Goal: Task Accomplishment & Management: Complete application form

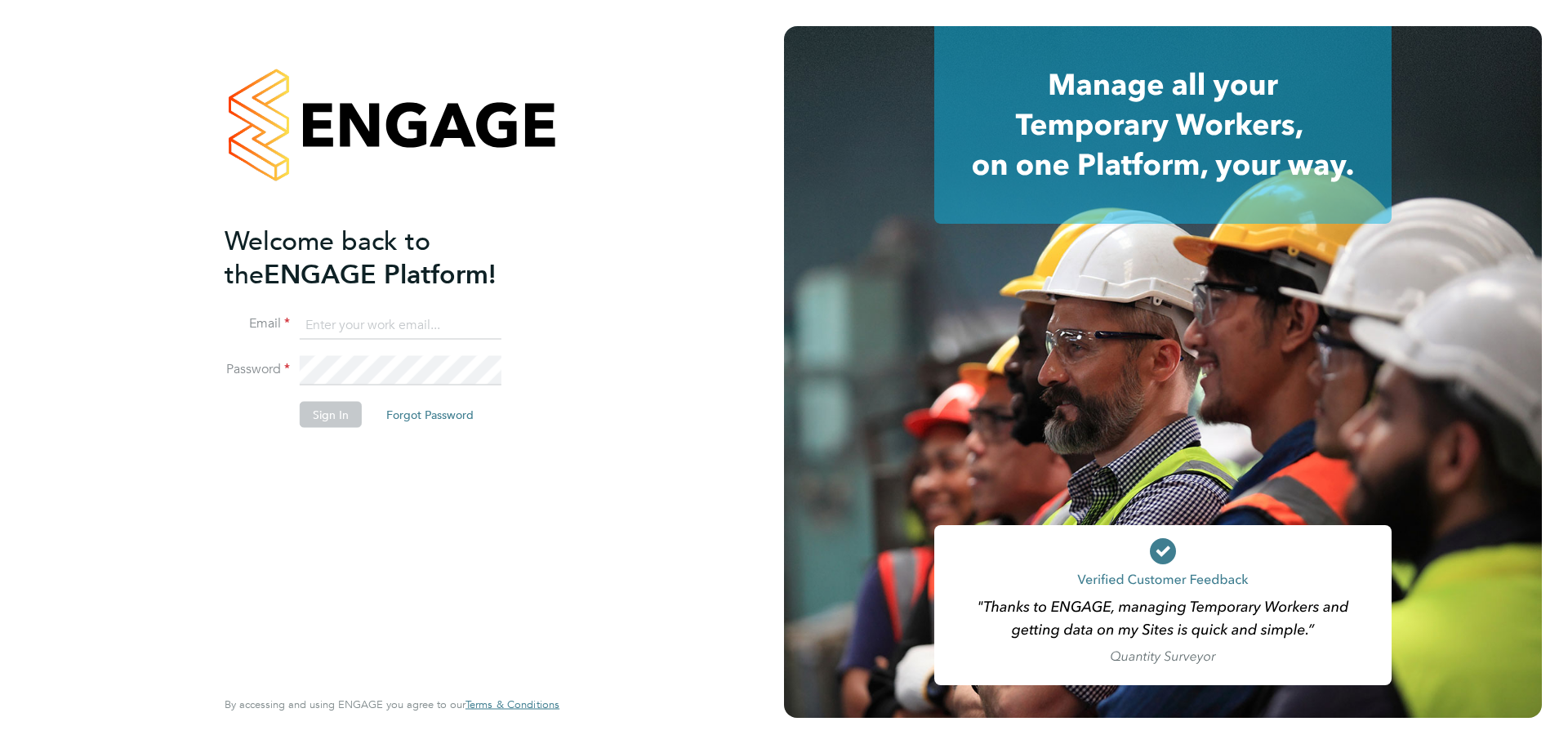
type input "Sophie.bolton@vistry.co.uk"
click at [339, 429] on li "Sign In Forgot Password" at bounding box center [384, 422] width 319 height 43
click at [337, 425] on button "Sign In" at bounding box center [331, 414] width 62 height 26
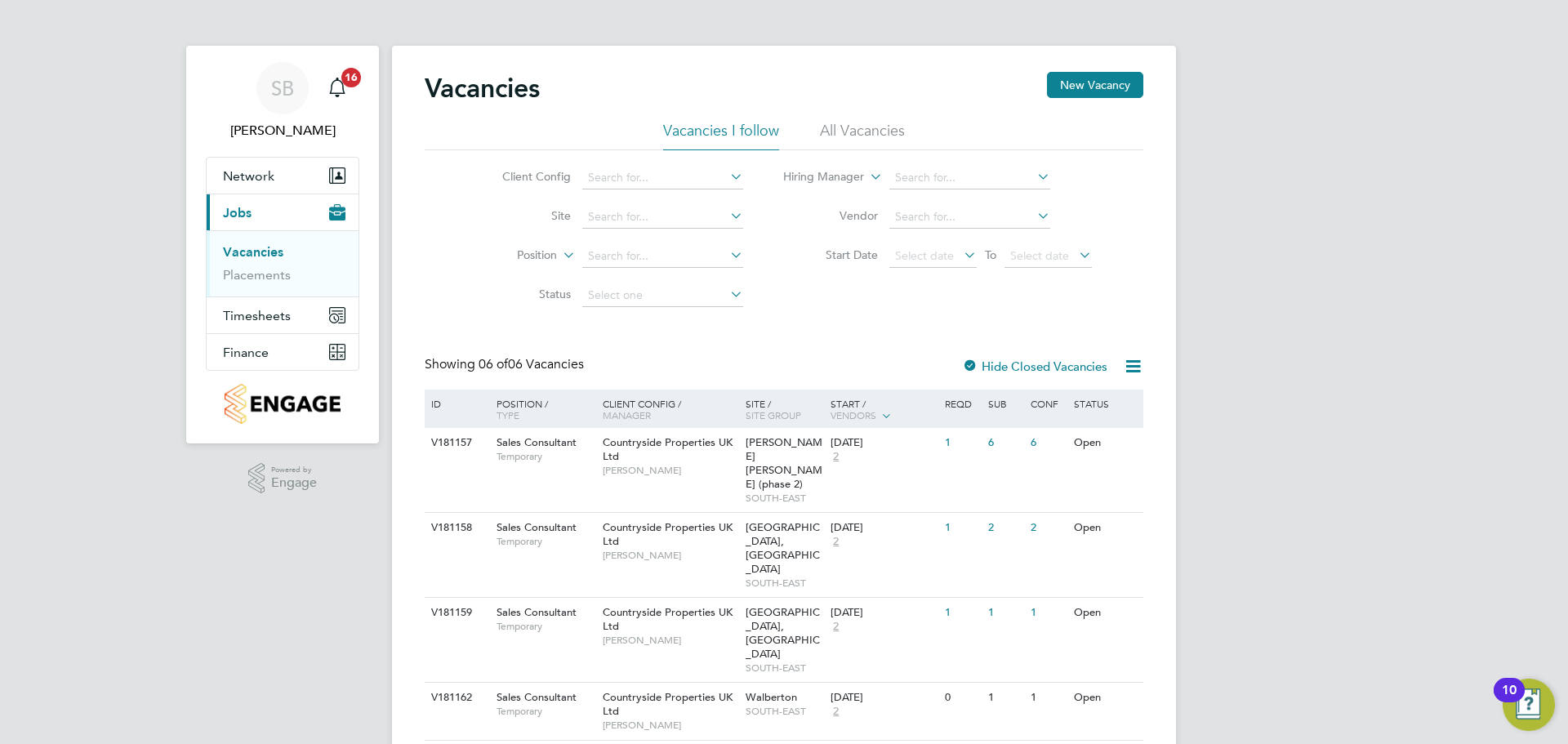
click at [258, 250] on link "Vacancies" at bounding box center [253, 251] width 60 height 15
click at [1122, 98] on button "New Vacancy" at bounding box center [1095, 85] width 96 height 26
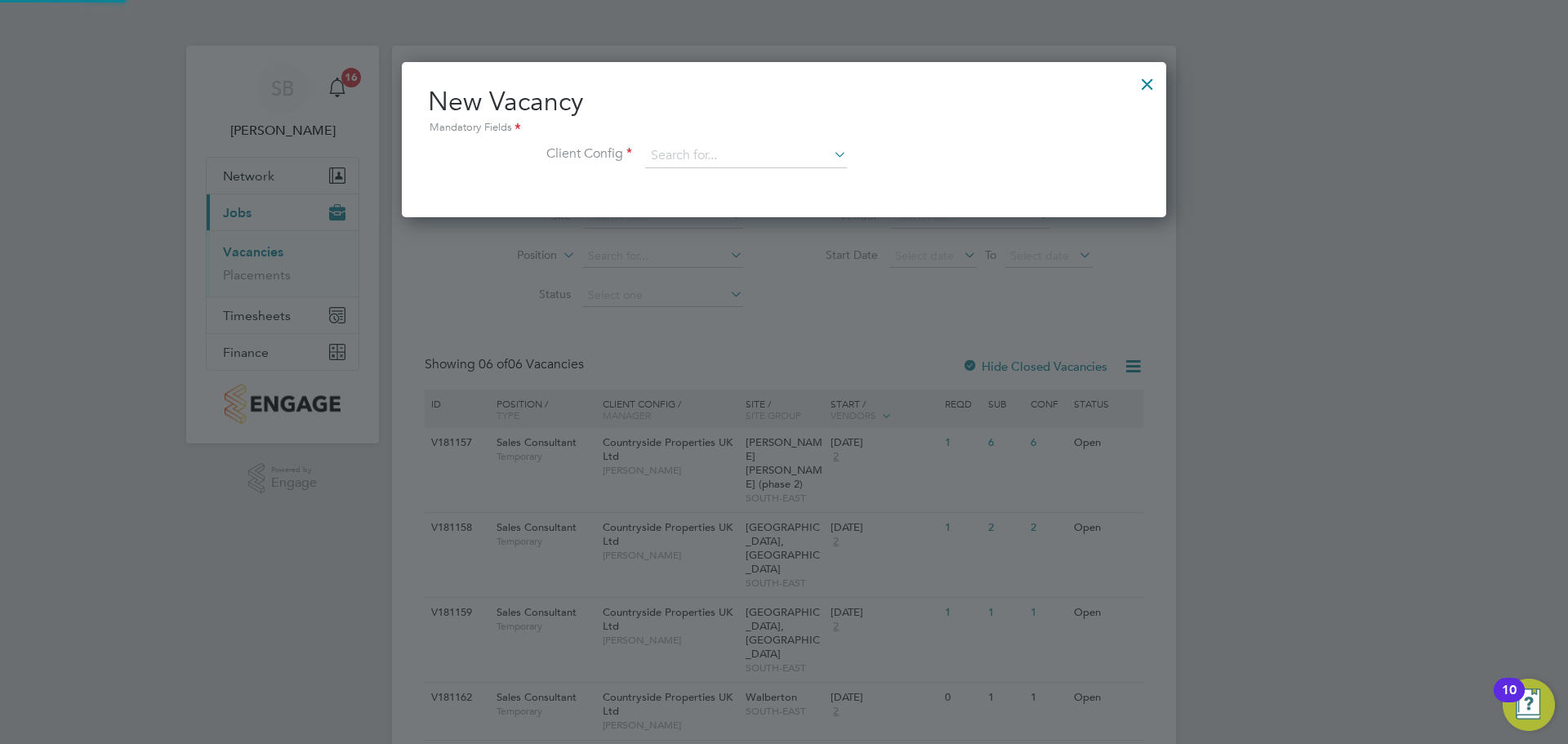
scroll to position [155, 766]
click at [787, 158] on input at bounding box center [746, 156] width 201 height 25
click at [741, 345] on li "Countryside Properties UK Ltd" at bounding box center [853, 355] width 418 height 22
type input "Countryside Properties UK Ltd"
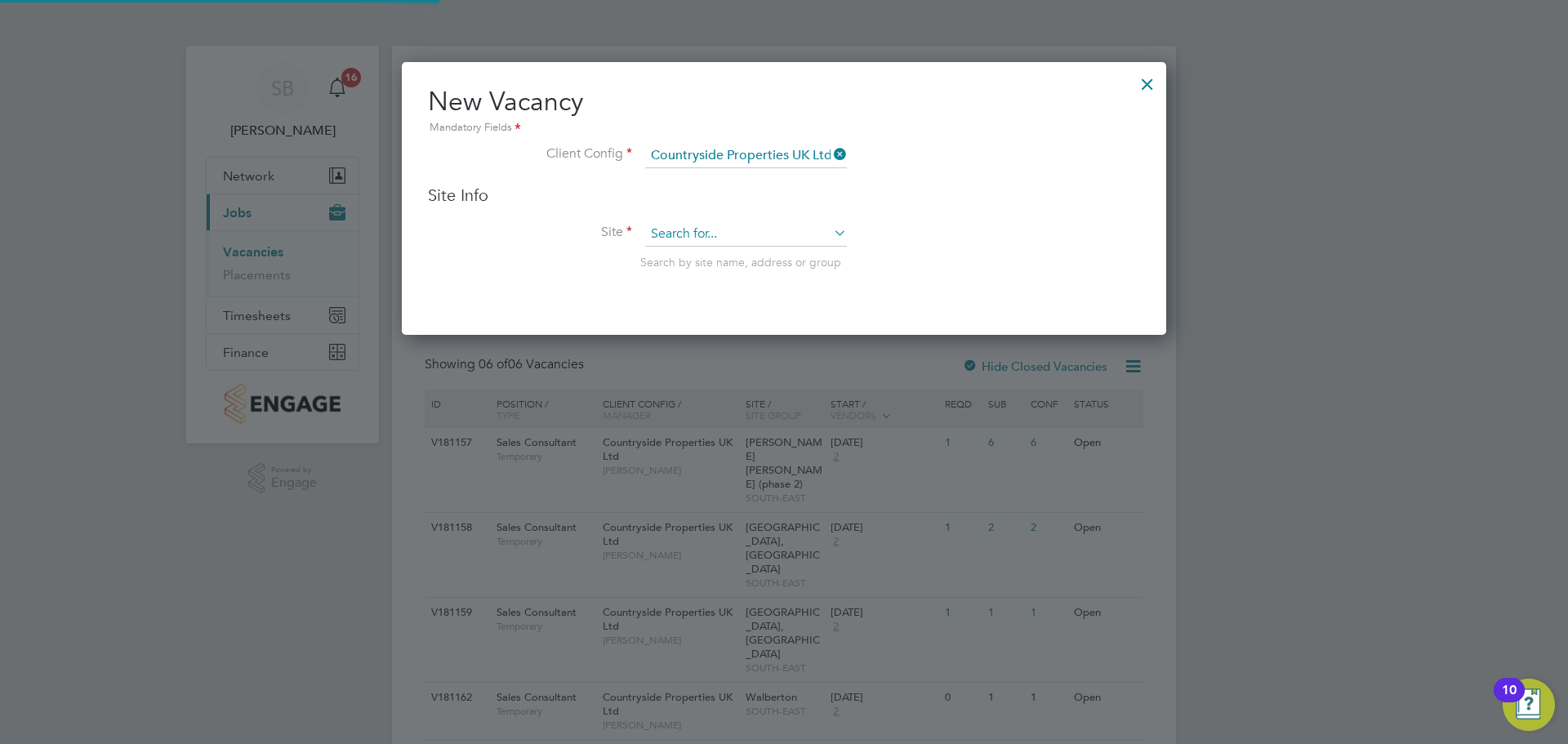
click at [681, 222] on input at bounding box center [746, 234] width 201 height 25
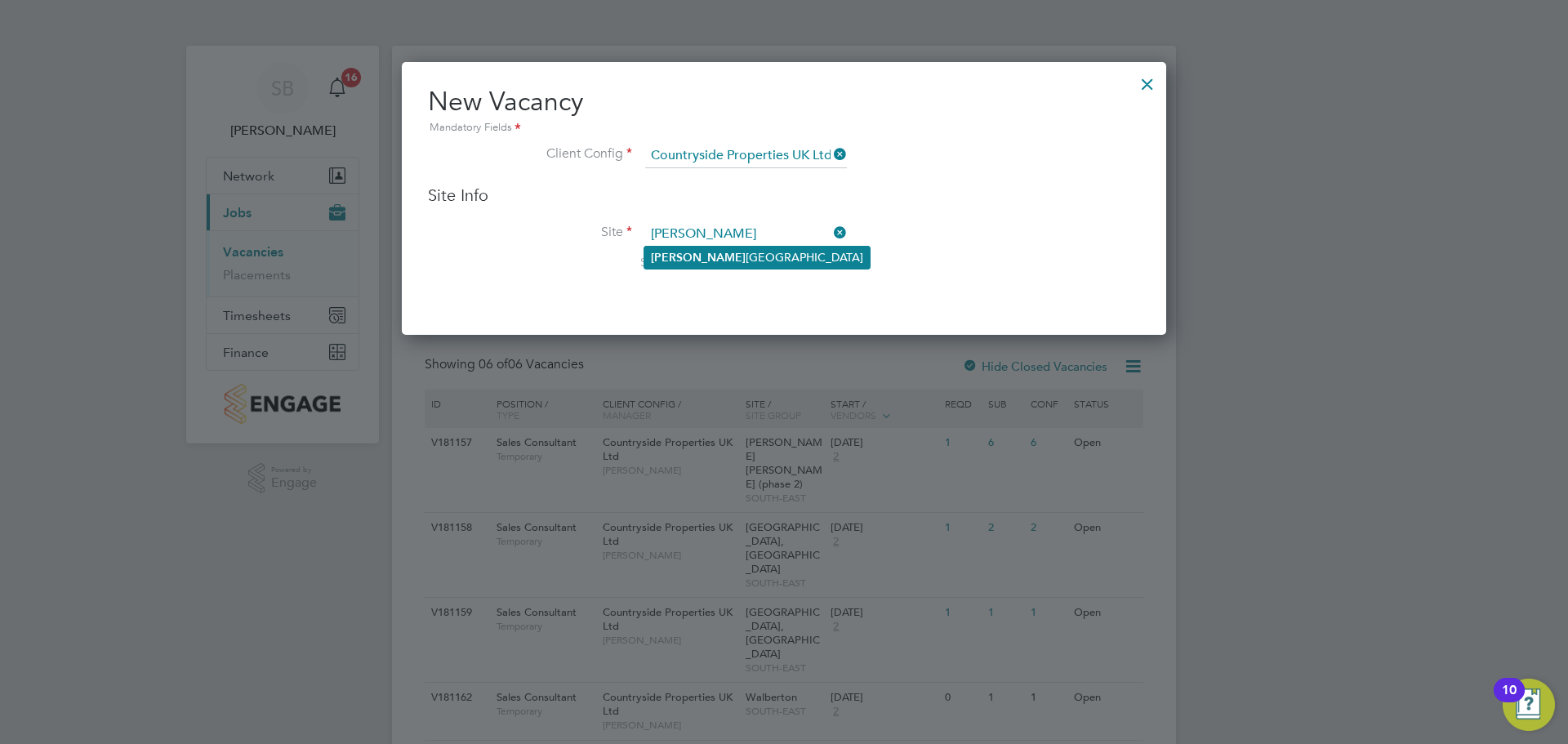
click at [700, 255] on li "[PERSON_NAME][GEOGRAPHIC_DATA]" at bounding box center [757, 257] width 225 height 22
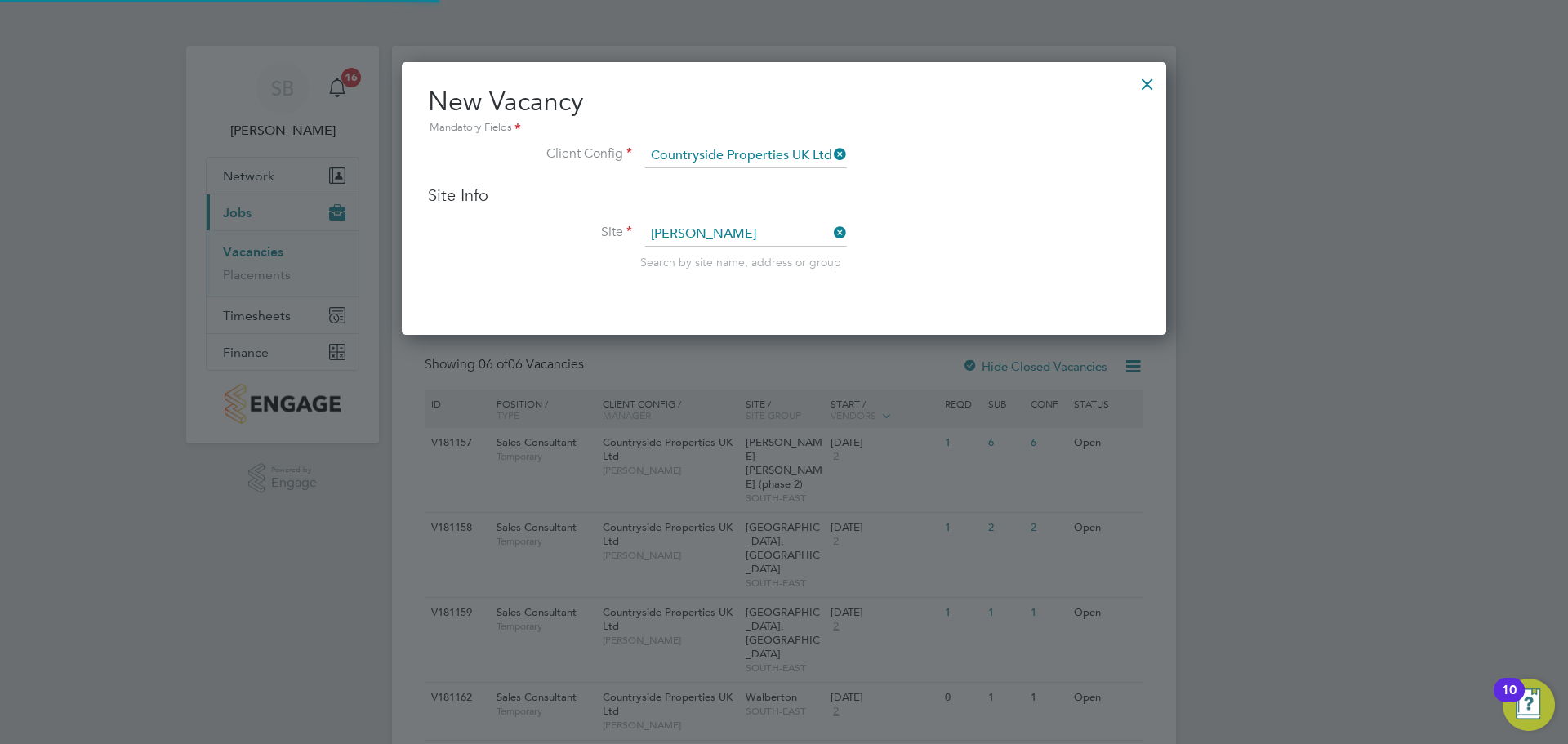
type input "[GEOGRAPHIC_DATA]"
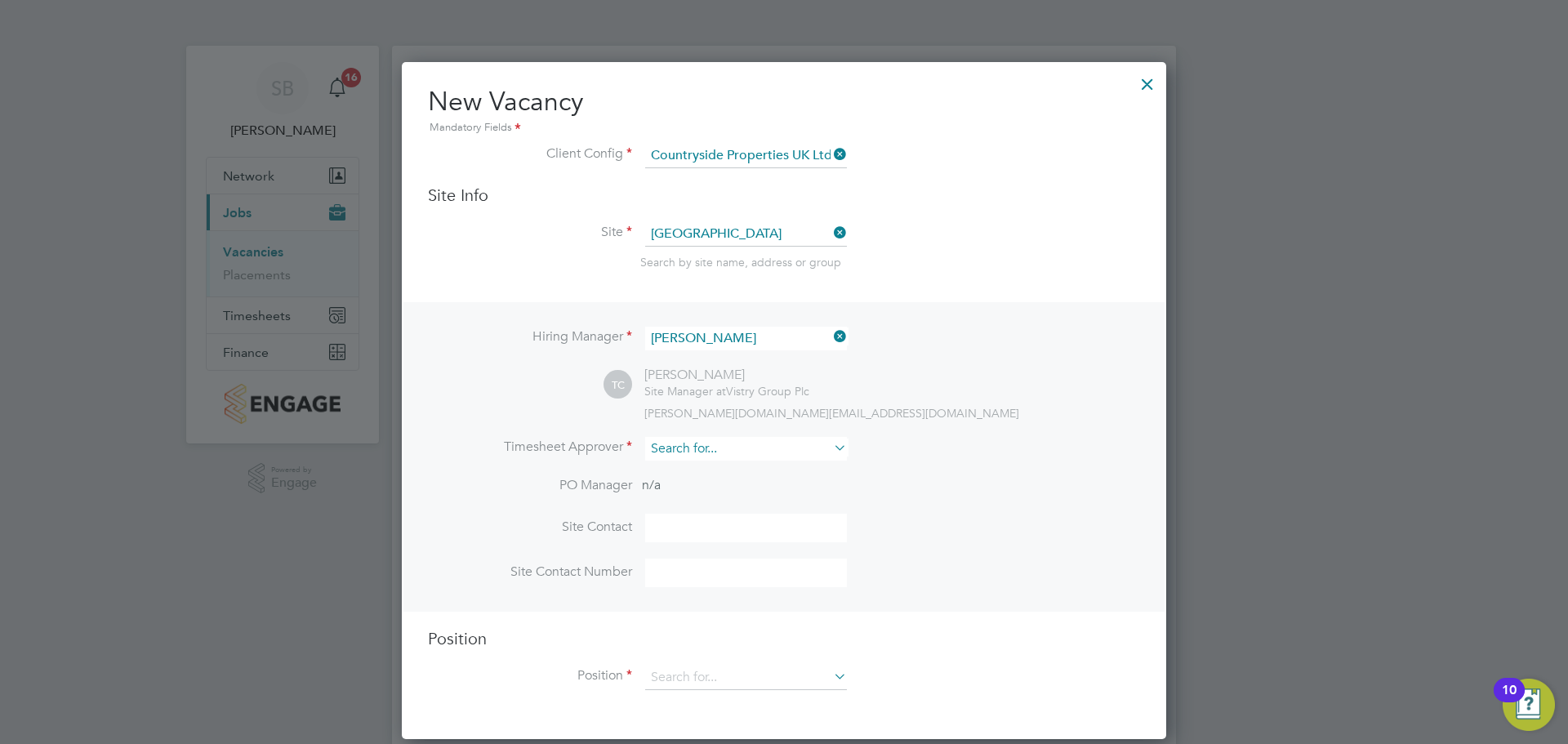
click at [724, 453] on input at bounding box center [746, 448] width 201 height 24
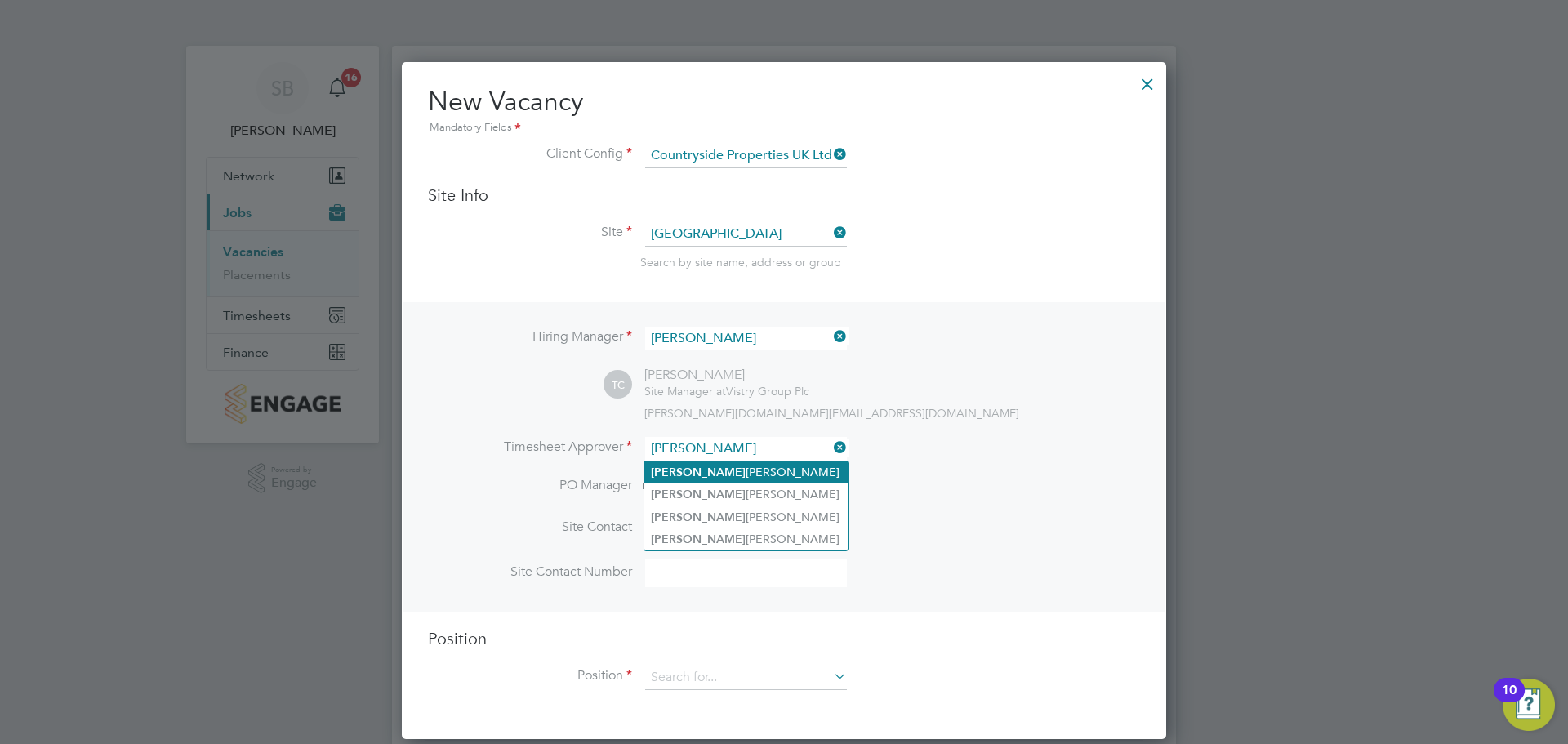
click at [755, 469] on li "Sophie Bolton" at bounding box center [746, 472] width 203 height 22
type input "[PERSON_NAME]"
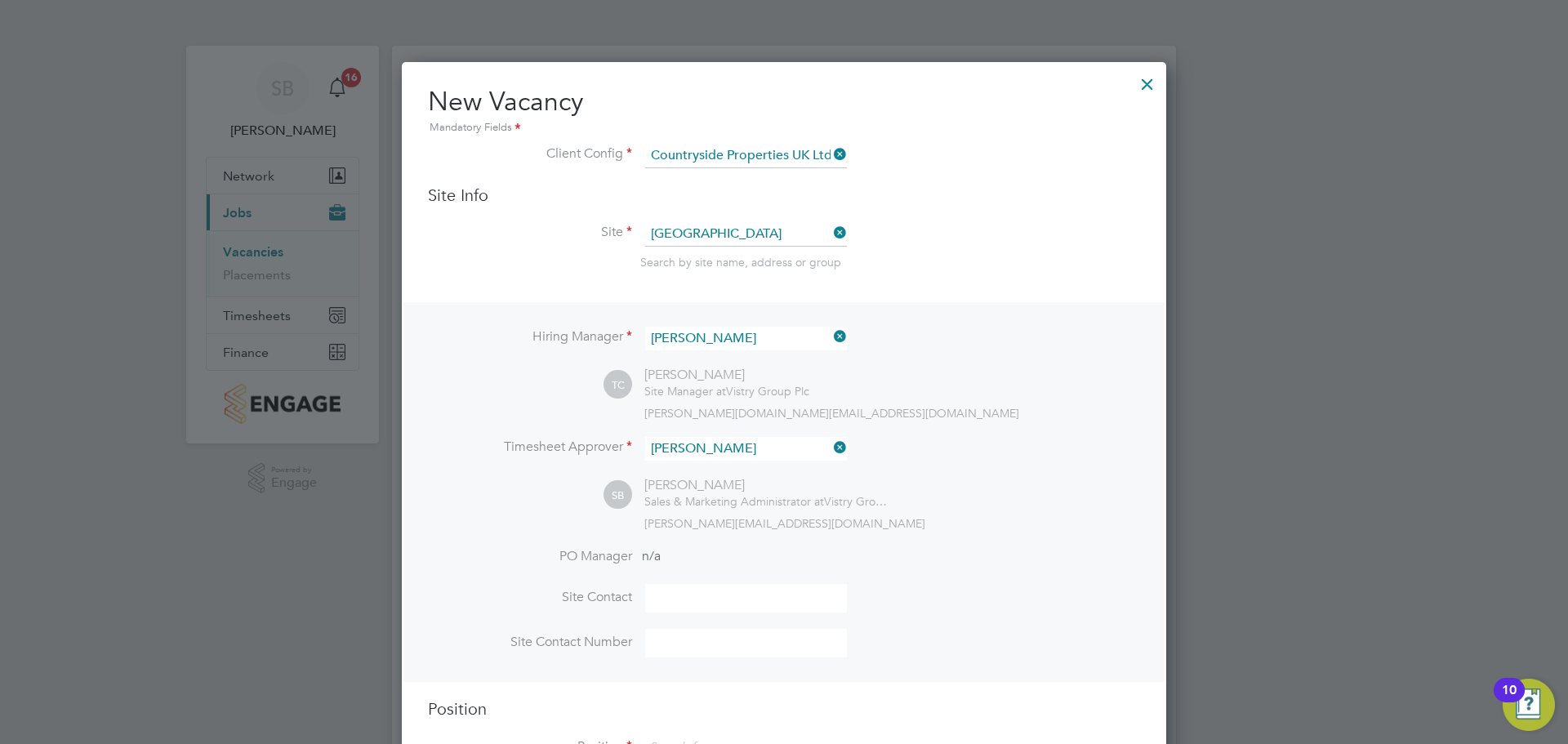
click at [744, 603] on input at bounding box center [746, 598] width 201 height 28
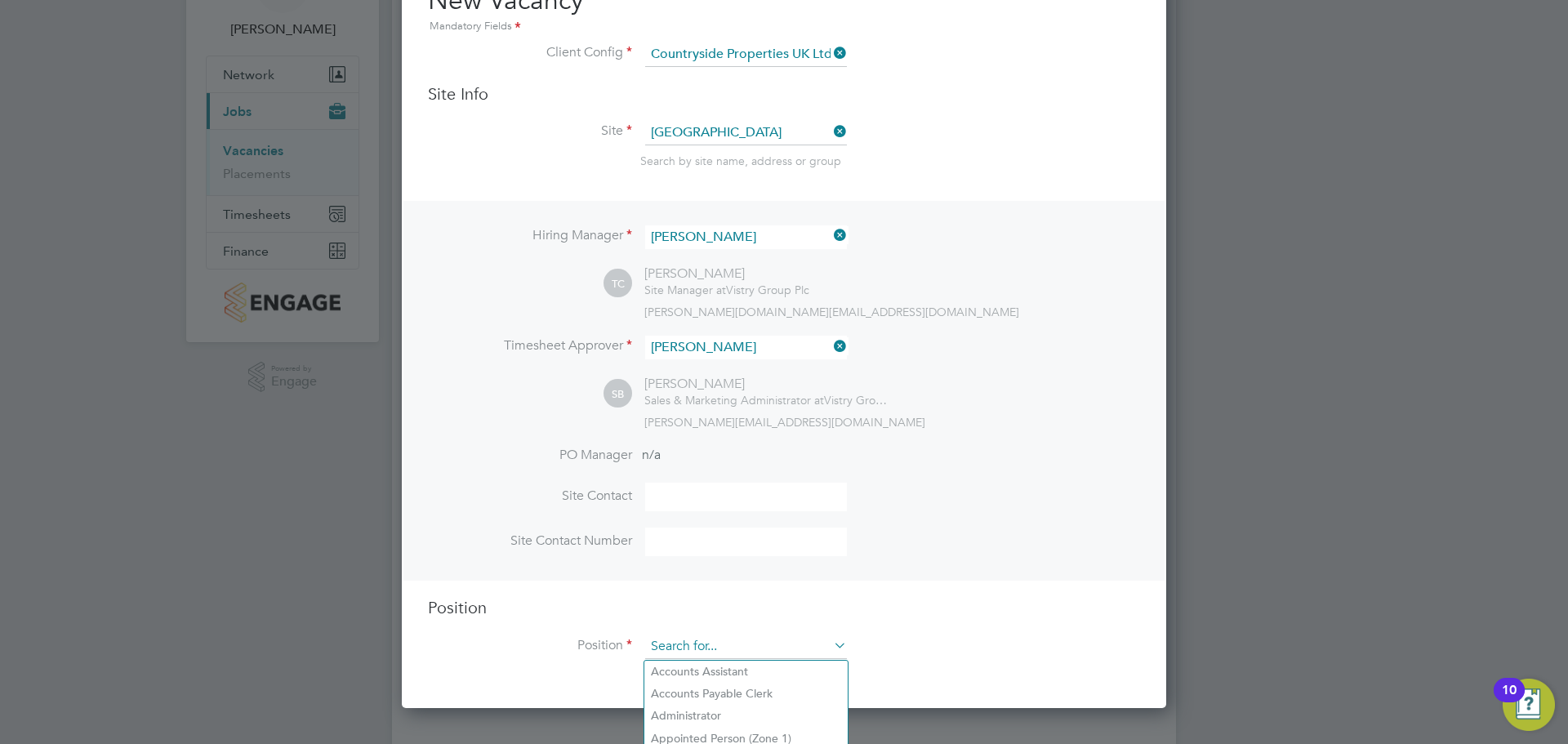
click at [750, 645] on input at bounding box center [746, 647] width 201 height 25
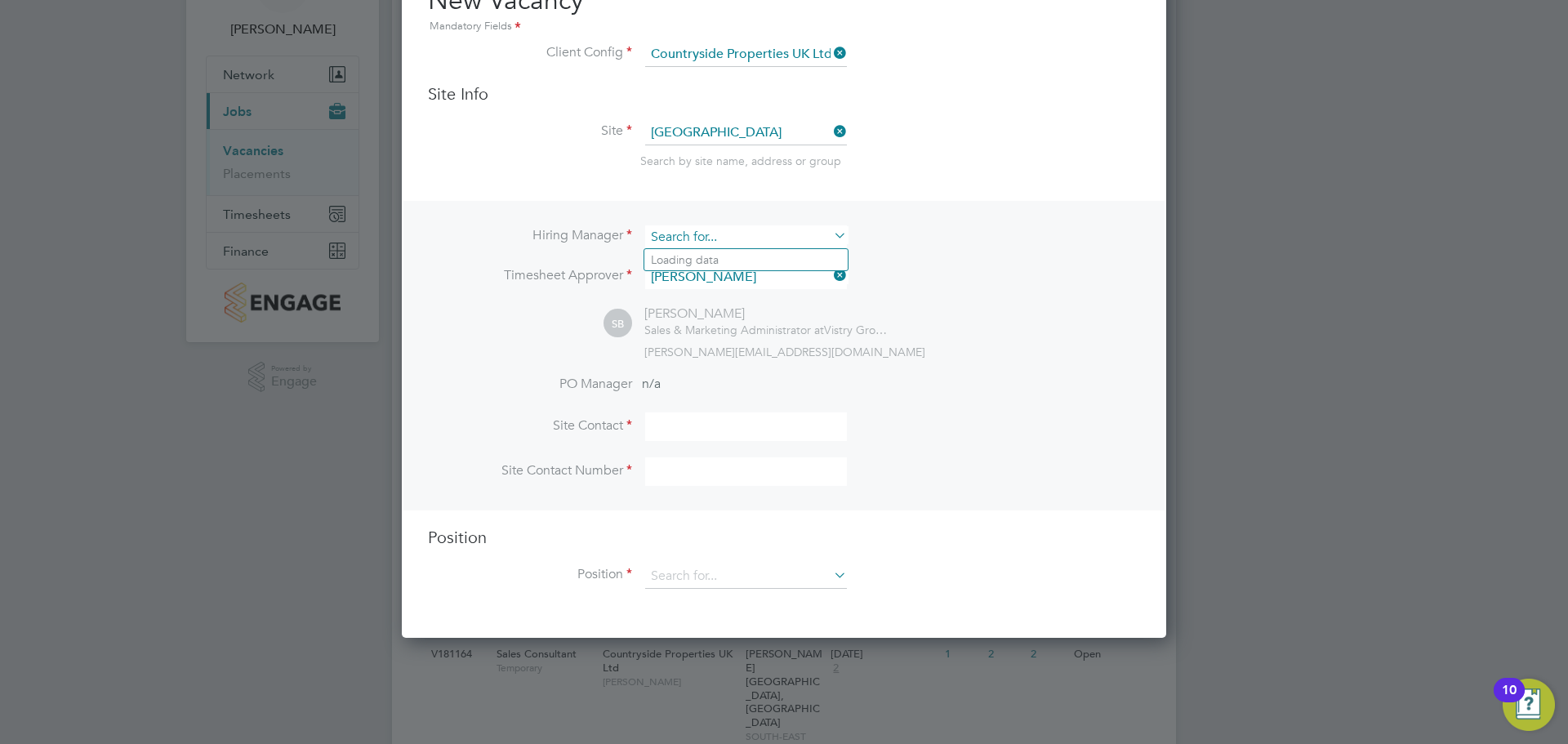
click at [808, 246] on input at bounding box center [746, 236] width 201 height 24
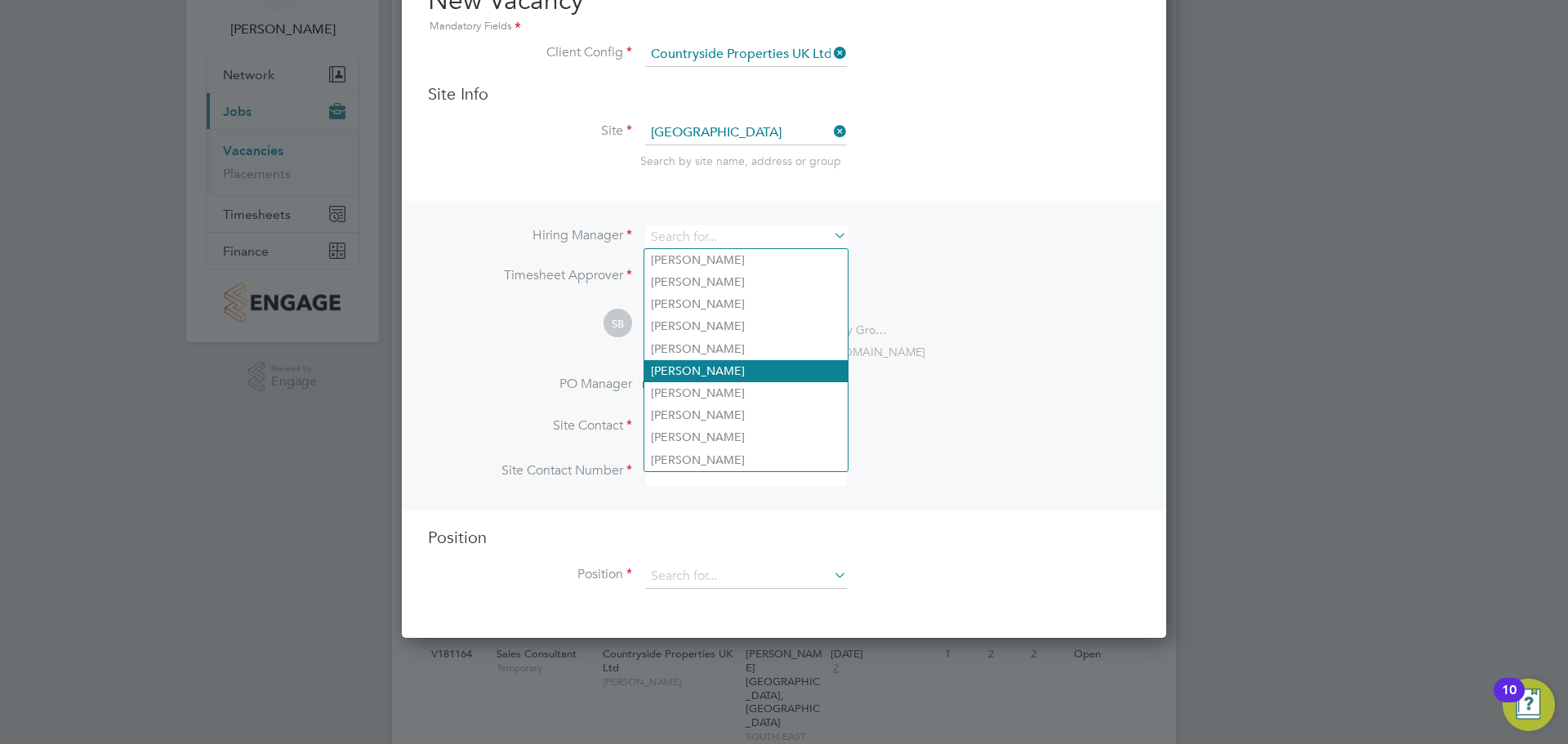
scroll to position [0, 0]
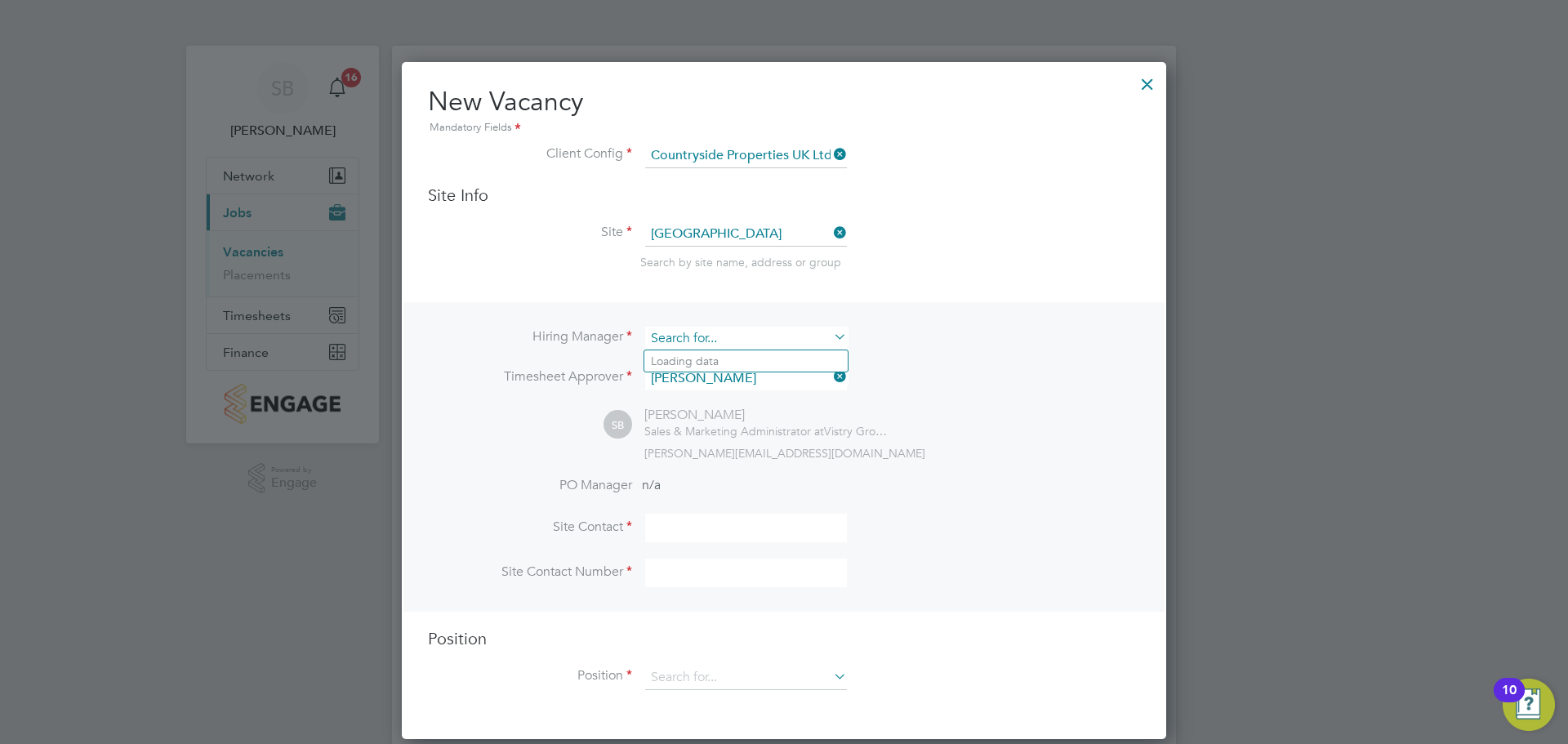
click at [722, 348] on input at bounding box center [746, 338] width 201 height 24
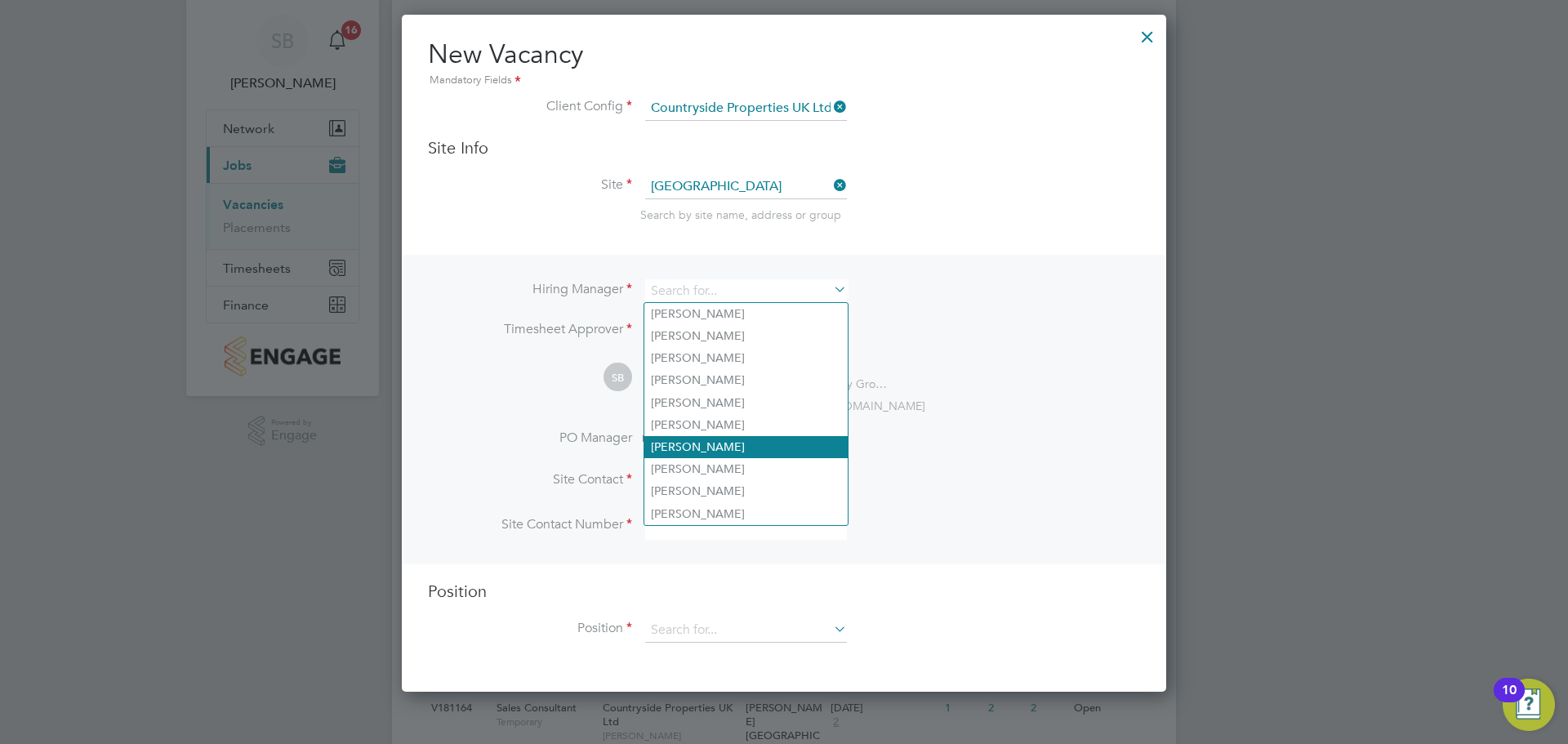
scroll to position [45, 0]
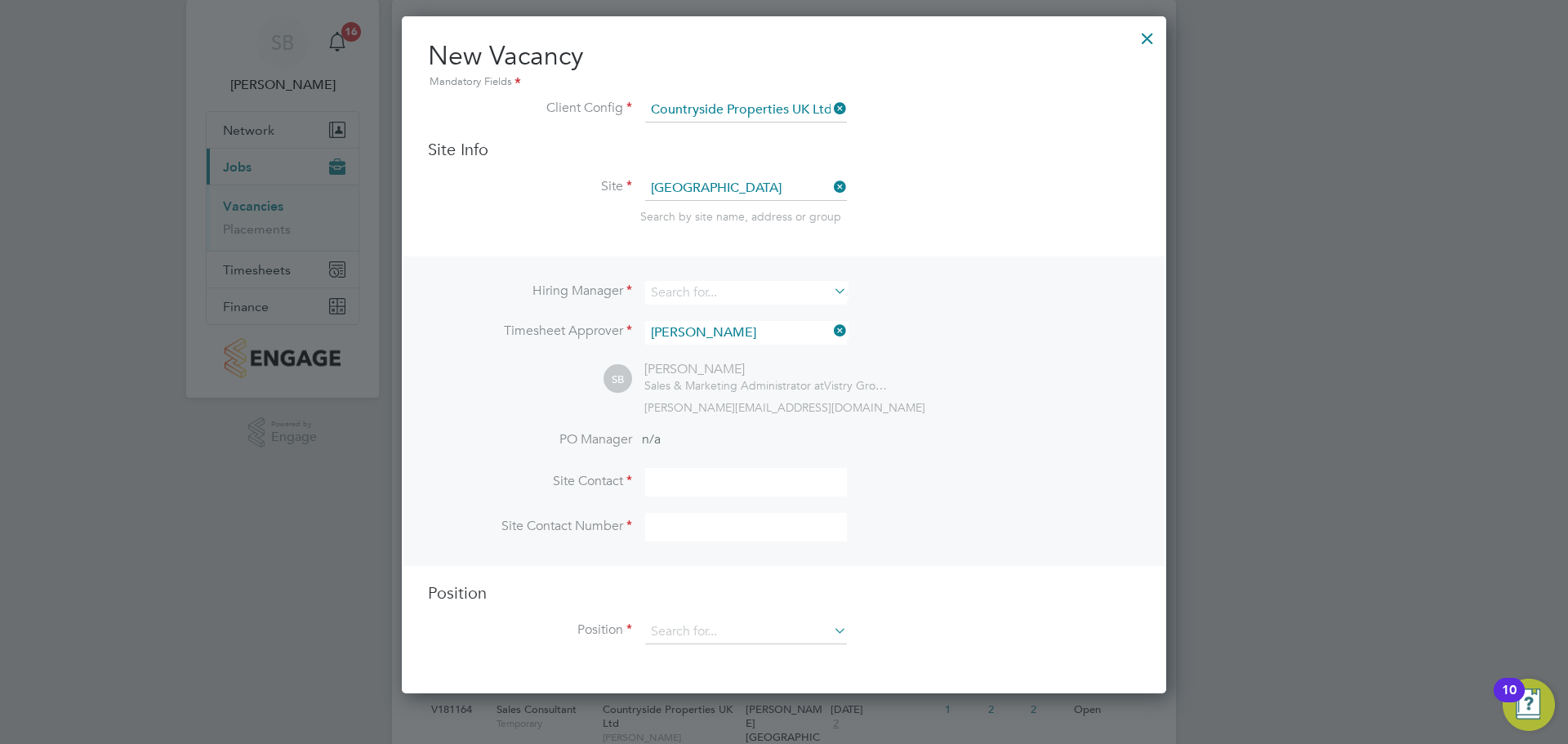
click at [887, 341] on li "Timesheet Approver Sophie Bolton" at bounding box center [784, 341] width 712 height 40
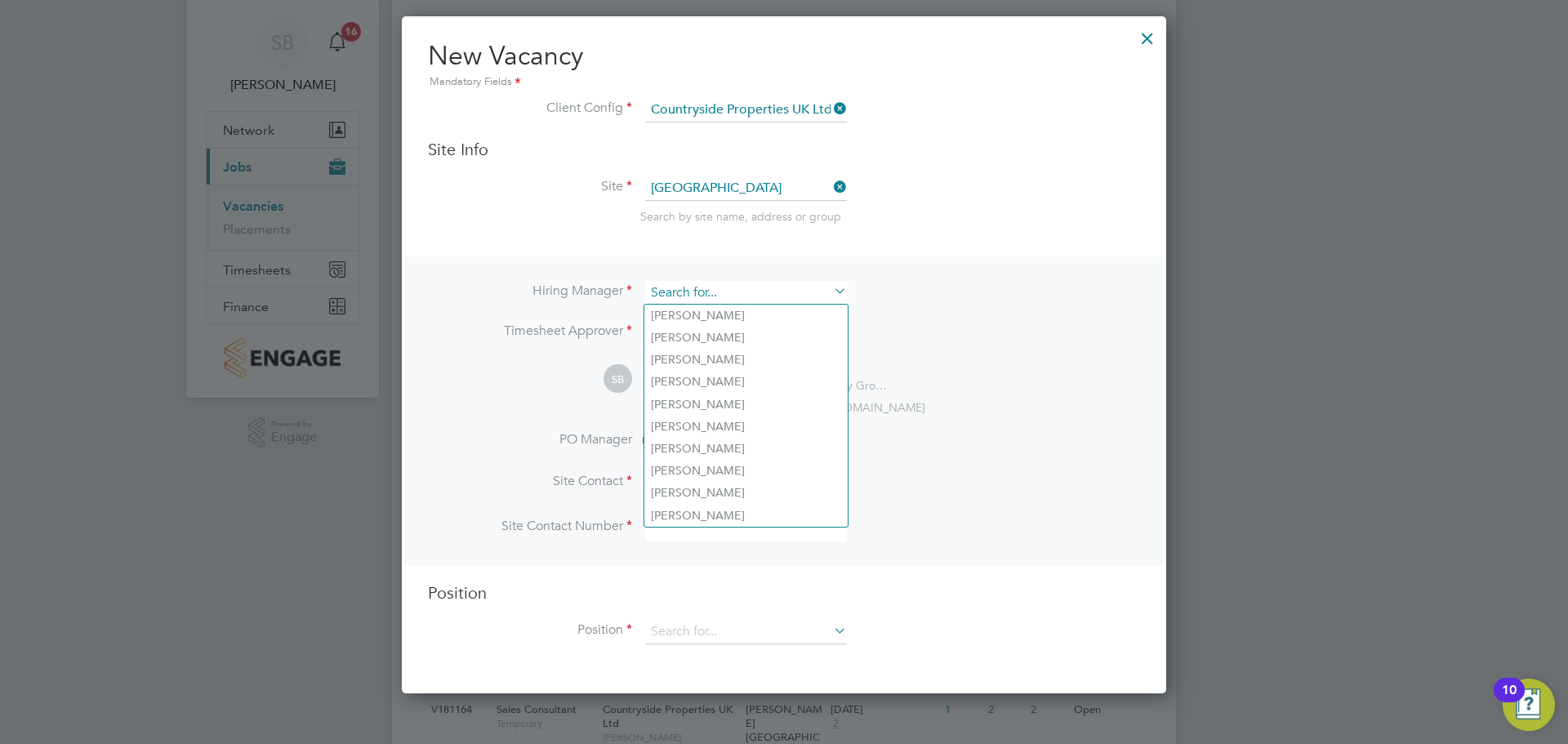
click at [802, 297] on input at bounding box center [746, 292] width 201 height 24
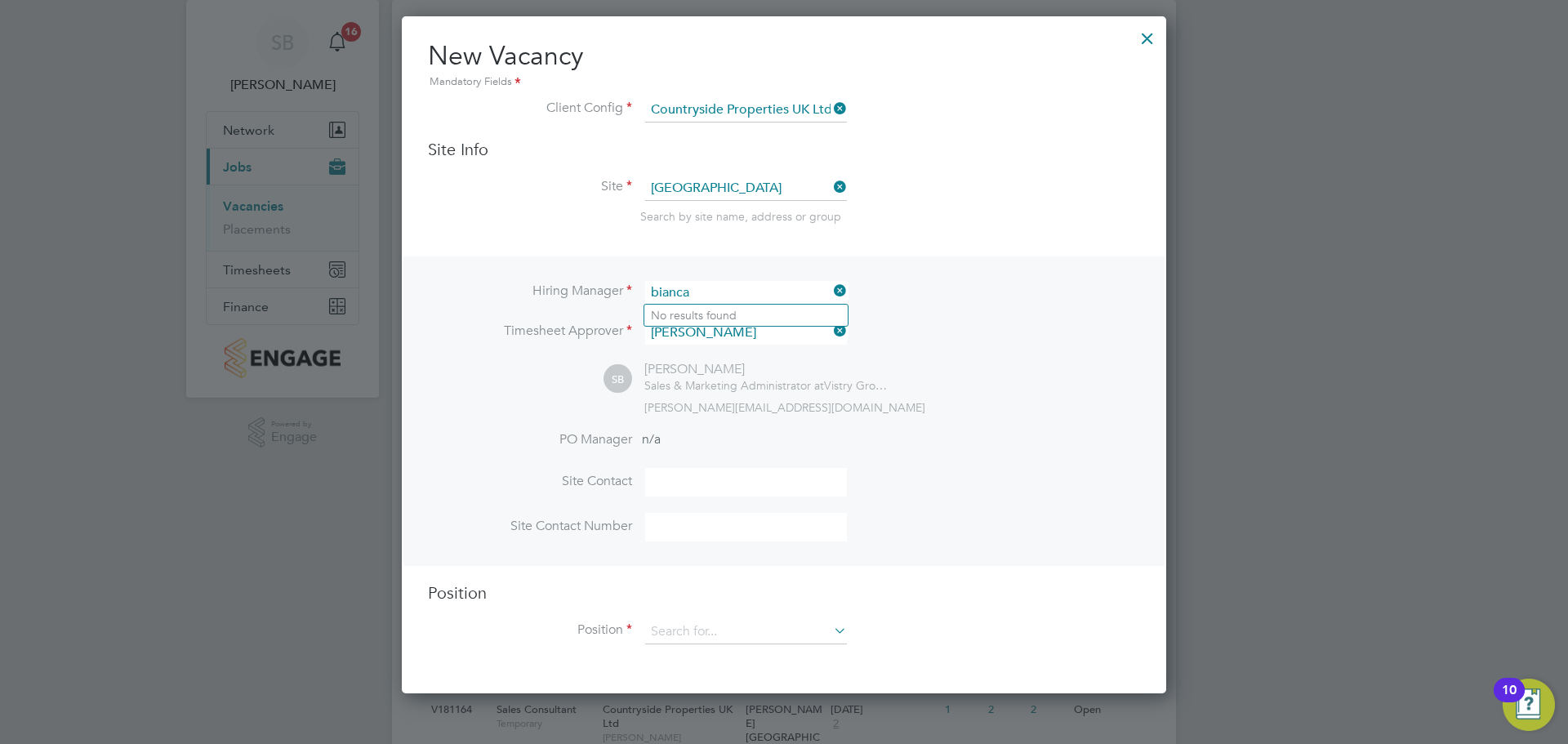
type input "bianca"
click at [939, 302] on li "Hiring Manager bianca" at bounding box center [784, 301] width 712 height 40
click at [831, 292] on icon at bounding box center [831, 290] width 0 height 23
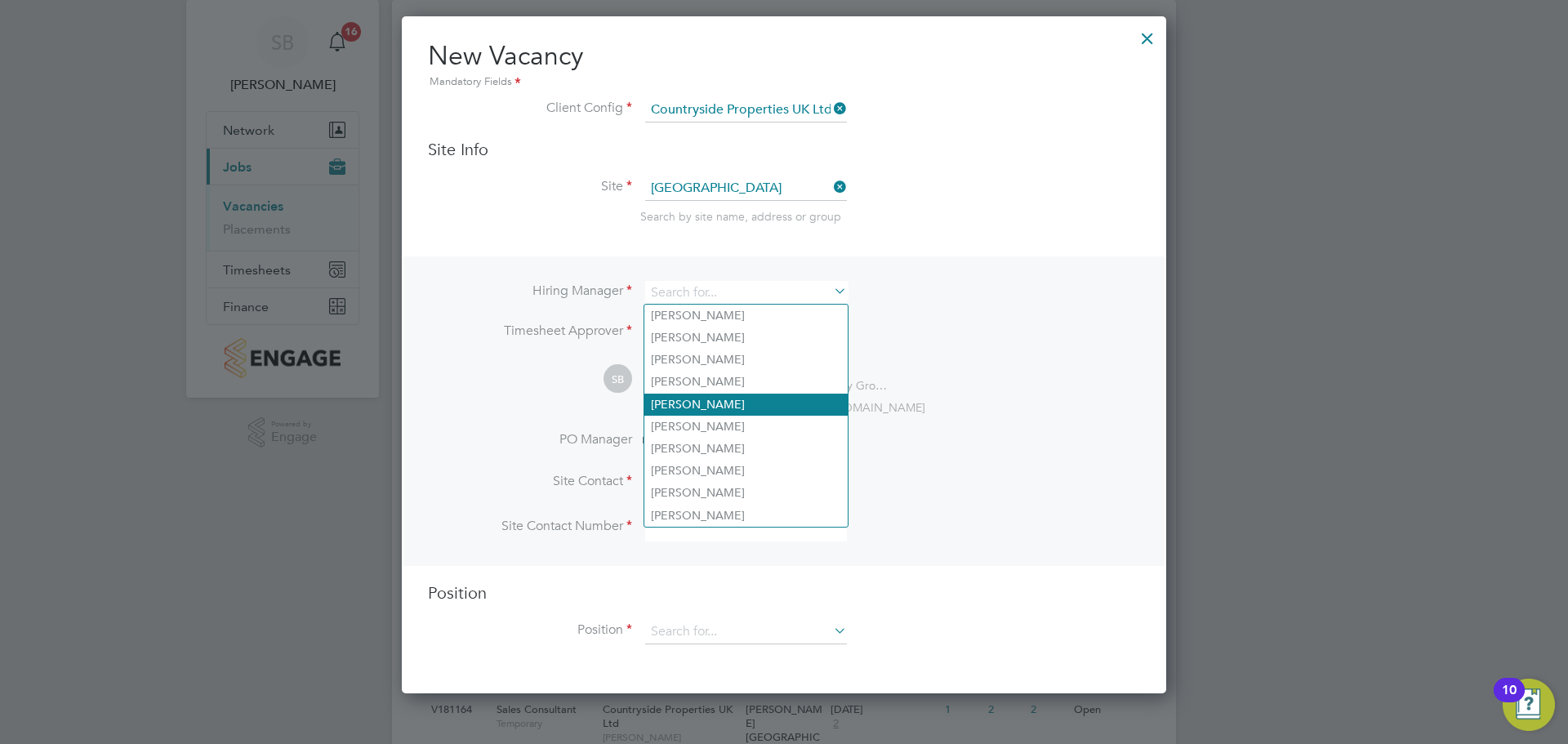
scroll to position [101, 0]
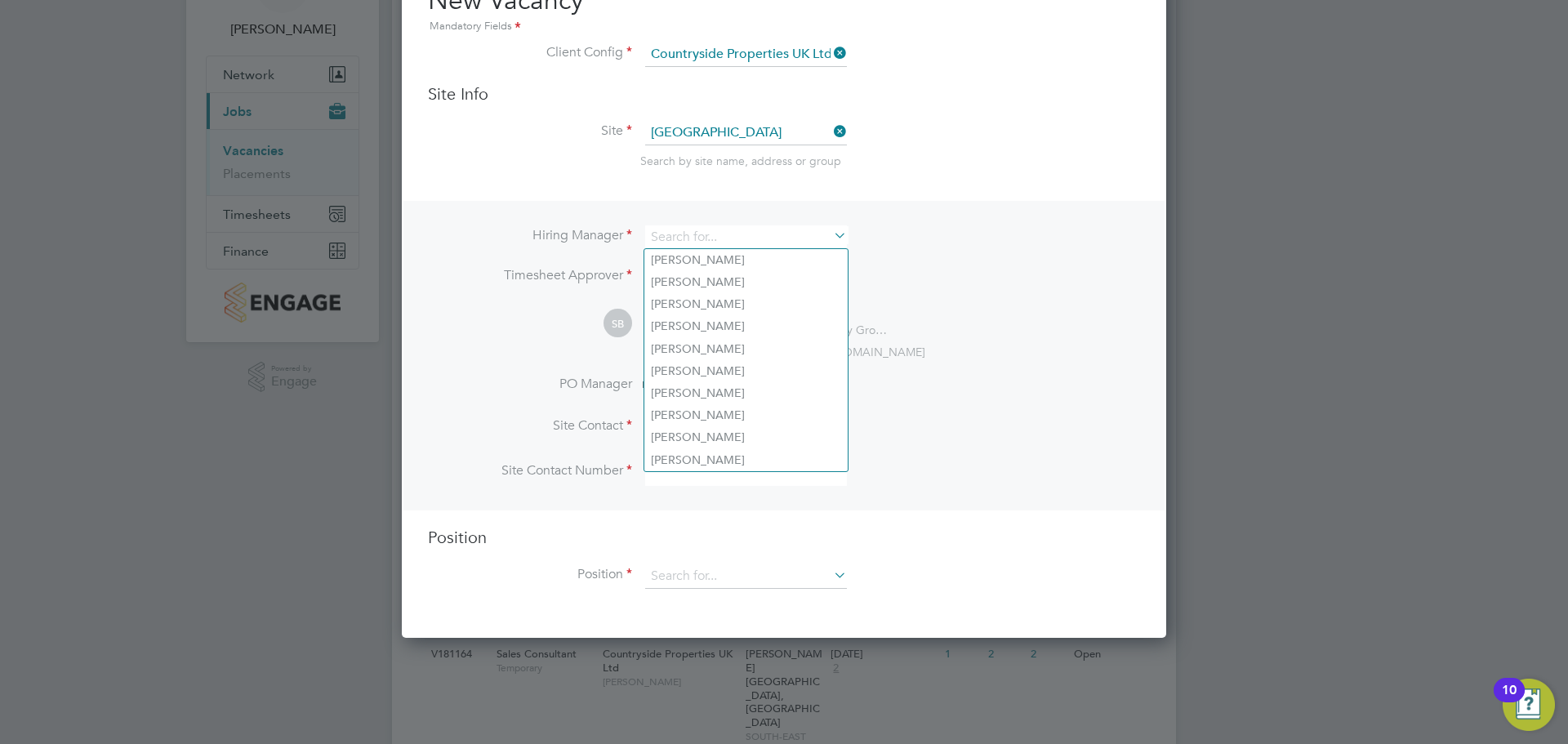
click at [859, 234] on li "Hiring Manager" at bounding box center [784, 245] width 712 height 40
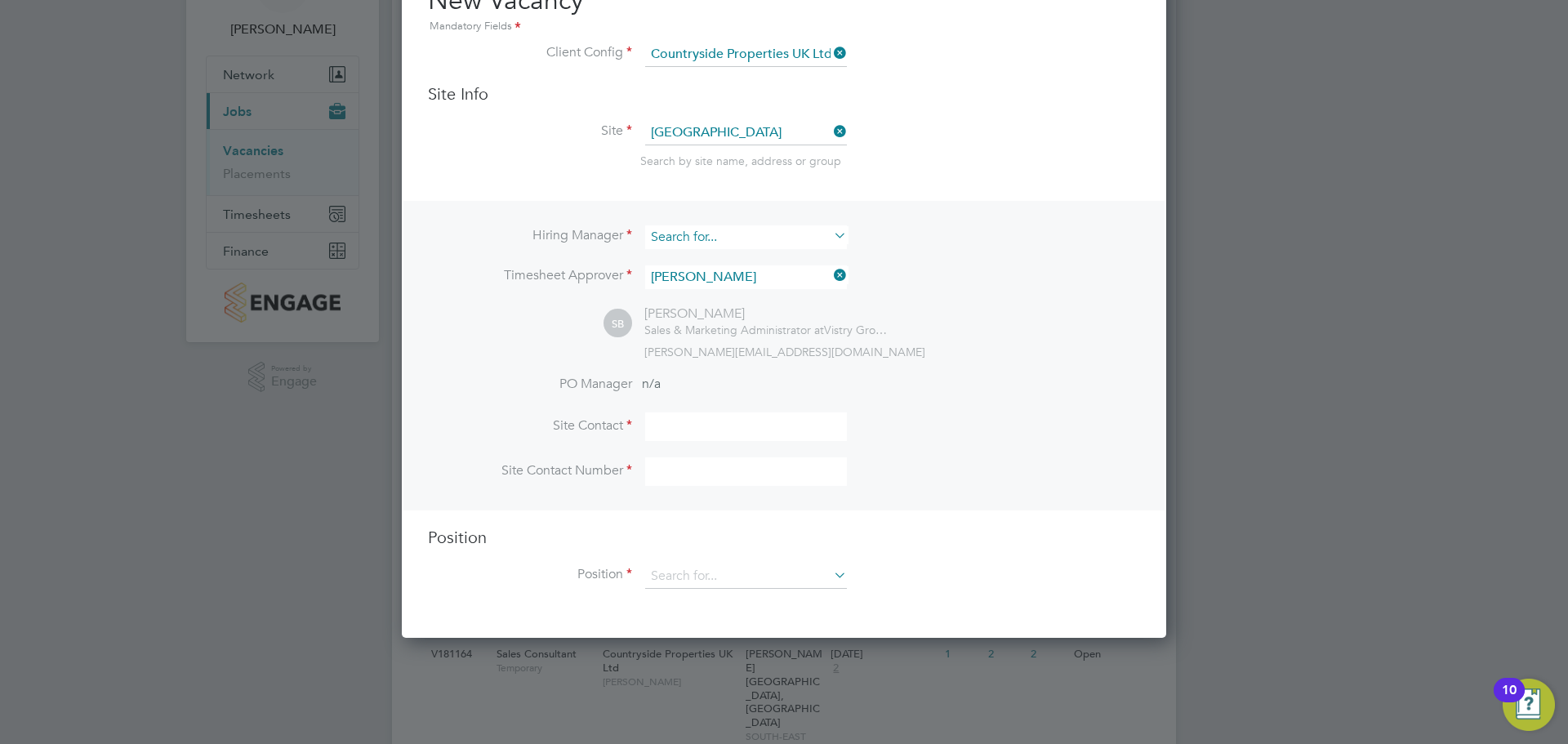
click at [801, 245] on input at bounding box center [746, 236] width 201 height 24
type input "d"
type input "B"
type input "sop"
click at [1063, 359] on div "[PERSON_NAME][EMAIL_ADDRESS][DOMAIN_NAME]" at bounding box center [892, 353] width 495 height 15
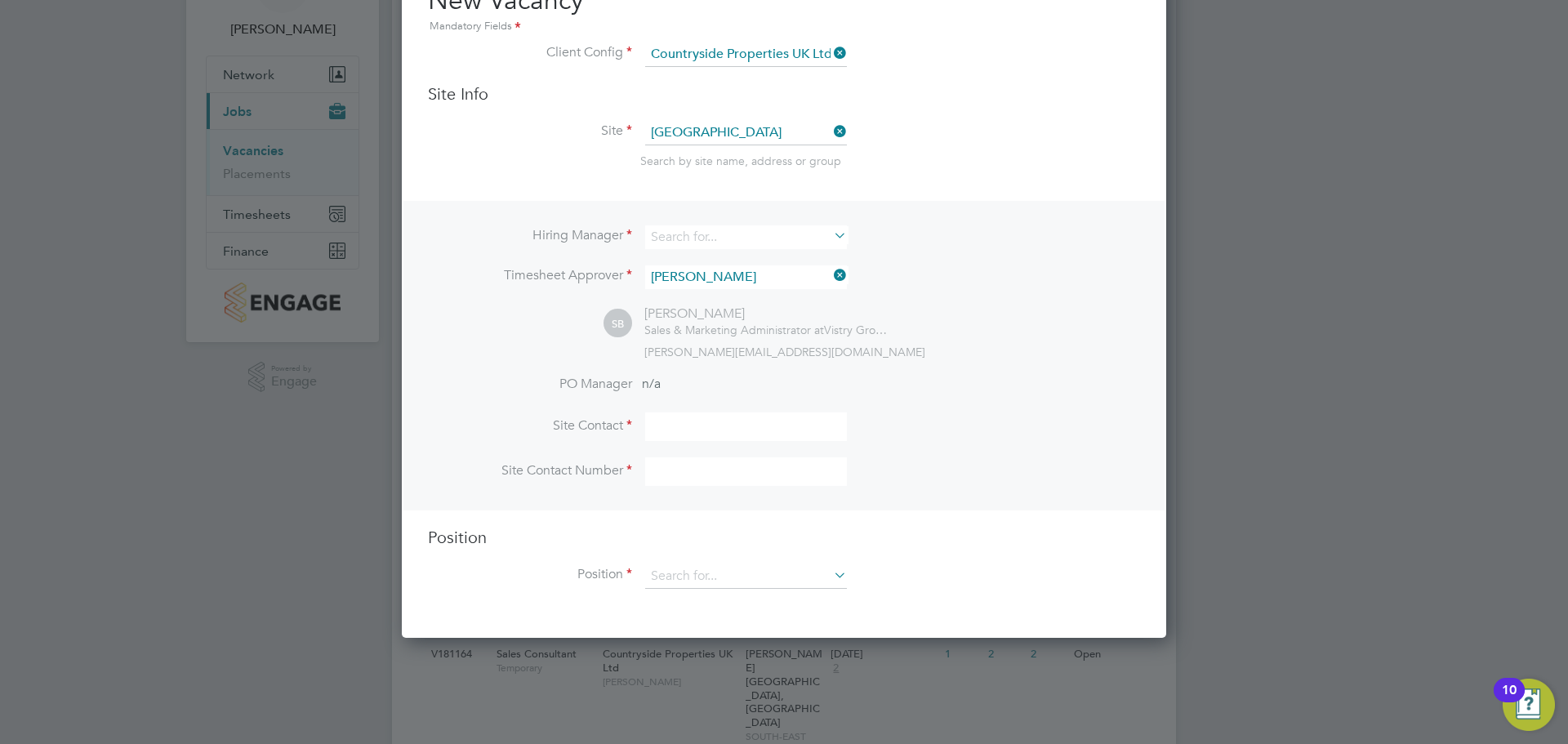
click at [802, 260] on li "Hiring Manager" at bounding box center [784, 245] width 712 height 40
click at [801, 273] on input at bounding box center [746, 277] width 201 height 24
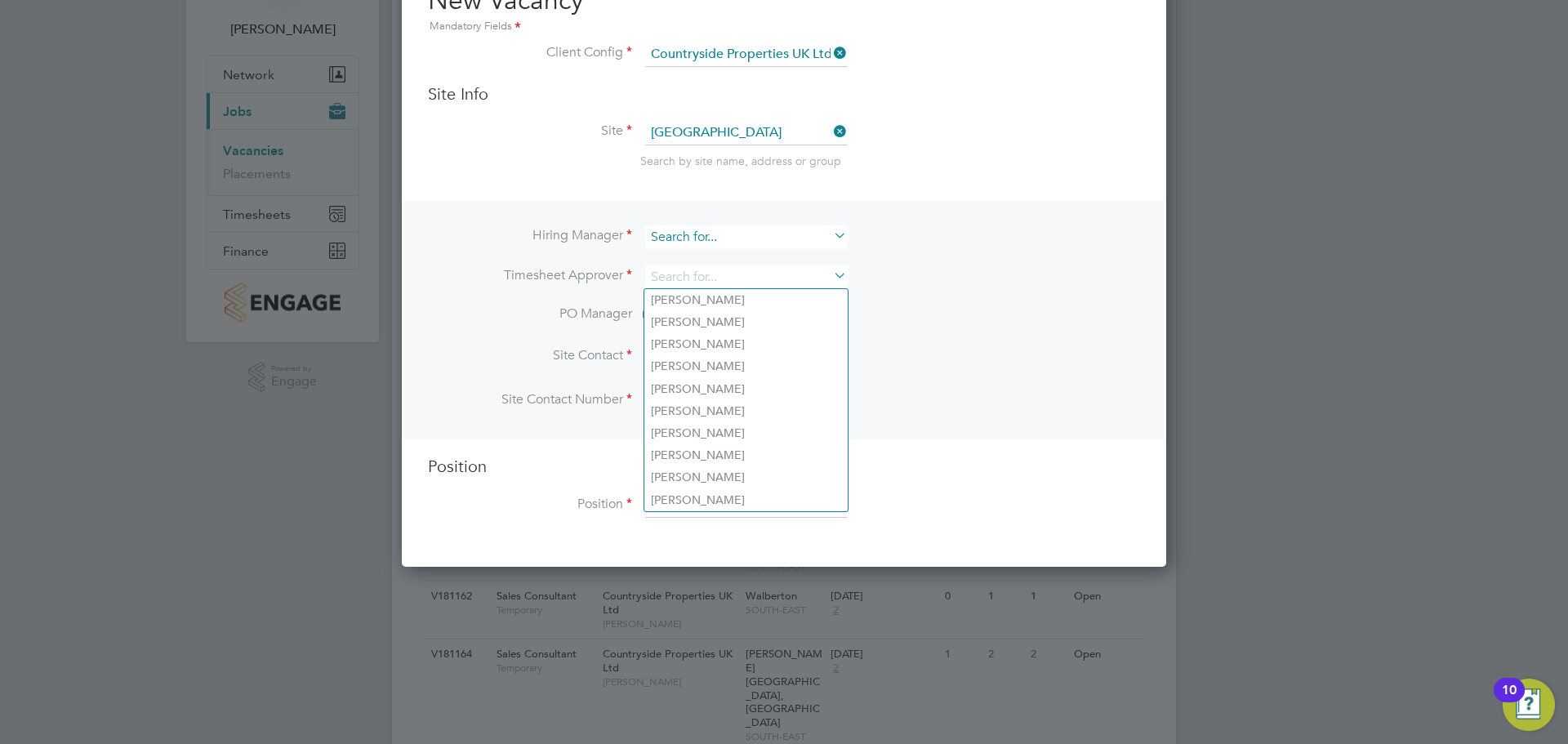
click at [776, 243] on input at bounding box center [746, 236] width 201 height 24
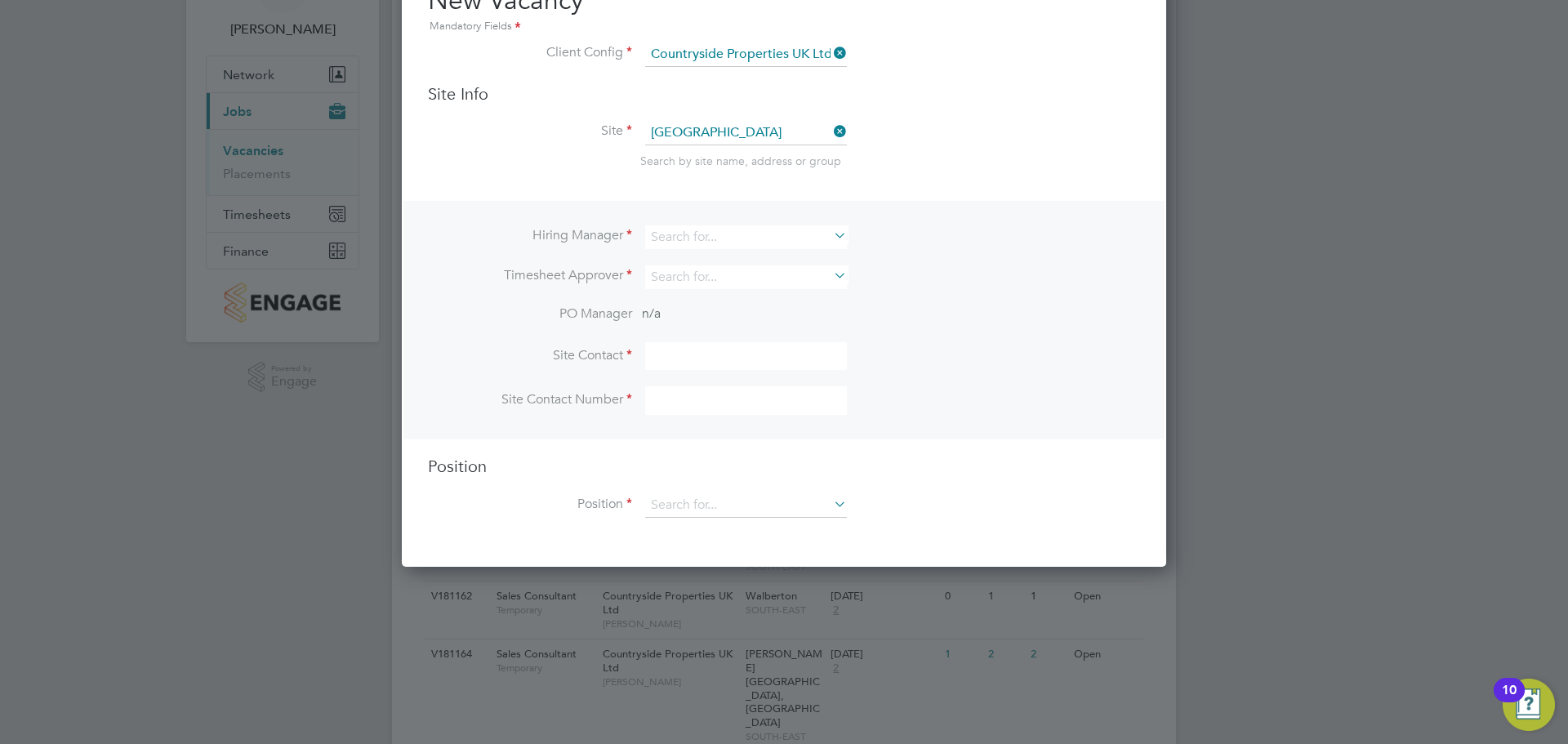
click at [907, 266] on li "Timesheet Approver" at bounding box center [784, 285] width 712 height 40
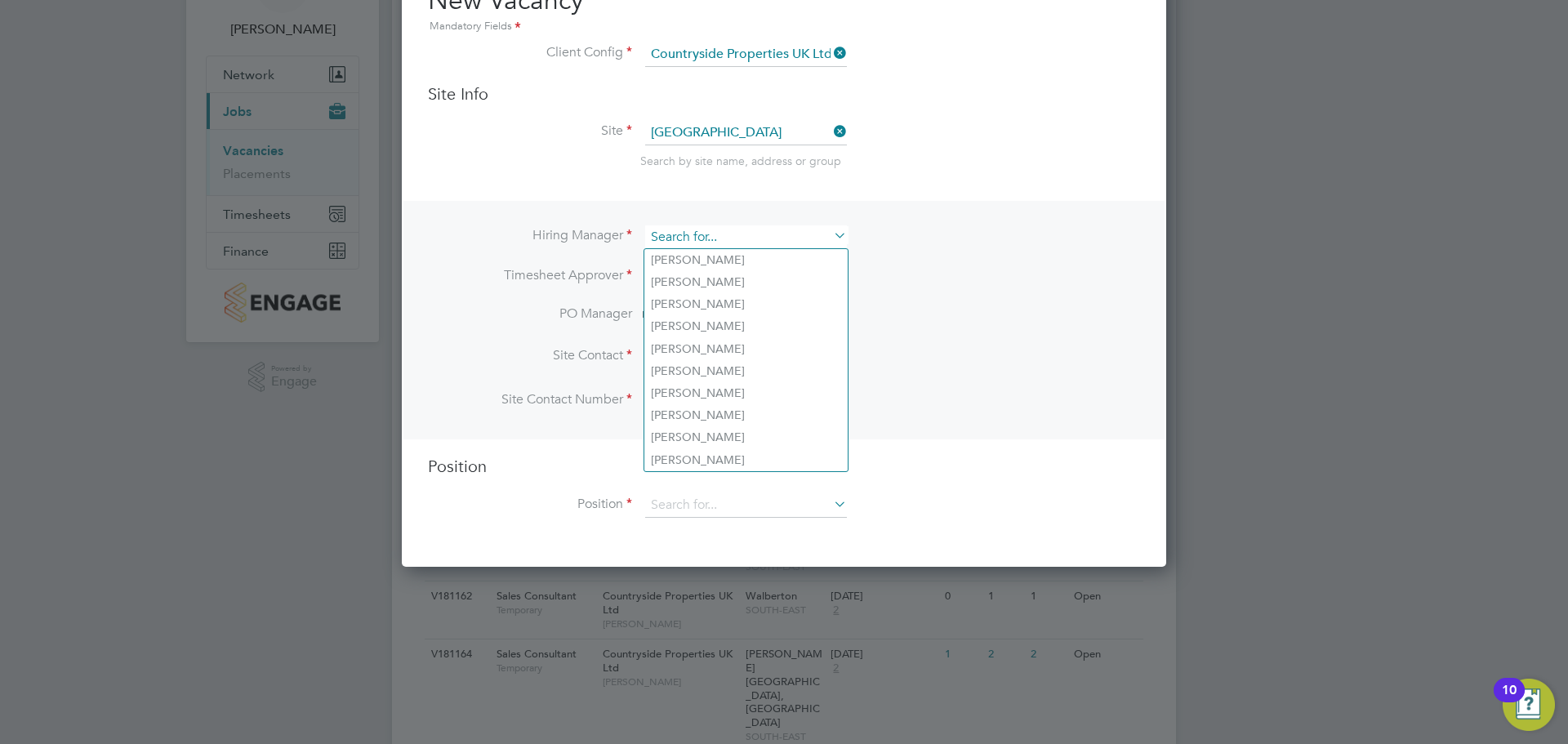
click at [753, 234] on input at bounding box center [746, 236] width 201 height 24
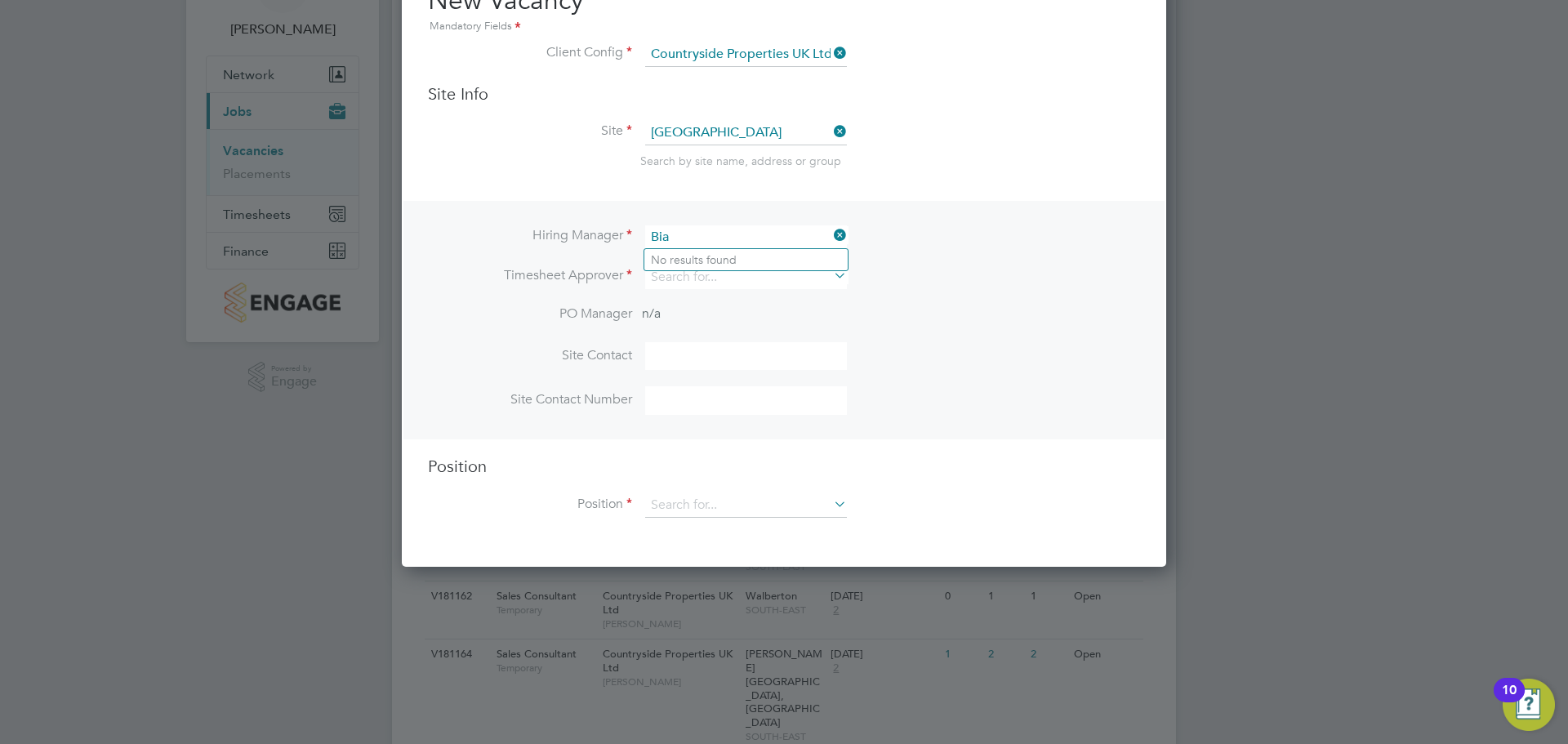
type input "Bia"
click at [955, 218] on div "Hiring Manager Bia Timesheet Approver PO Manager n/a Site Contact Site Contact …" at bounding box center [784, 320] width 761 height 238
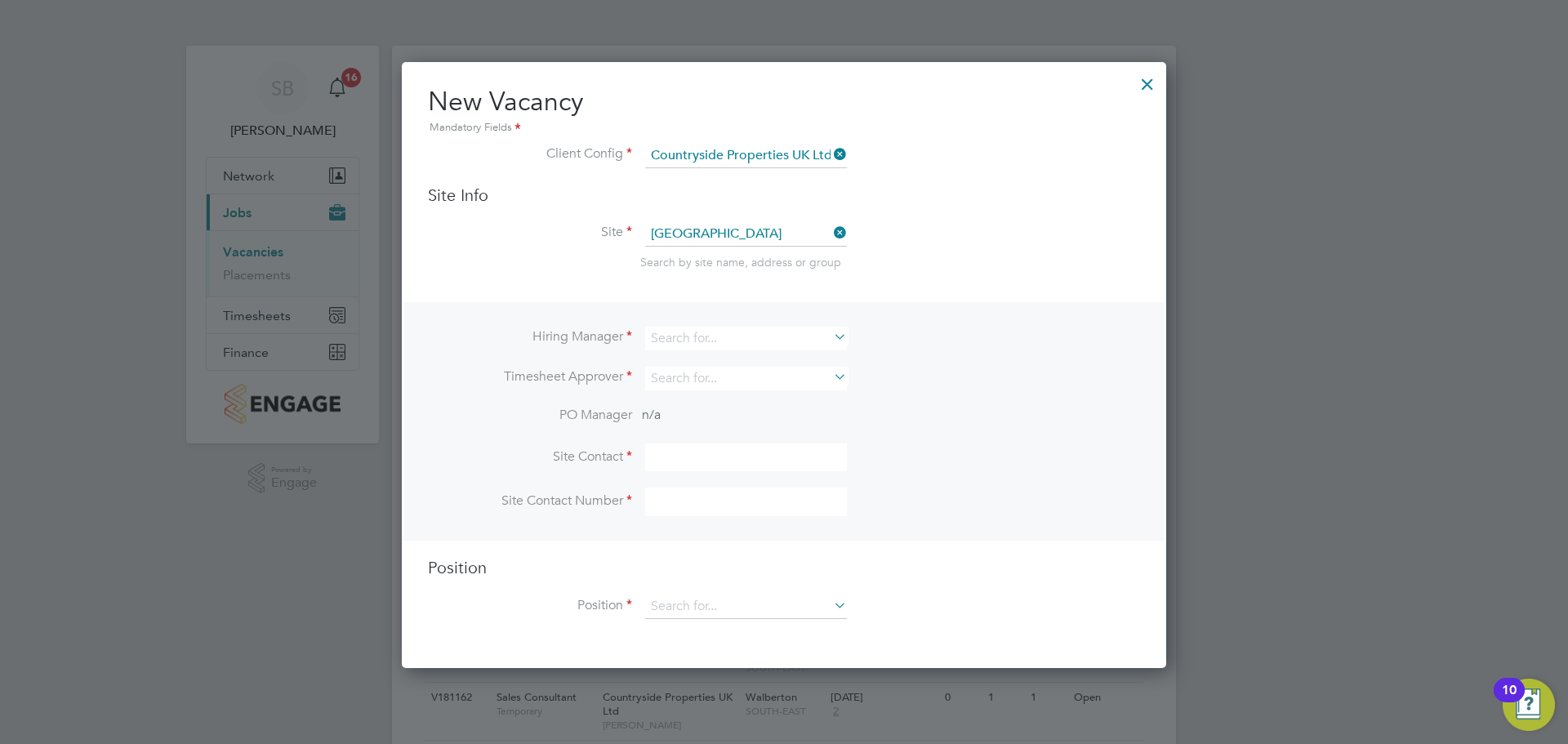
click at [1157, 76] on div at bounding box center [1146, 79] width 29 height 29
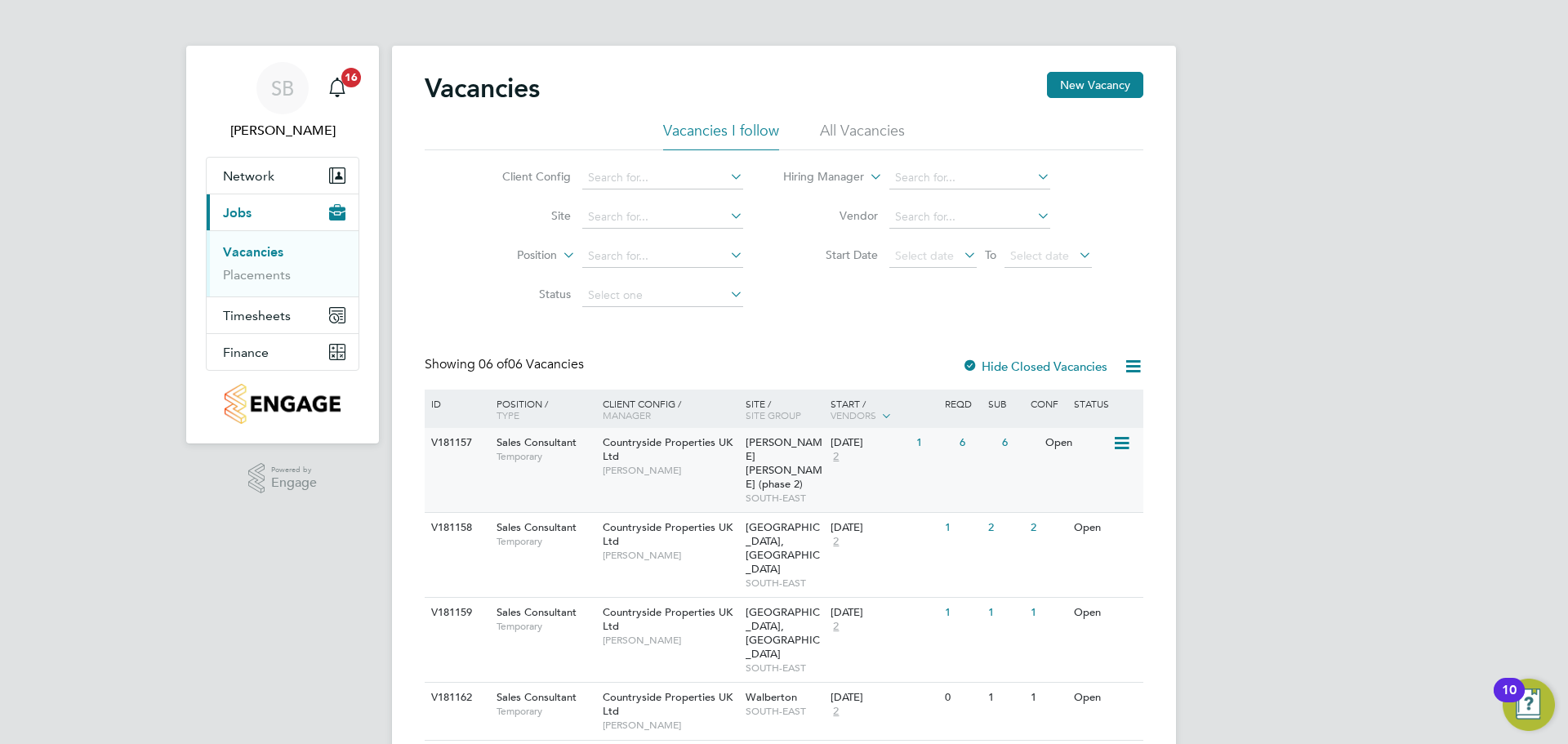
click at [443, 446] on div "V181157" at bounding box center [456, 443] width 57 height 30
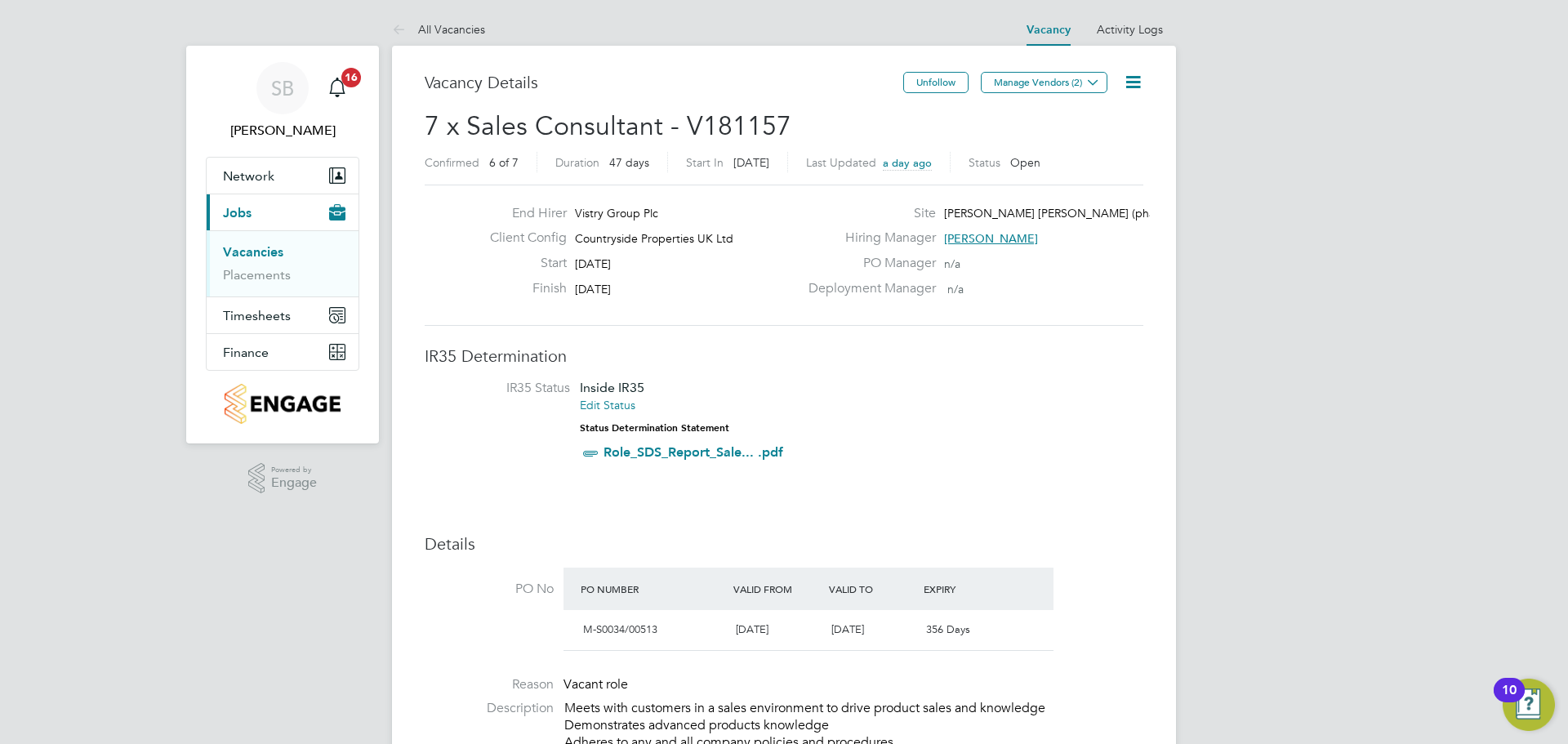
click at [256, 251] on link "Vacancies" at bounding box center [253, 251] width 60 height 15
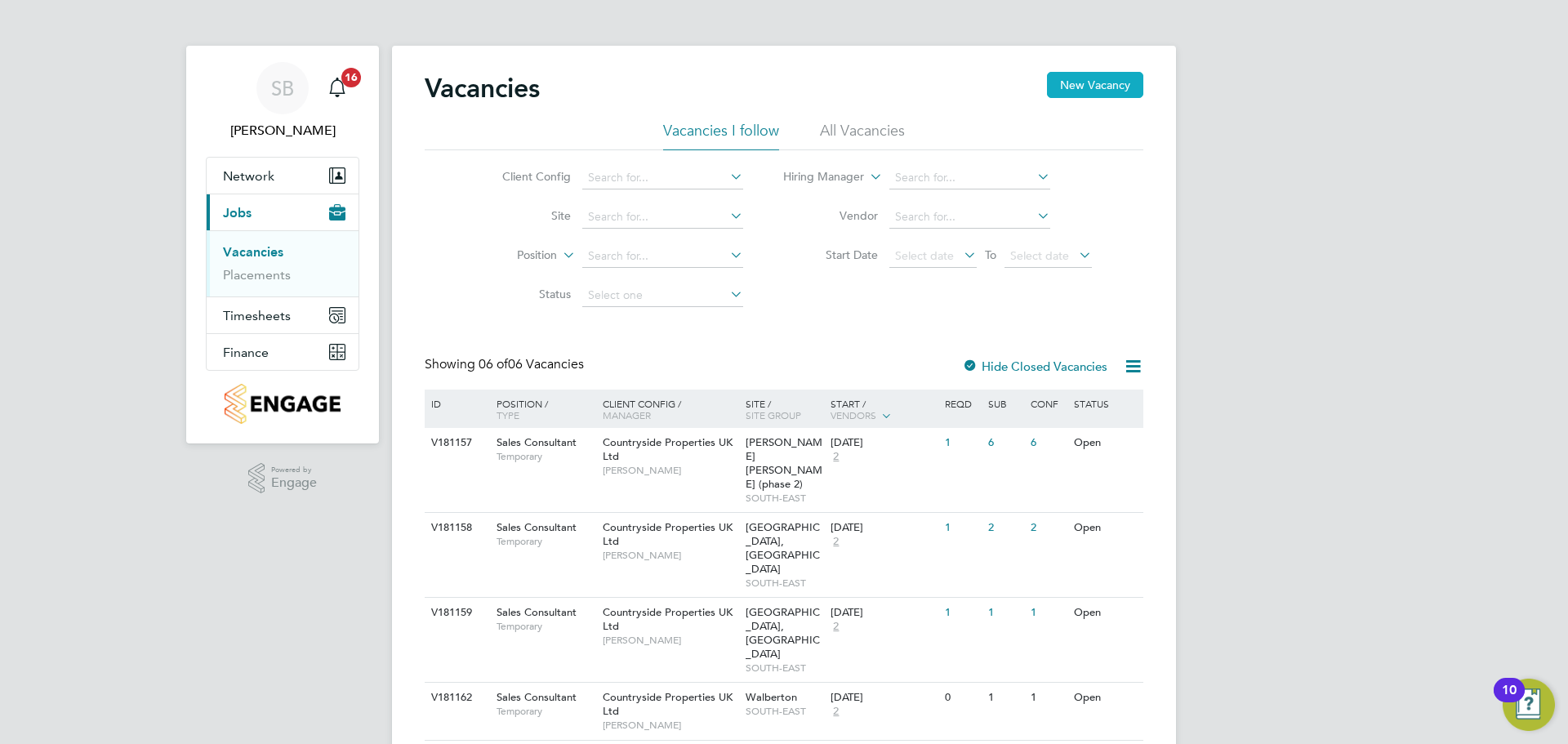
click at [1097, 97] on button "New Vacancy" at bounding box center [1095, 85] width 96 height 26
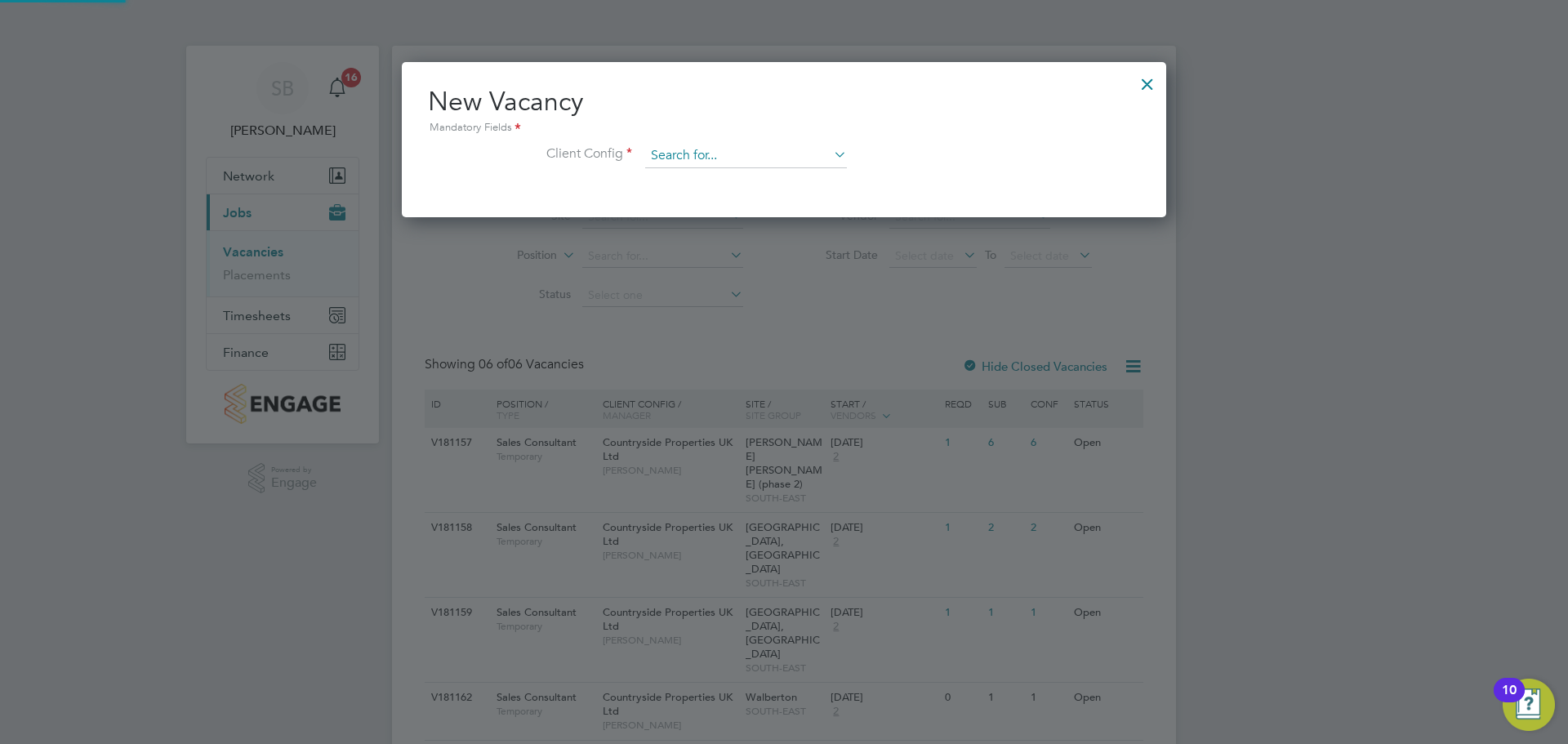
click at [655, 160] on input at bounding box center [746, 156] width 201 height 25
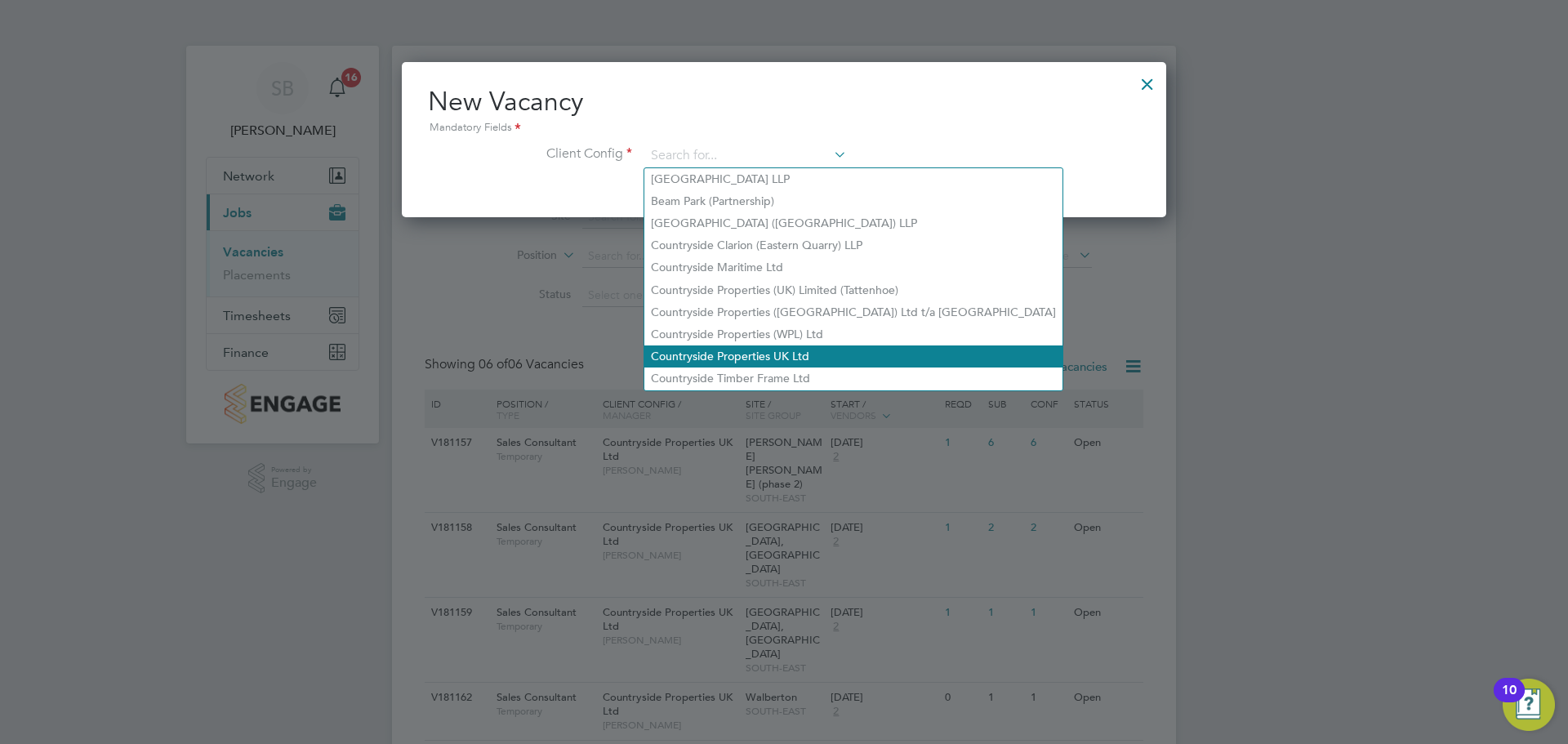
click at [705, 345] on li "Countryside Properties UK Ltd" at bounding box center [853, 355] width 418 height 22
type input "Countryside Properties UK Ltd"
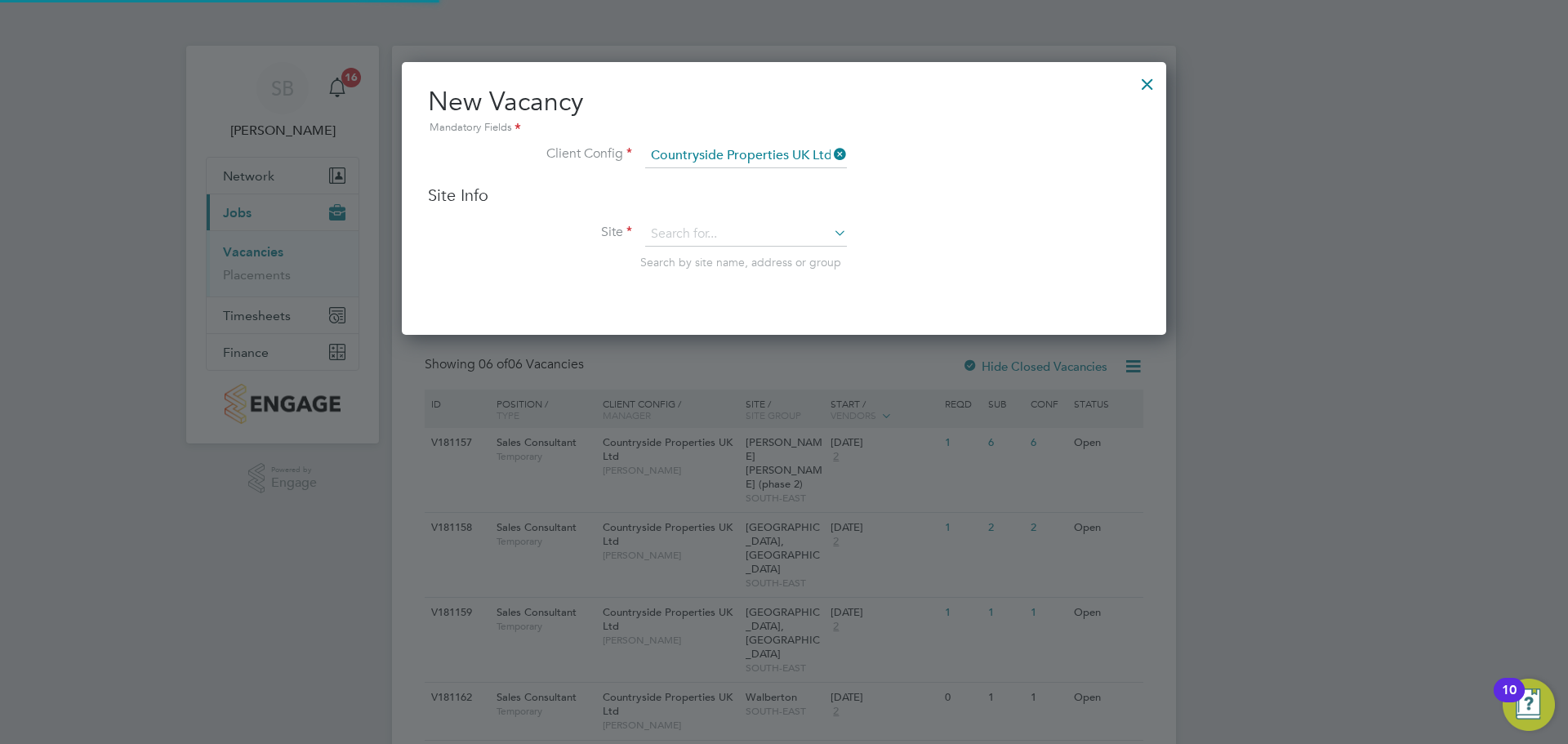
click at [711, 249] on li "Site Search by site name, address or group" at bounding box center [784, 262] width 712 height 80
click at [706, 240] on input at bounding box center [746, 234] width 201 height 25
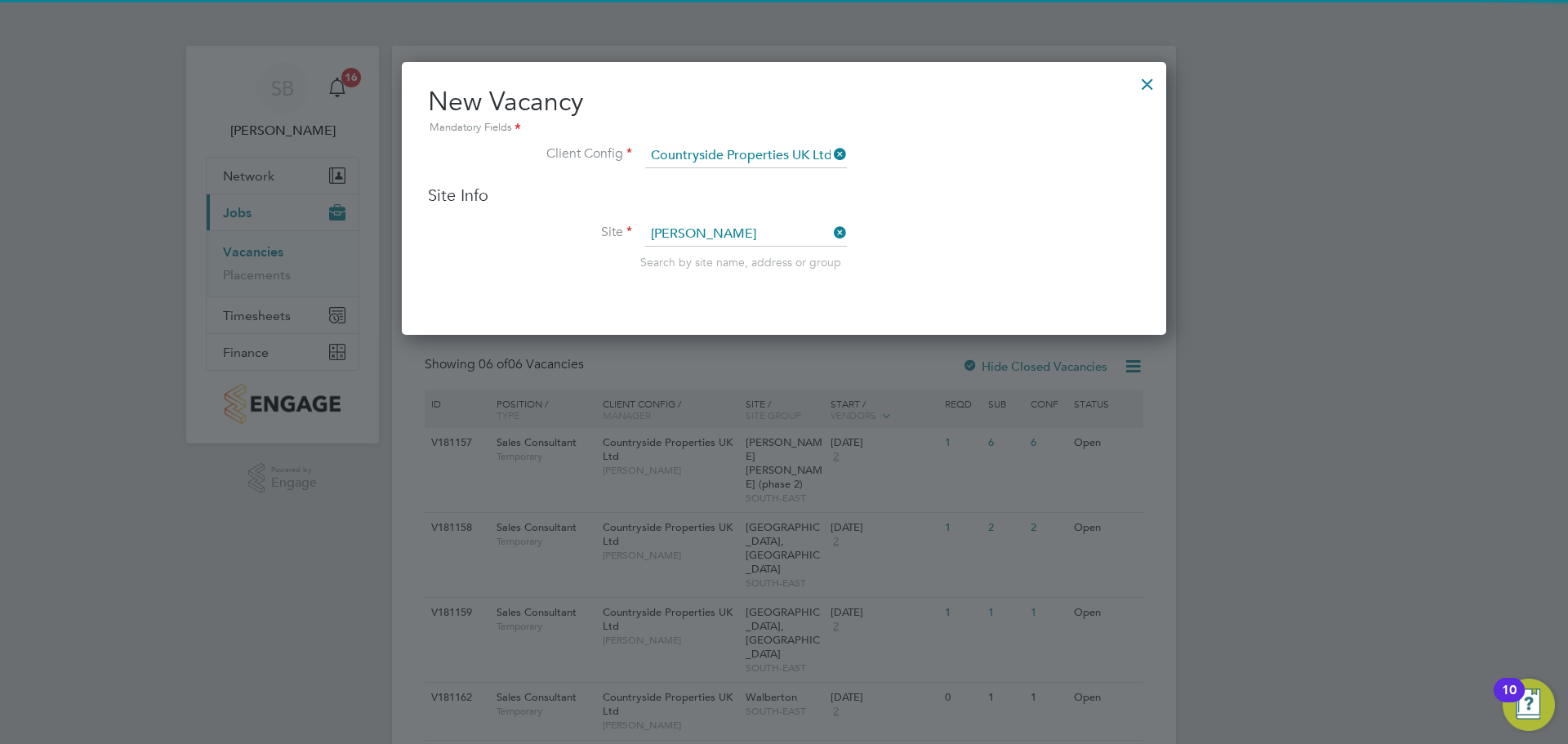
click at [719, 256] on li "Brox borough Park" at bounding box center [757, 257] width 225 height 22
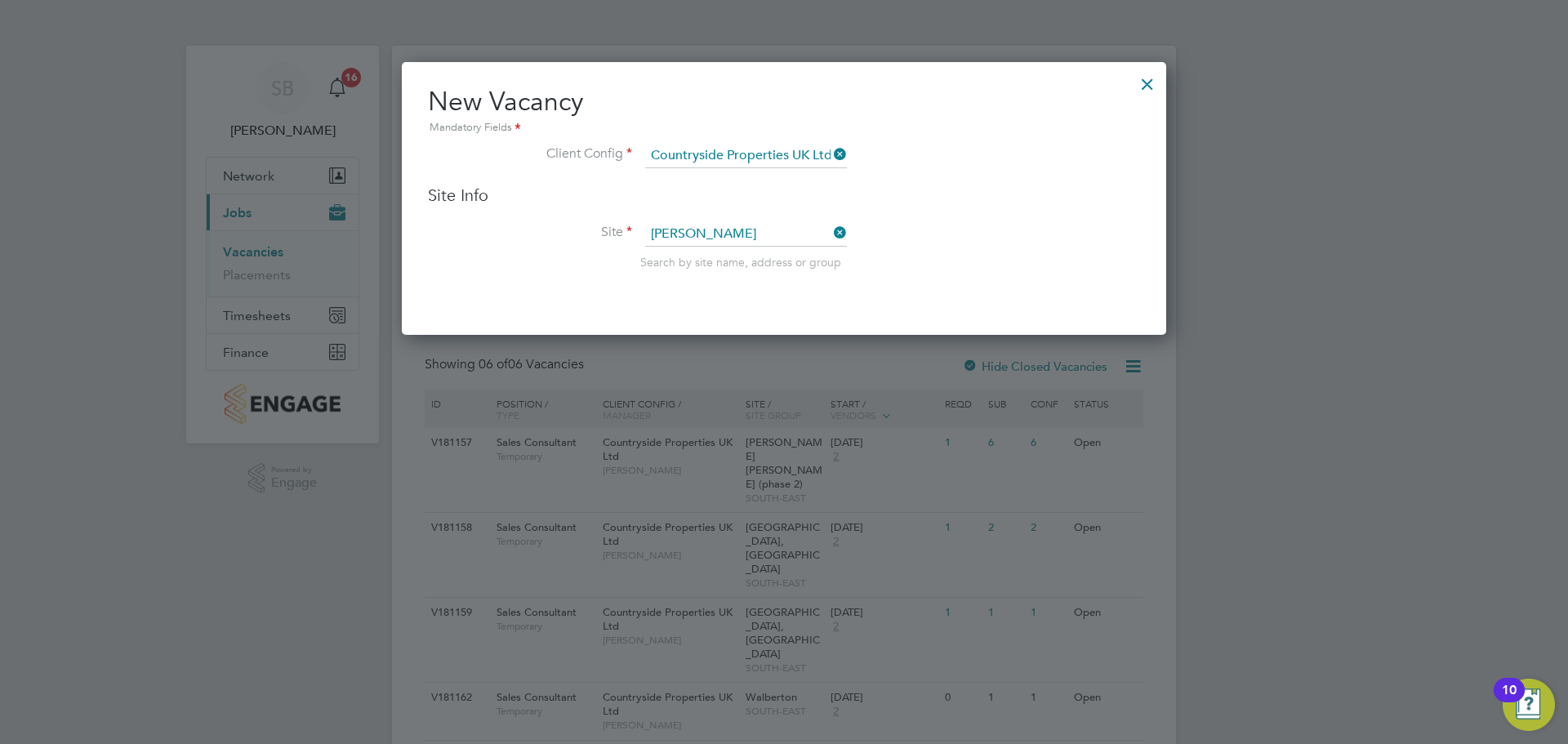
type input "[GEOGRAPHIC_DATA]"
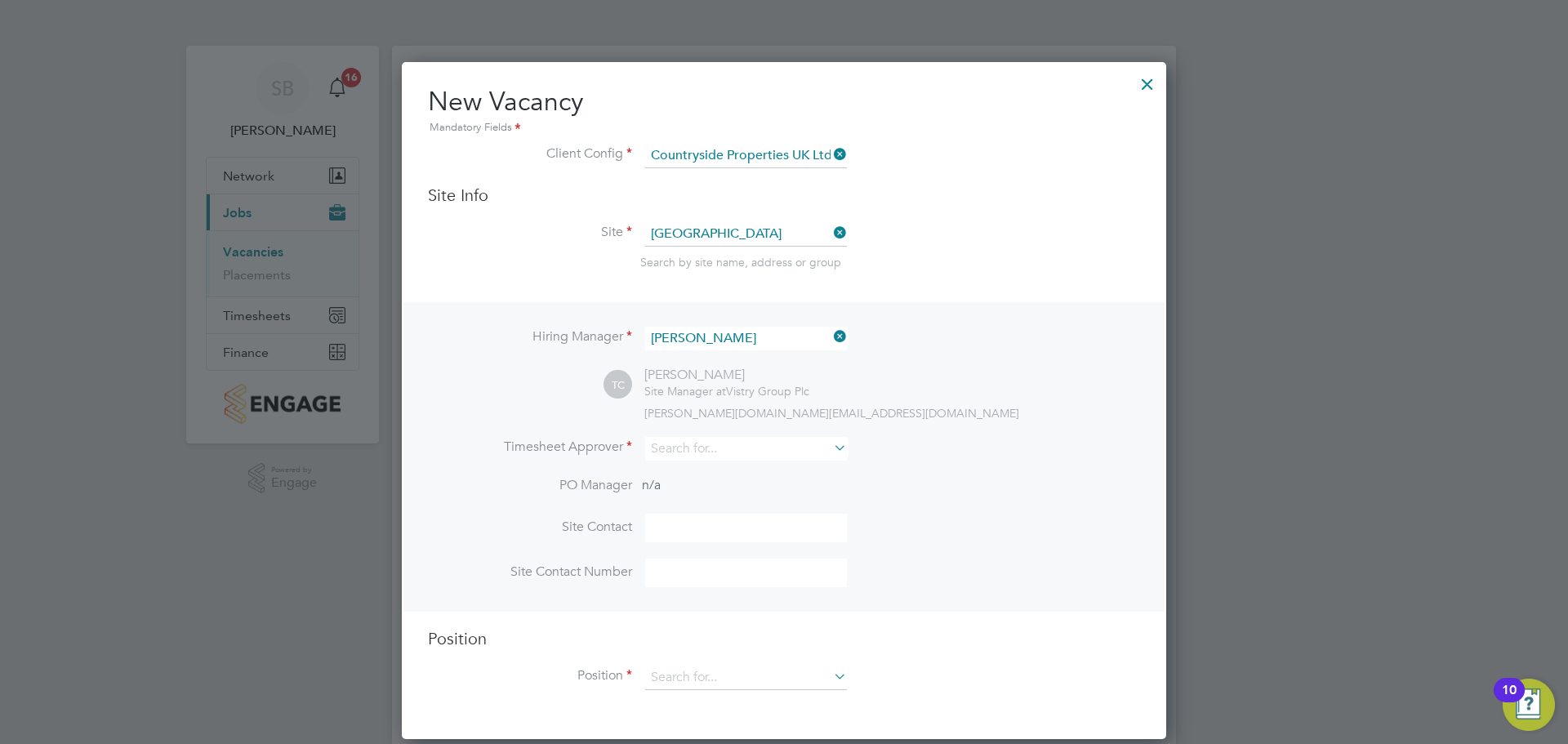
click at [757, 463] on li "Timesheet Approver" at bounding box center [784, 457] width 712 height 40
click at [750, 451] on input at bounding box center [746, 448] width 201 height 24
click at [732, 465] on li "Sop hie Bolton" at bounding box center [746, 472] width 203 height 22
type input "[PERSON_NAME]"
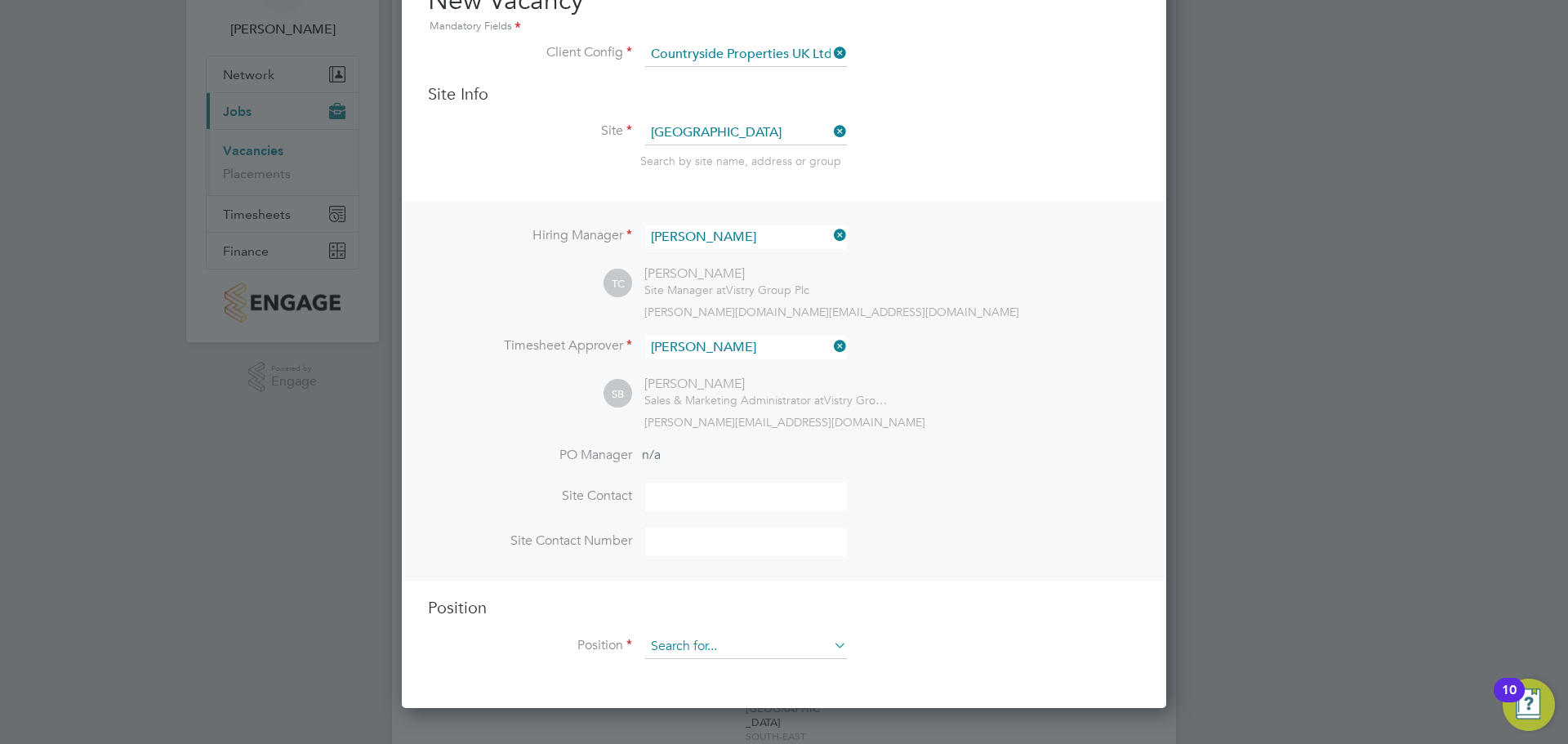
click at [727, 635] on input at bounding box center [746, 647] width 201 height 25
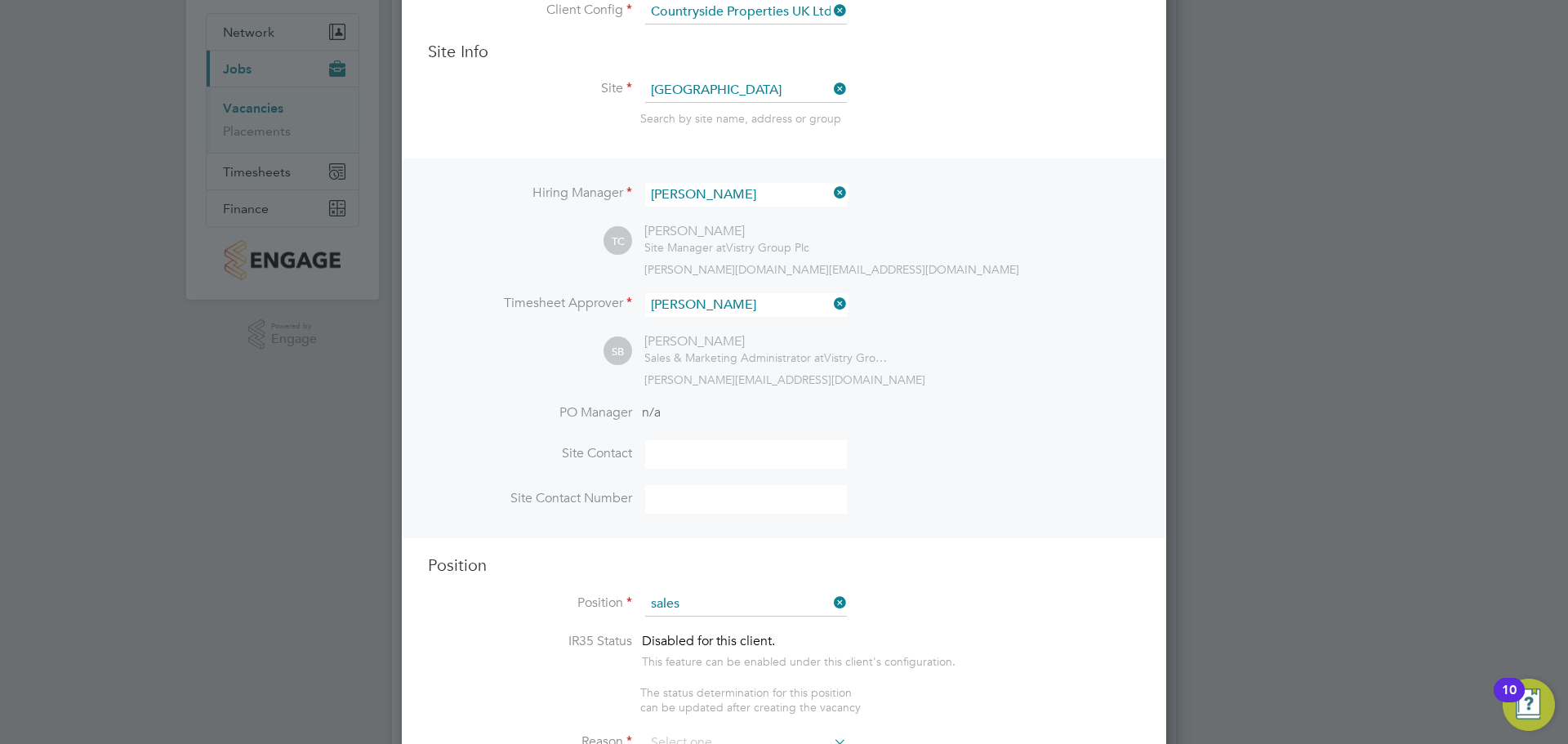
click at [754, 635] on li "Sales Consultant" at bounding box center [746, 629] width 203 height 22
type input "Sales Consultant"
type textarea "Meets with customers in a sales environment to drive product sales and knowledg…"
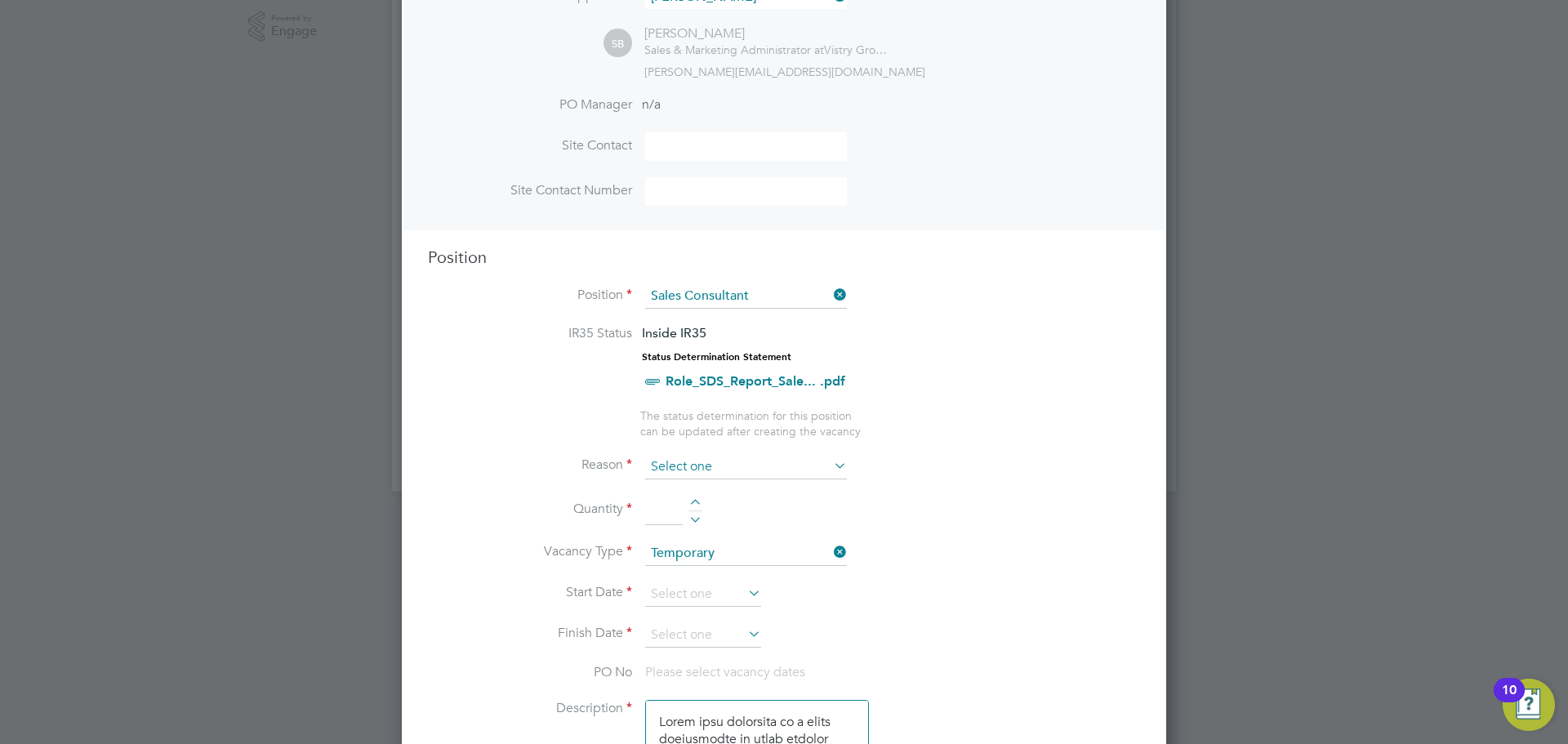
click at [776, 471] on input at bounding box center [746, 467] width 201 height 25
click at [711, 620] on li "Vacant Role" at bounding box center [746, 619] width 203 height 21
type input "Vacant Role"
click at [676, 508] on input at bounding box center [664, 510] width 38 height 29
type input "1"
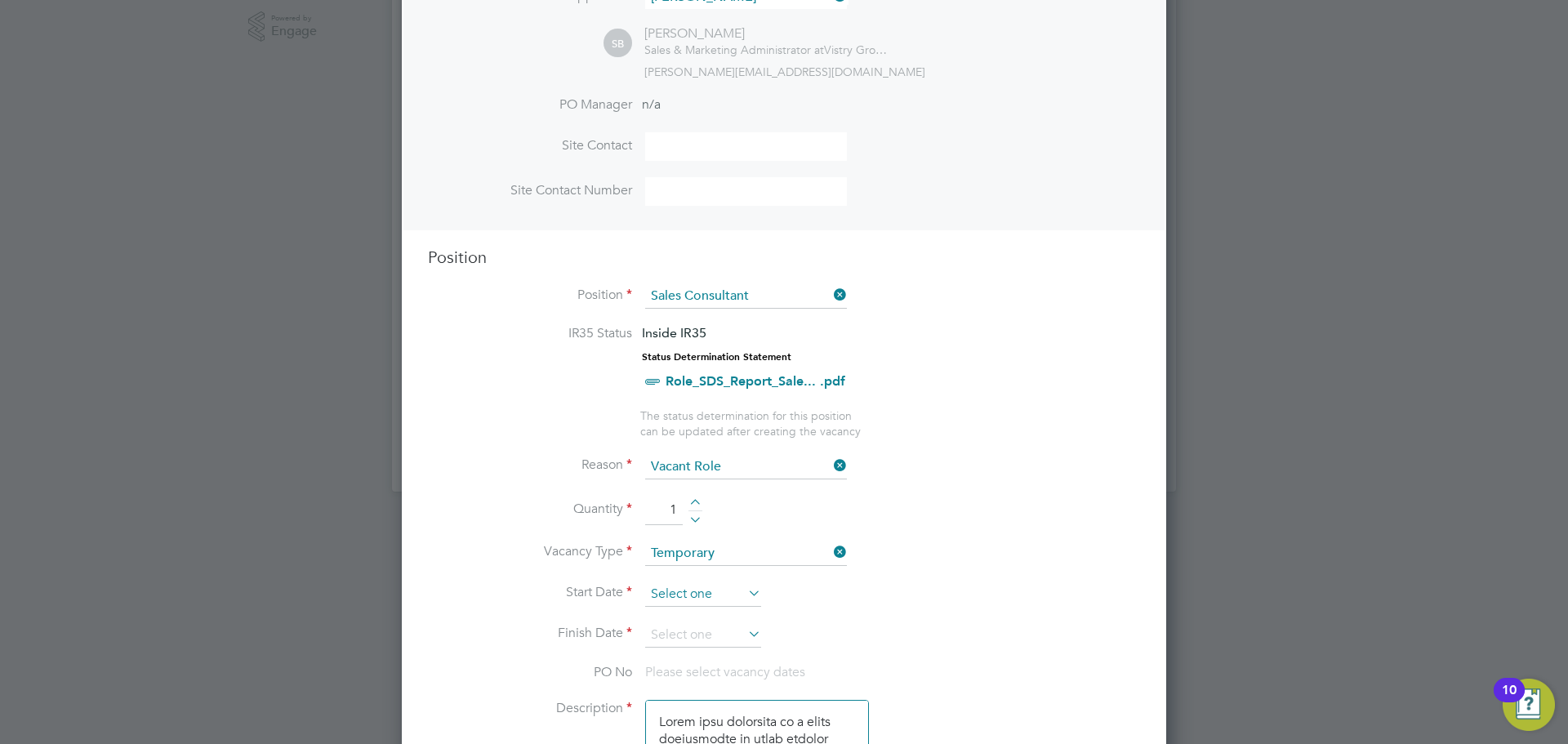
click at [740, 583] on input at bounding box center [703, 595] width 116 height 25
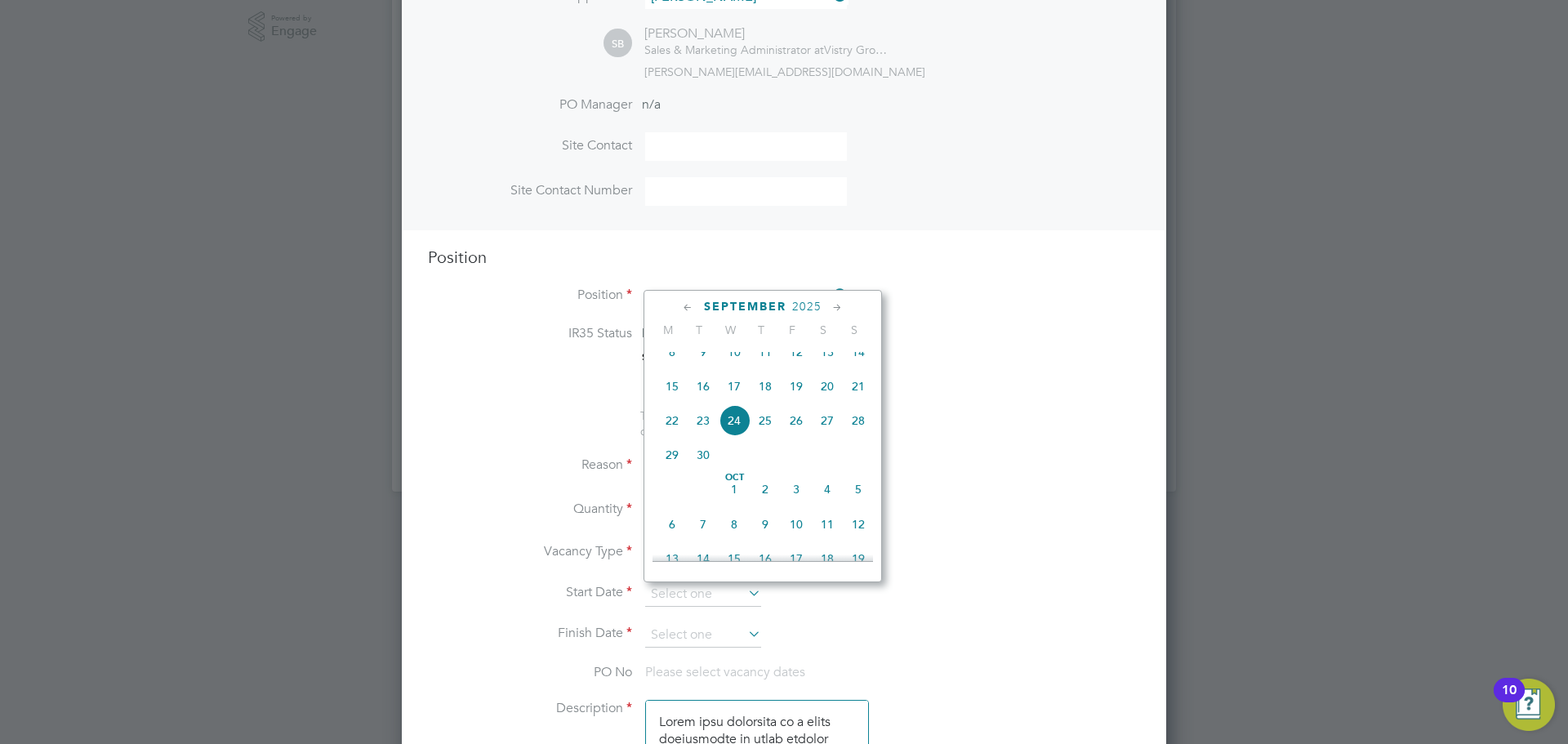
click at [754, 436] on span "25" at bounding box center [765, 421] width 31 height 31
type input "[DATE]"
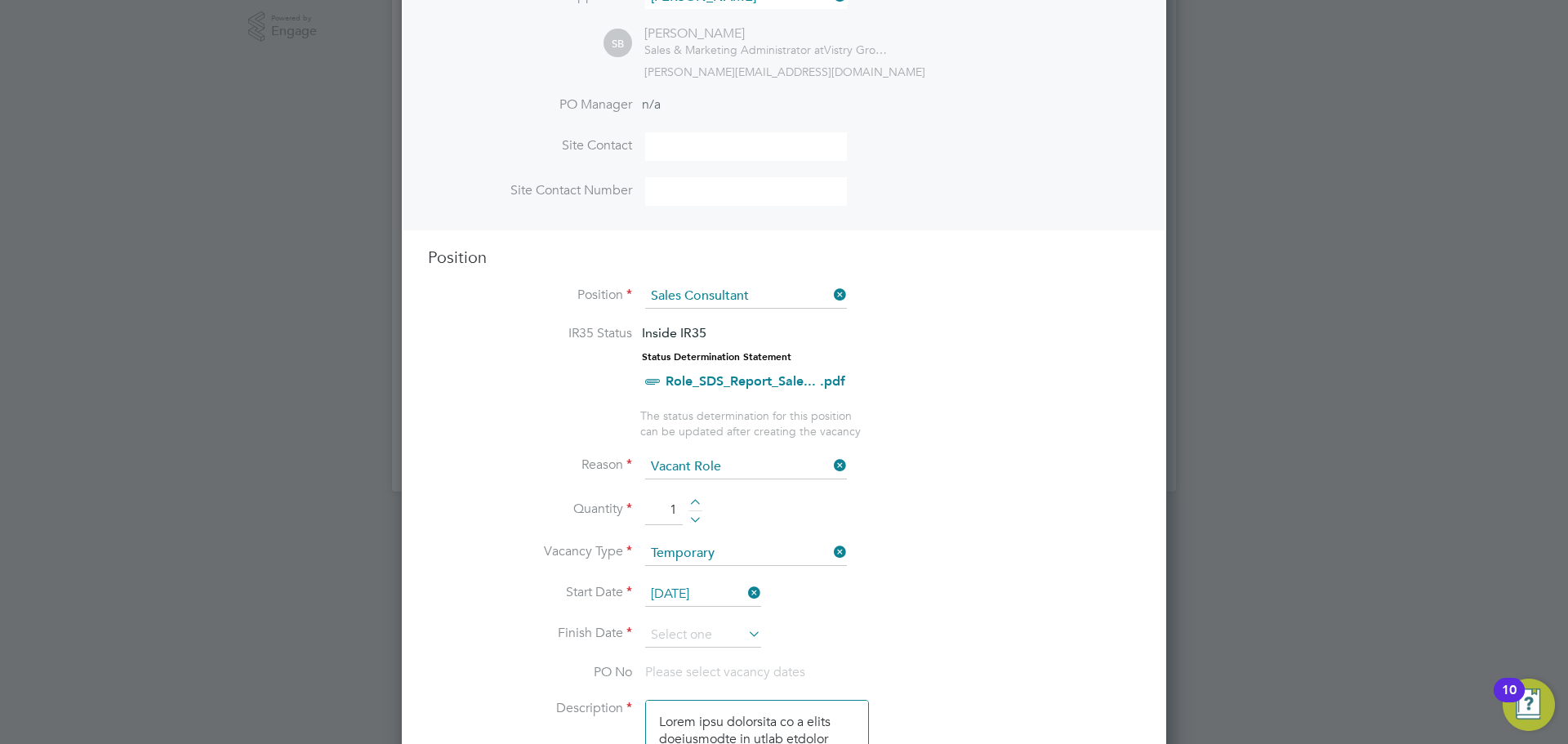
click at [745, 626] on icon at bounding box center [745, 633] width 0 height 23
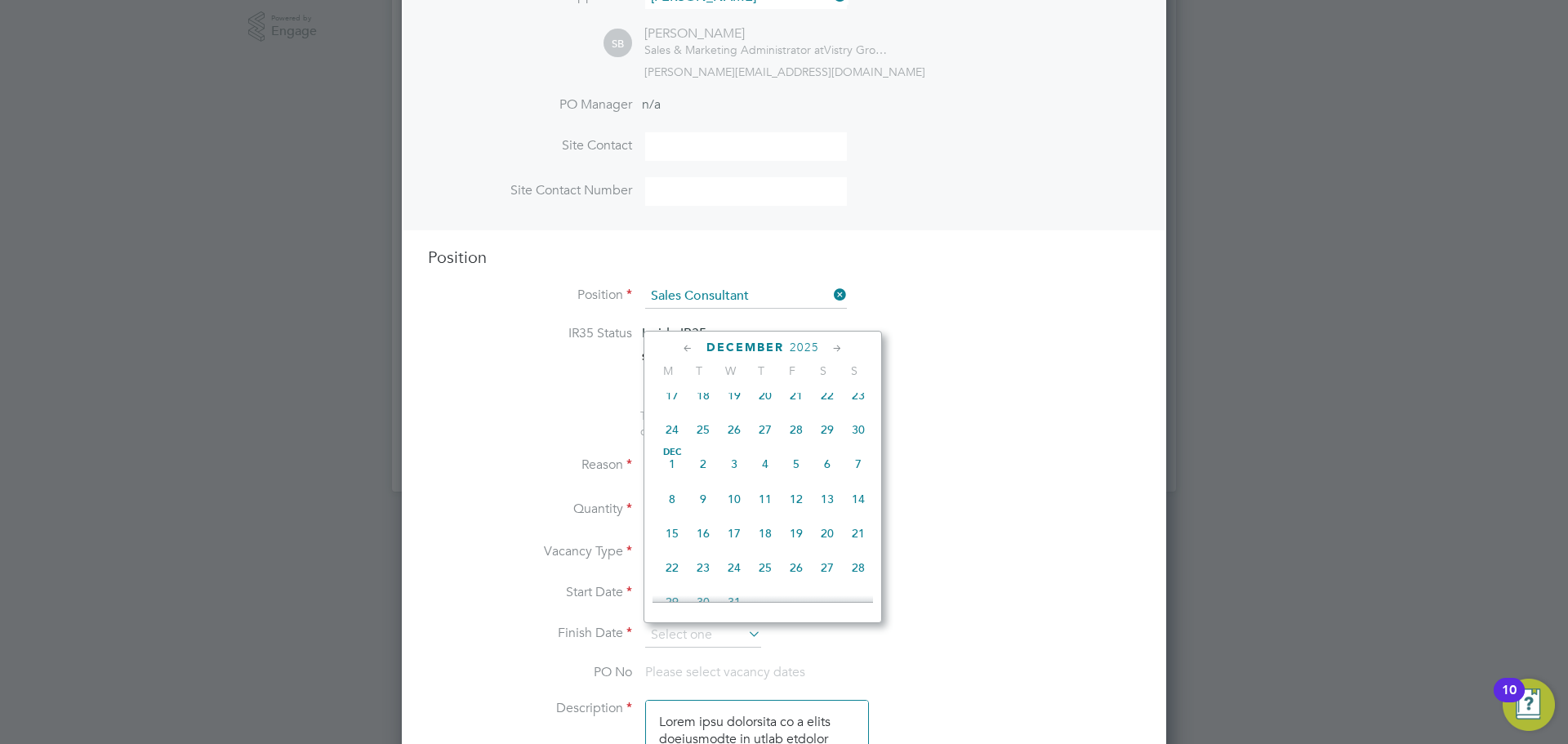
scroll to position [1012, 0]
click at [855, 446] on span "30" at bounding box center [858, 430] width 31 height 31
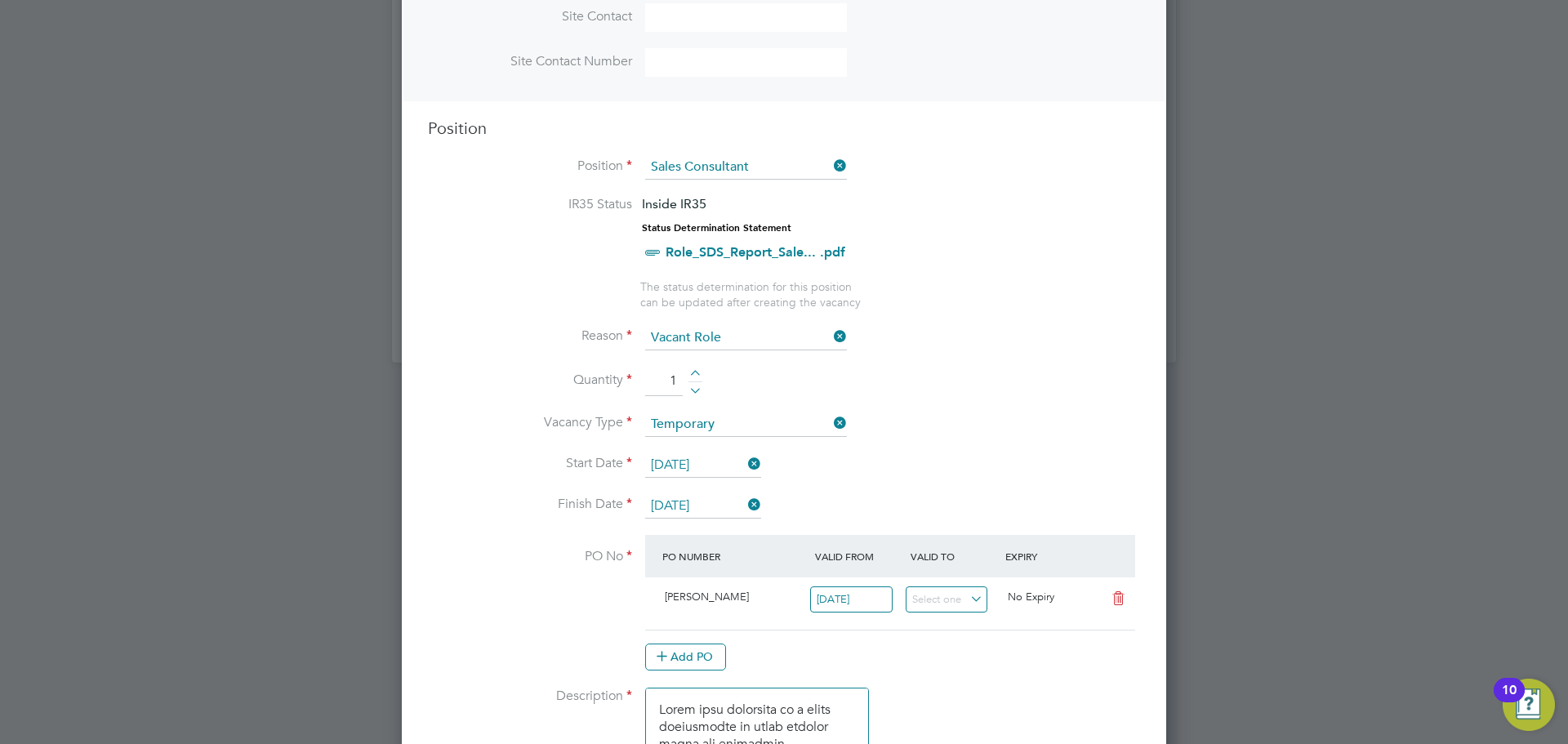
scroll to position [581, 0]
click at [742, 508] on input "30 Nov 2025" at bounding box center [703, 506] width 116 height 25
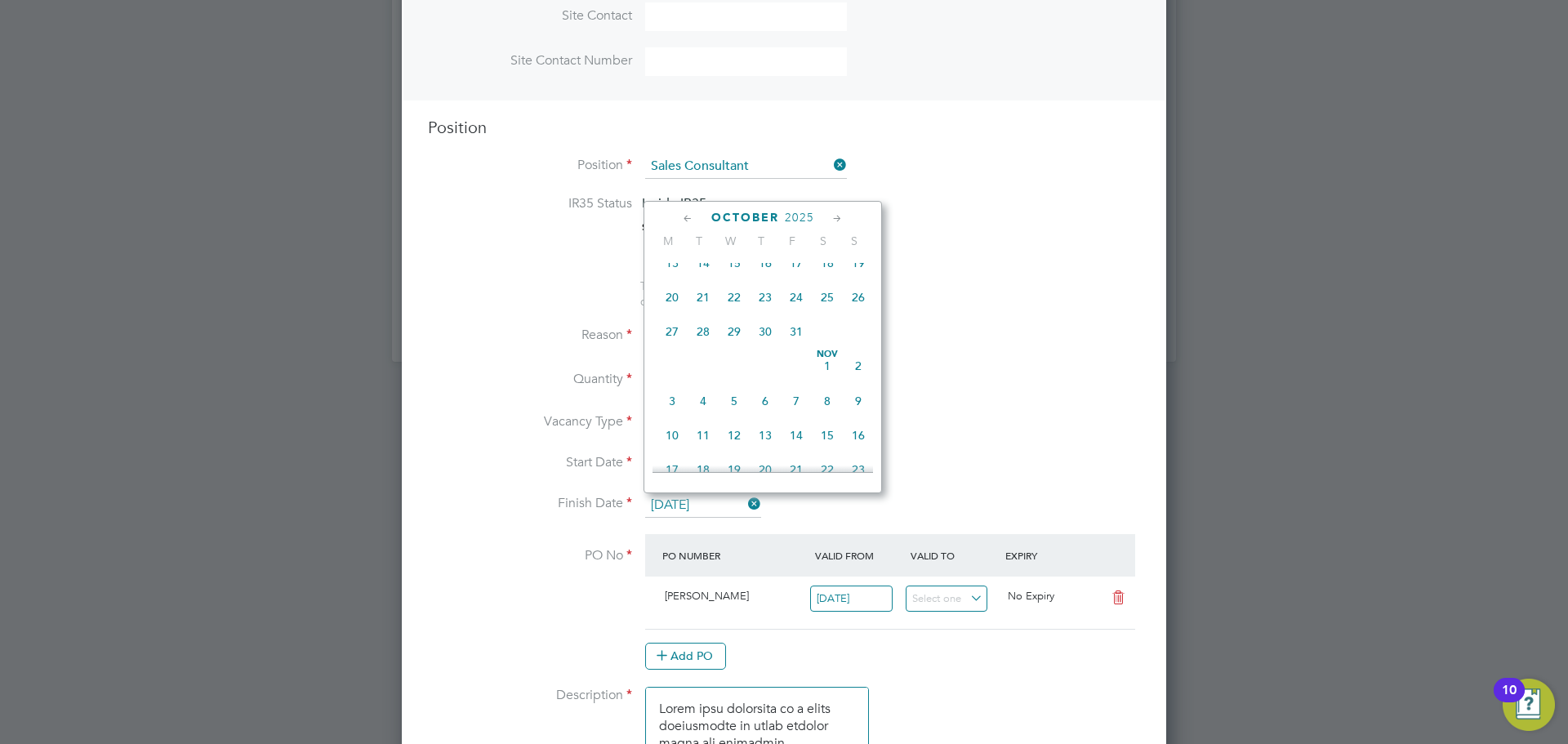
scroll to position [422, 0]
click at [787, 348] on span "31" at bounding box center [796, 338] width 31 height 31
type input "[DATE]"
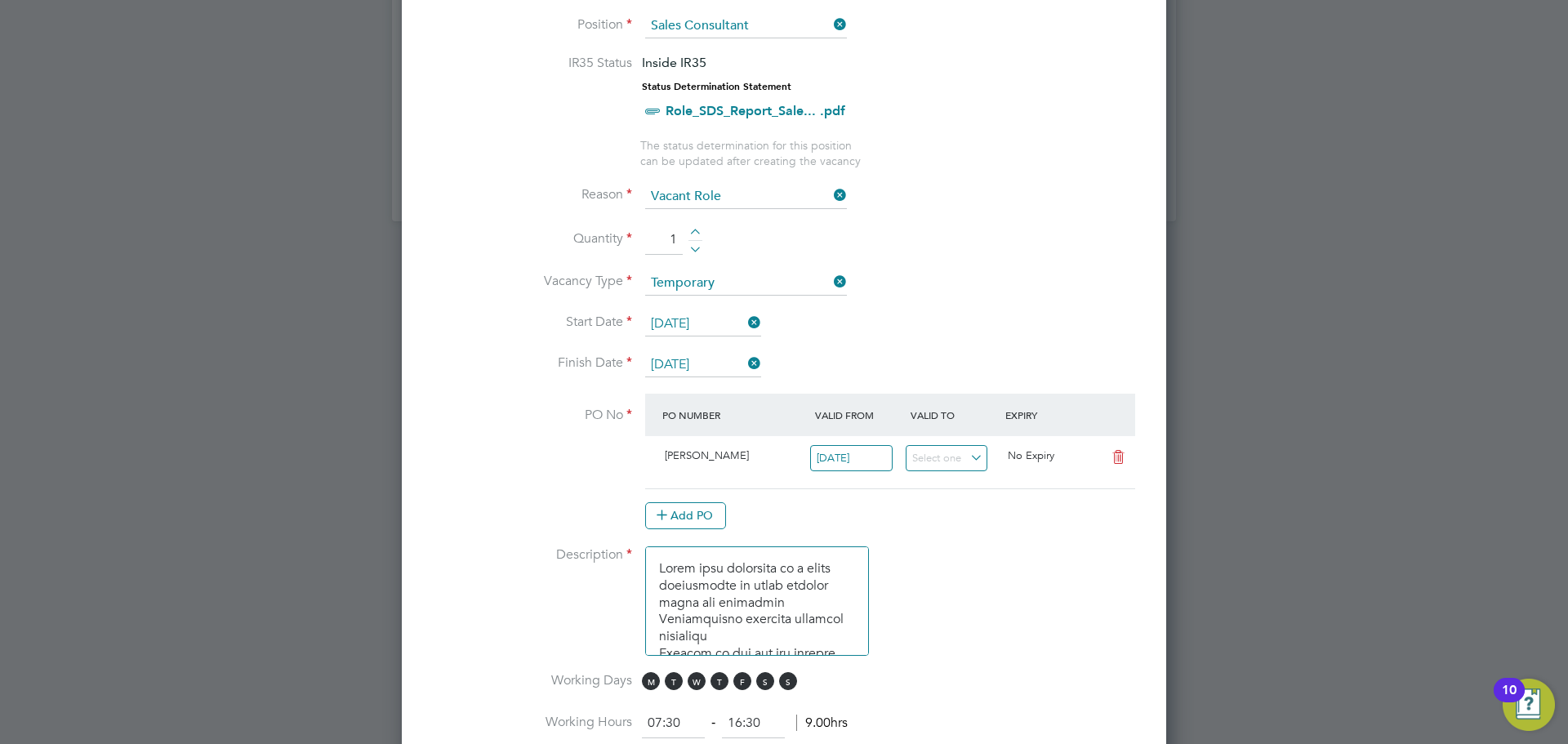
scroll to position [723, 0]
click at [1116, 450] on icon at bounding box center [1118, 457] width 21 height 13
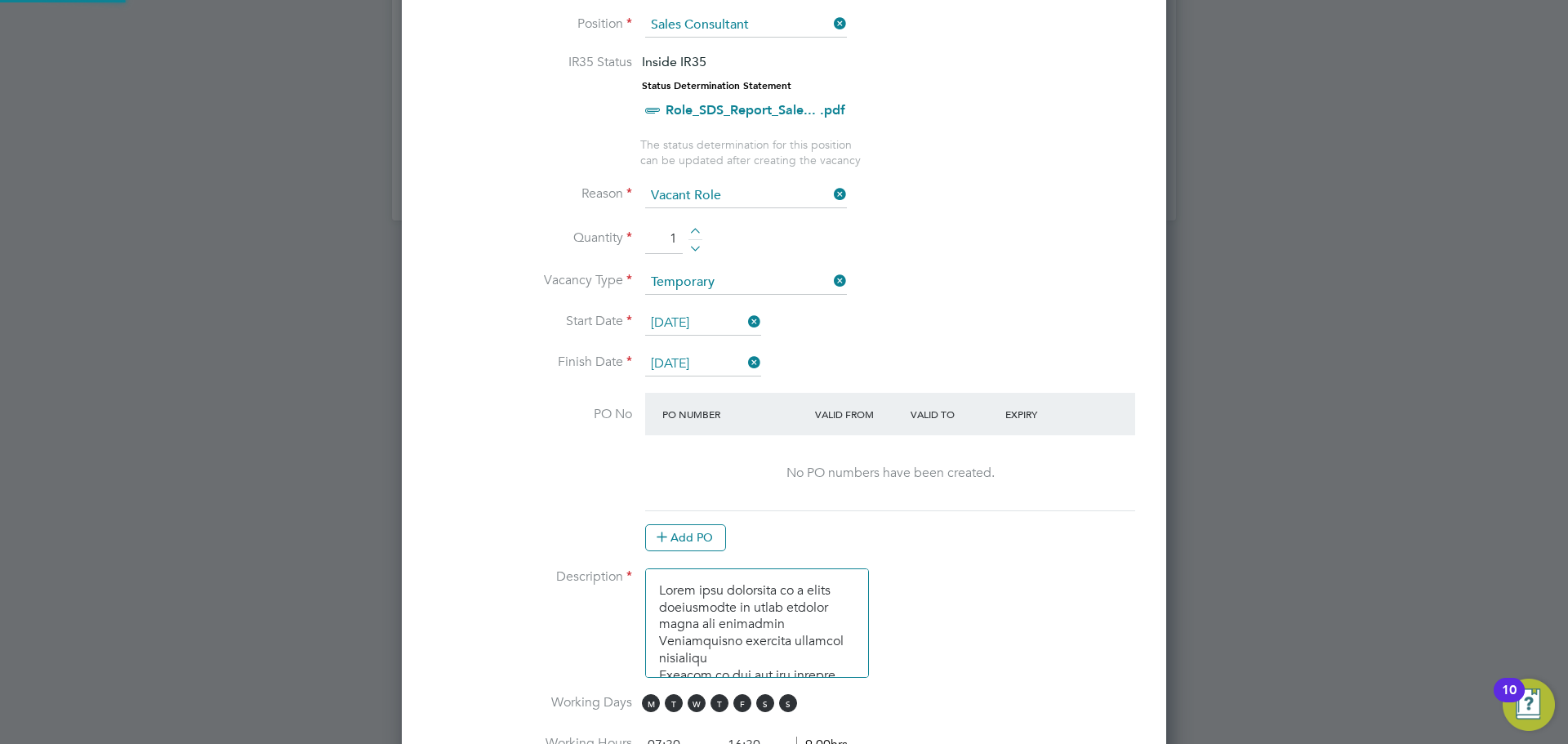
scroll to position [2515, 766]
click at [700, 531] on button "Add PO" at bounding box center [686, 538] width 81 height 26
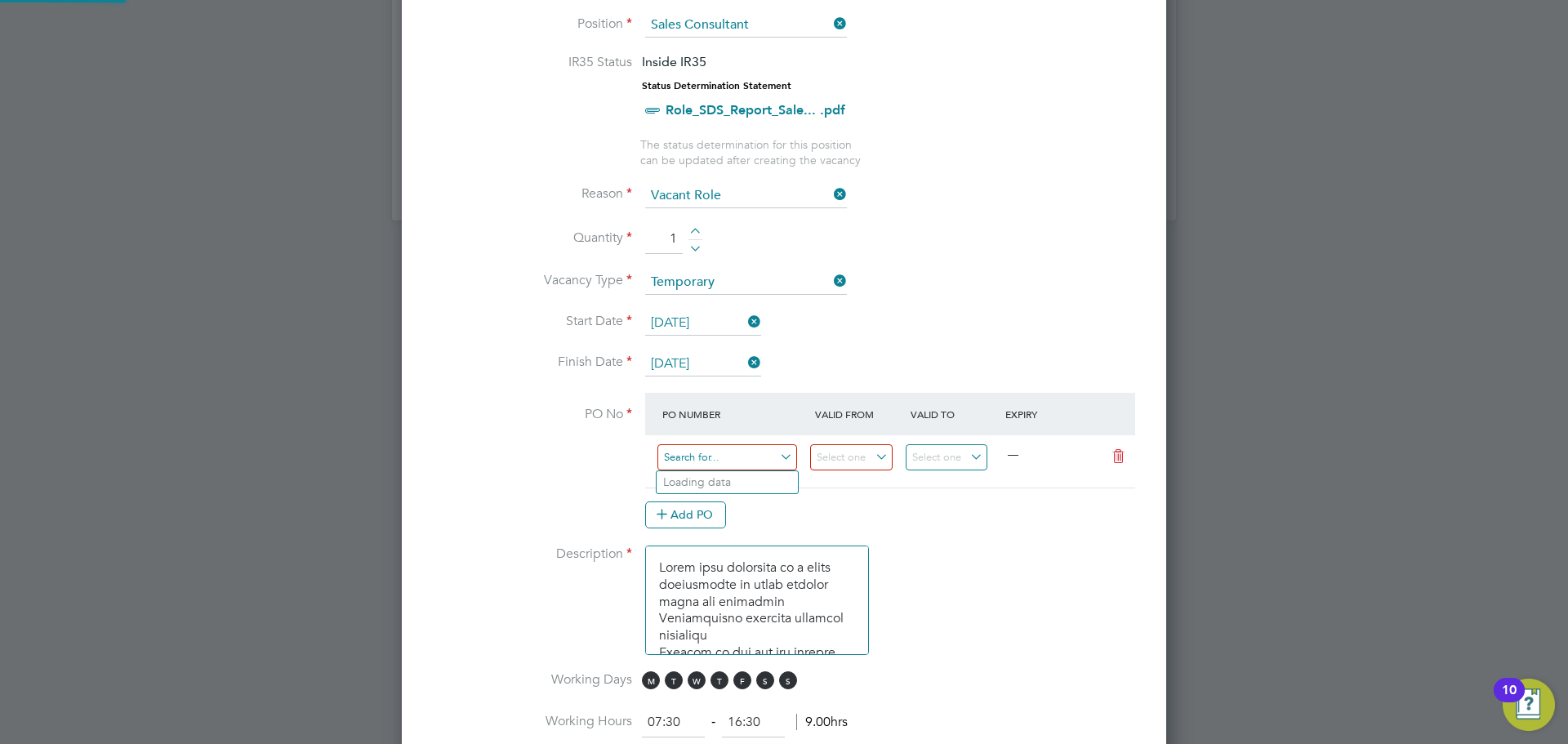
click at [735, 463] on input at bounding box center [727, 458] width 140 height 27
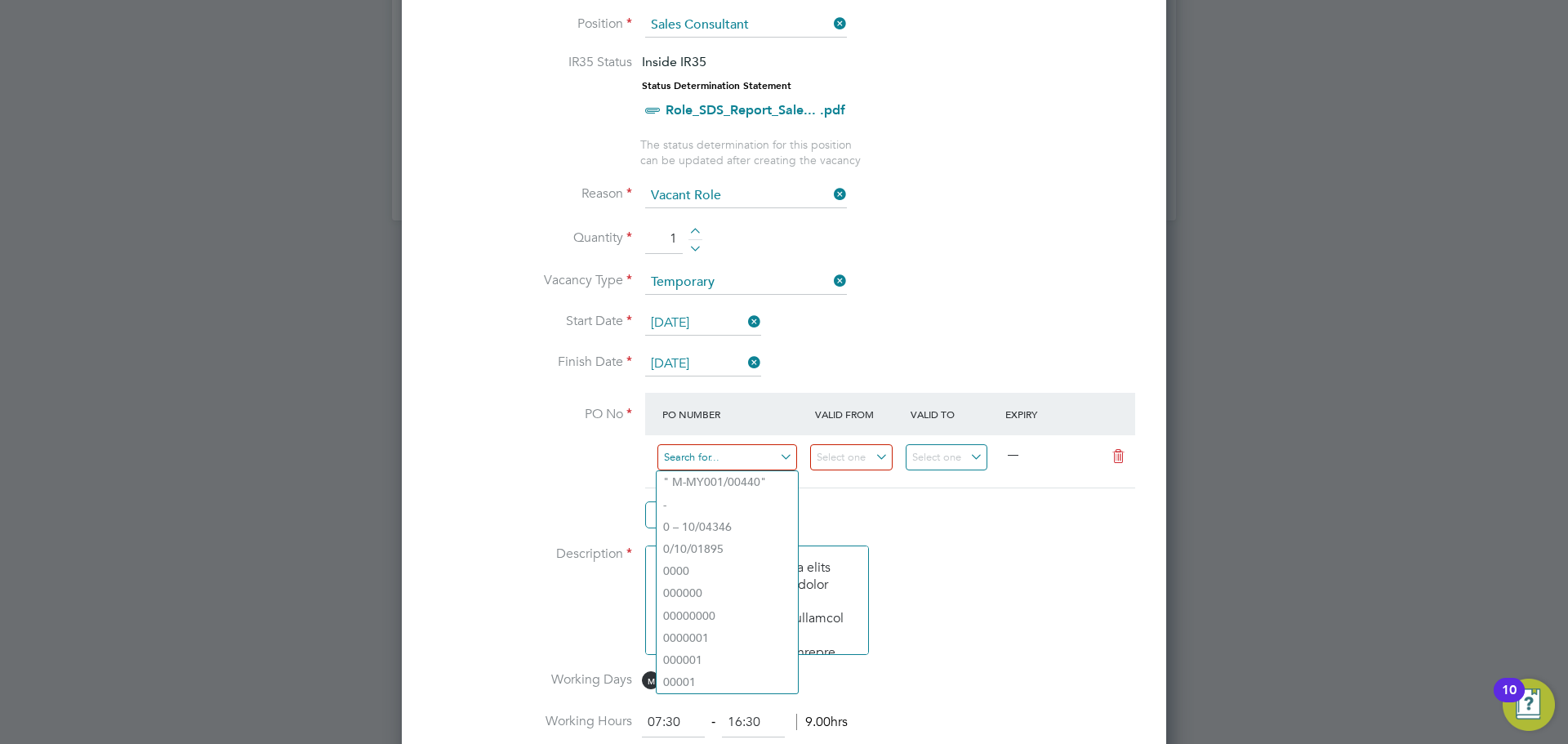
paste input "M-HOTTE/00513"
type input "M-HOTTE/00513"
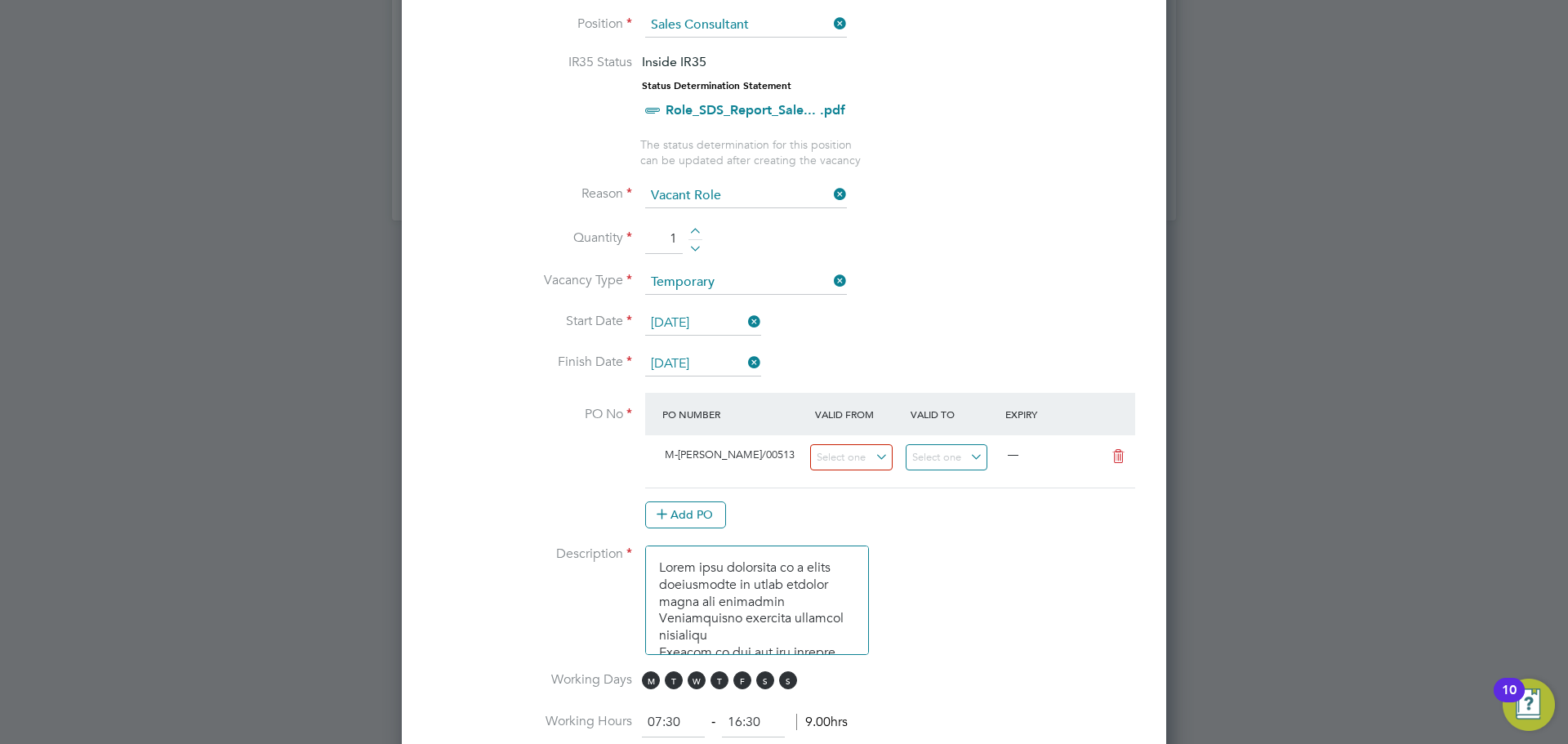
scroll to position [9, 9]
click at [725, 505] on li "Use "M-HOTTE/00513"" at bounding box center [751, 504] width 189 height 22
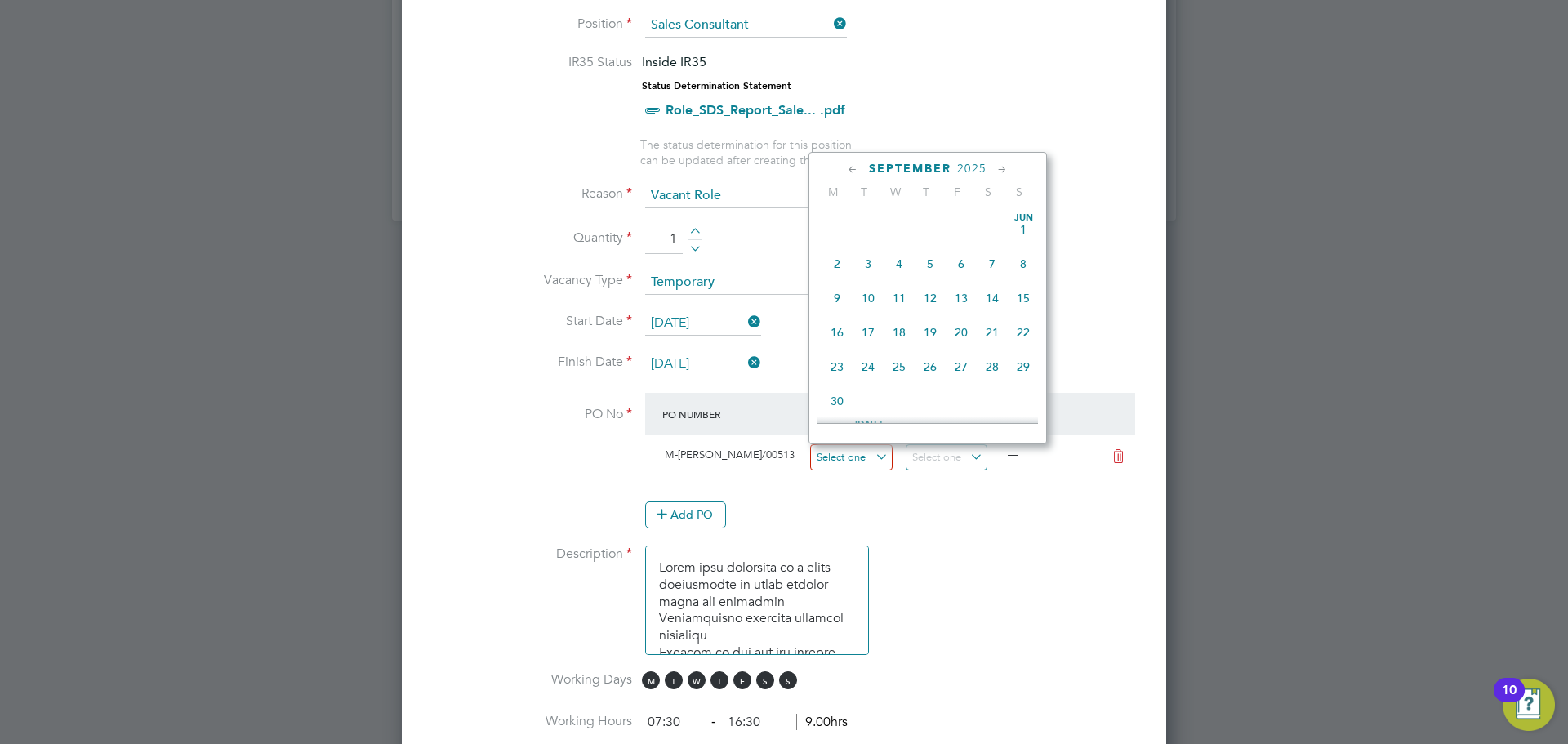
click at [857, 451] on input at bounding box center [851, 458] width 82 height 27
click at [933, 298] on span "25" at bounding box center [930, 283] width 31 height 31
type input "[DATE]"
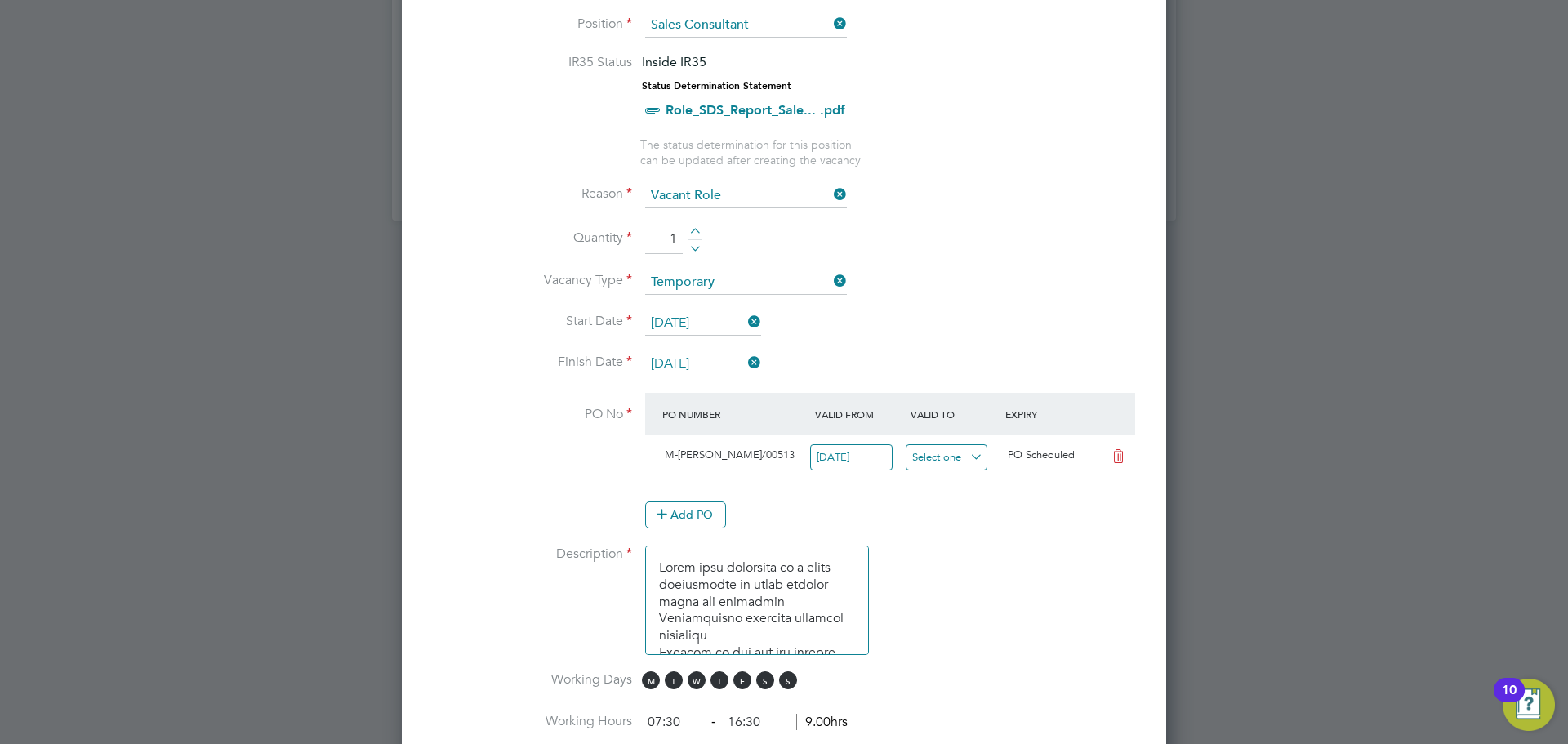
click at [935, 466] on input at bounding box center [946, 458] width 82 height 27
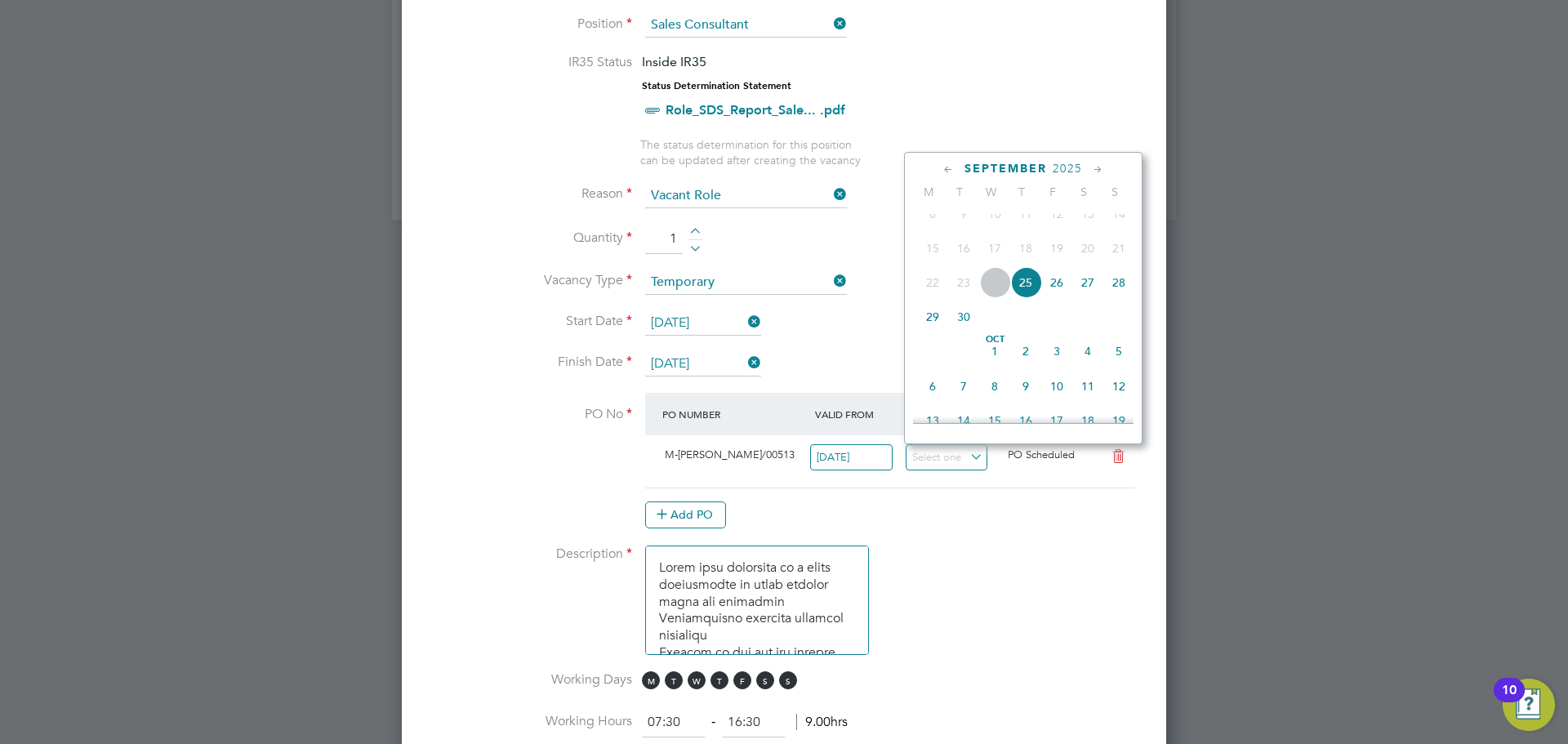
click at [1080, 166] on span "2025" at bounding box center [1067, 168] width 29 height 14
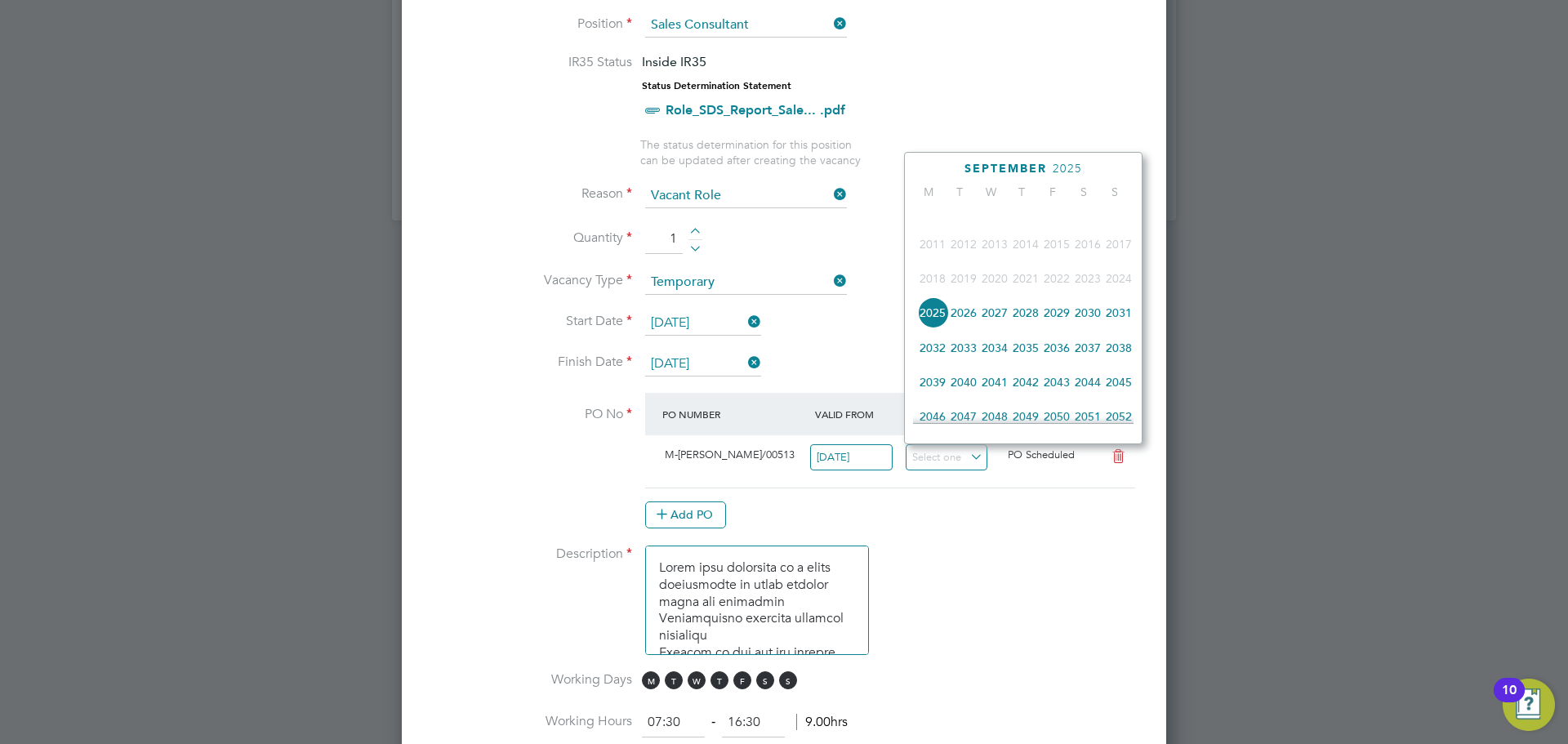
click at [965, 324] on span "2026" at bounding box center [963, 312] width 31 height 31
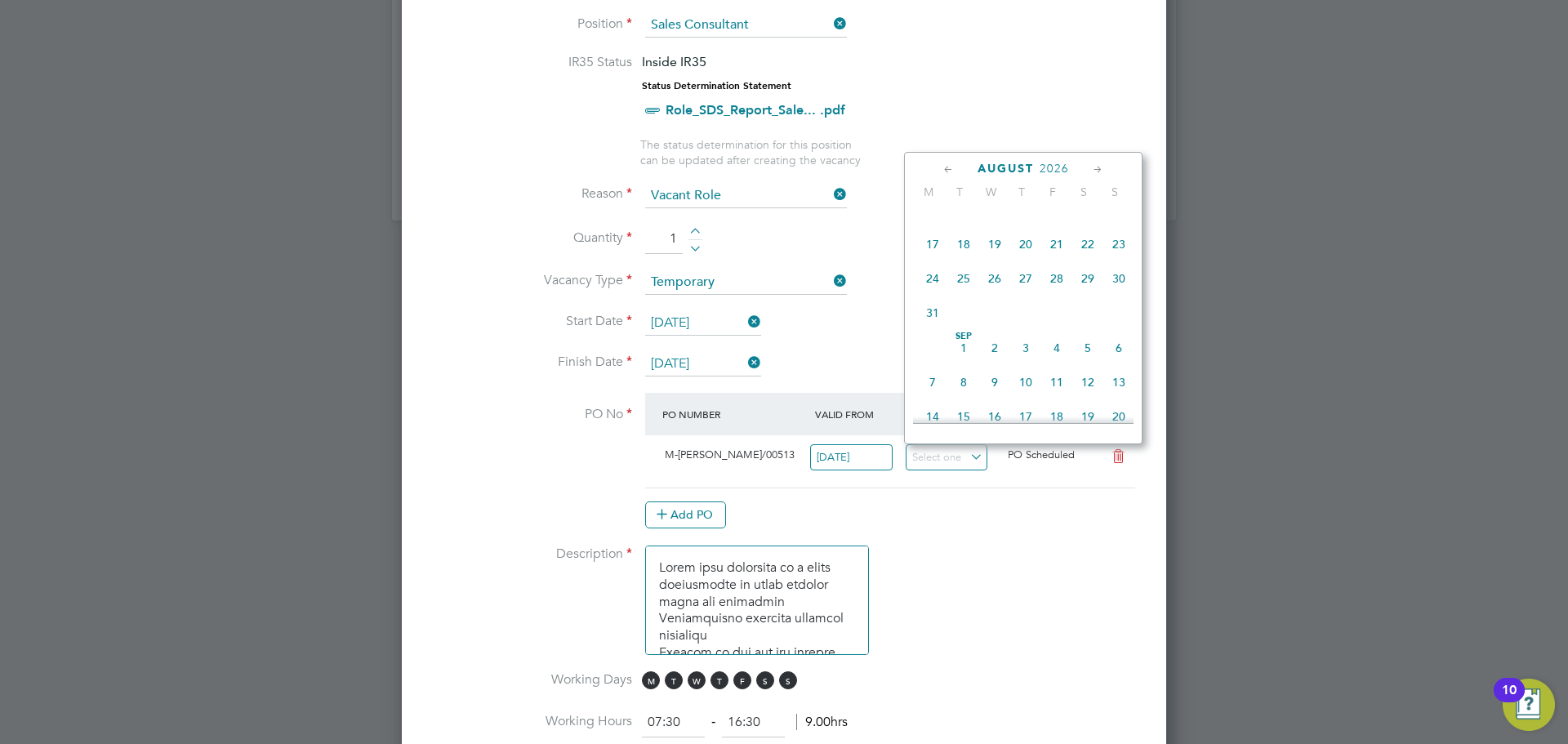
drag, startPoint x: 994, startPoint y: 313, endPoint x: 967, endPoint y: 307, distance: 27.7
drag, startPoint x: 967, startPoint y: 307, endPoint x: 937, endPoint y: 516, distance: 211.1
click at [937, 516] on div "Add PO" at bounding box center [890, 514] width 490 height 26
click at [969, 461] on input at bounding box center [946, 458] width 82 height 27
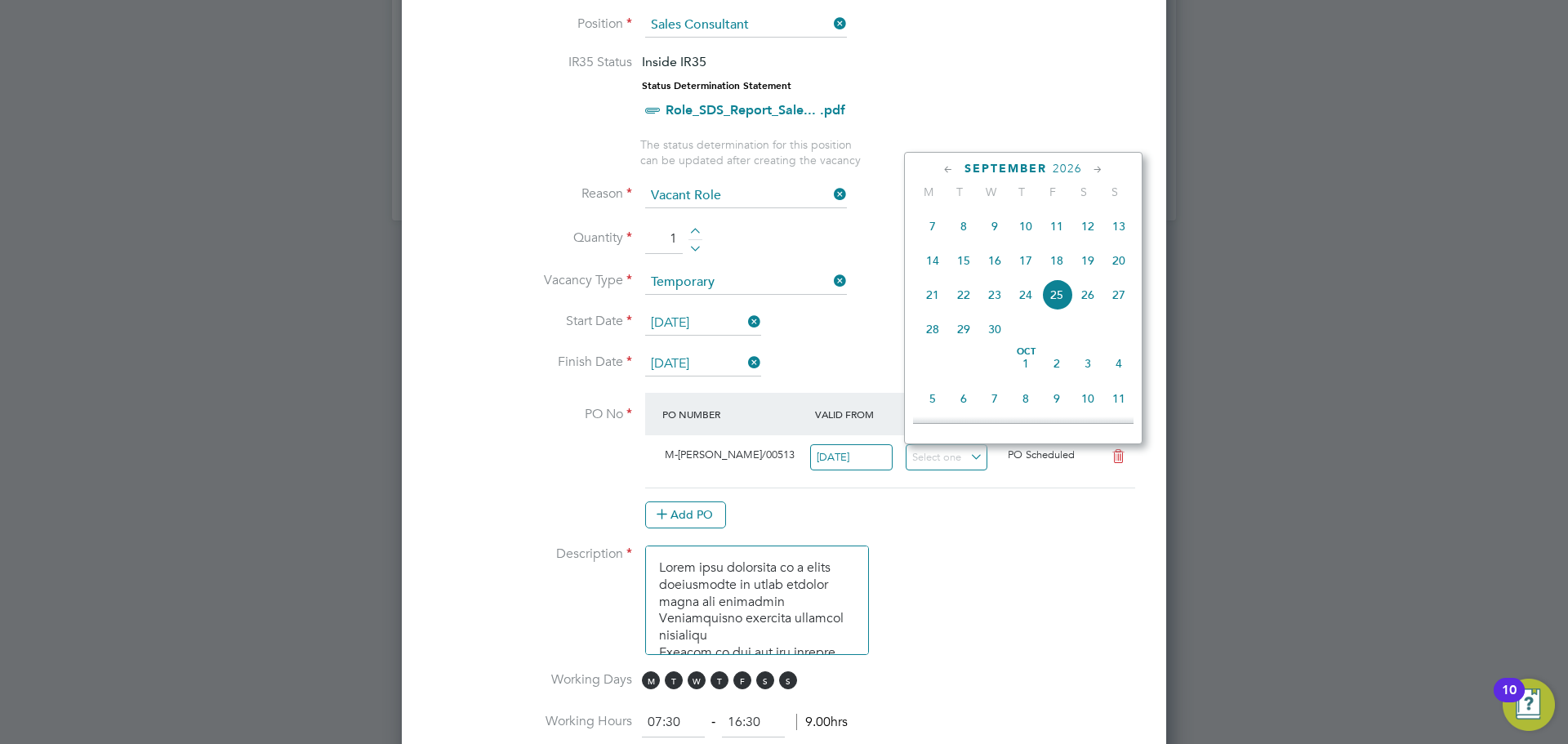
click at [1060, 310] on span "25" at bounding box center [1057, 294] width 31 height 31
type input "[DATE]"
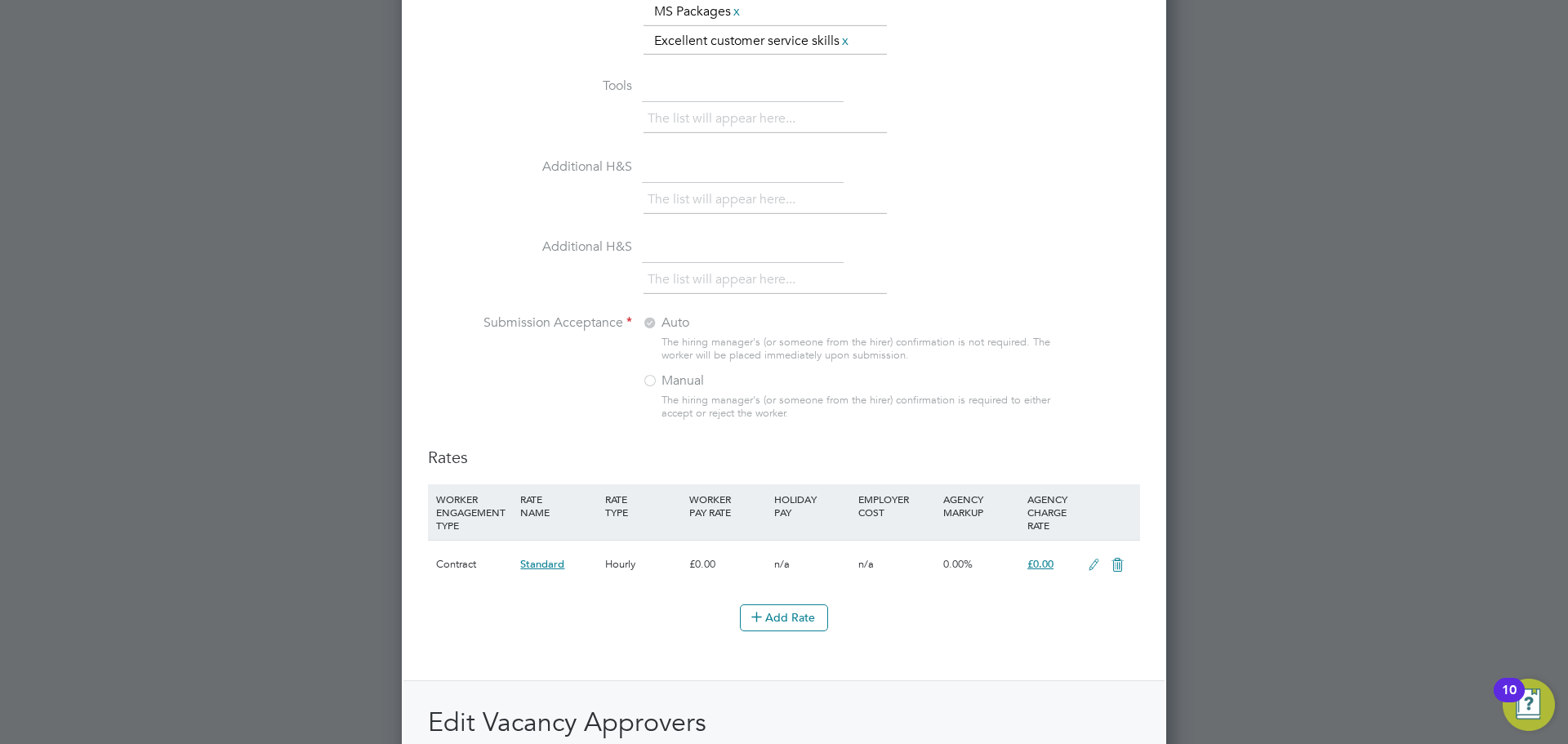
scroll to position [1809, 0]
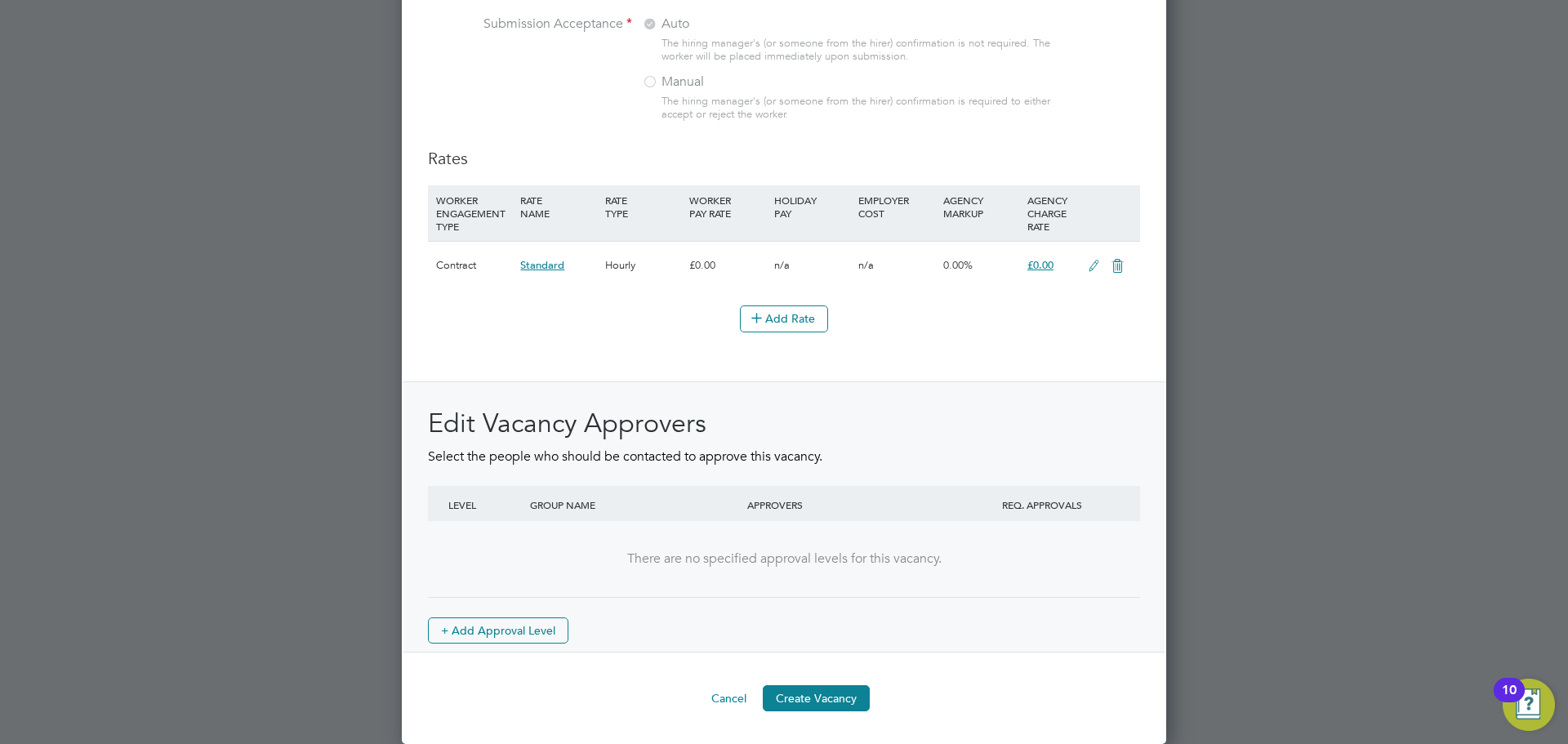
click at [1087, 268] on icon at bounding box center [1094, 267] width 21 height 13
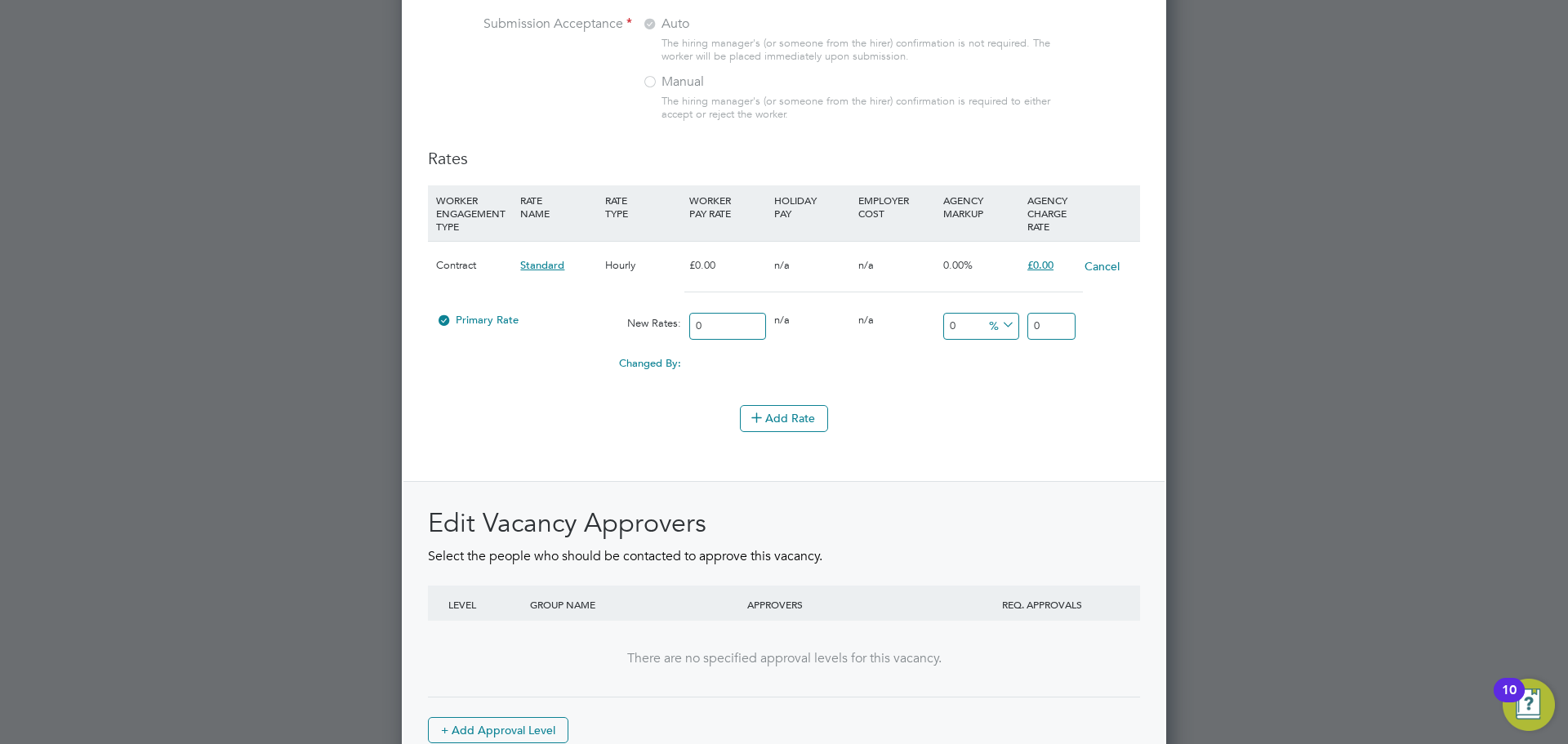
click at [1052, 318] on input "0" at bounding box center [1051, 326] width 48 height 27
type input "23.97"
click at [1024, 441] on li "Add Rate" at bounding box center [784, 426] width 712 height 43
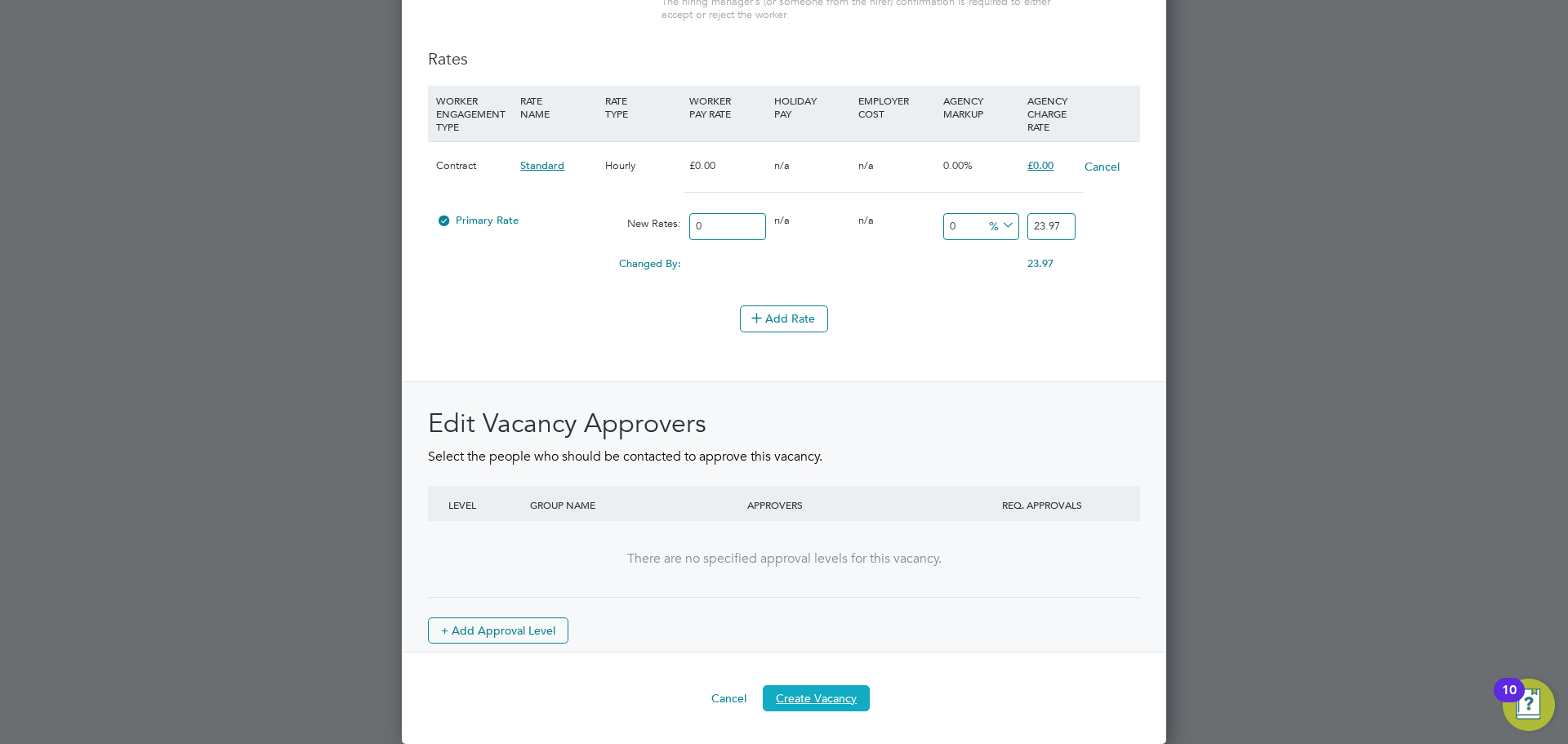
click at [844, 687] on button "Create Vacancy" at bounding box center [816, 699] width 107 height 26
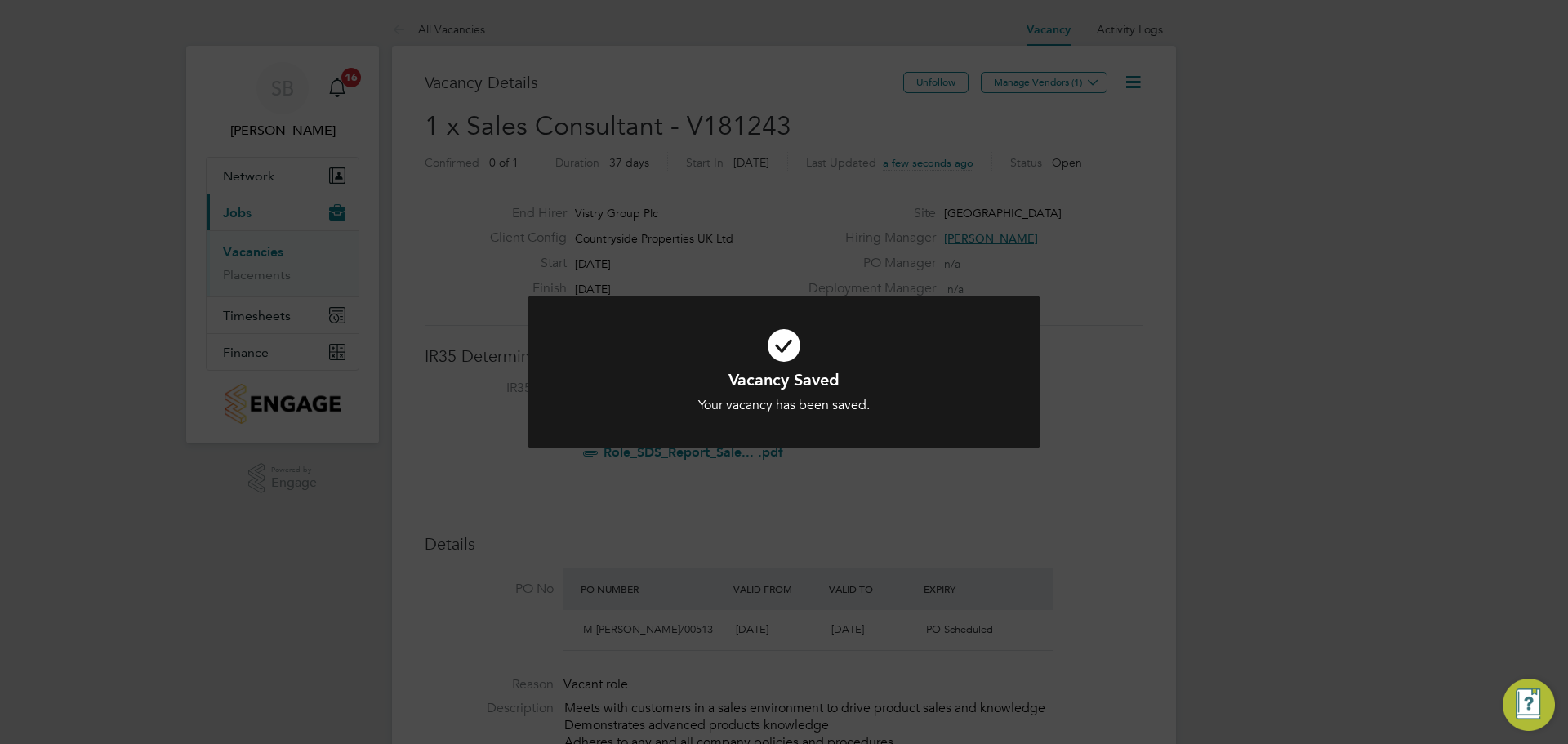
scroll to position [9, 9]
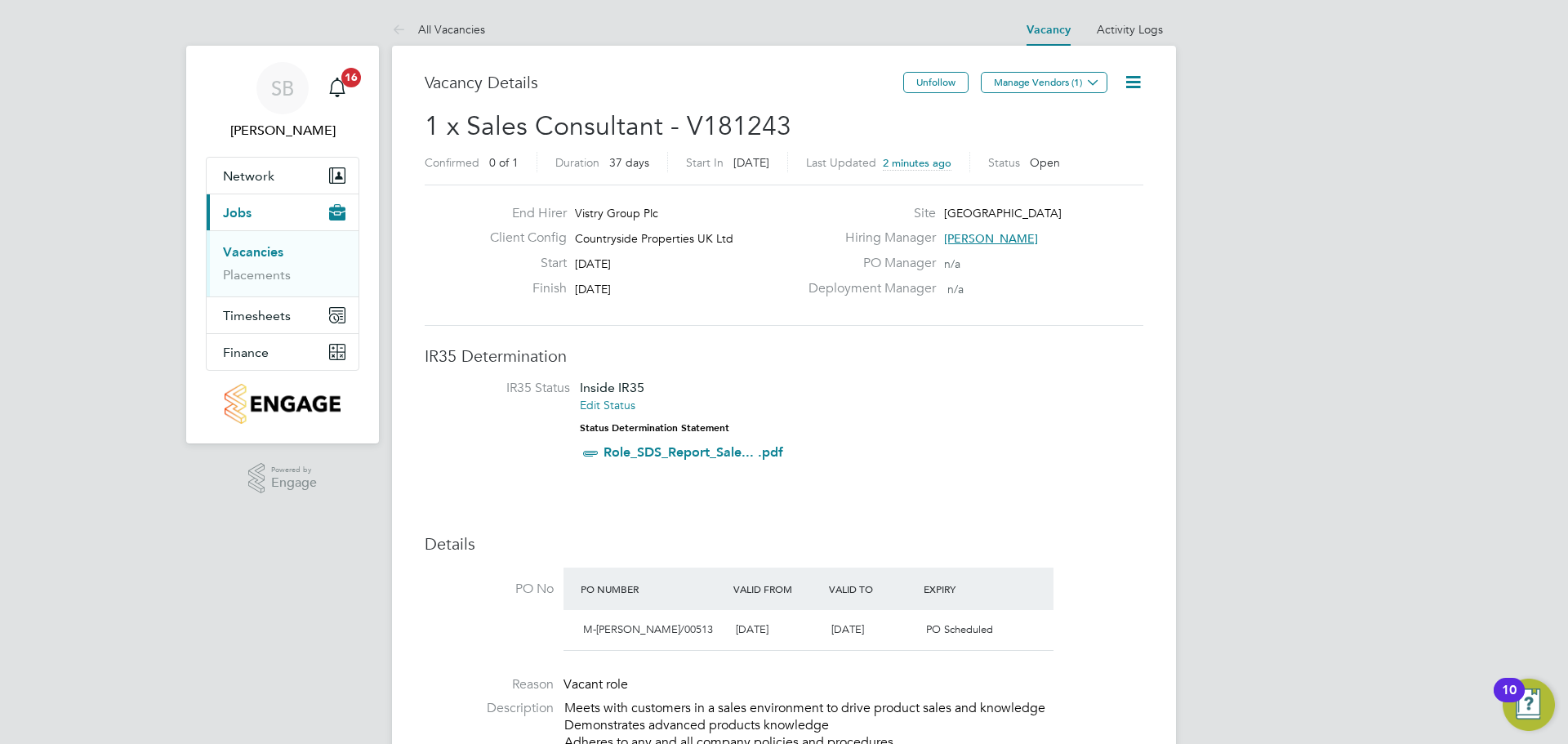
click at [271, 251] on link "Vacancies" at bounding box center [253, 251] width 60 height 15
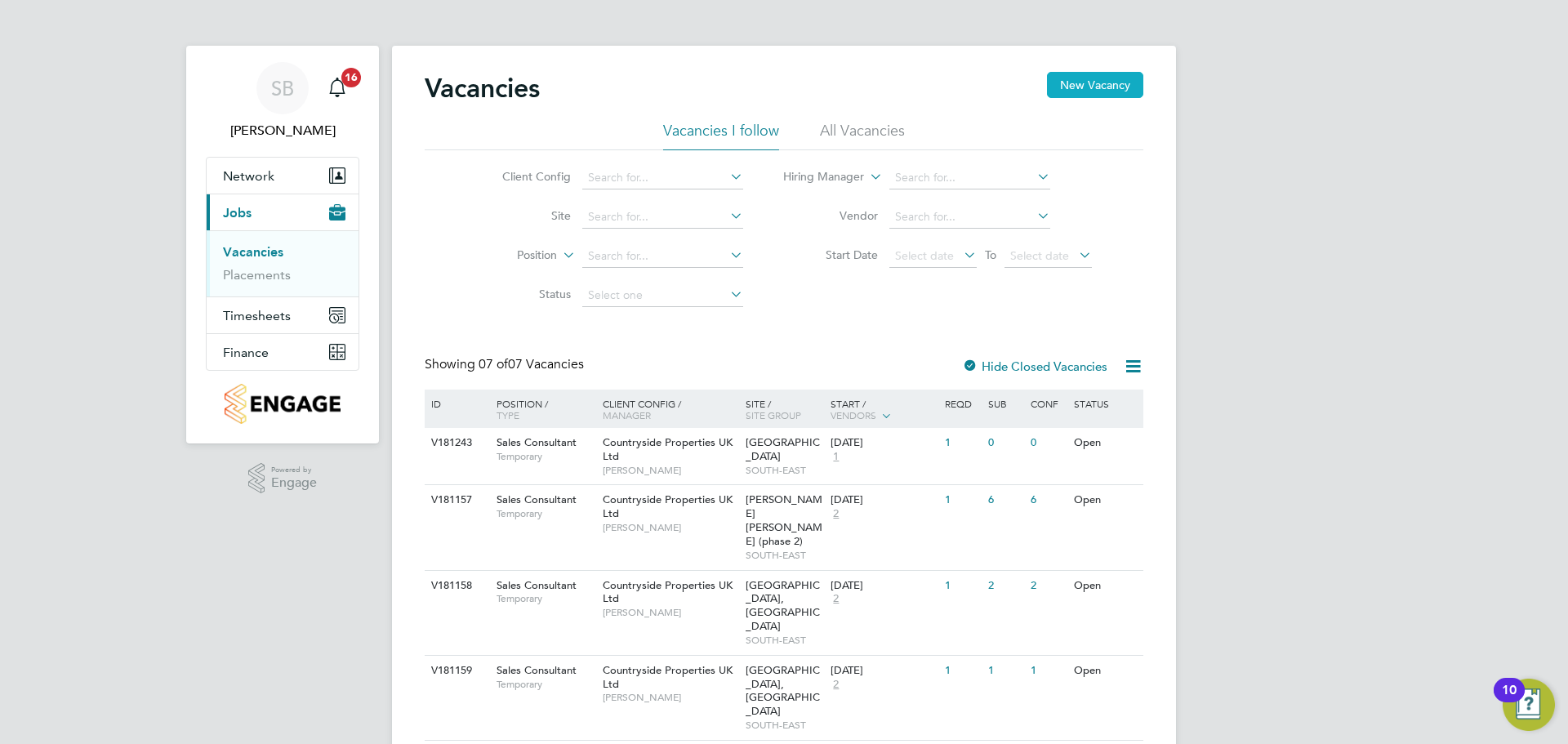
click at [1135, 78] on button "New Vacancy" at bounding box center [1095, 85] width 96 height 26
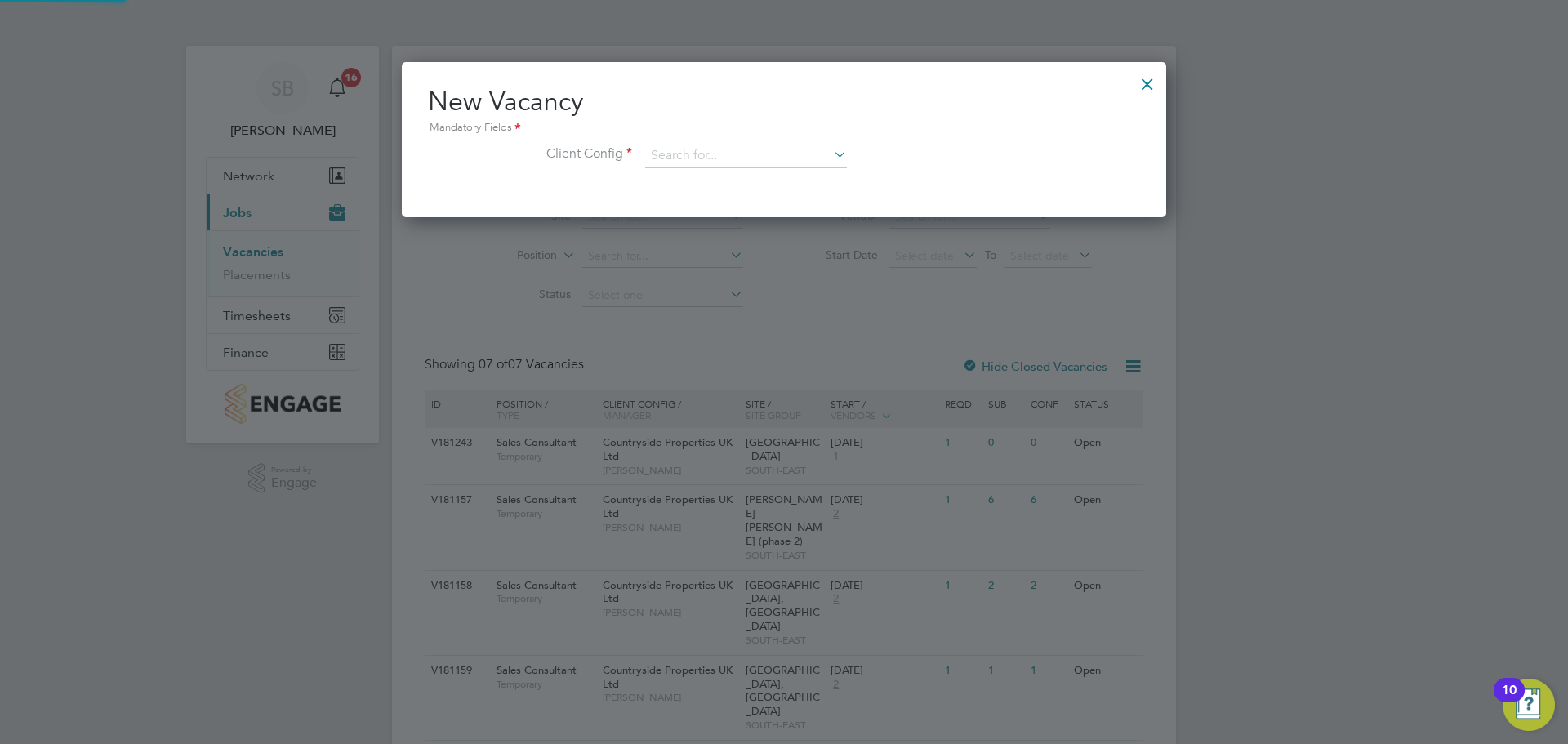
scroll to position [155, 766]
click at [779, 158] on input at bounding box center [746, 156] width 201 height 25
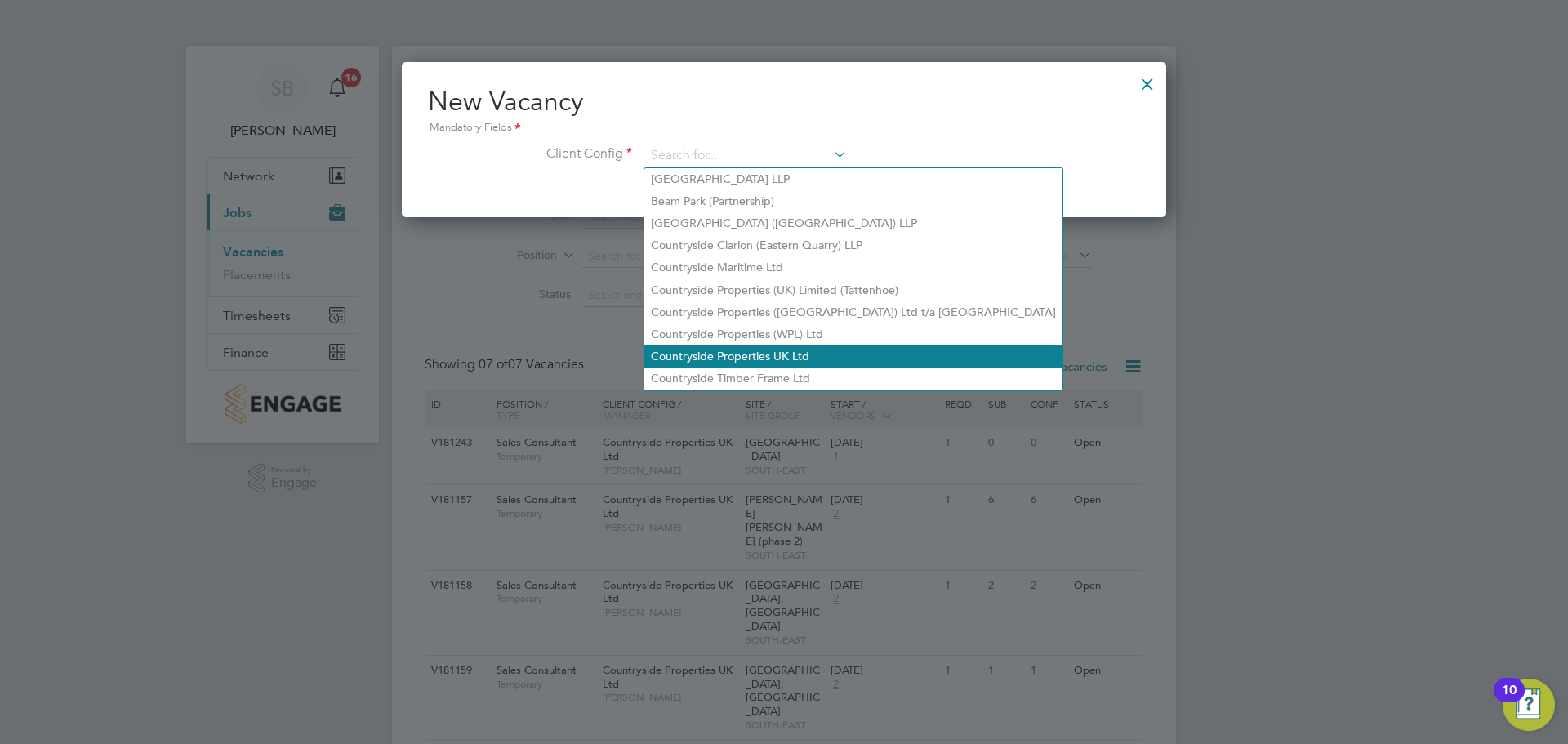
click at [765, 347] on li "Countryside Properties UK Ltd" at bounding box center [853, 355] width 418 height 22
type input "Countryside Properties UK Ltd"
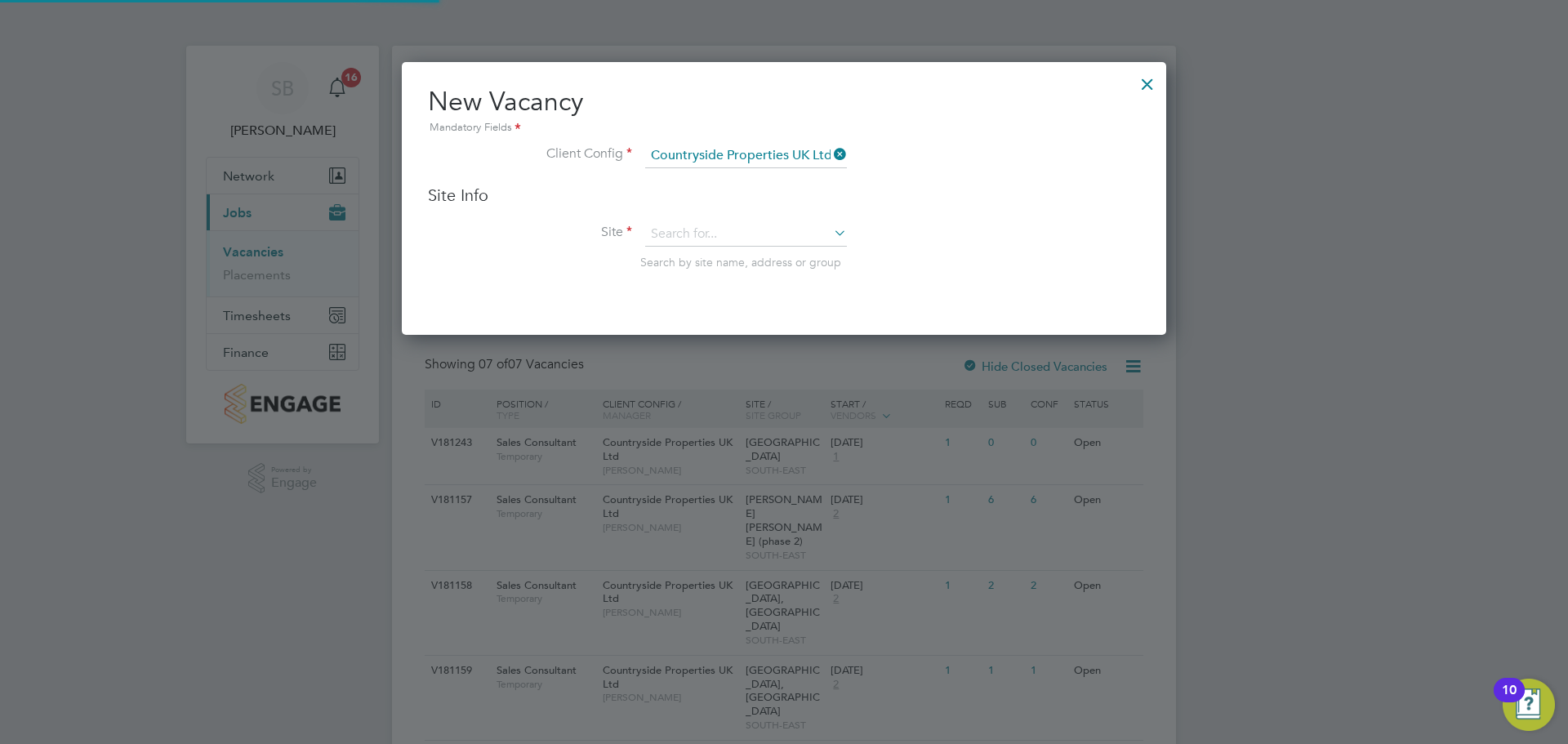
scroll to position [273, 766]
click at [730, 231] on input at bounding box center [746, 234] width 201 height 25
click at [744, 302] on li "Orchard Park, Kirdford" at bounding box center [751, 301] width 214 height 22
type input "[GEOGRAPHIC_DATA], [GEOGRAPHIC_DATA]"
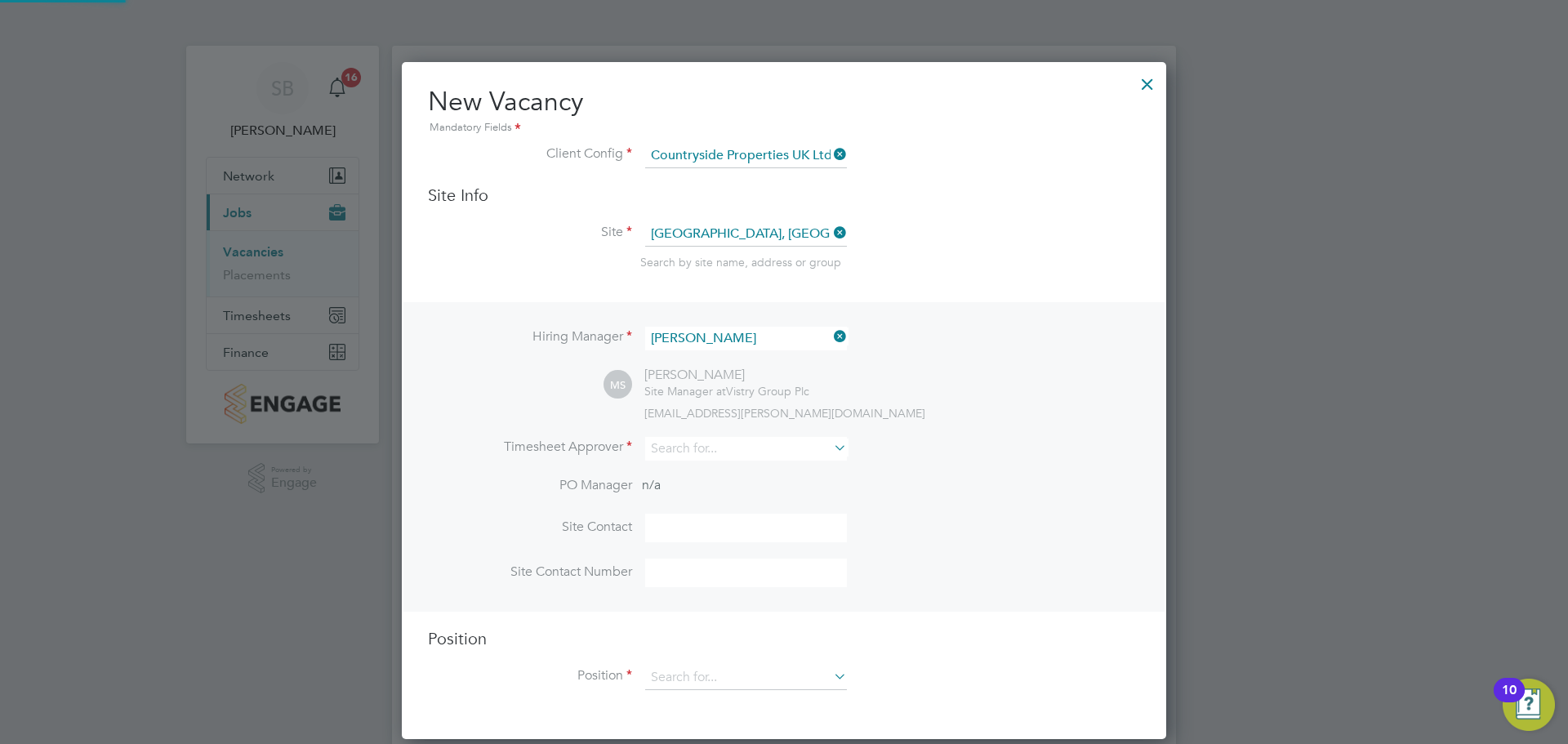
scroll to position [678, 766]
click at [696, 450] on input at bounding box center [746, 448] width 201 height 24
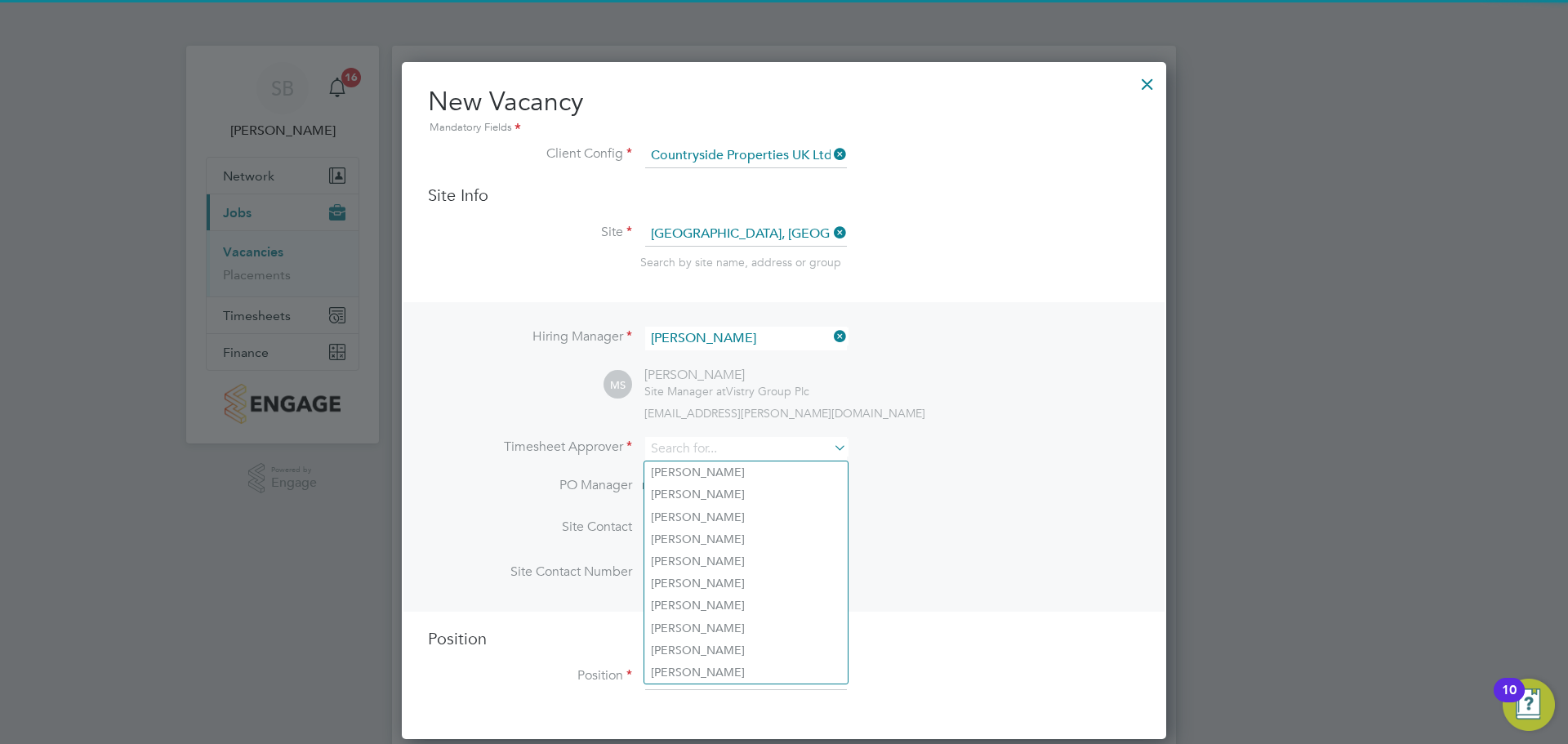
click at [928, 456] on li "Timesheet Approver" at bounding box center [784, 457] width 712 height 40
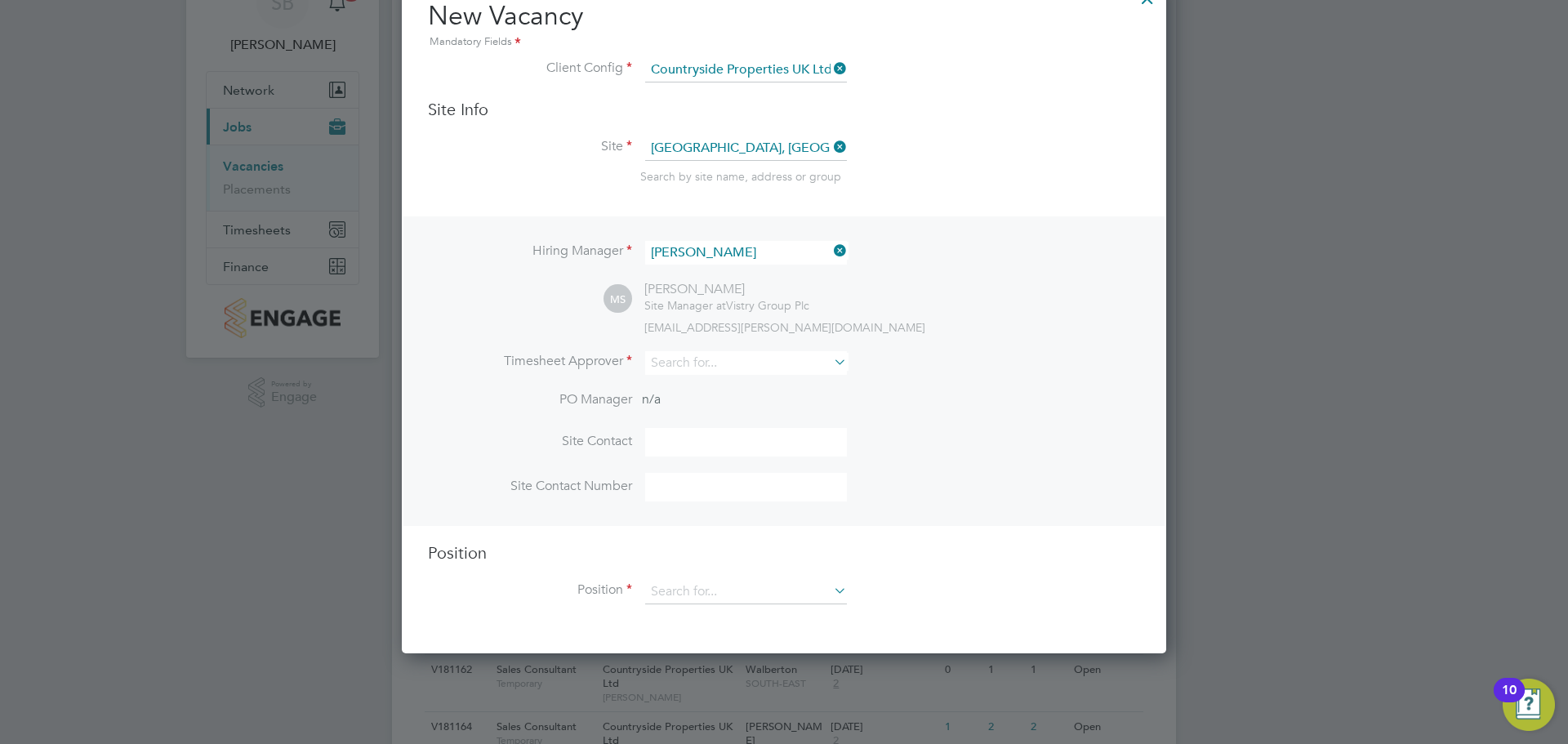
scroll to position [82, 0]
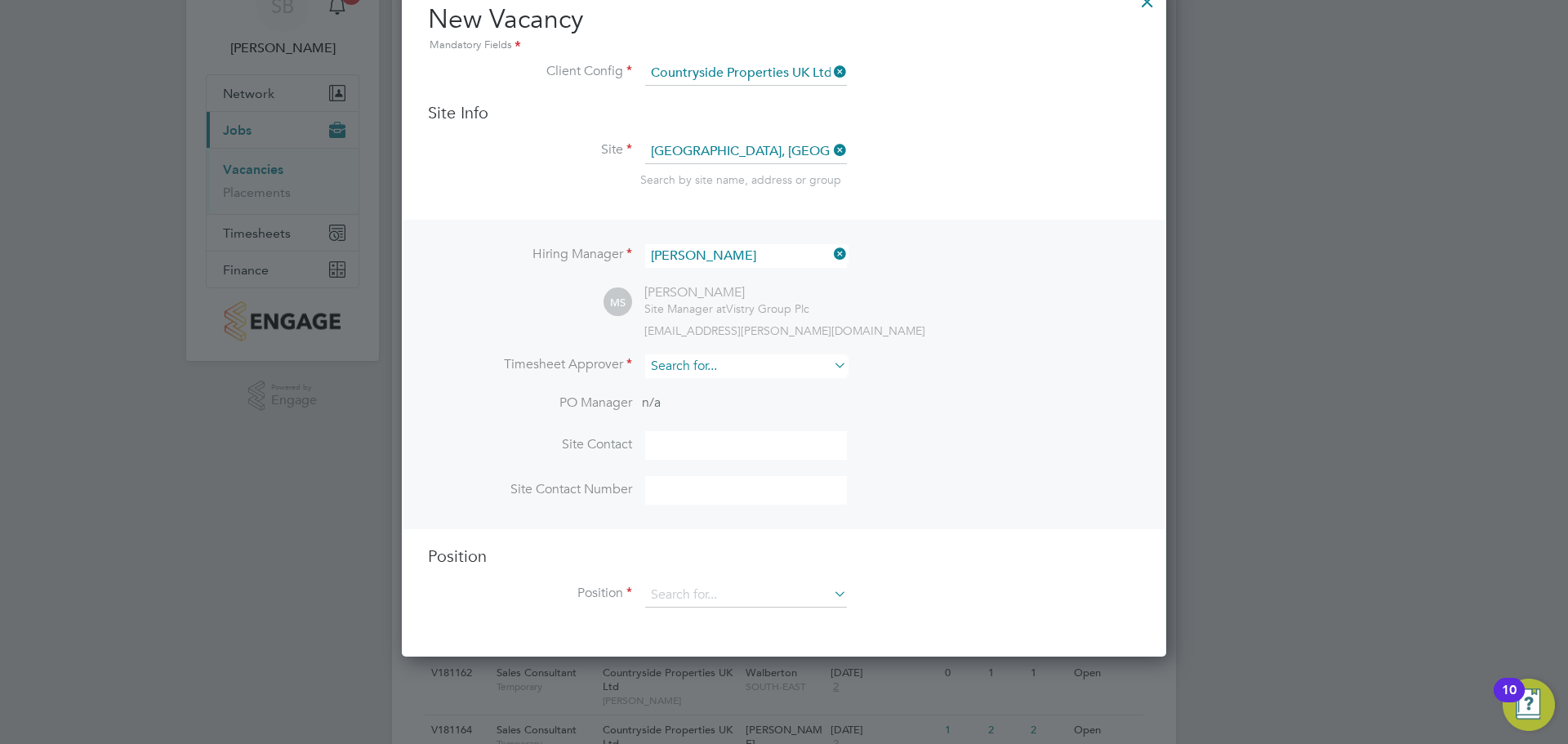
click at [739, 379] on div "Vacancies New Vacancy Vacancies I follow All Vacancies Client Config Site Posit…" at bounding box center [784, 441] width 784 height 956
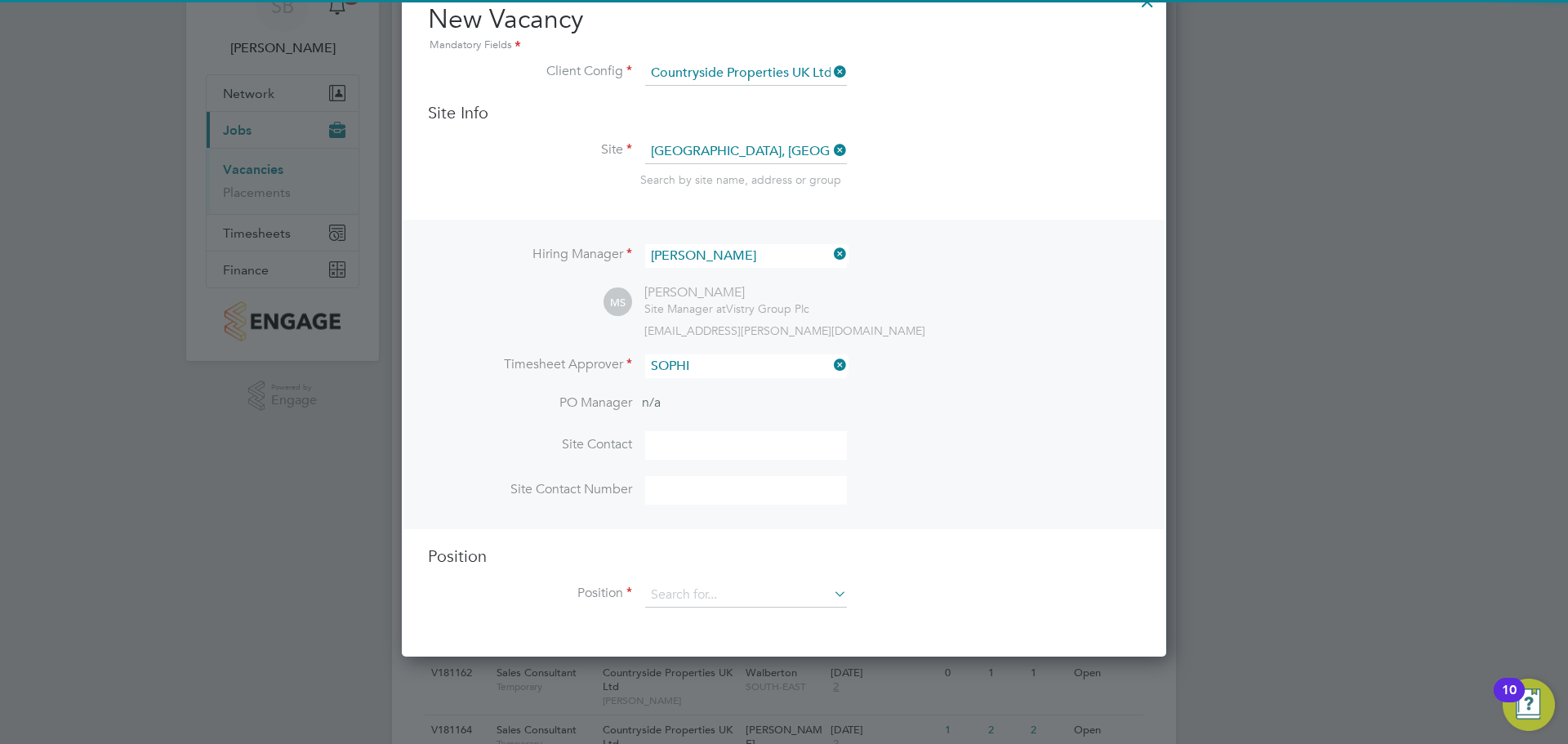
click at [739, 379] on li "[PERSON_NAME]" at bounding box center [746, 389] width 203 height 22
type input "[PERSON_NAME]"
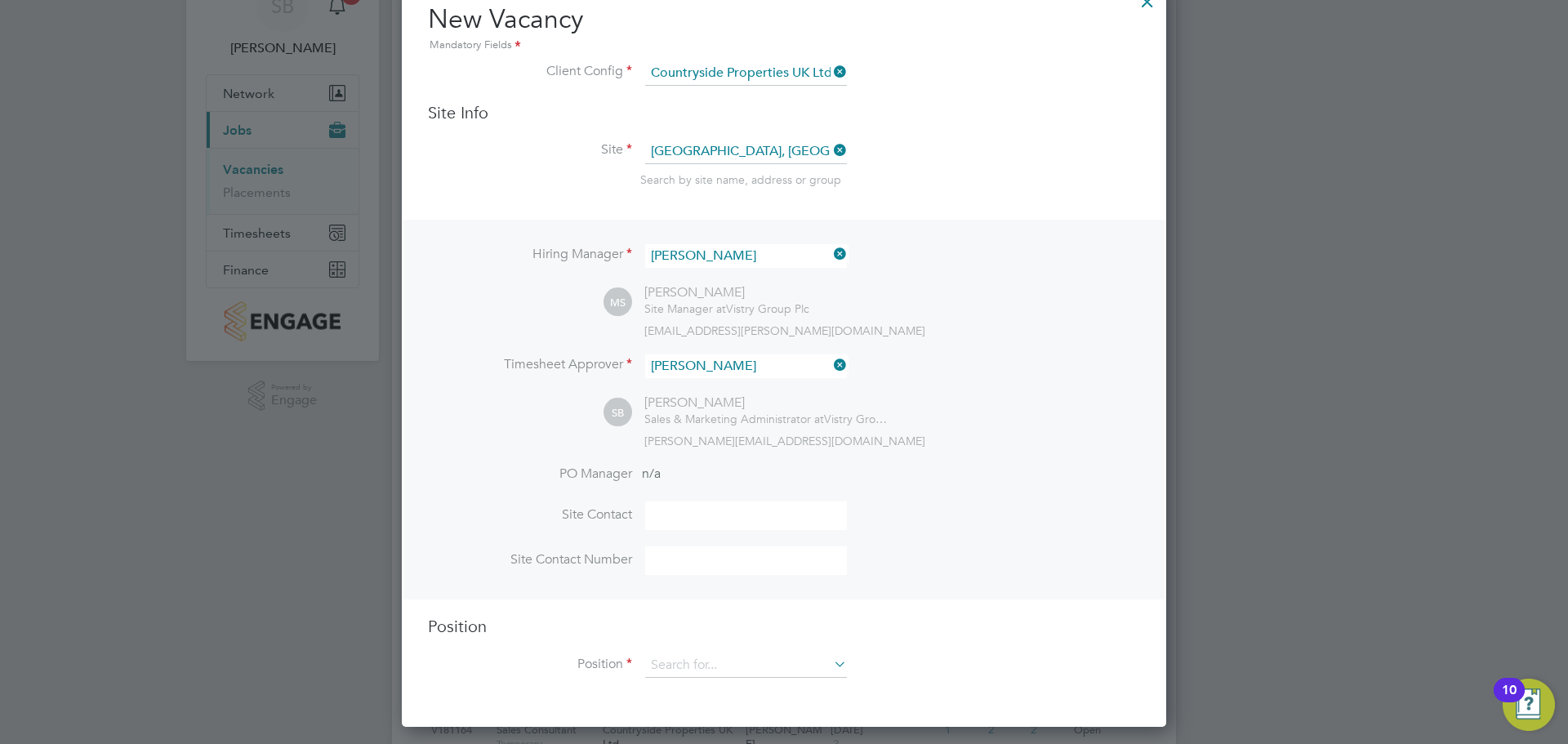
scroll to position [159, 0]
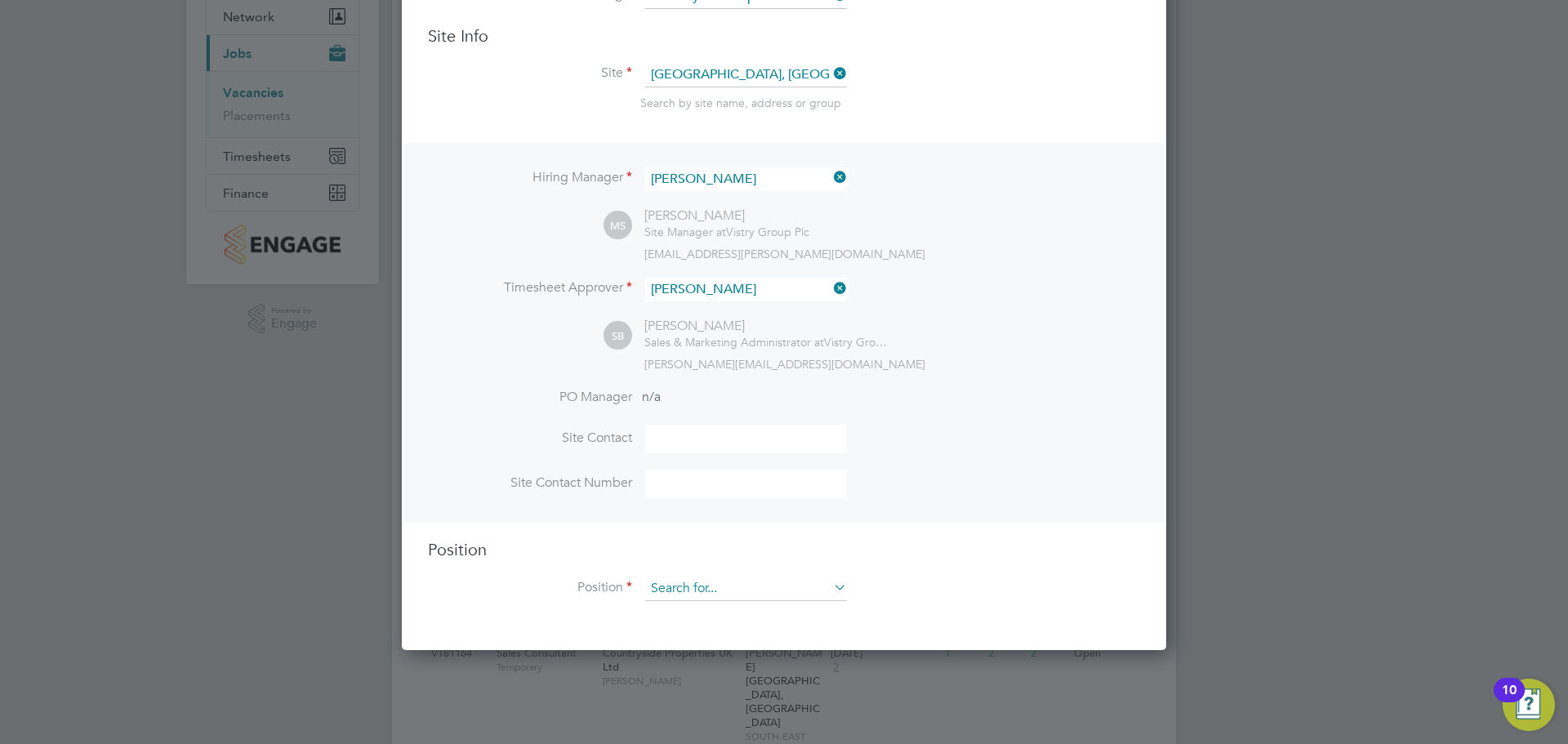
click at [696, 580] on input at bounding box center [746, 589] width 201 height 25
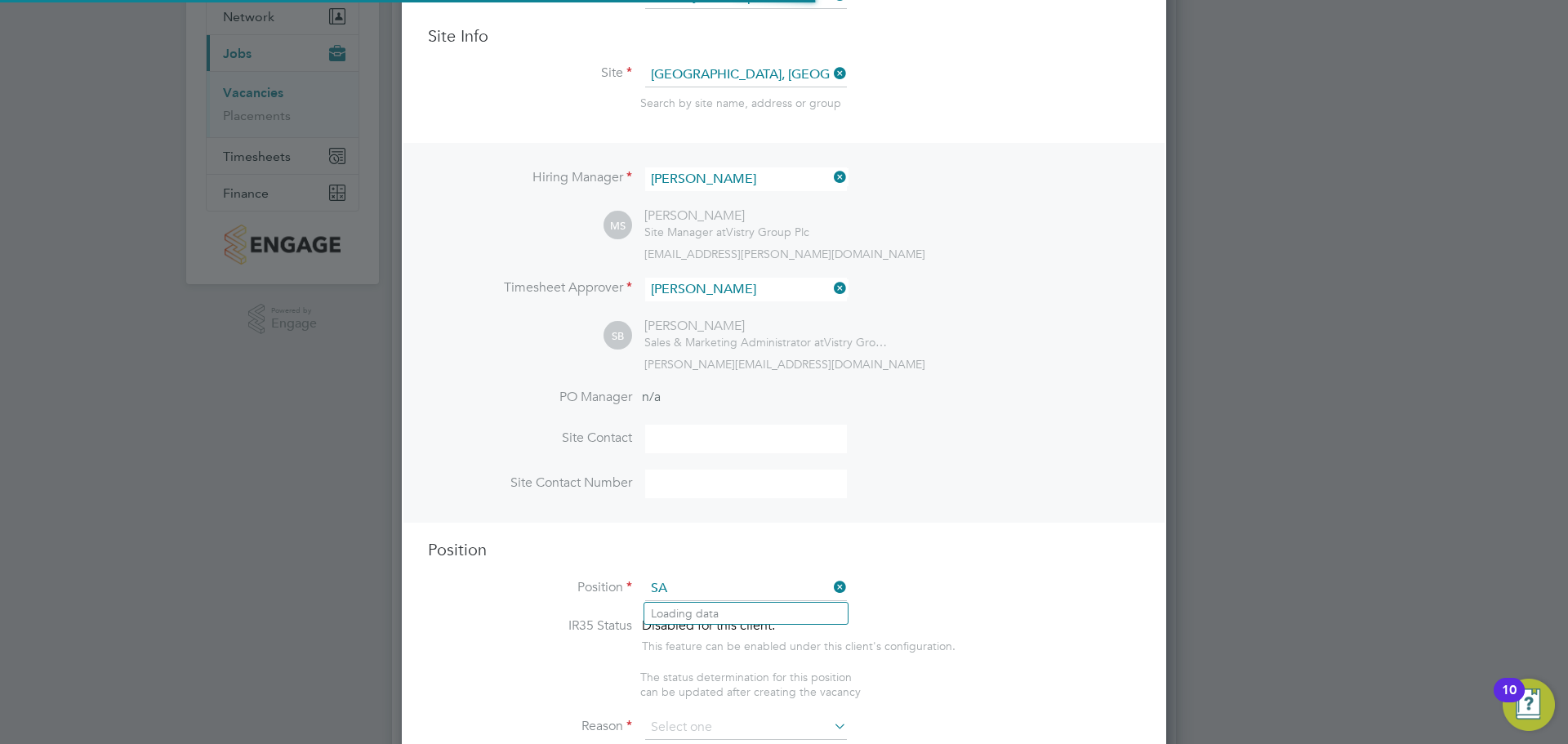
scroll to position [2347, 766]
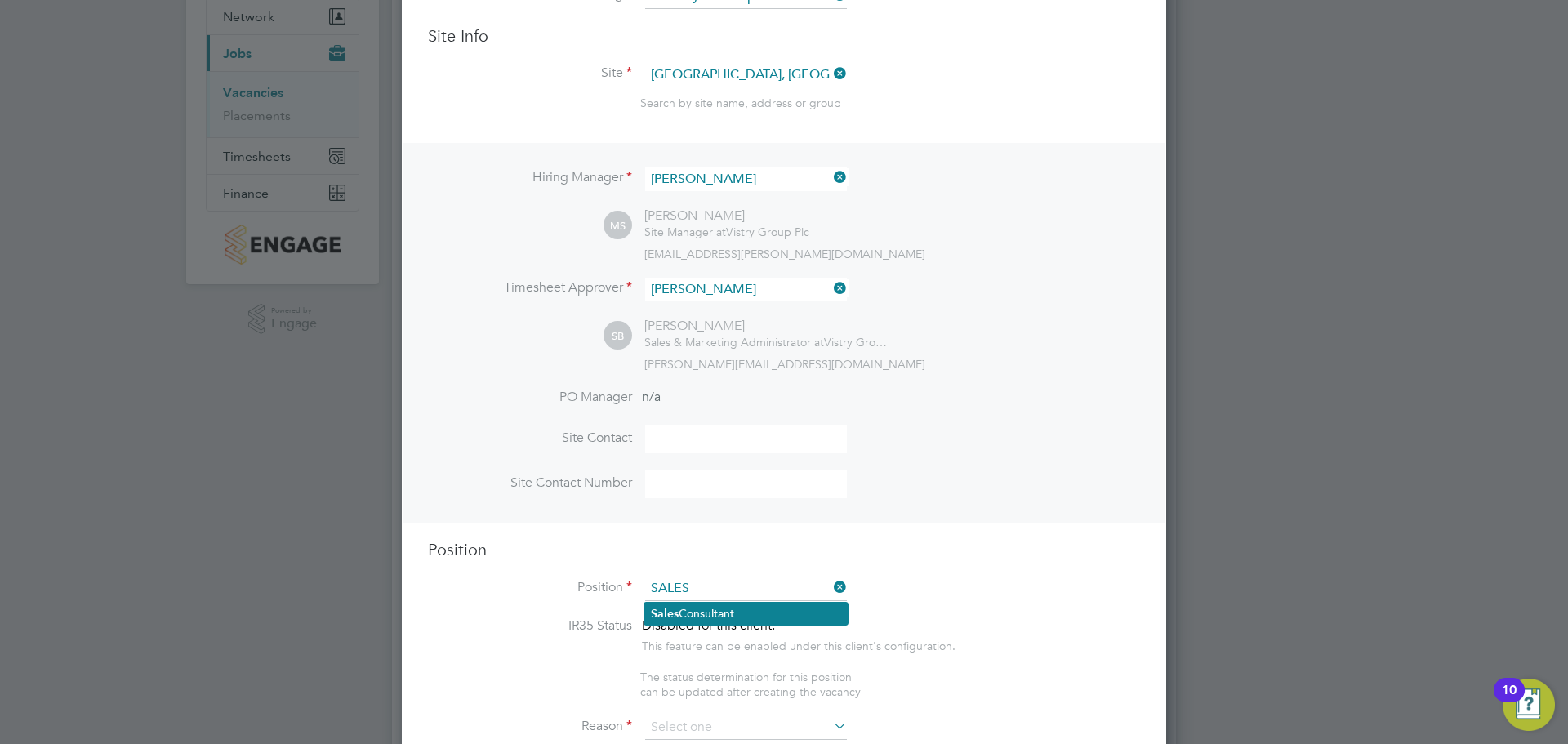
click at [716, 614] on li "Sales Consultant" at bounding box center [746, 614] width 203 height 22
type input "Sales Consultant"
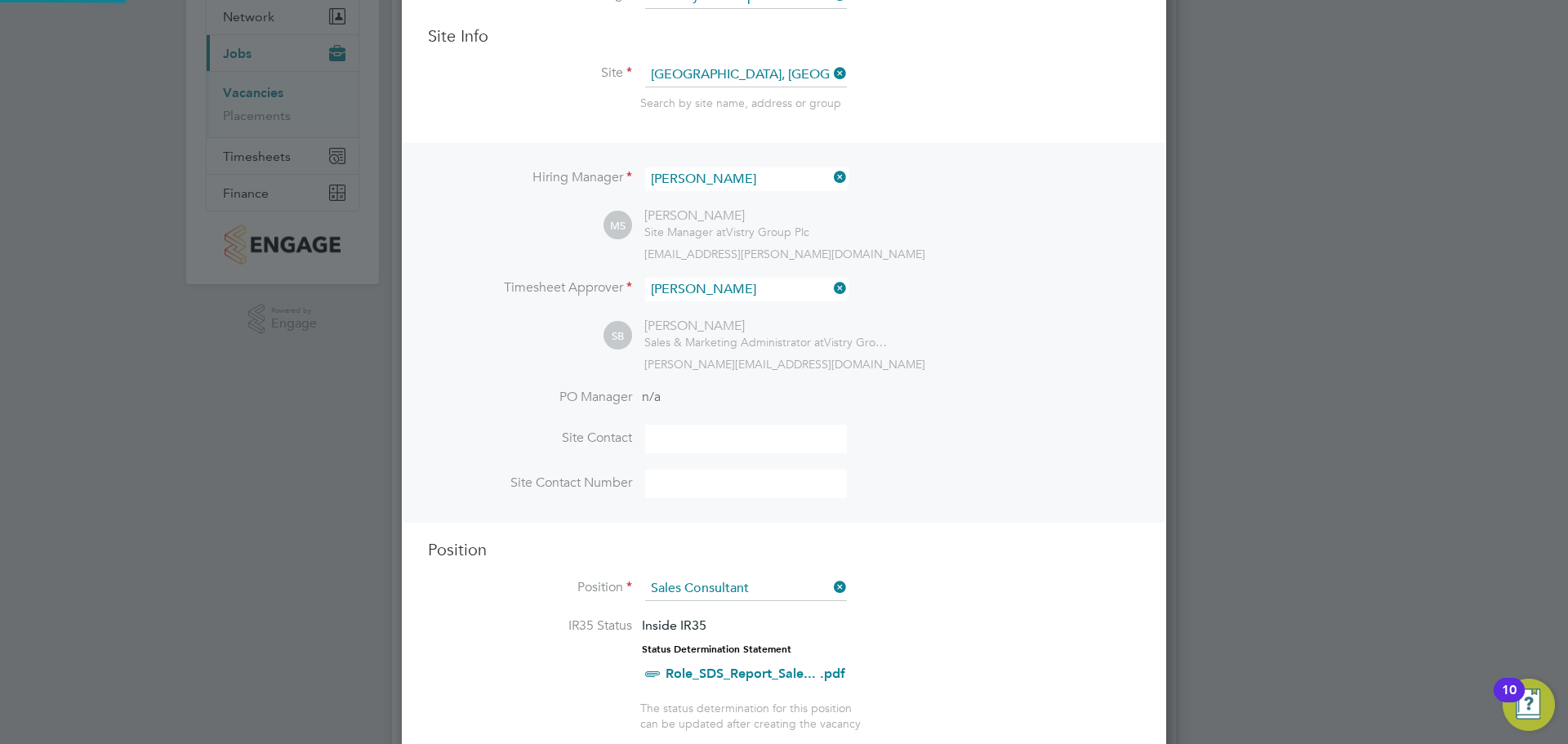
type textarea "Meets with customers in a sales environment to drive product sales and knowledg…"
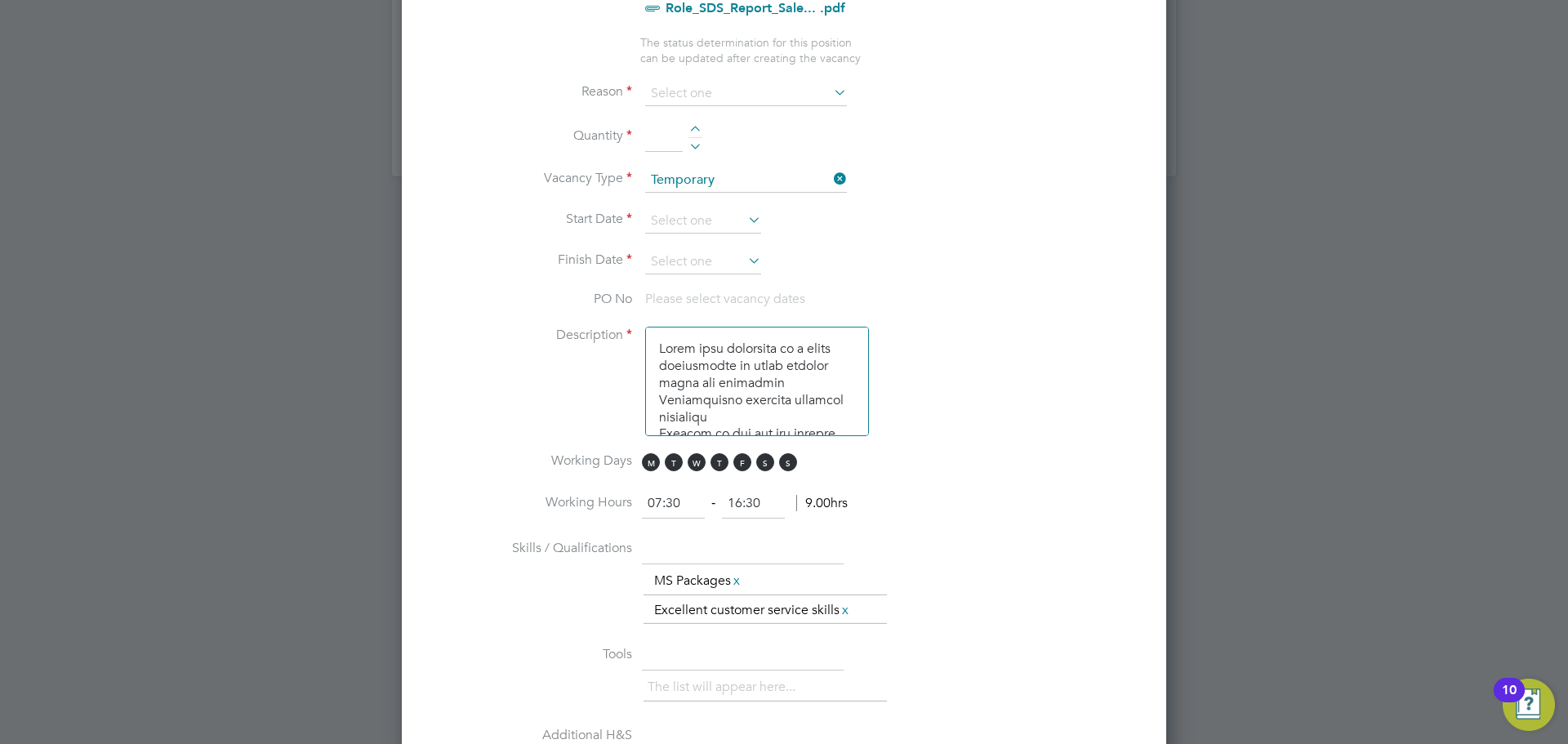
scroll to position [830, 0]
click at [766, 96] on input at bounding box center [746, 89] width 201 height 25
click at [732, 242] on li "Vacant Role" at bounding box center [746, 241] width 203 height 21
type input "Vacant Role"
click at [677, 128] on input at bounding box center [664, 131] width 38 height 29
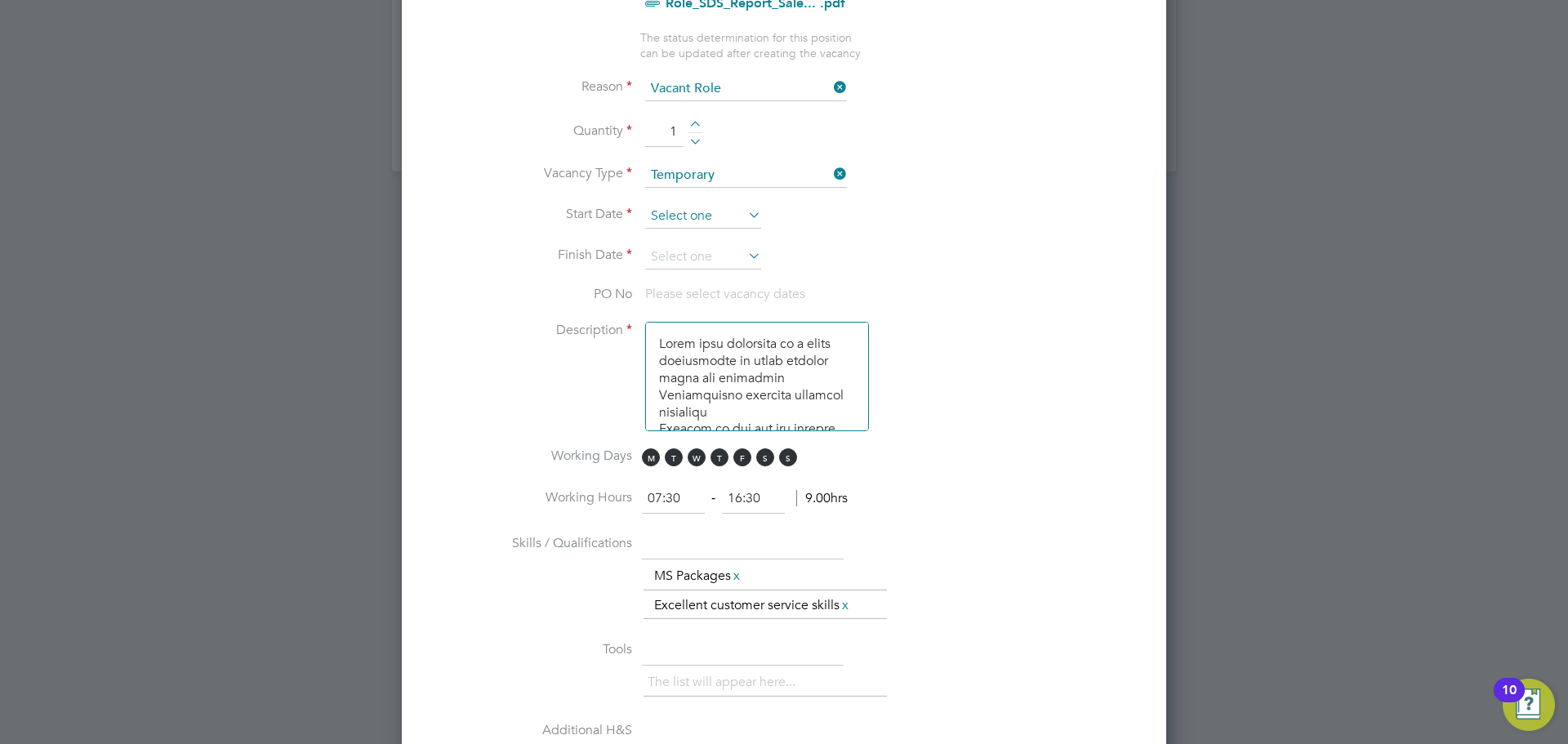
type input "1"
click at [722, 221] on input at bounding box center [703, 216] width 116 height 25
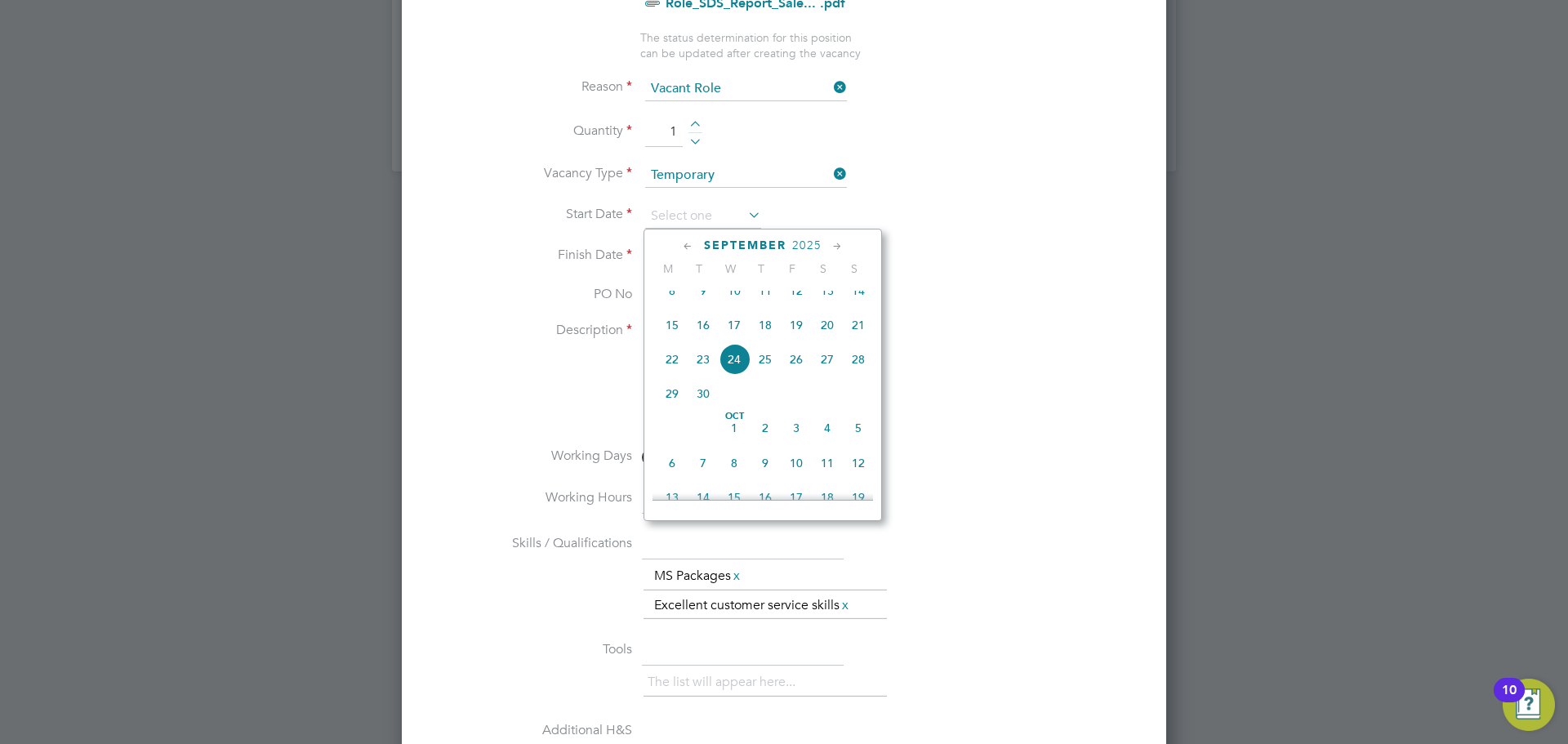
click at [764, 362] on span "25" at bounding box center [765, 359] width 31 height 31
type input "[DATE]"
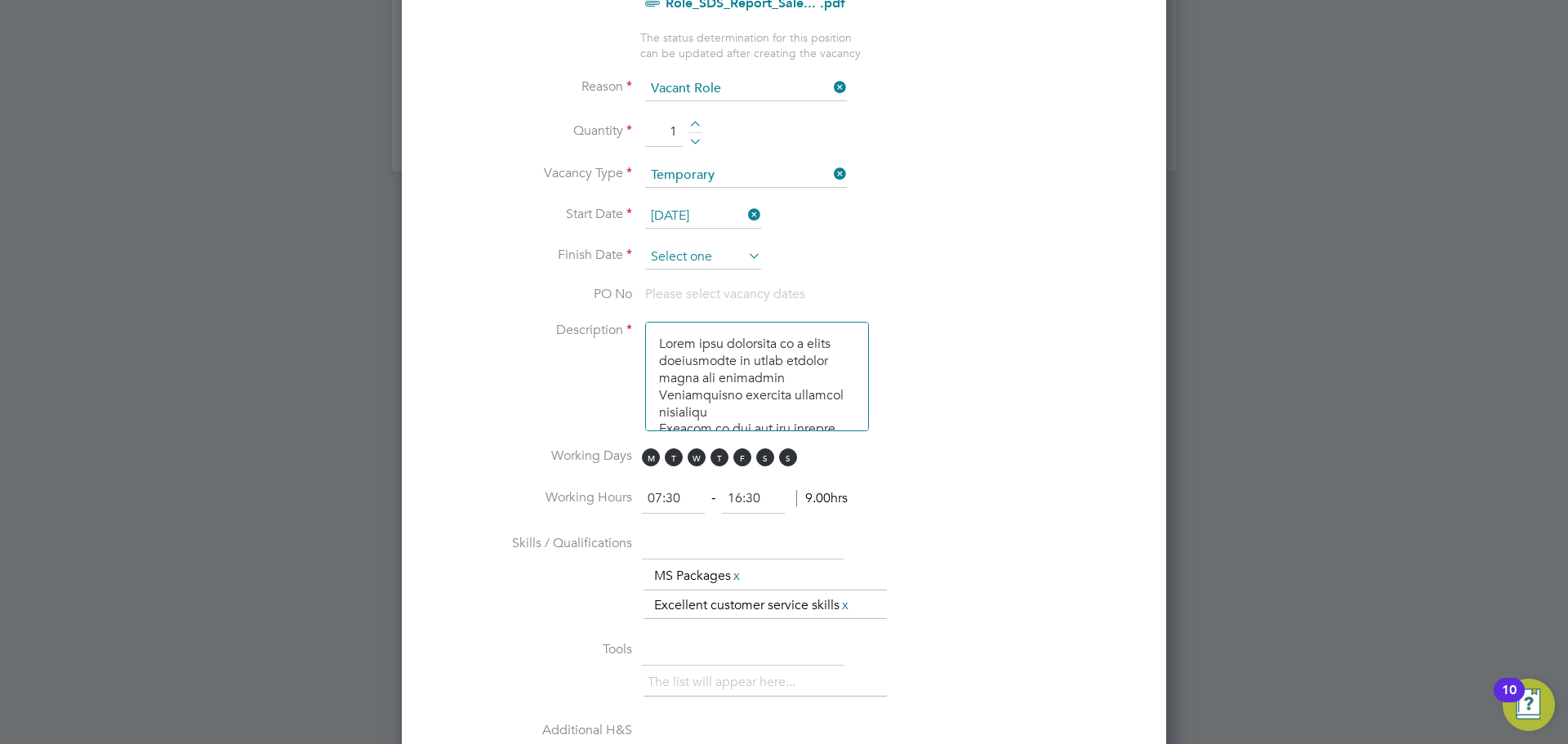
click at [739, 250] on input at bounding box center [703, 257] width 116 height 25
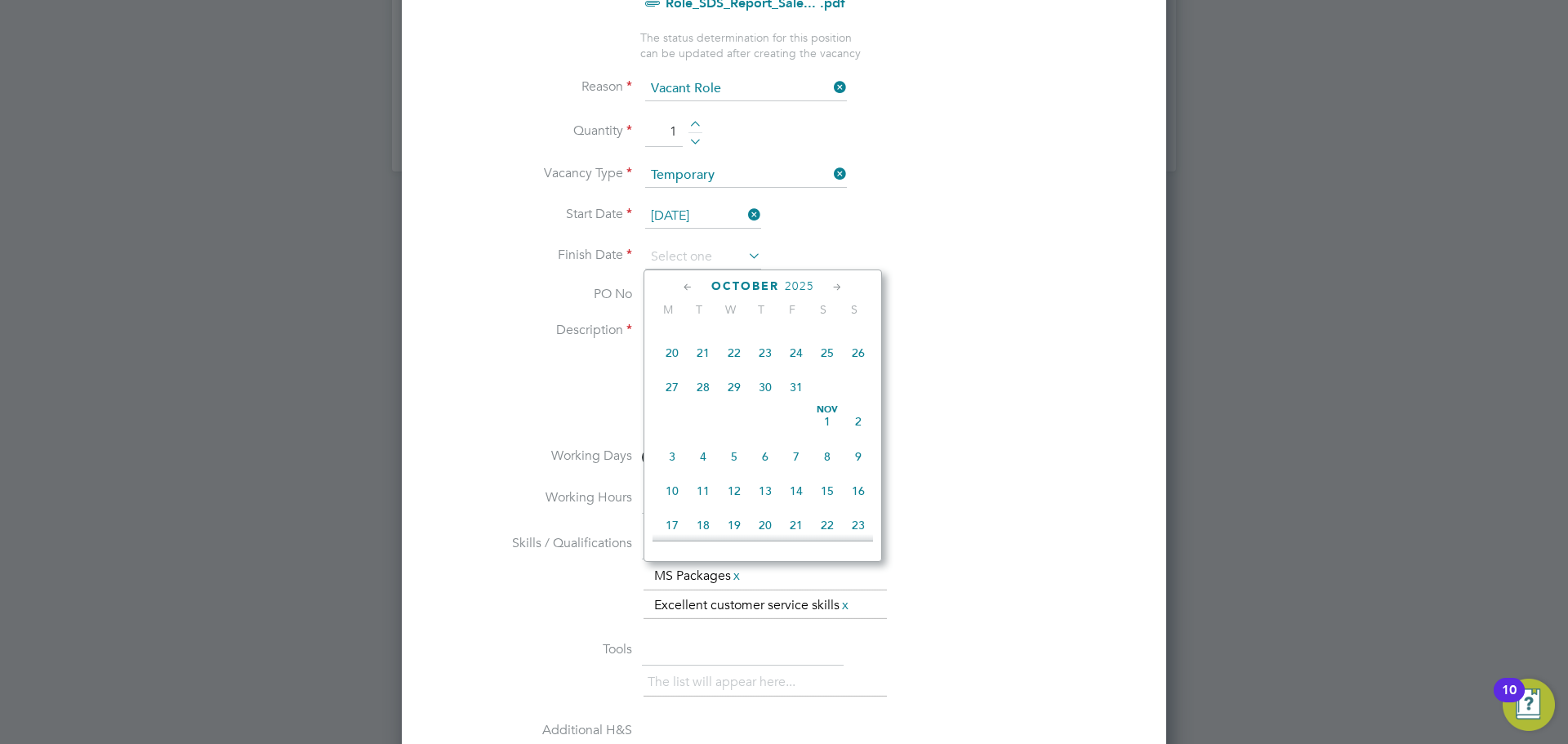
scroll to position [822, 0]
click at [794, 402] on span "31" at bounding box center [796, 386] width 31 height 31
type input "[DATE]"
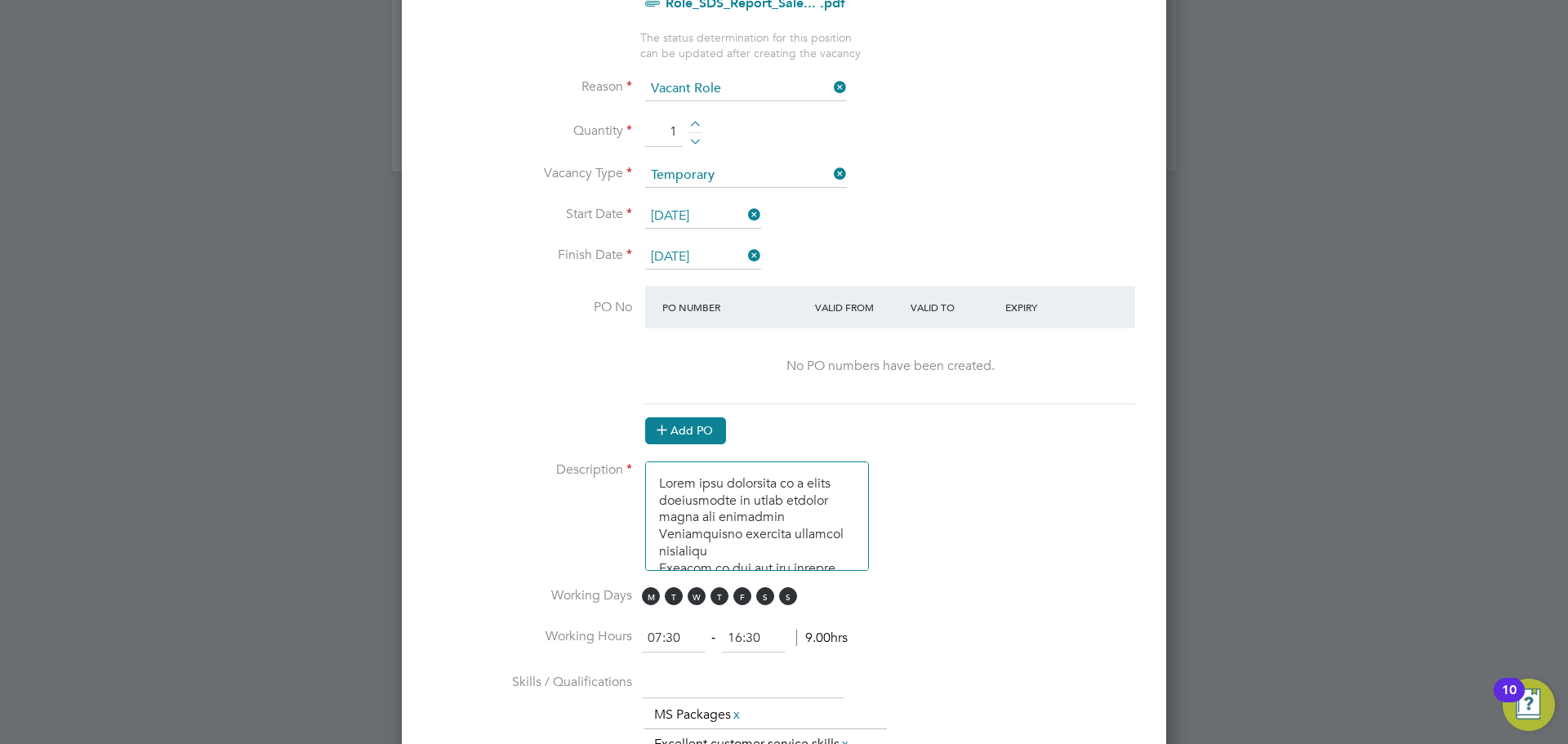
click at [700, 424] on button "Add PO" at bounding box center [686, 430] width 81 height 26
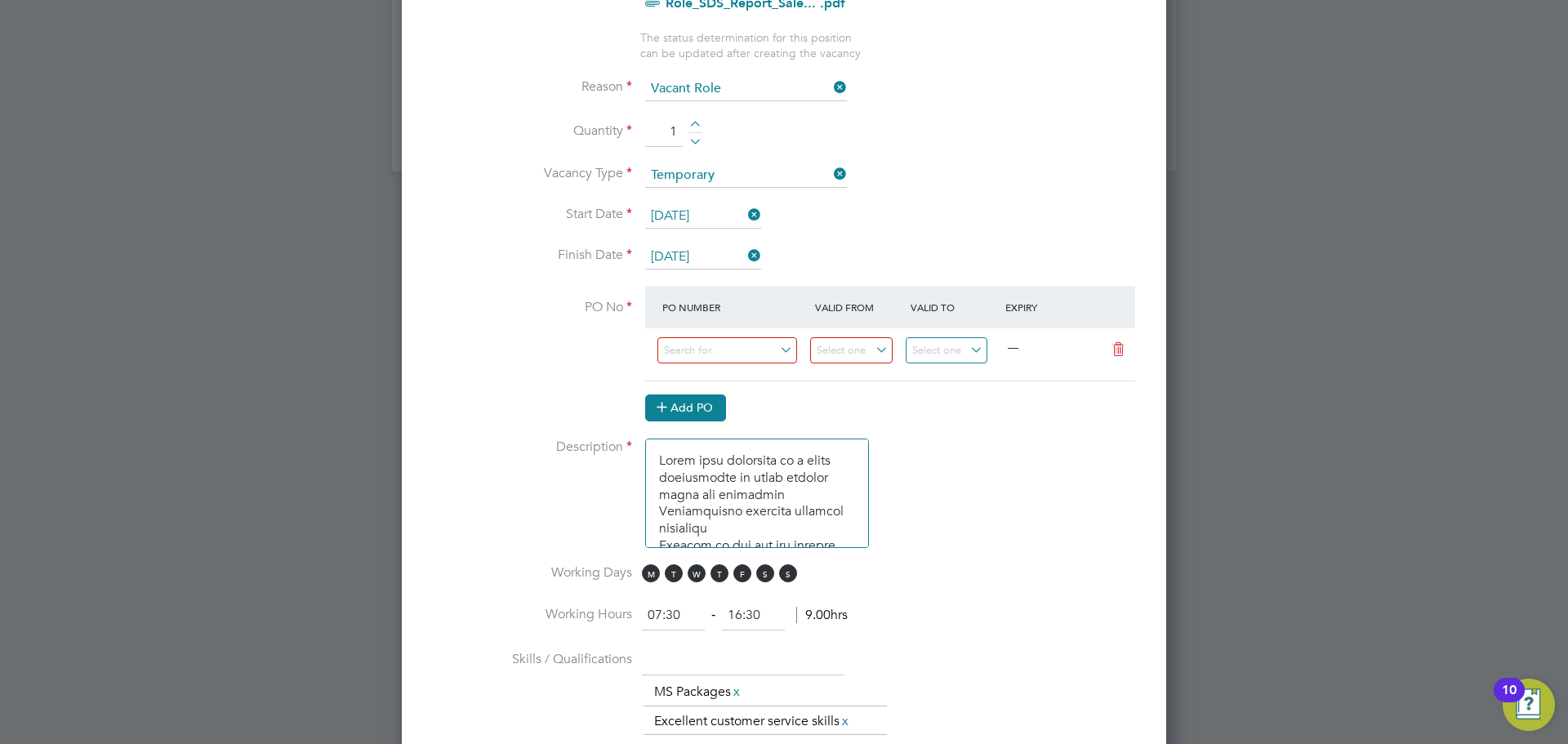
scroll to position [2493, 766]
click at [744, 358] on input at bounding box center [727, 351] width 140 height 27
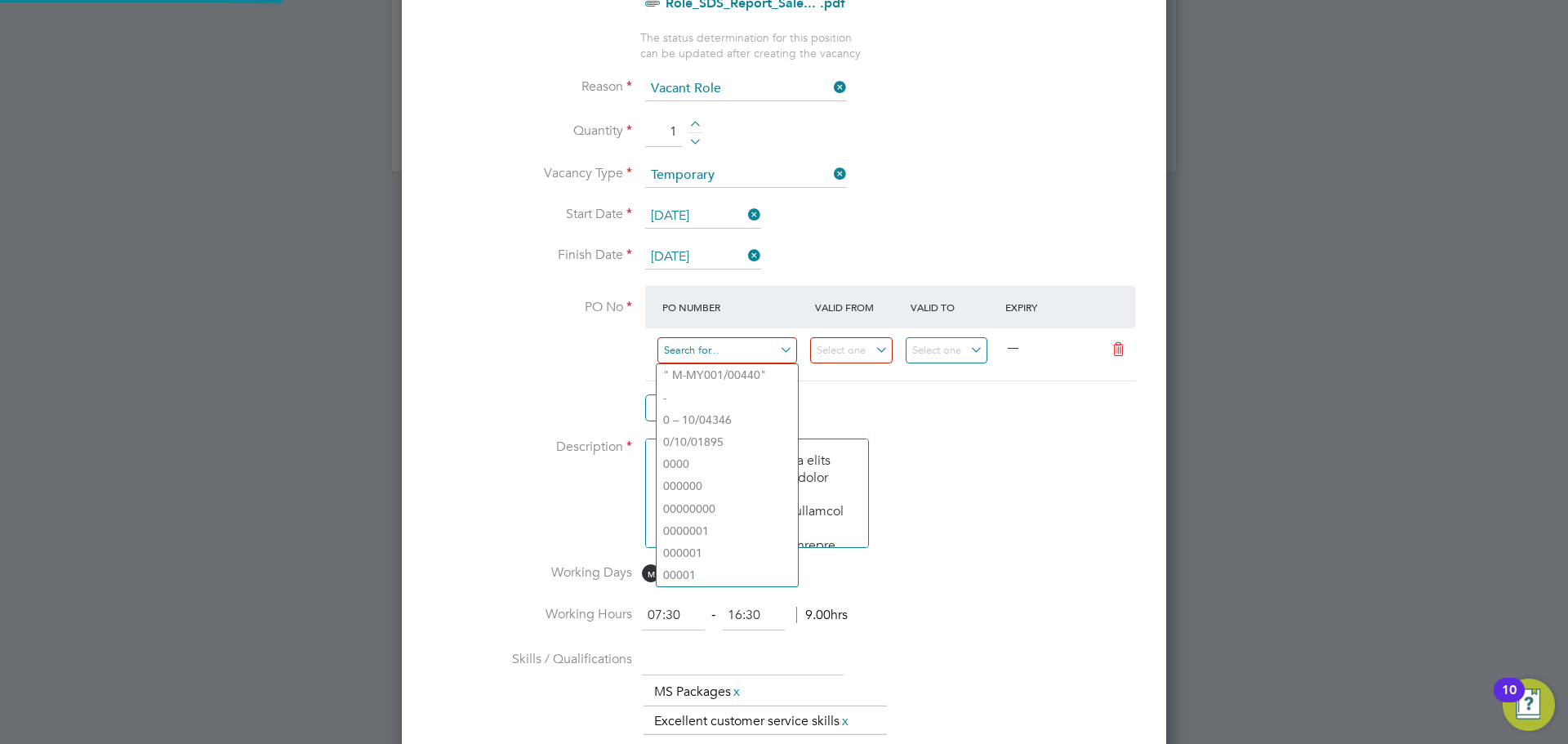
paste input "M-L4830/00389"
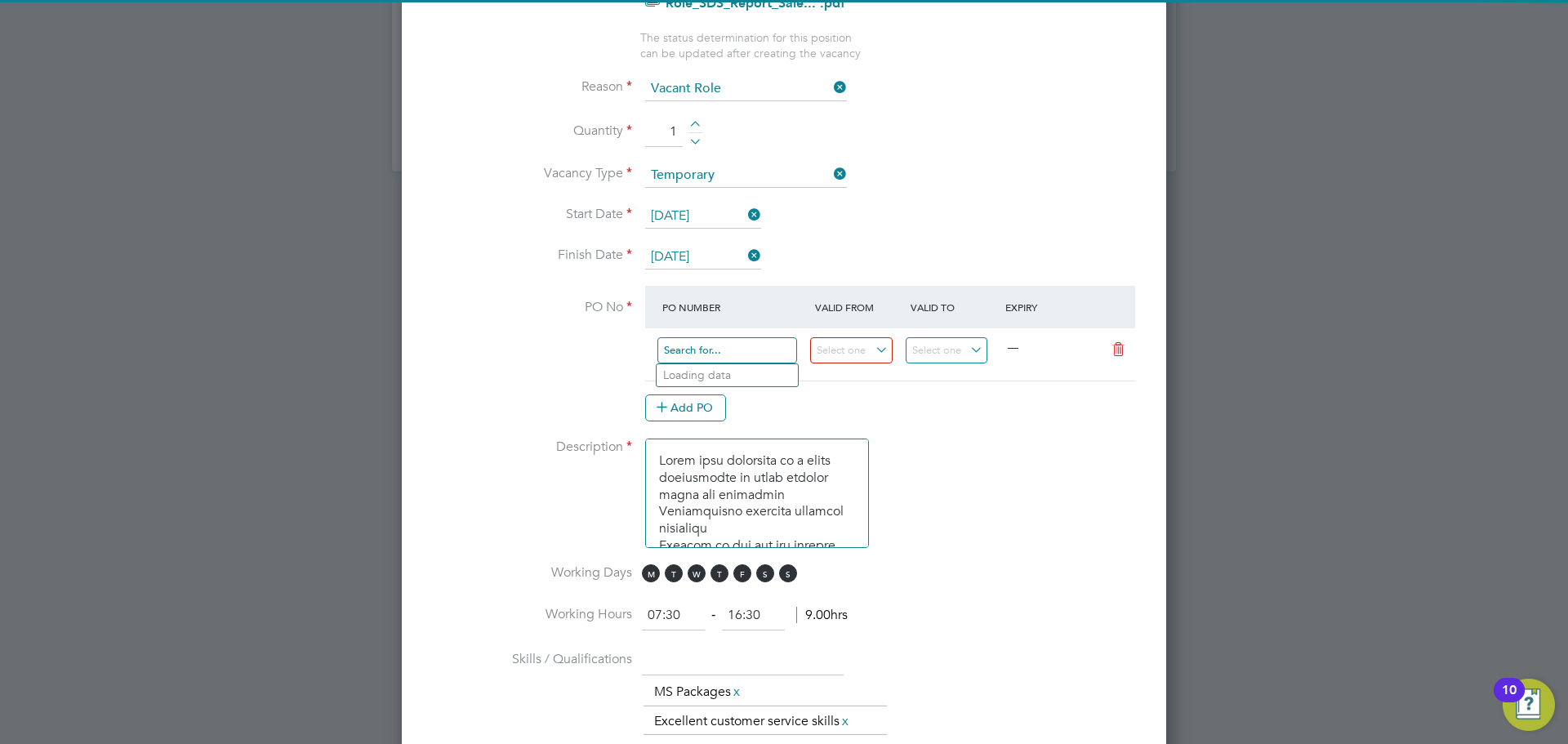
type input "M-L4830/00389"
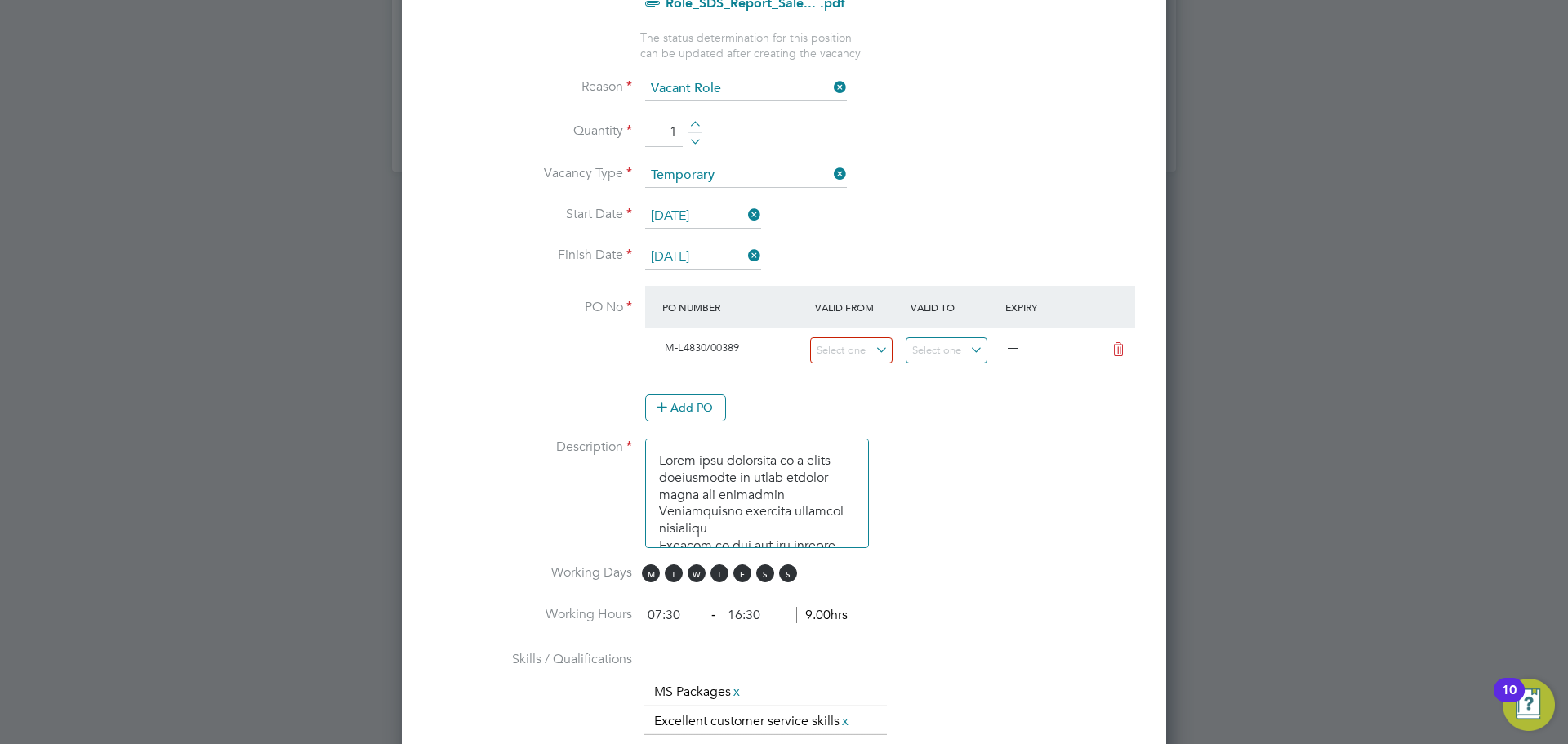
click at [753, 393] on li "Use "M-L4830/00389"" at bounding box center [727, 397] width 141 height 22
click at [873, 345] on input at bounding box center [851, 351] width 82 height 27
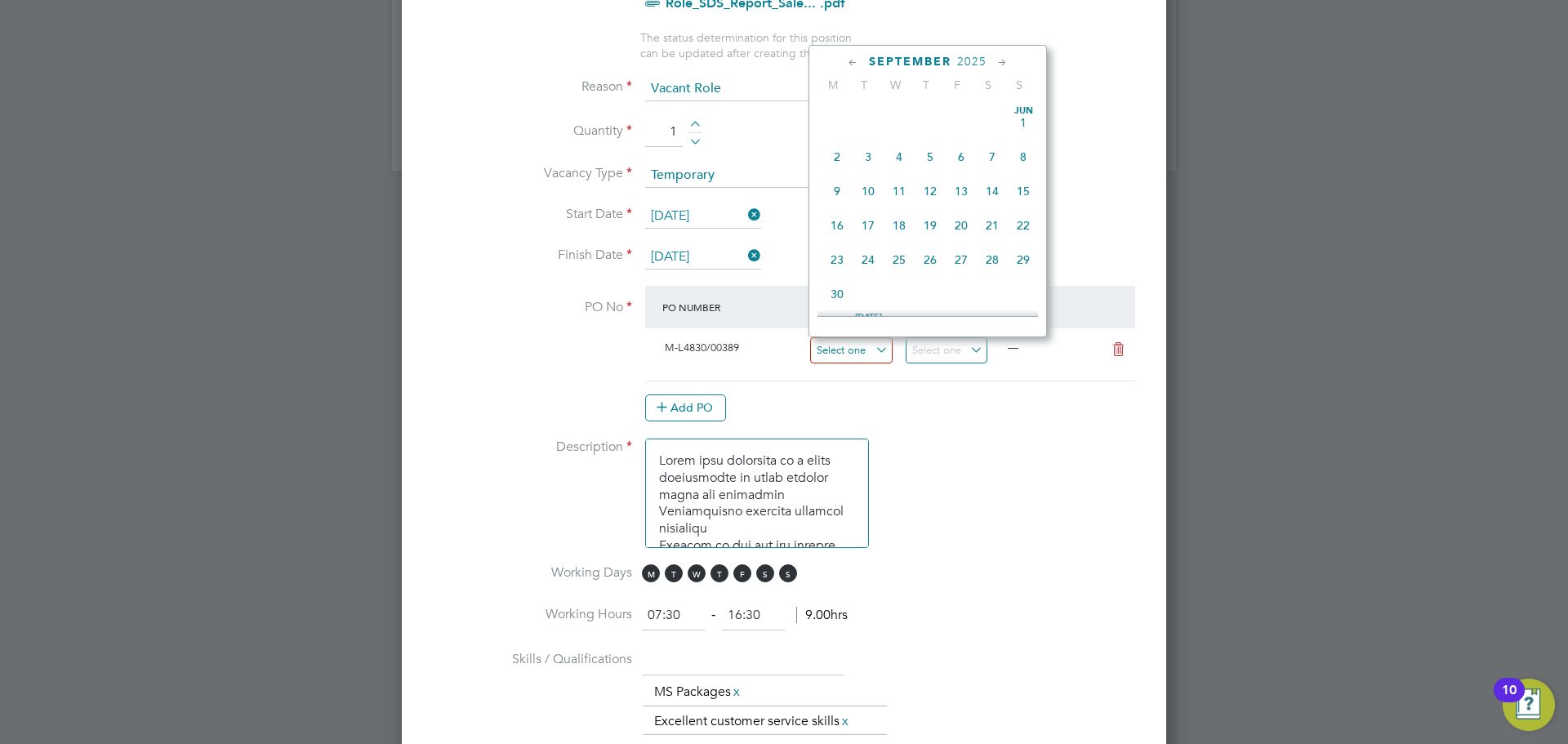
scroll to position [601, 0]
click at [927, 182] on span "25" at bounding box center [930, 175] width 31 height 31
type input "[DATE]"
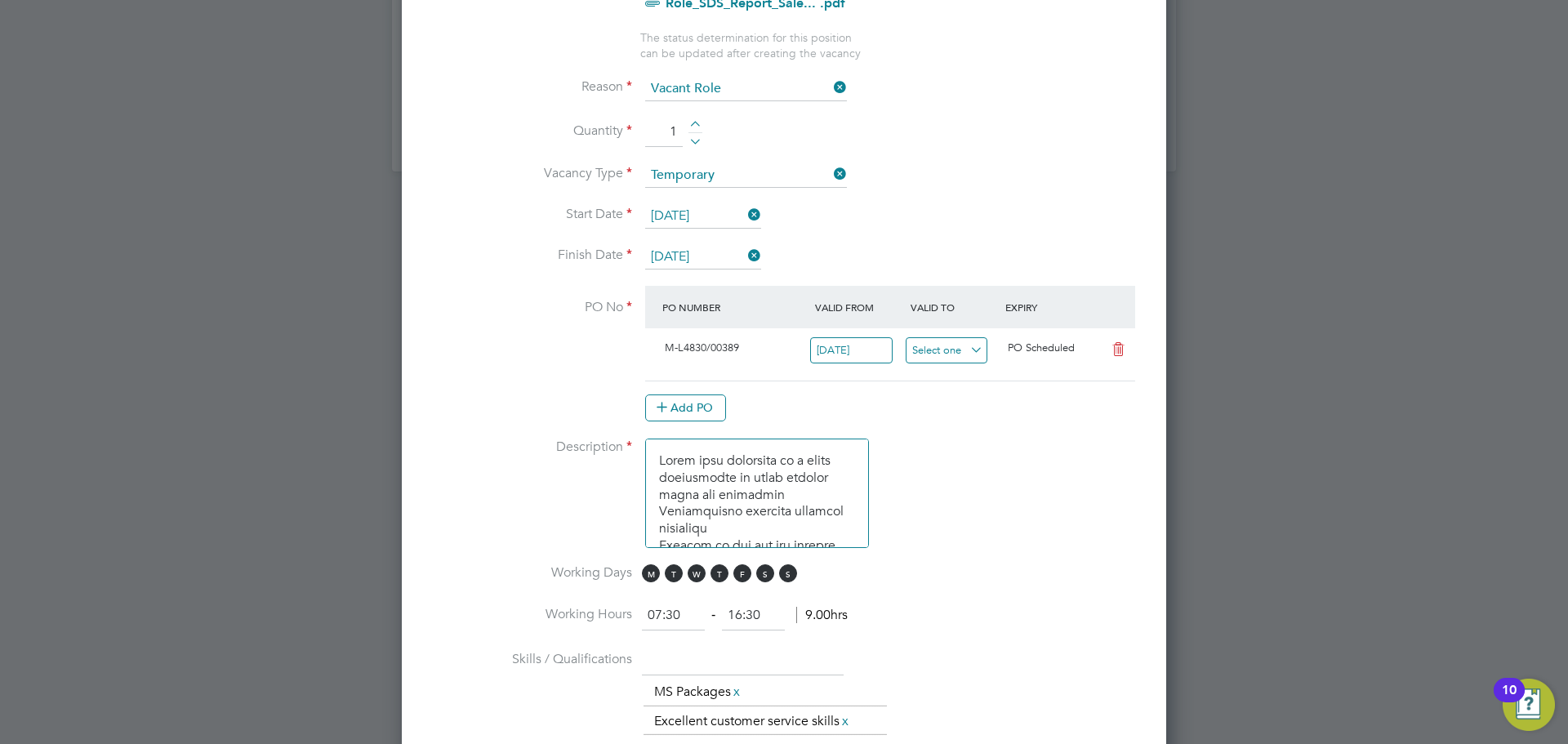
click at [960, 354] on input at bounding box center [946, 351] width 82 height 27
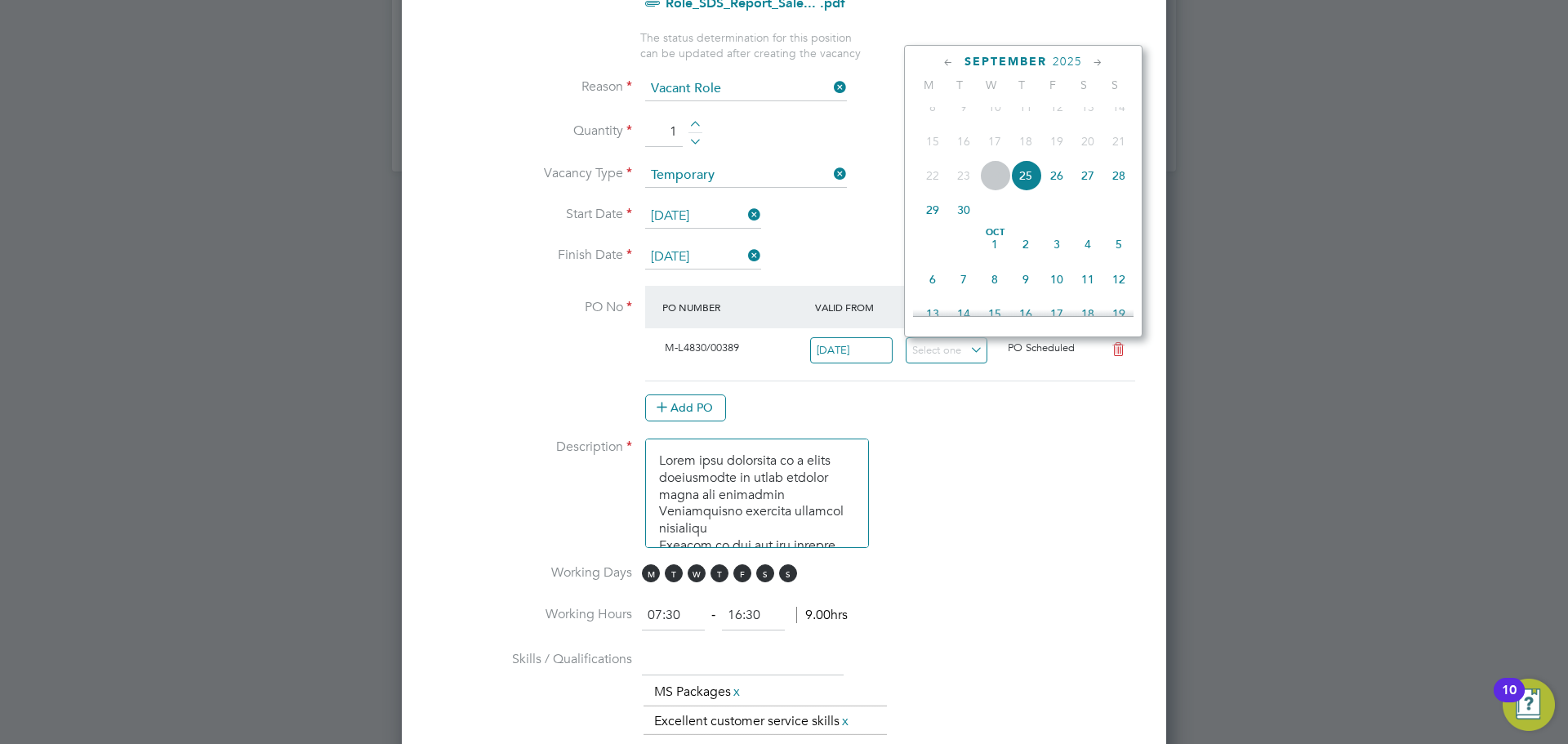
click at [1079, 62] on span "2025" at bounding box center [1067, 61] width 29 height 14
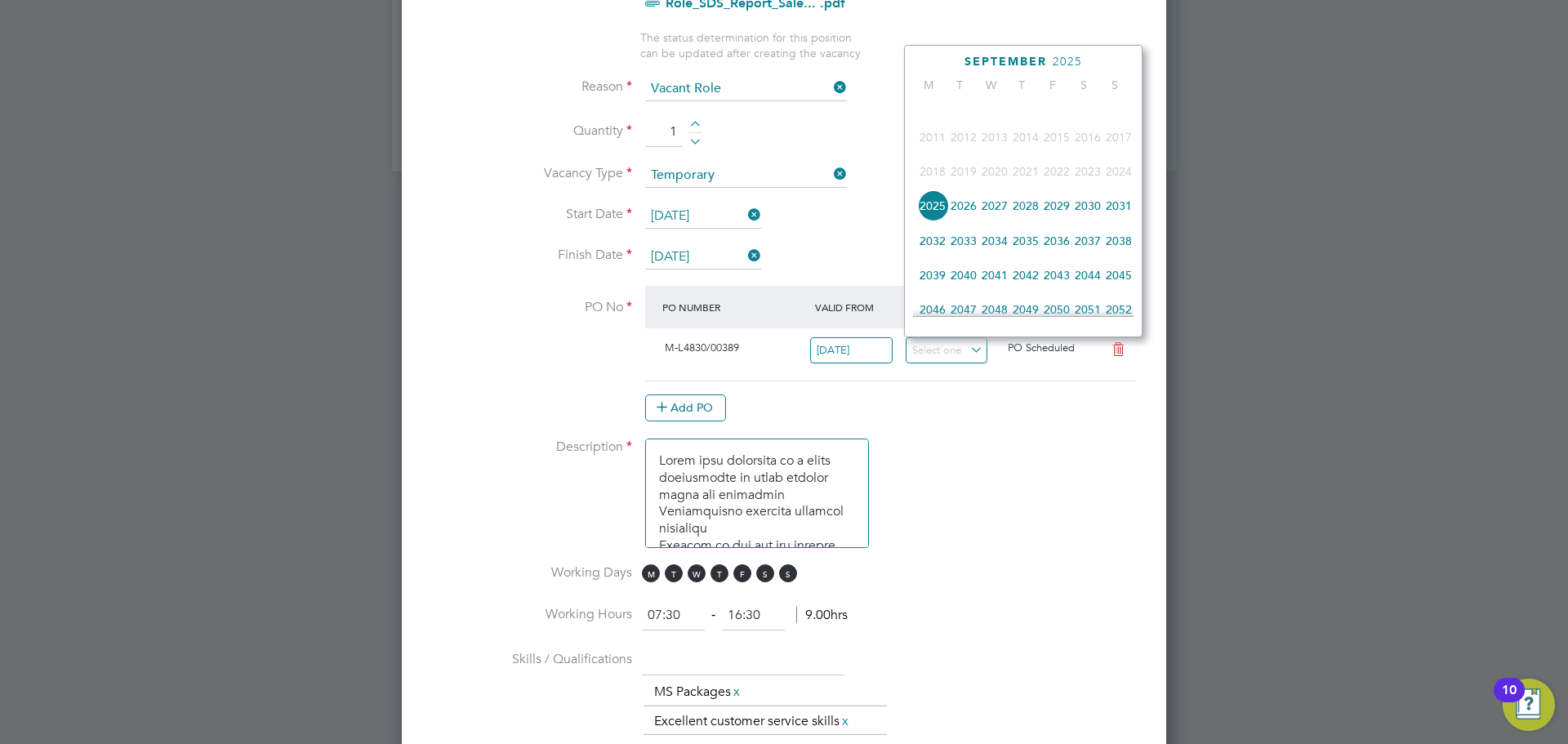
click at [962, 221] on span "2026" at bounding box center [963, 205] width 31 height 31
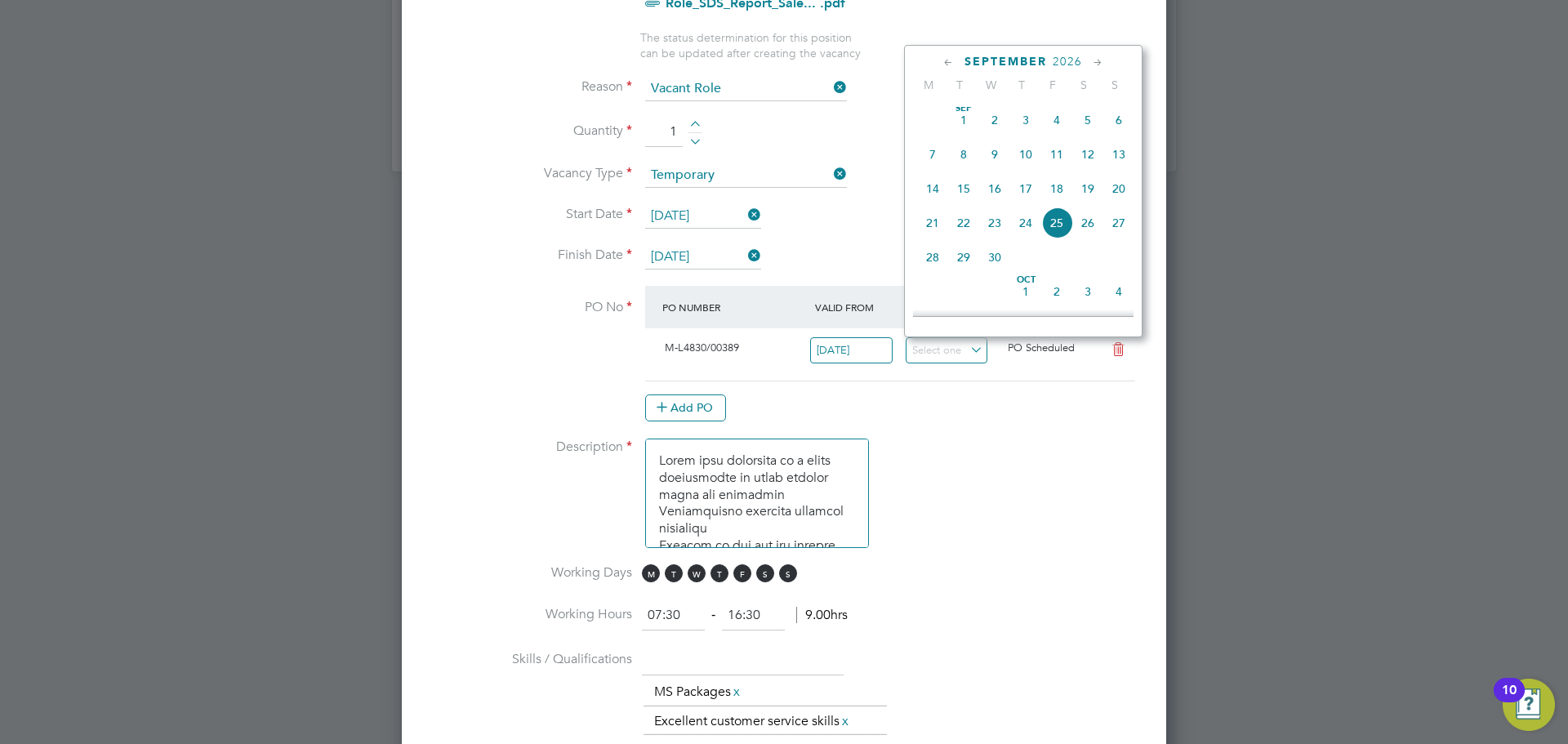
scroll to position [565, 0]
click at [1060, 222] on span "25" at bounding box center [1057, 211] width 31 height 31
type input "[DATE]"
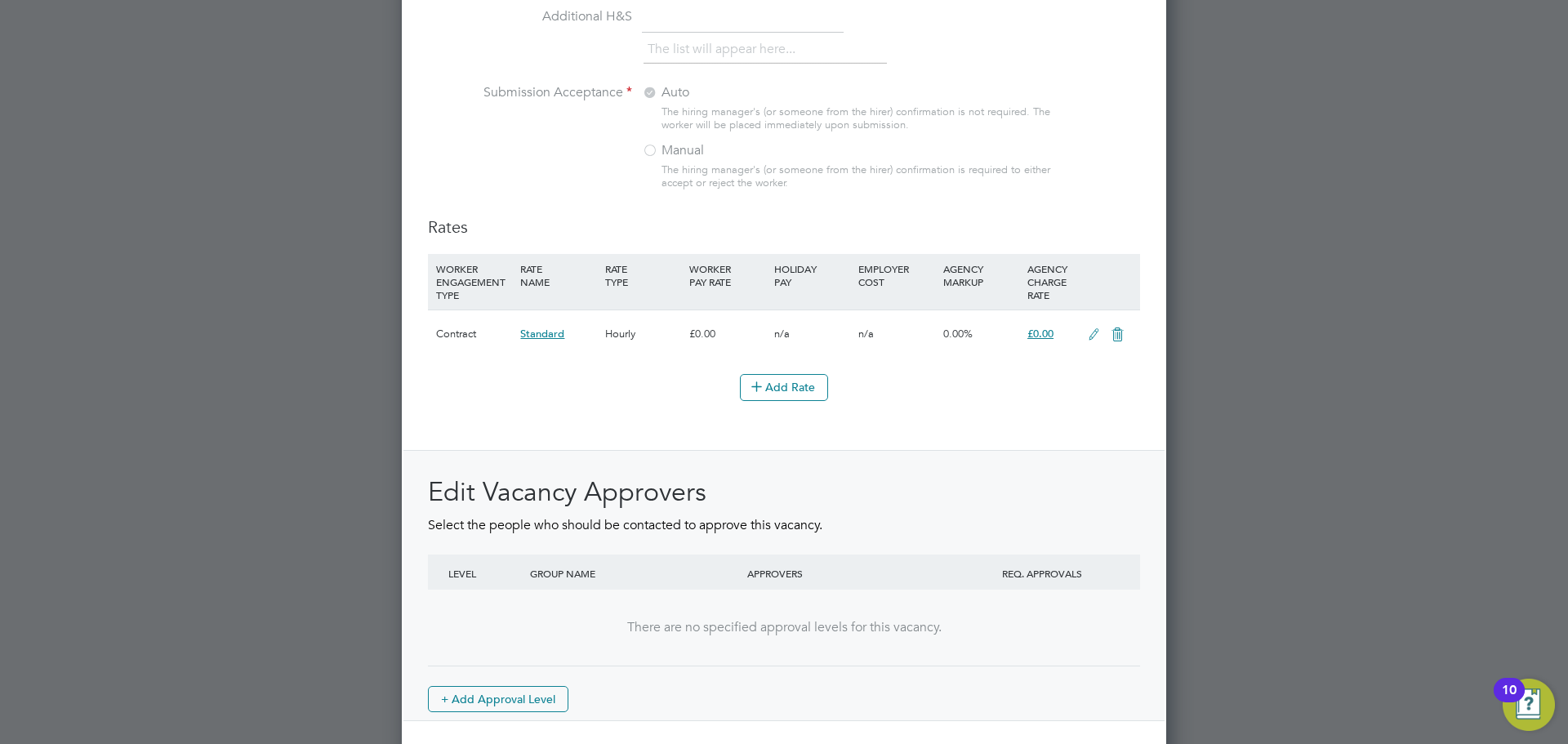
scroll to position [1809, 0]
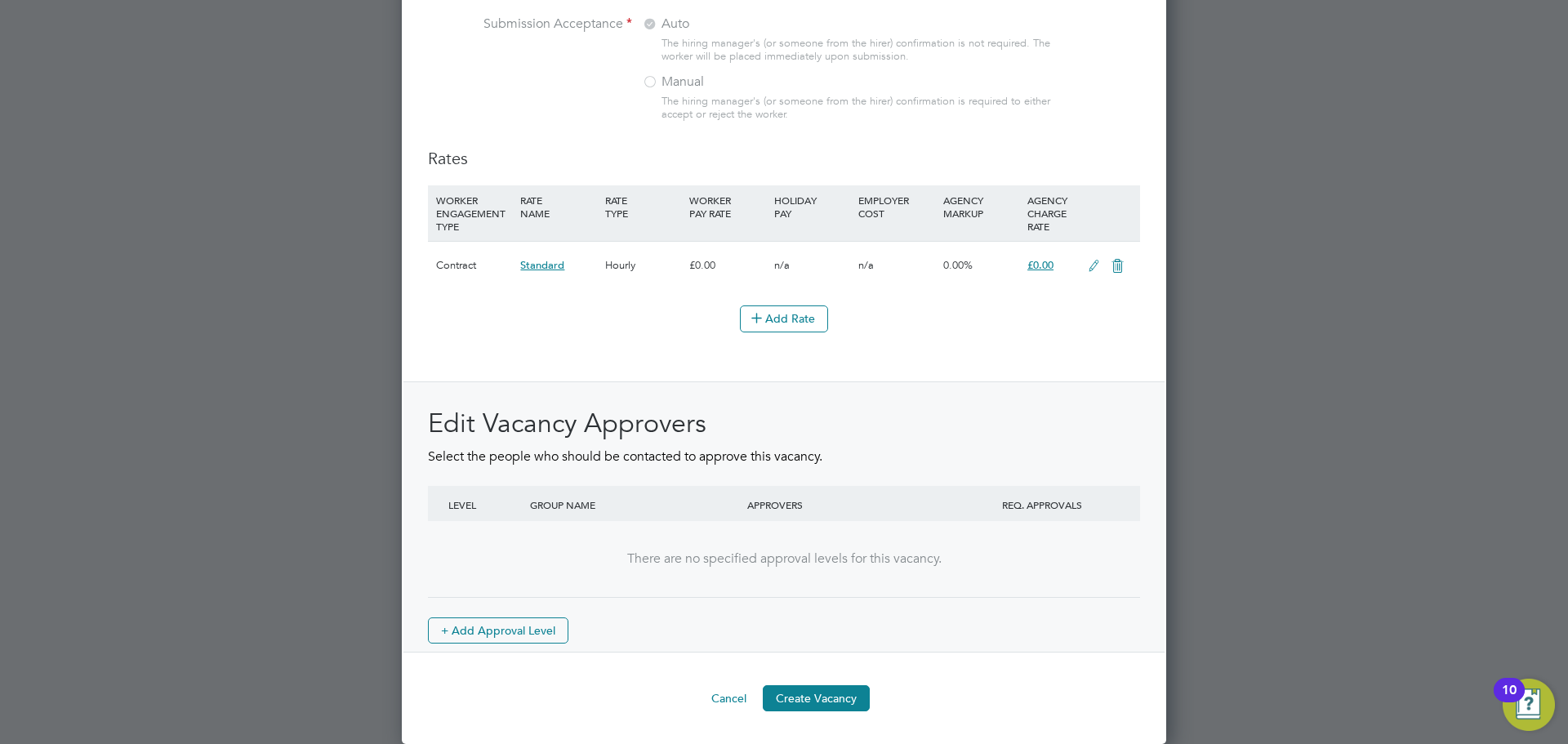
click at [1040, 268] on span "£0.00" at bounding box center [1041, 265] width 26 height 14
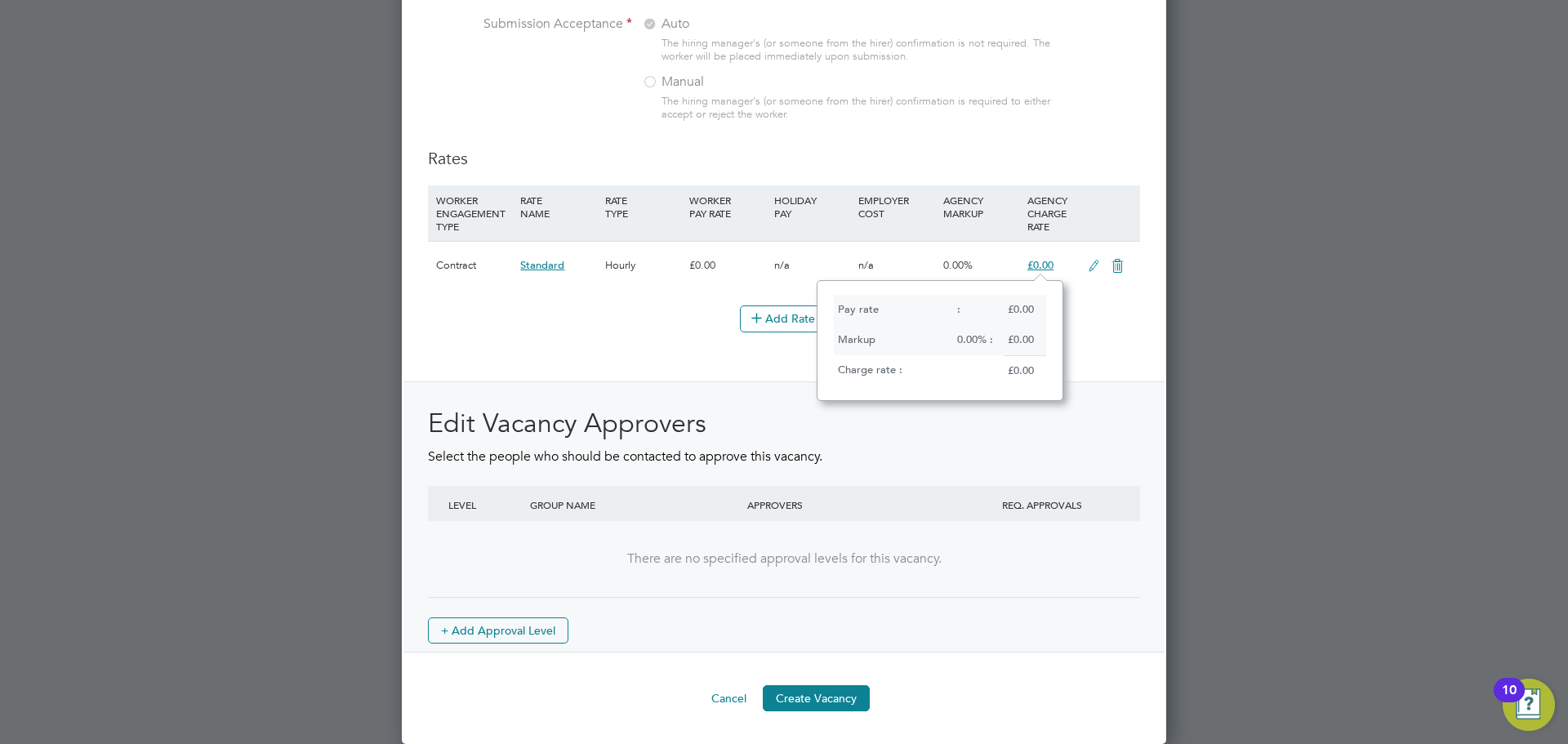
click at [777, 370] on div "Rates WORKER ENGAGEMENT TYPE RATE NAME RATE TYPE WORKER PAY RATE HOLIDAY PAY EM…" at bounding box center [784, 400] width 712 height 505
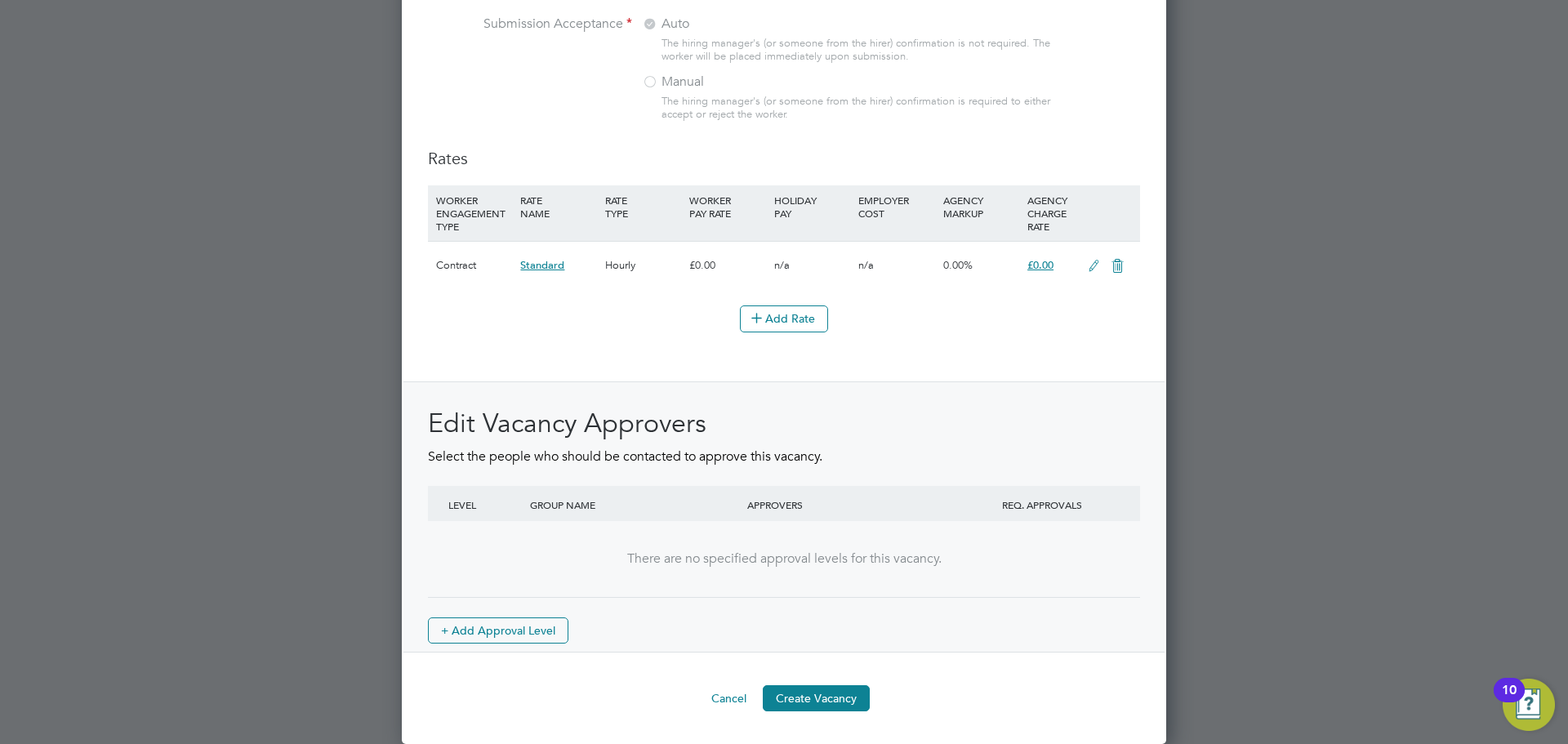
click at [1085, 271] on icon at bounding box center [1094, 267] width 21 height 13
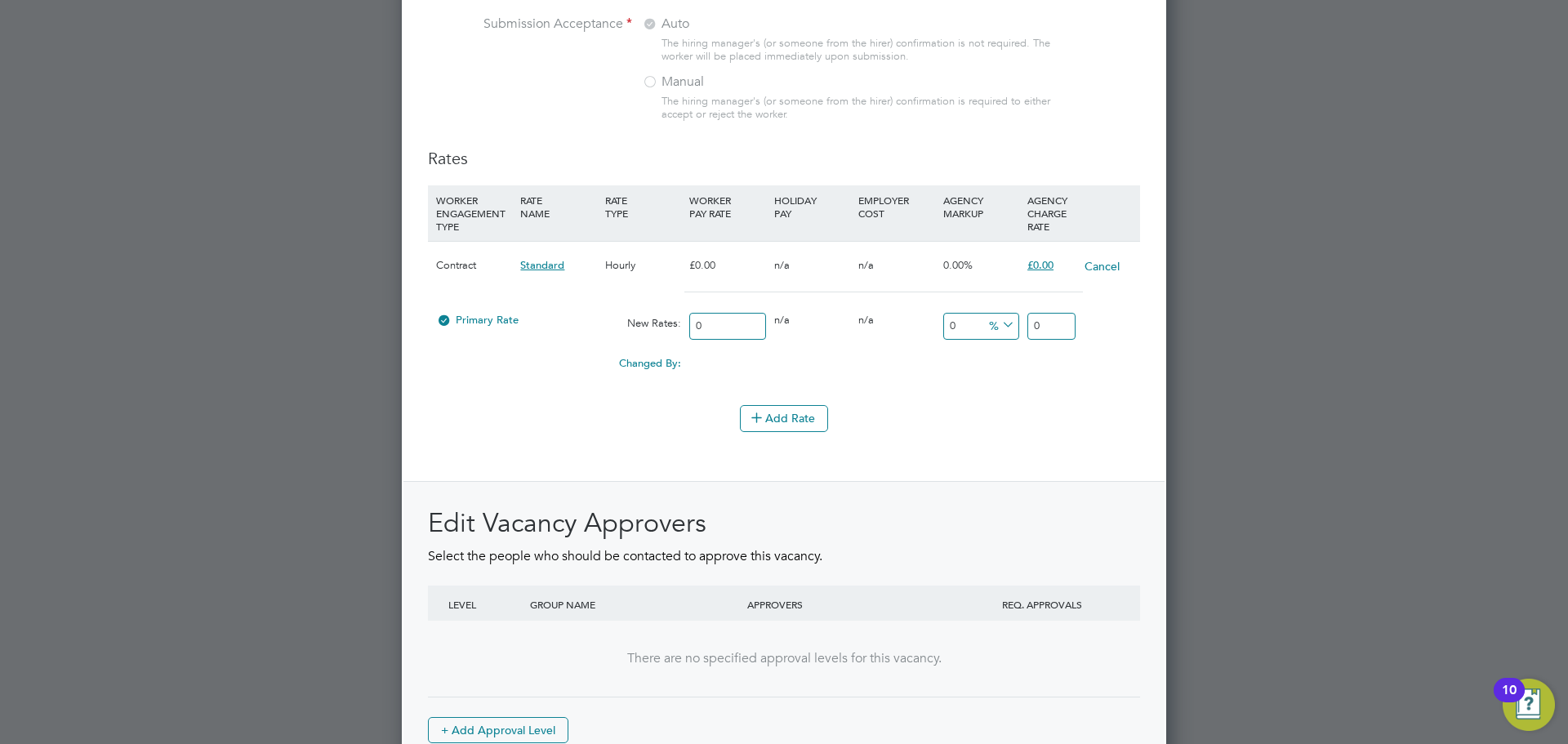
scroll to position [2592, 766]
click at [1047, 322] on input "0" at bounding box center [1051, 326] width 48 height 27
type input "23.97"
click at [1027, 503] on div "Edit Vacancy Approvers Select the people who should be contacted to approve thi…" at bounding box center [784, 617] width 761 height 272
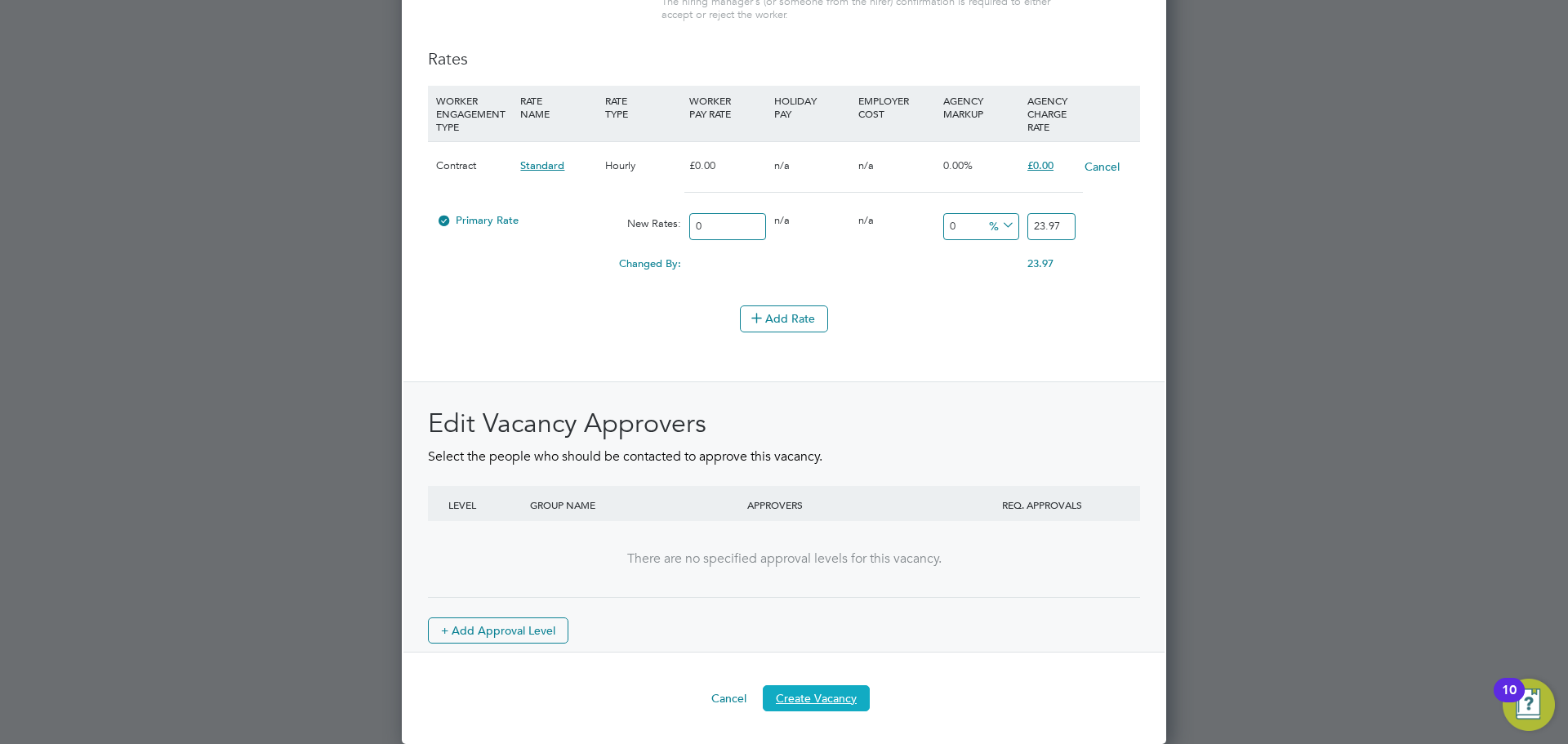
click at [793, 698] on button "Create Vacancy" at bounding box center [816, 699] width 107 height 26
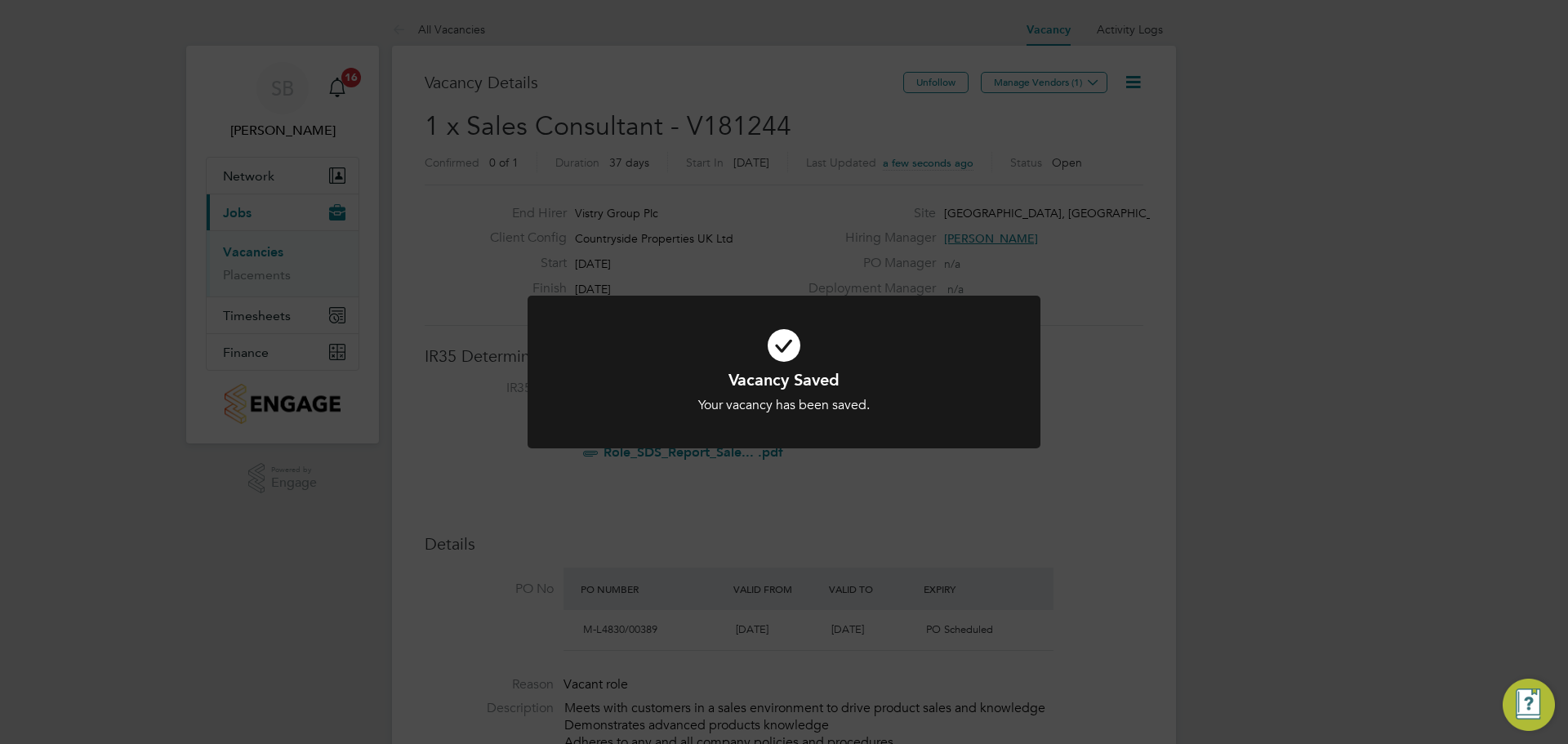
scroll to position [9, 9]
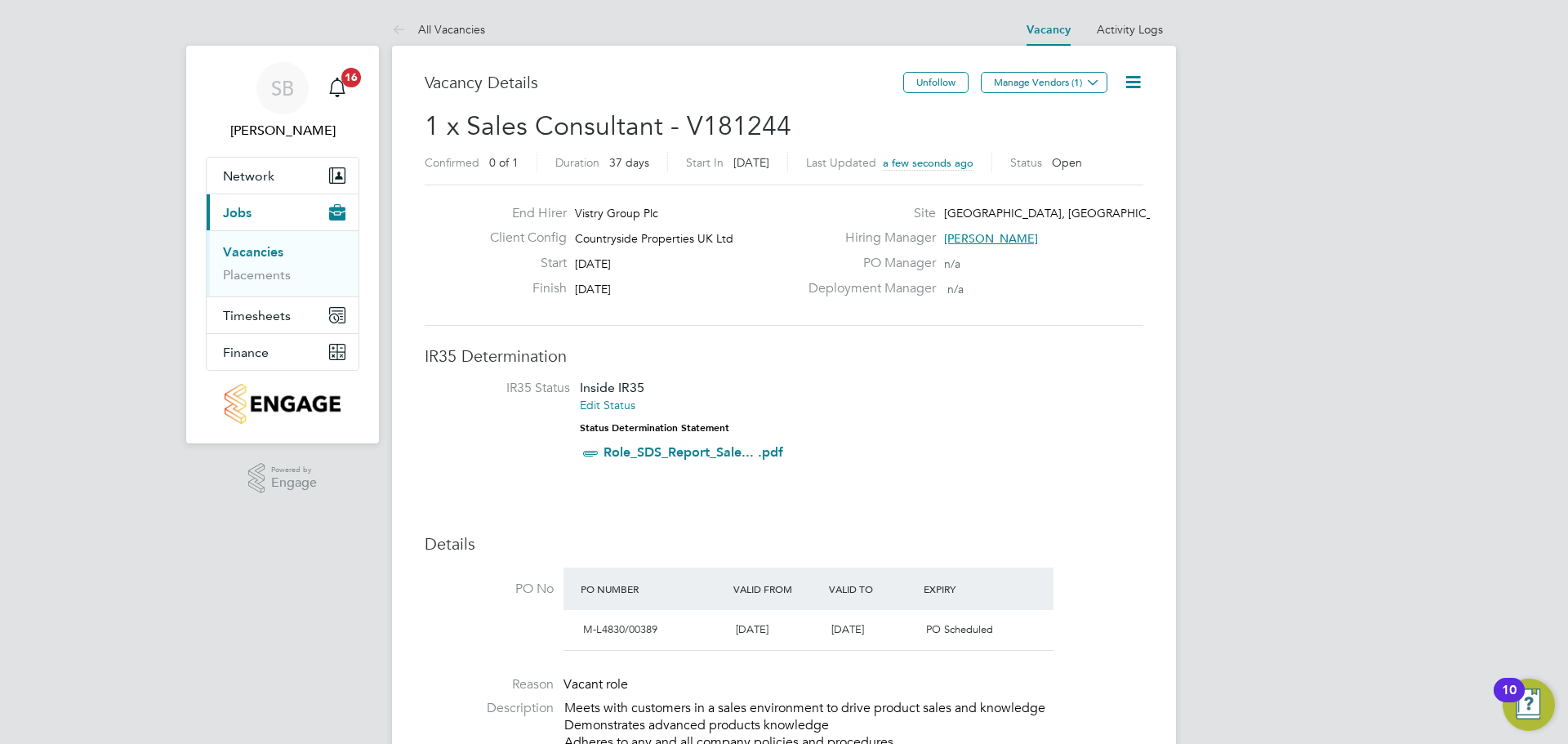
click at [267, 255] on link "Vacancies" at bounding box center [253, 251] width 60 height 15
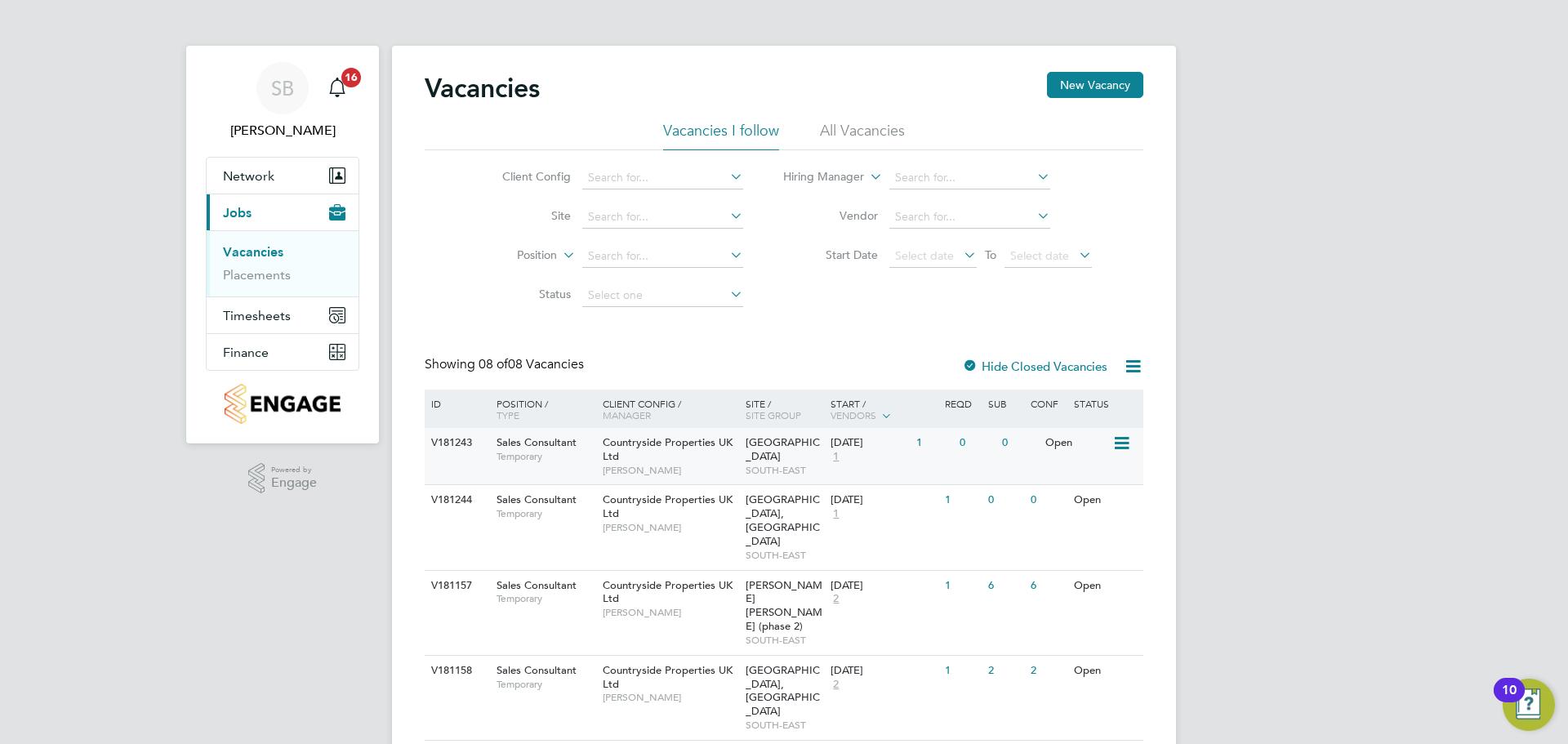
click at [561, 453] on span "Temporary" at bounding box center [545, 457] width 98 height 13
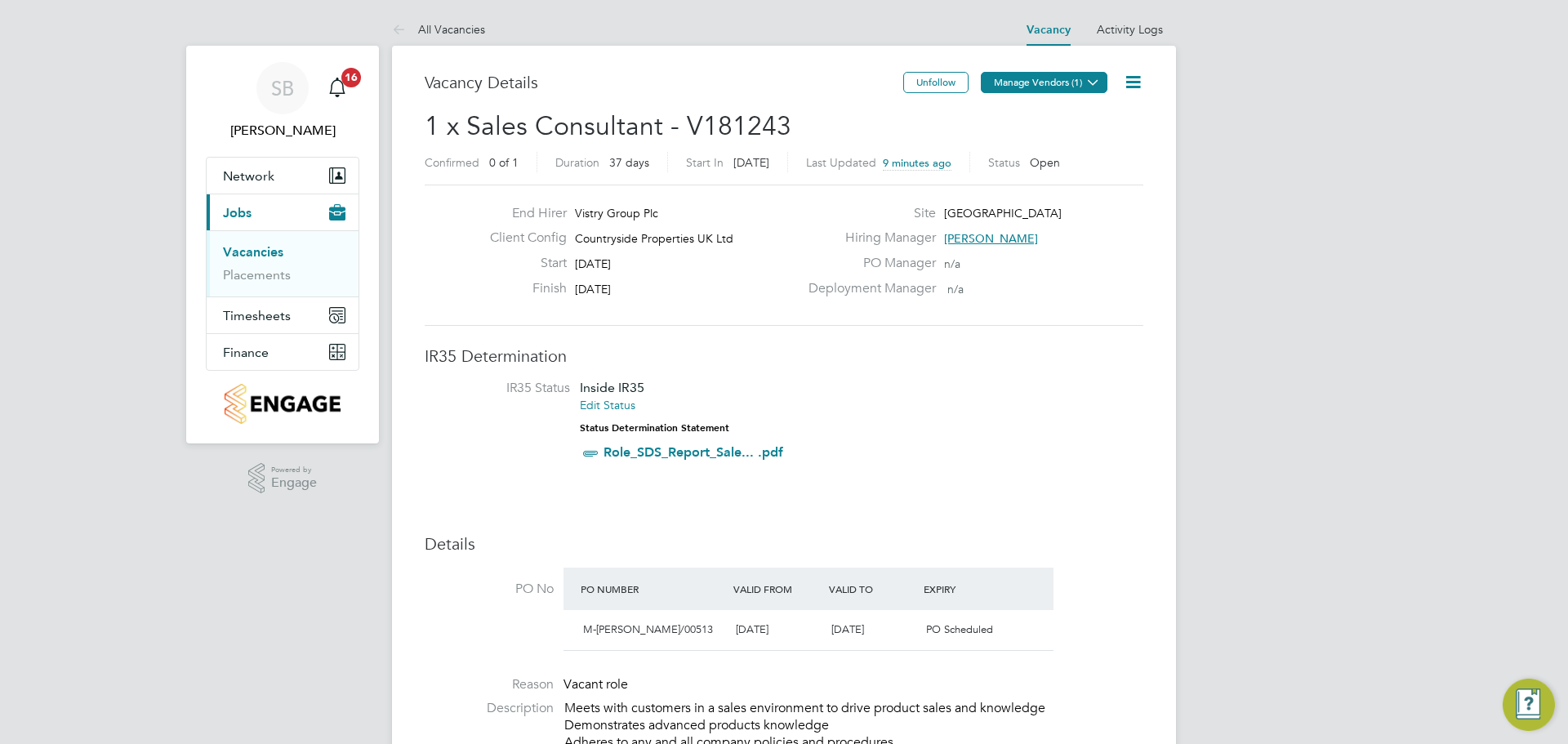
click at [1068, 81] on button "Manage Vendors (1)" at bounding box center [1044, 82] width 127 height 21
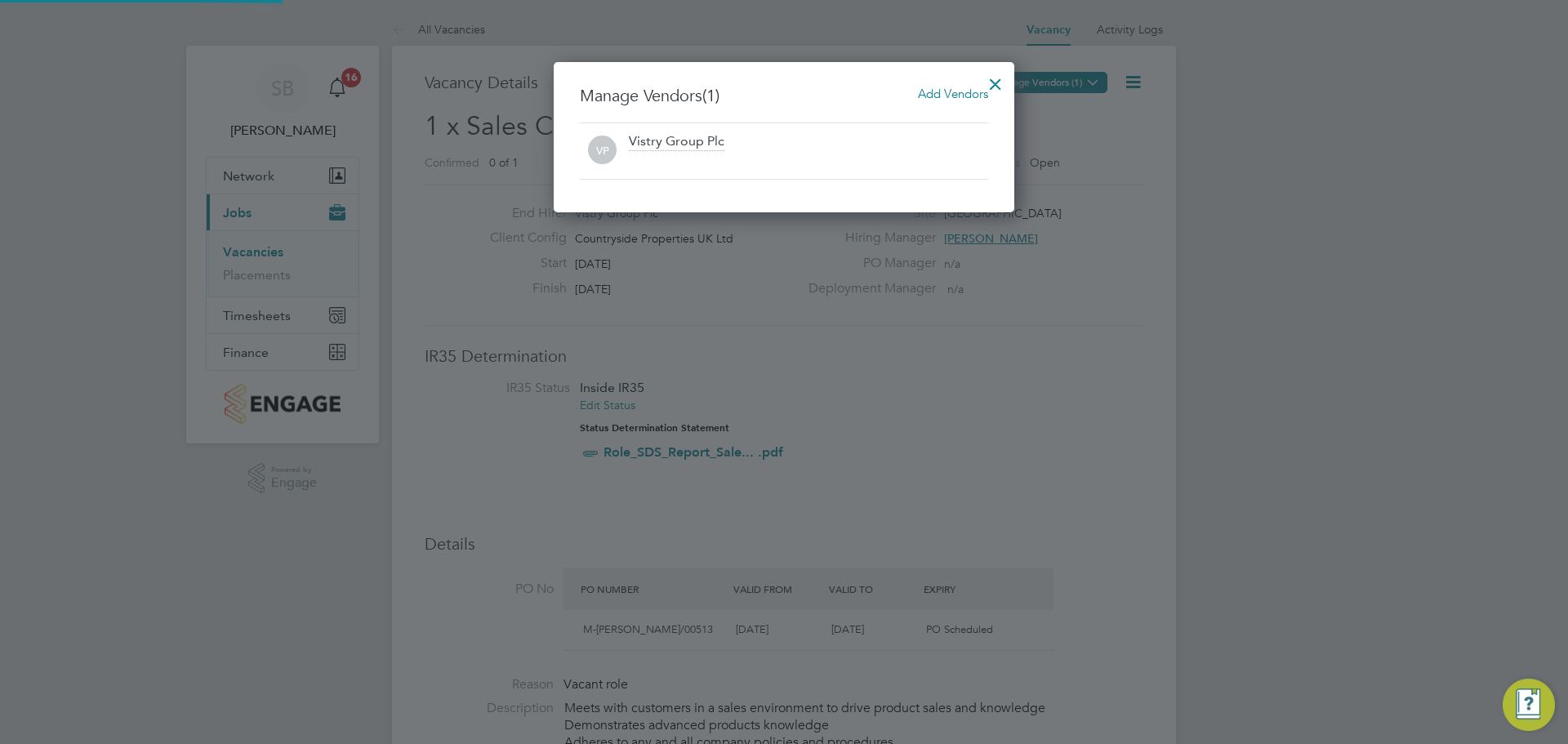
scroll to position [151, 461]
click at [933, 87] on span "Add Vendors" at bounding box center [953, 94] width 70 height 15
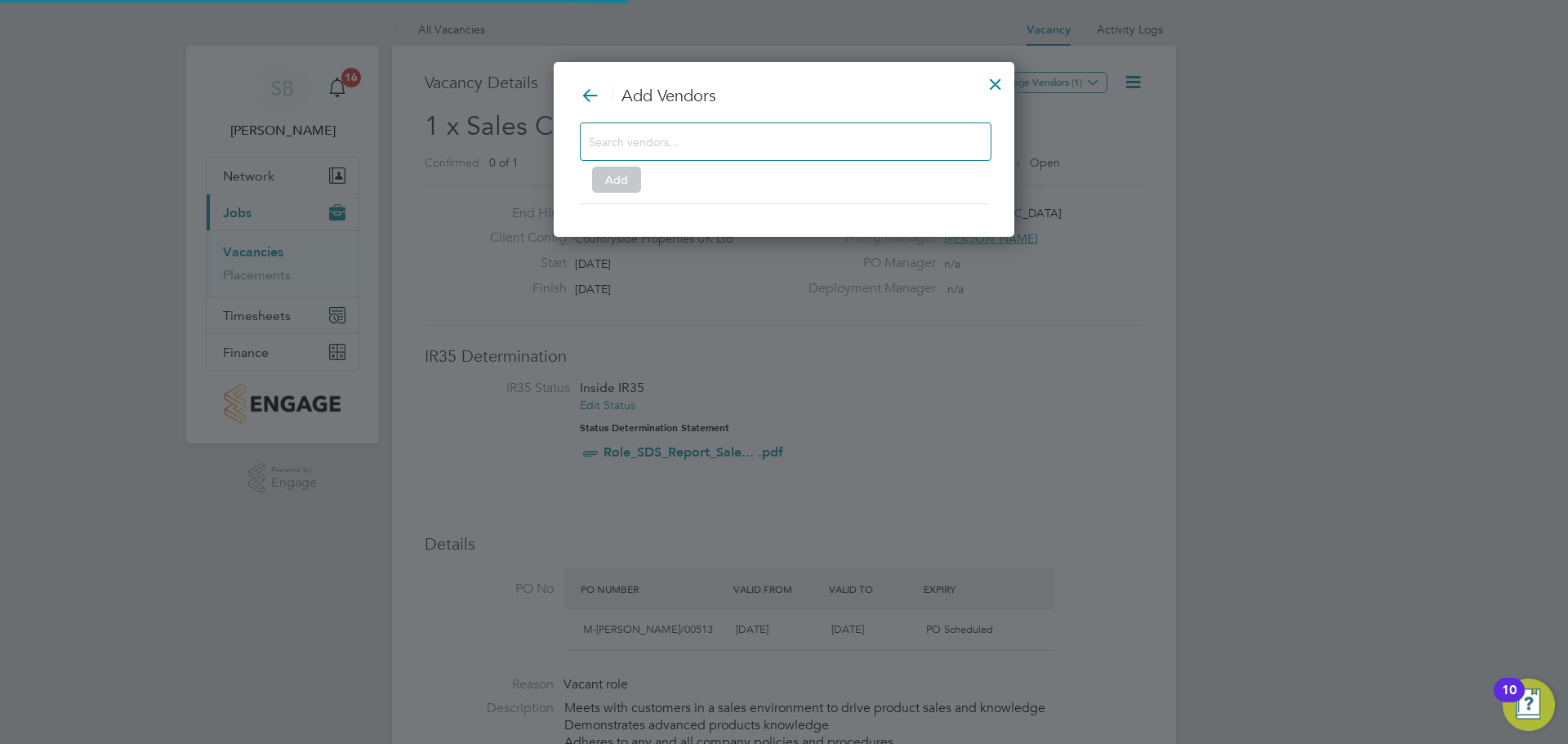
scroll to position [177, 461]
click at [795, 149] on input at bounding box center [772, 141] width 368 height 21
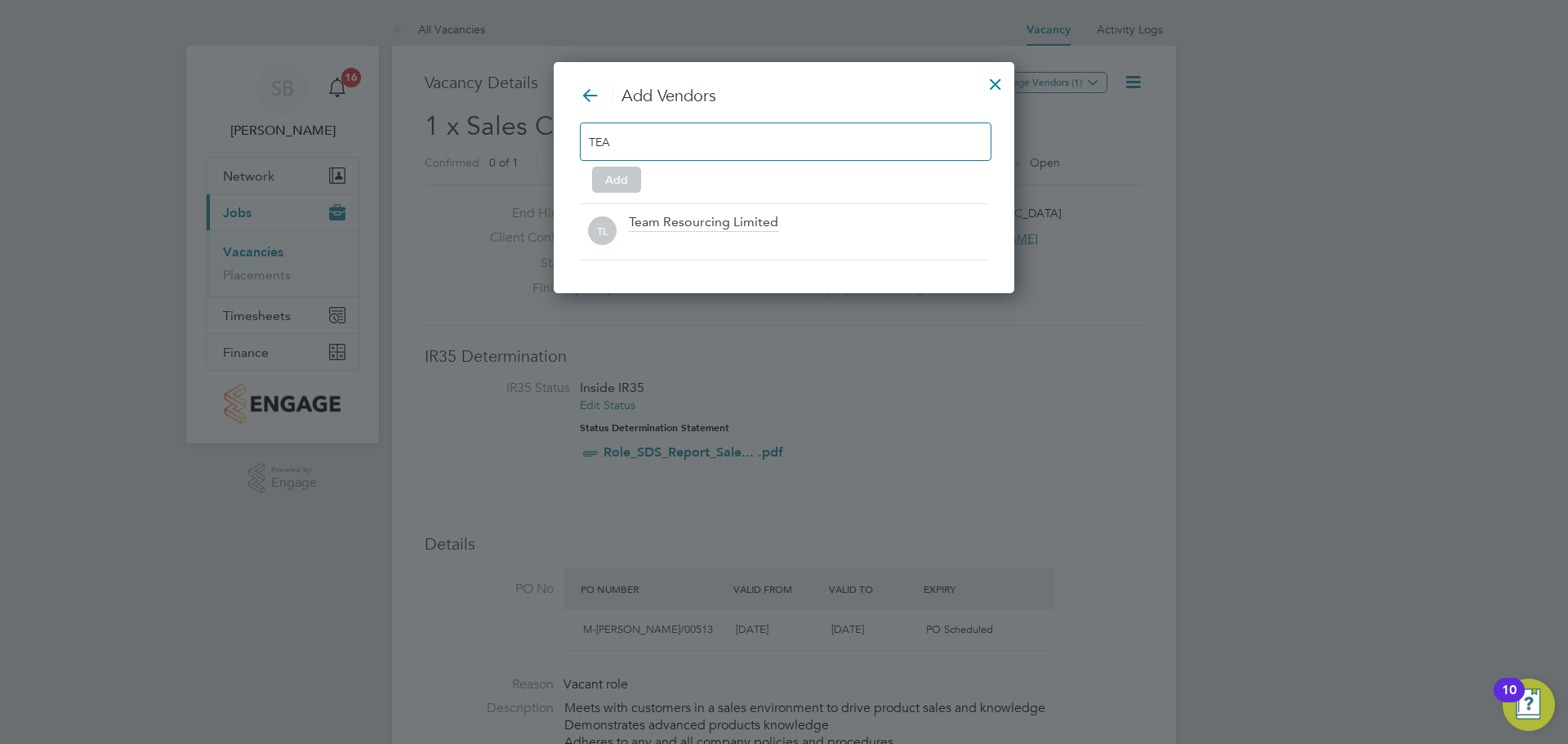
scroll to position [233, 461]
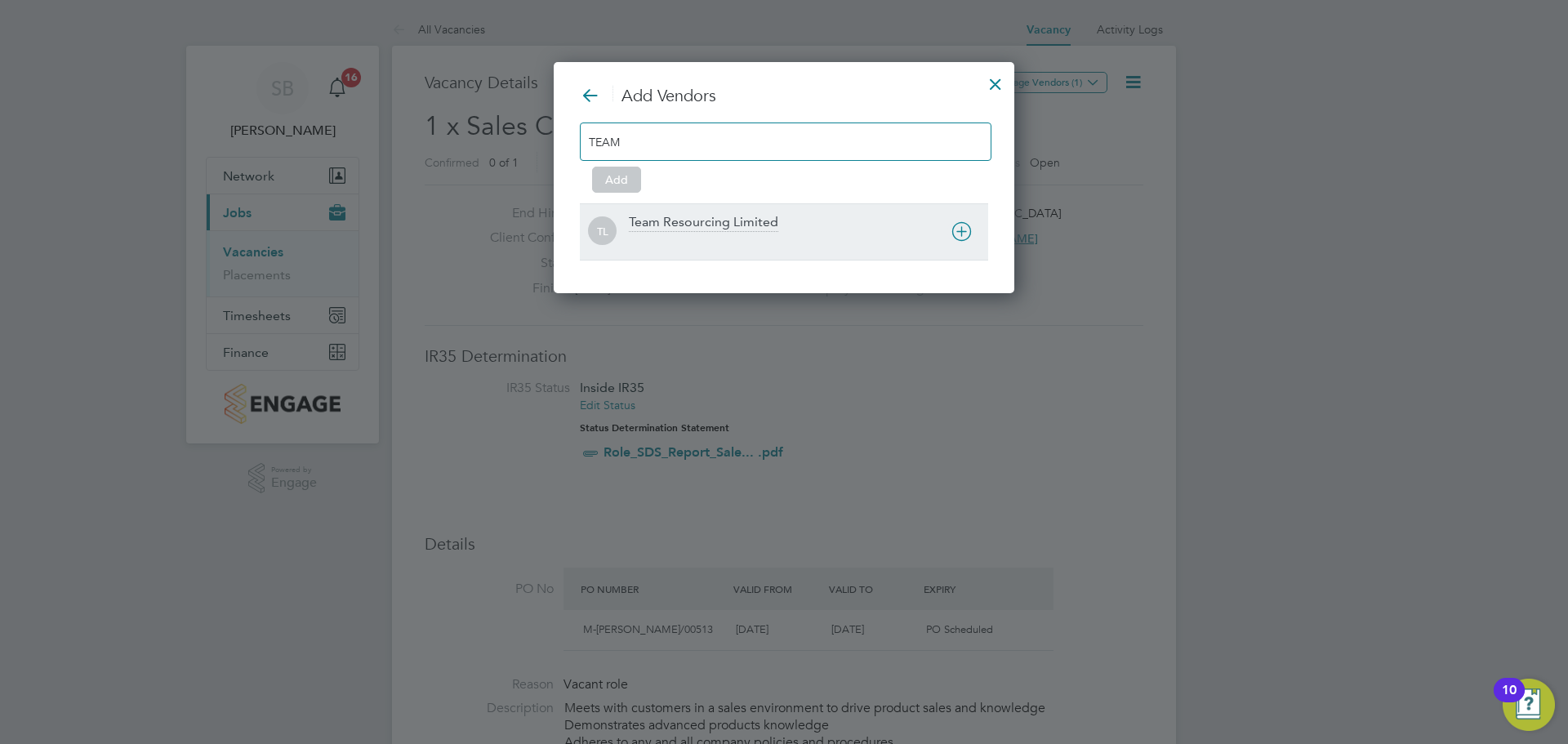
type input "TEAM"
click at [723, 236] on div at bounding box center [808, 242] width 359 height 16
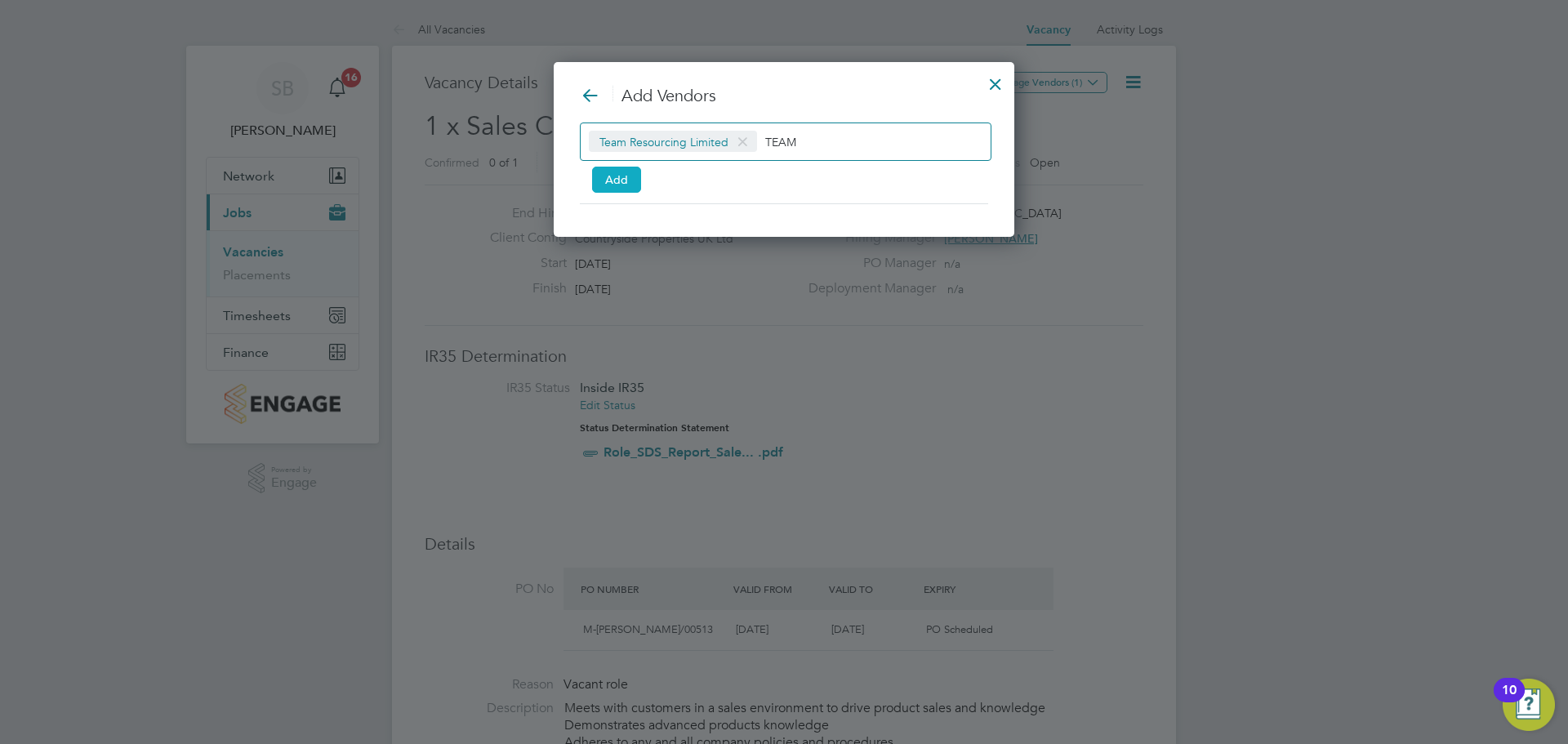
click at [621, 179] on button "Add" at bounding box center [616, 180] width 49 height 26
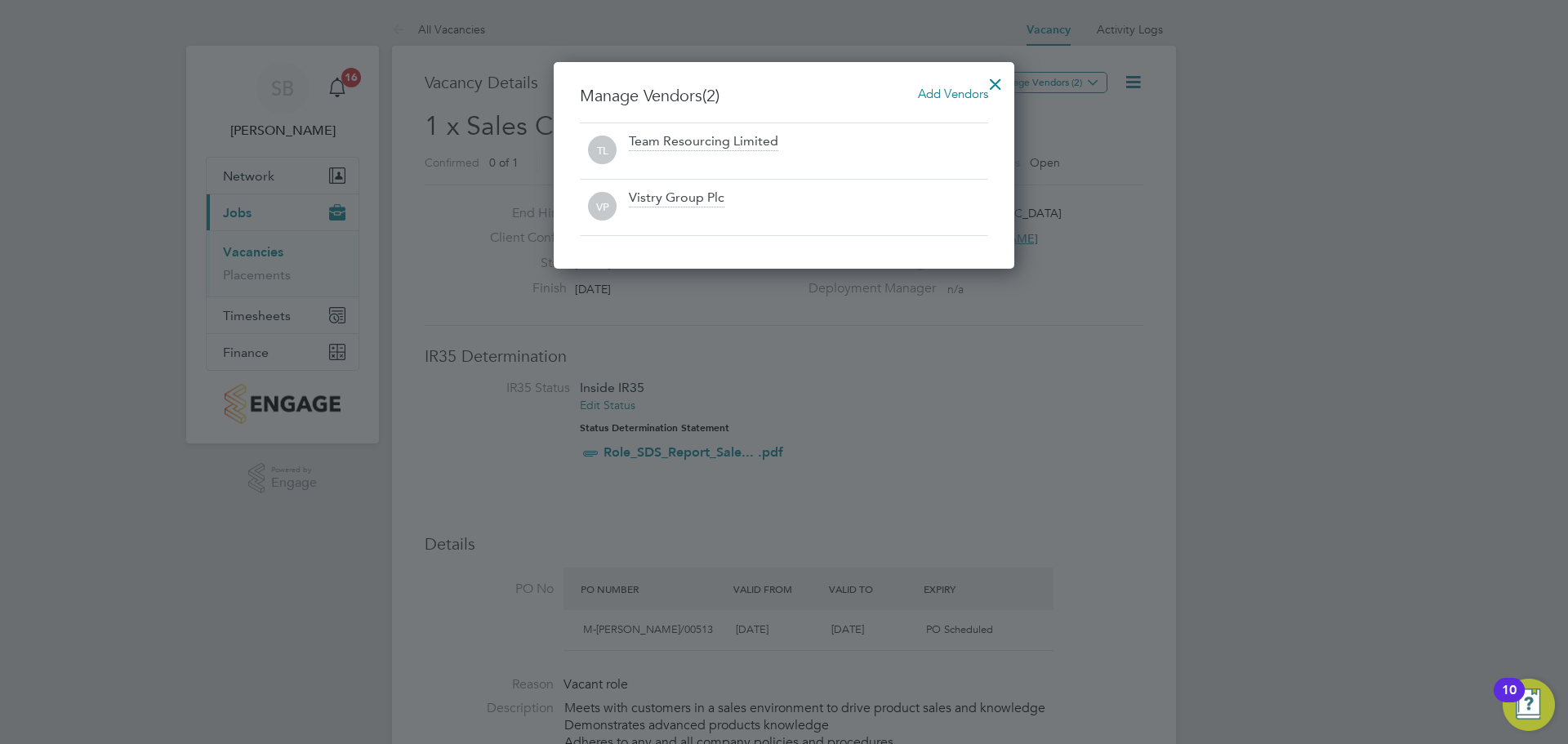
click at [1003, 82] on div at bounding box center [995, 79] width 29 height 29
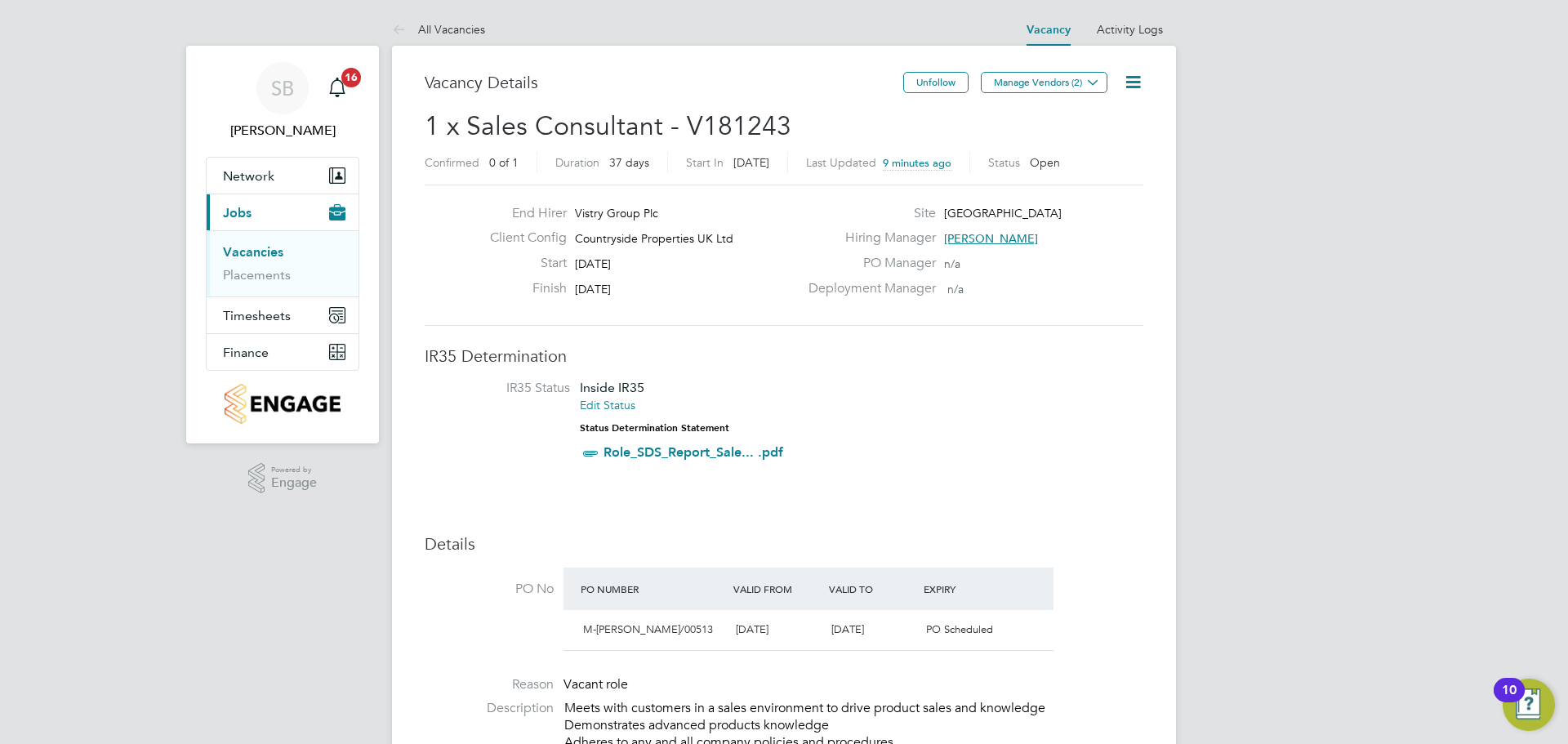
click at [267, 255] on link "Vacancies" at bounding box center [253, 251] width 60 height 15
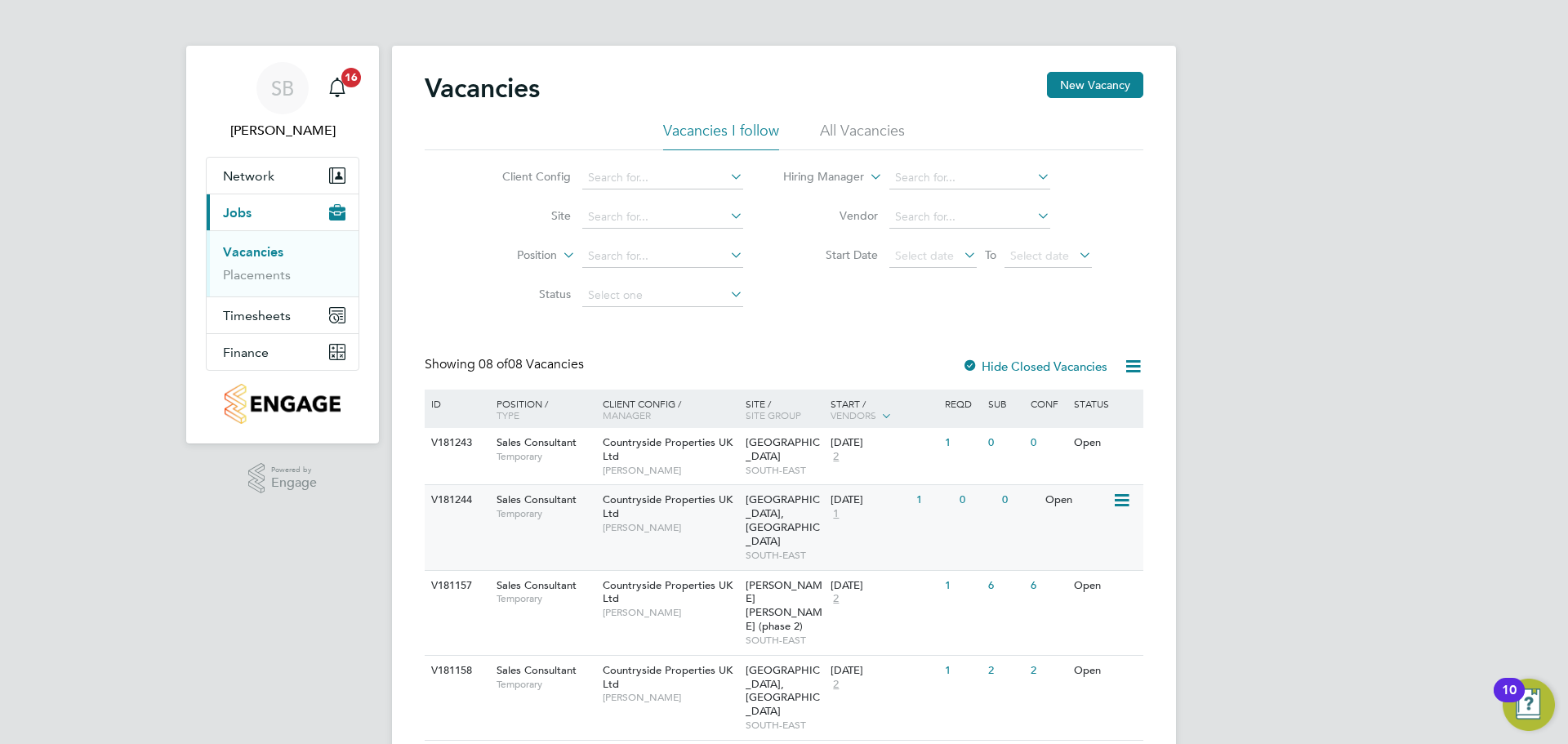
click at [797, 513] on div "Orchard Park, Kirdford SOUTH-EAST" at bounding box center [784, 527] width 86 height 84
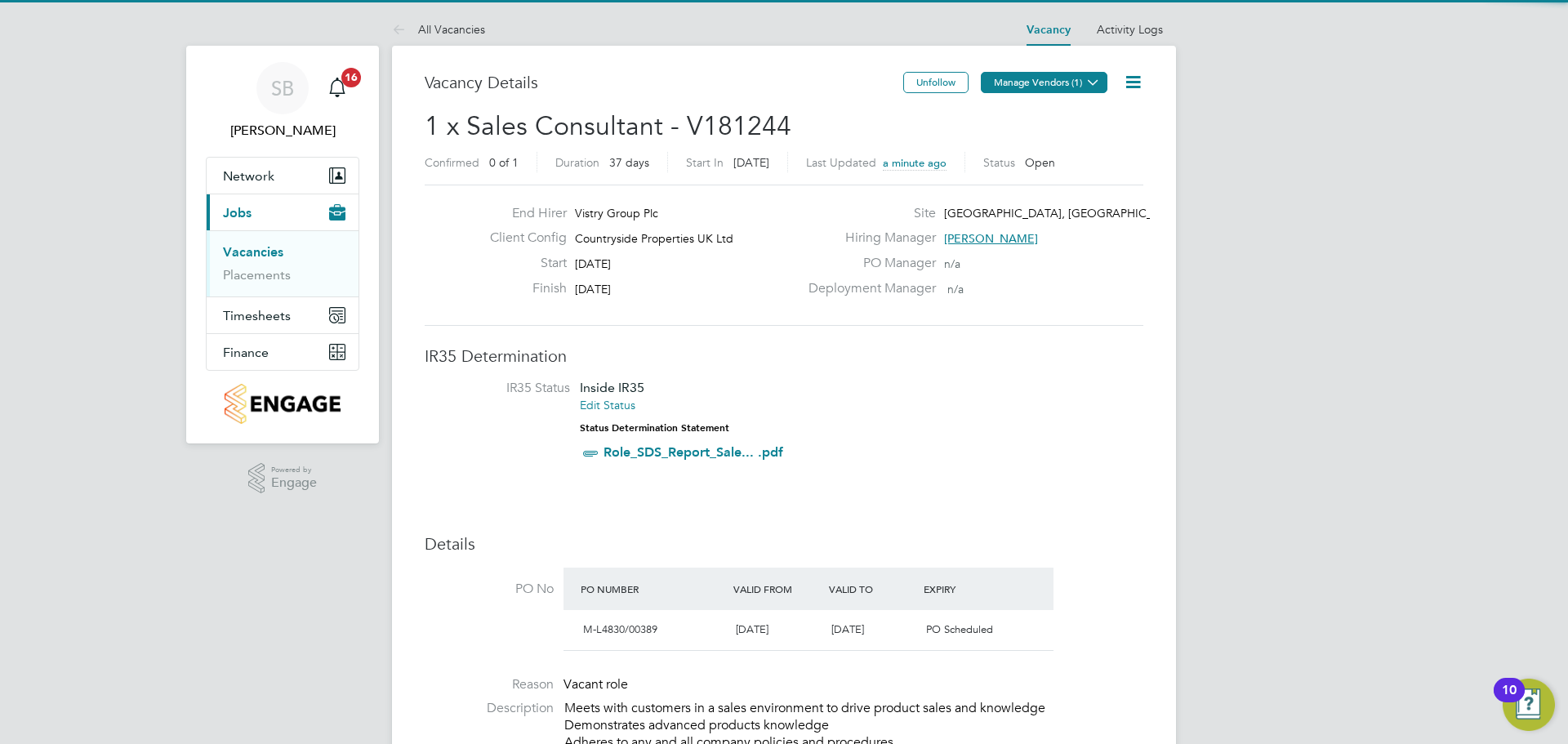
click at [1060, 75] on button "Manage Vendors (1)" at bounding box center [1044, 82] width 127 height 21
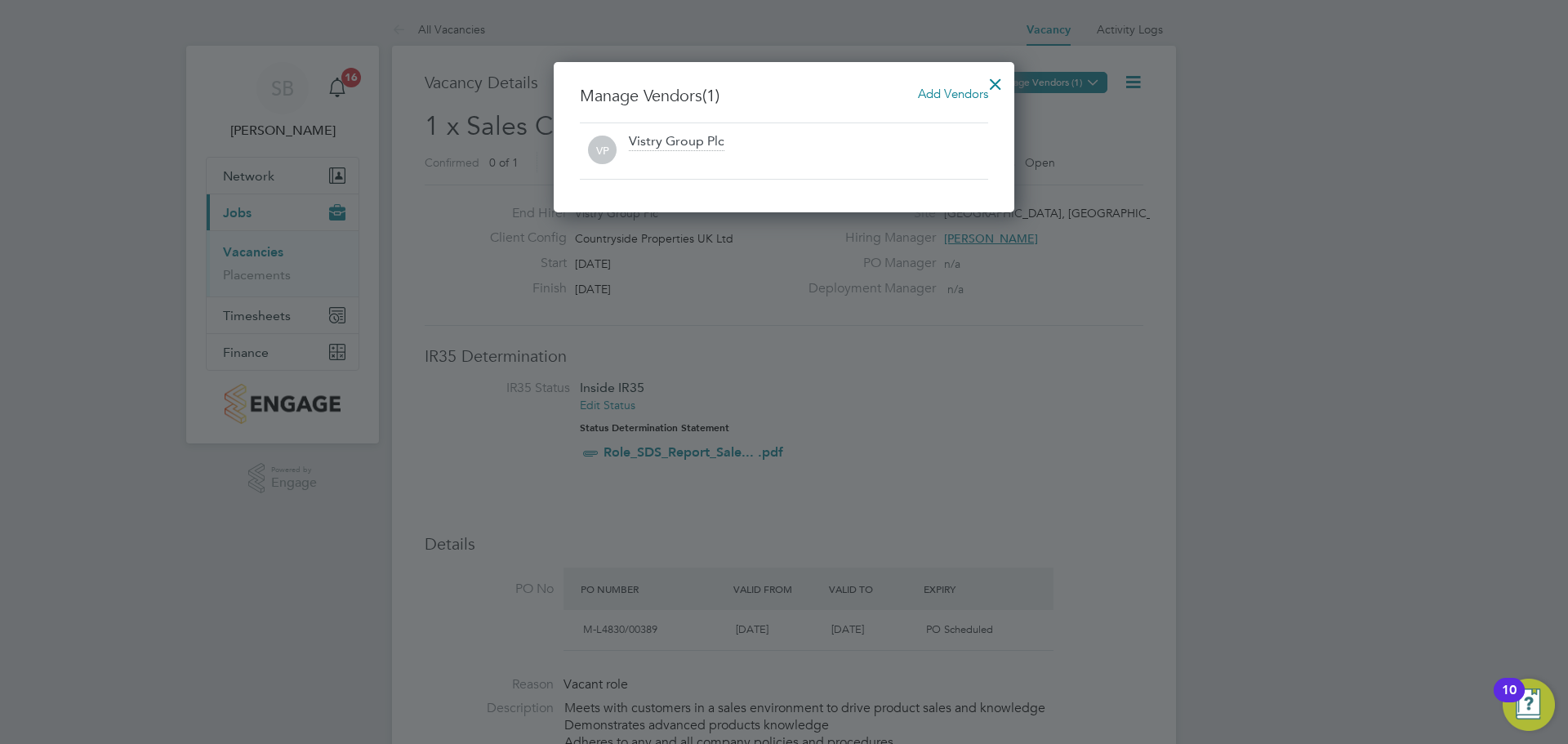
scroll to position [151, 461]
click at [933, 95] on span "Add Vendors" at bounding box center [953, 94] width 70 height 15
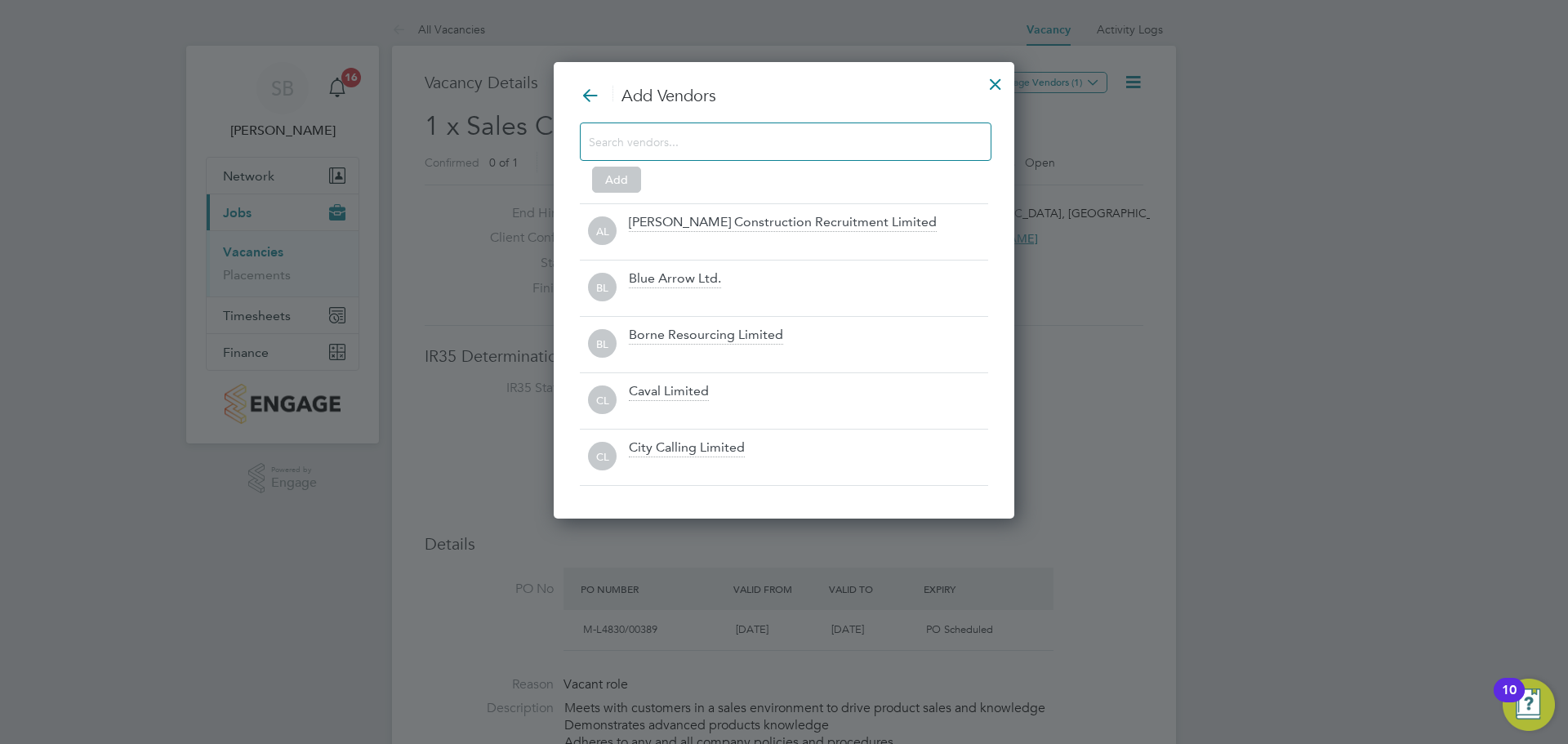
click at [825, 153] on div at bounding box center [784, 142] width 411 height 39
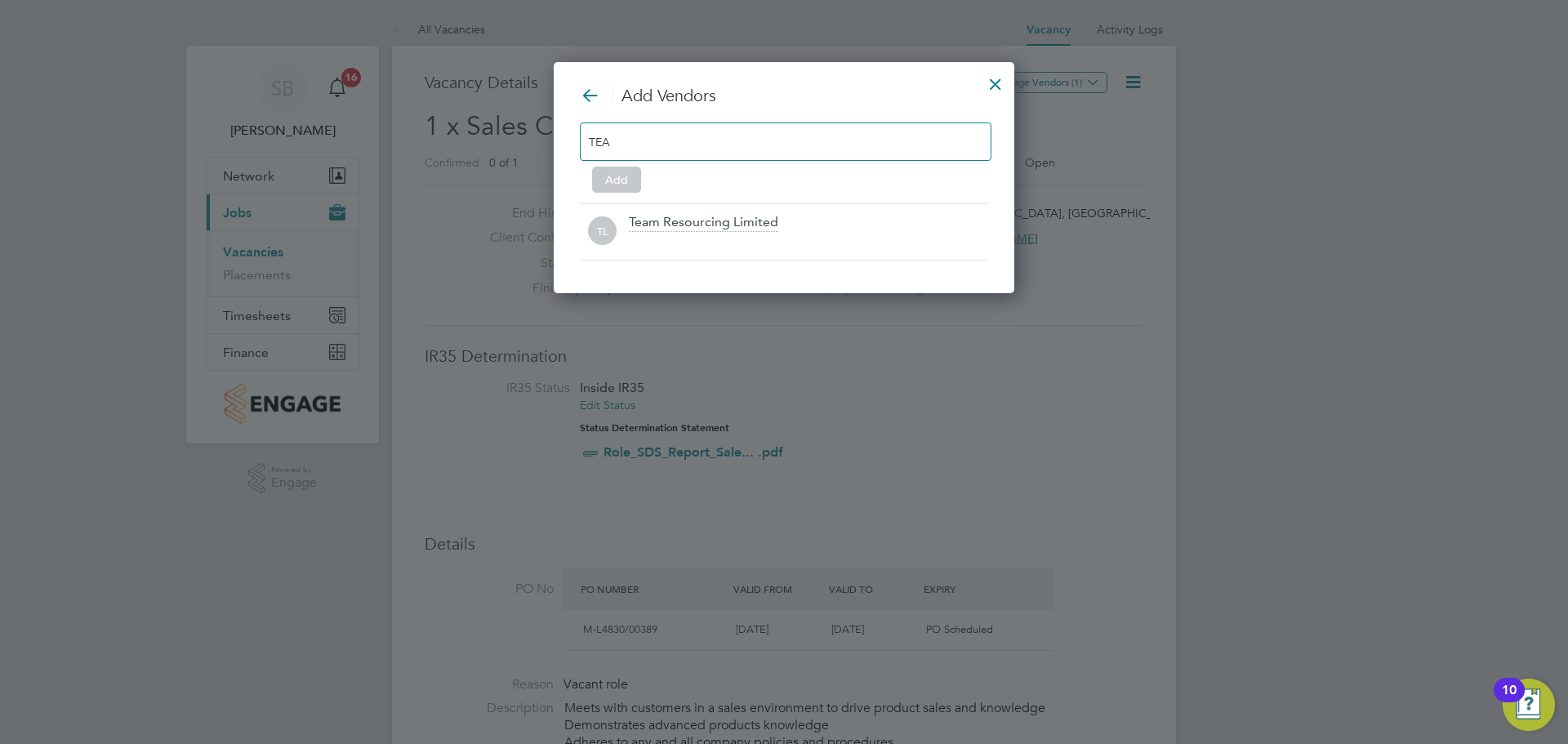
scroll to position [233, 461]
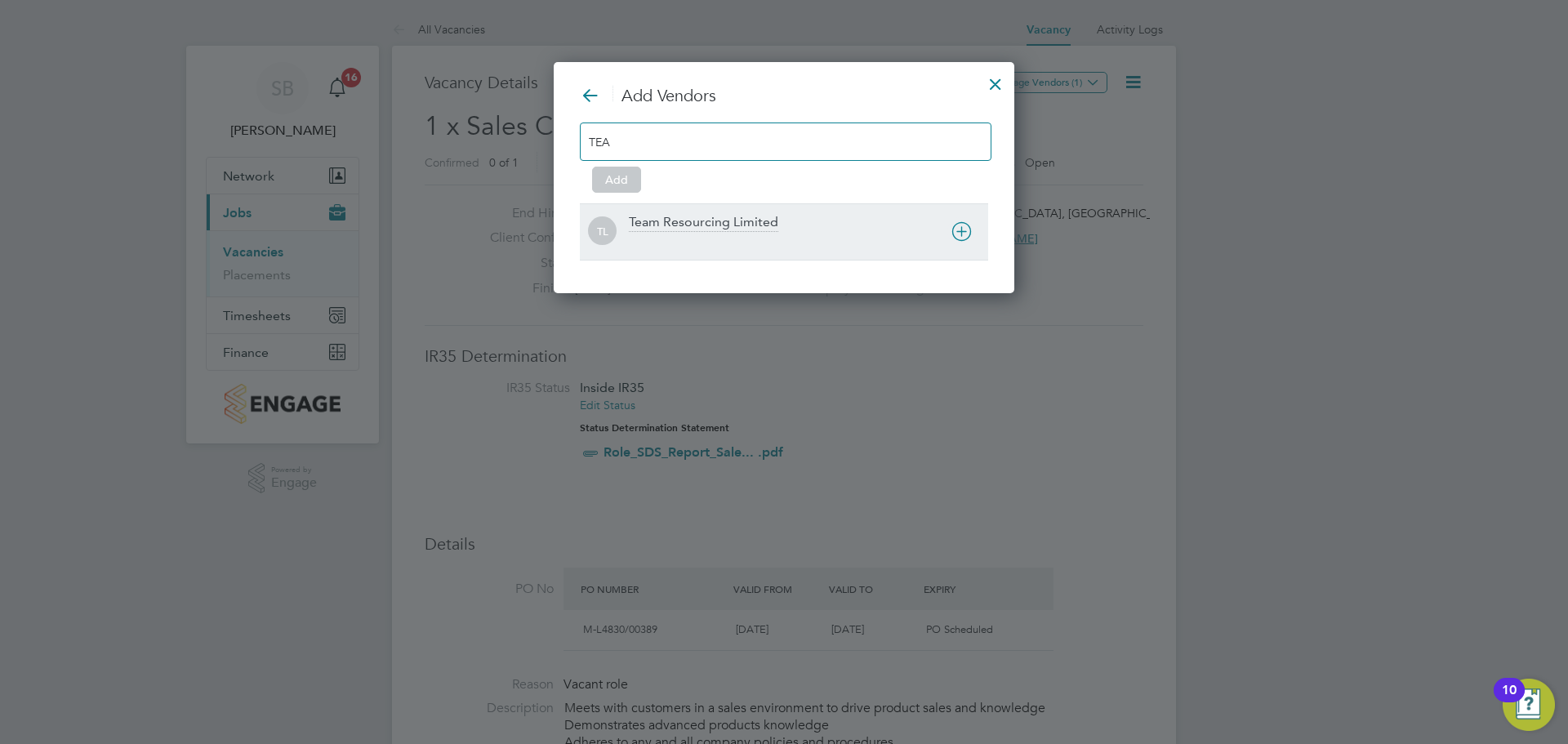
type input "TEA"
click at [728, 216] on div "Team Resourcing Limited" at bounding box center [703, 222] width 149 height 18
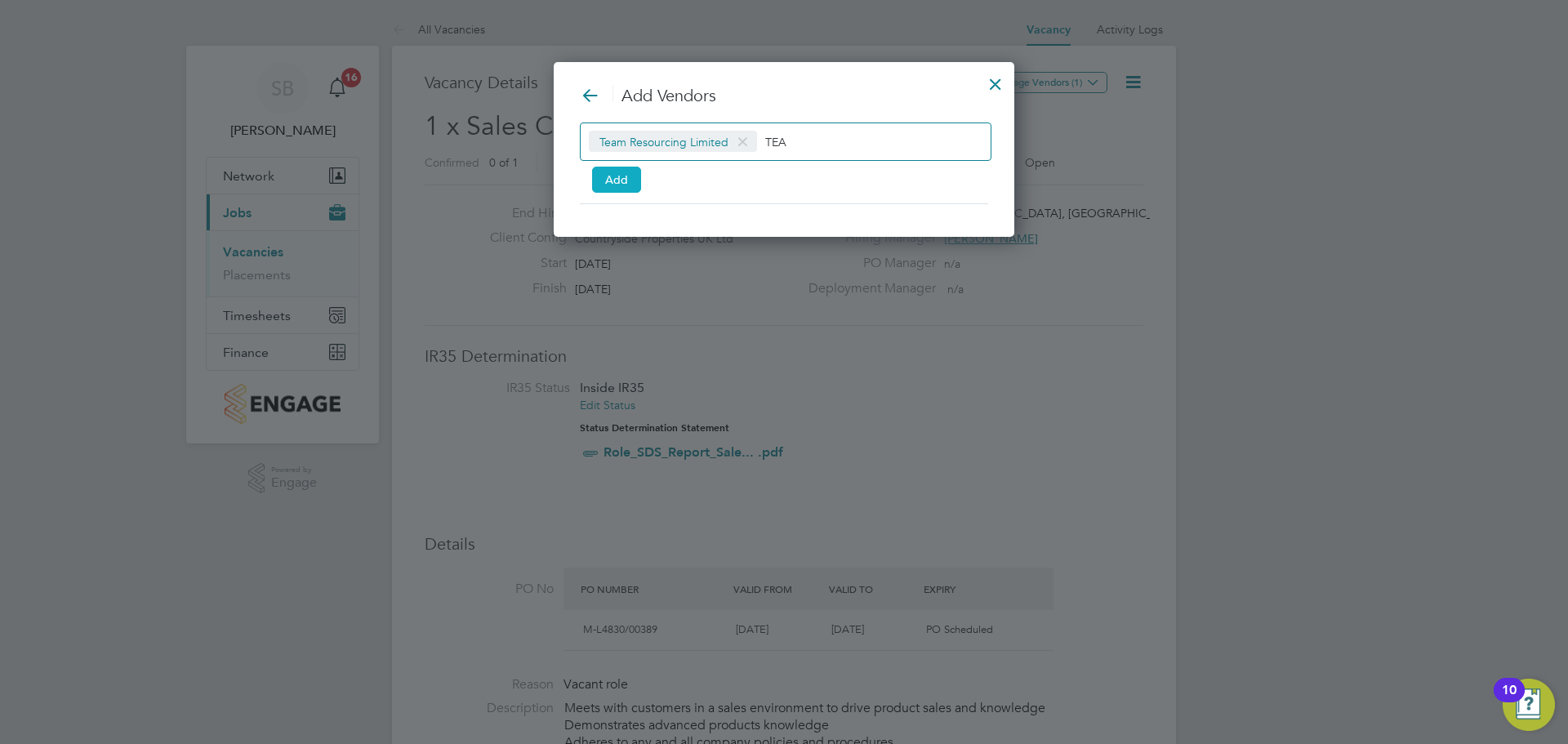
click at [614, 180] on button "Add" at bounding box center [616, 180] width 49 height 26
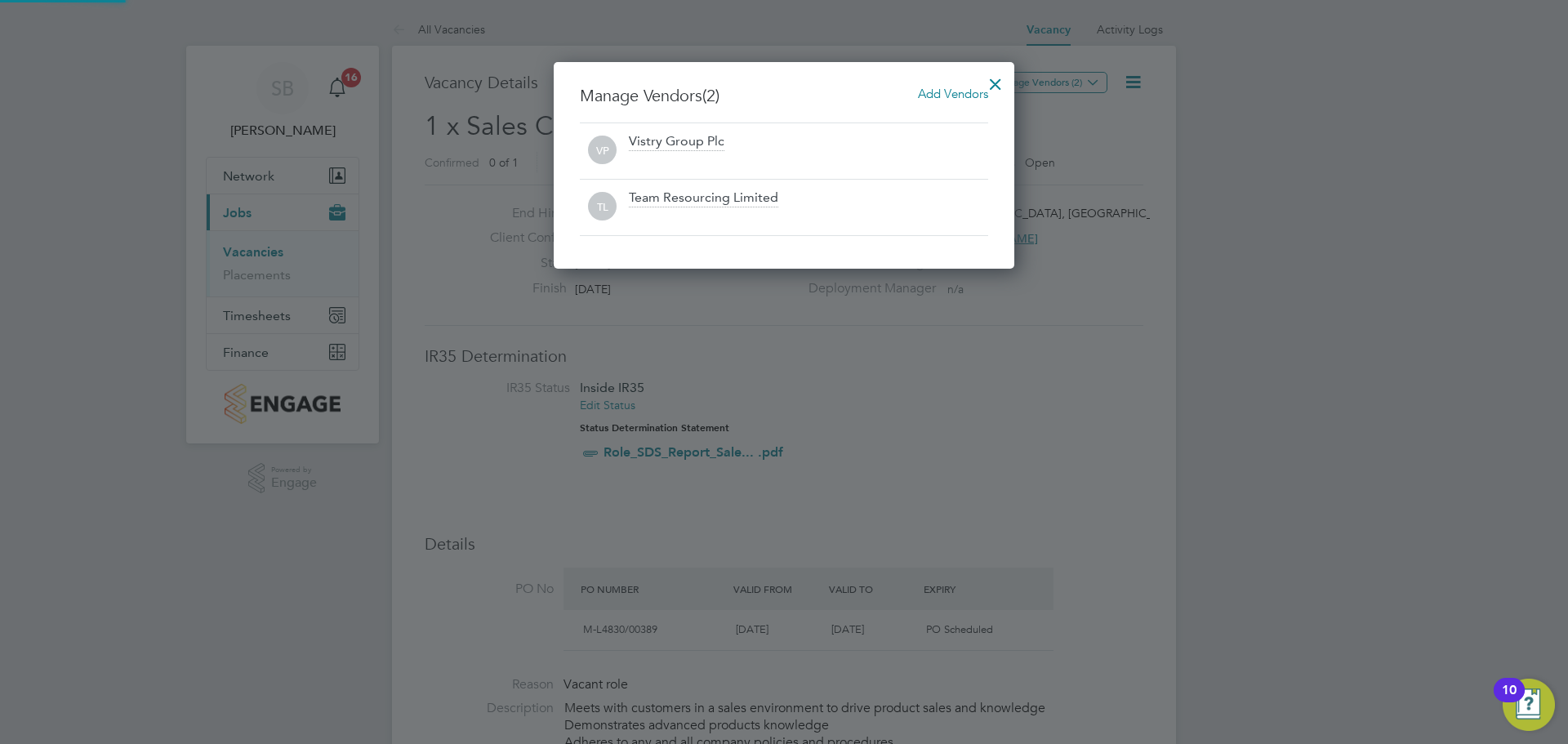
scroll to position [207, 461]
click at [993, 80] on div at bounding box center [995, 79] width 29 height 29
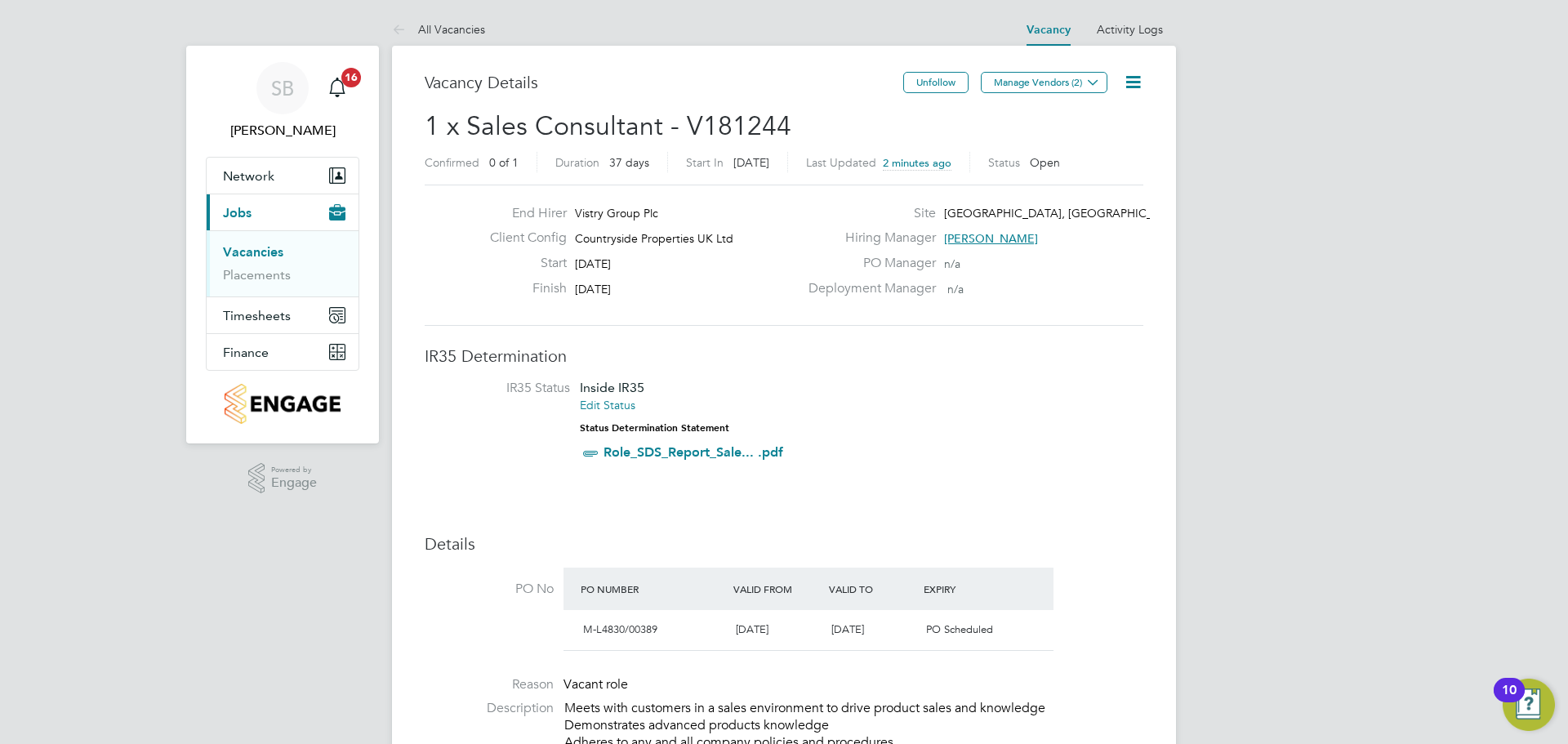
click at [269, 253] on link "Vacancies" at bounding box center [253, 251] width 60 height 15
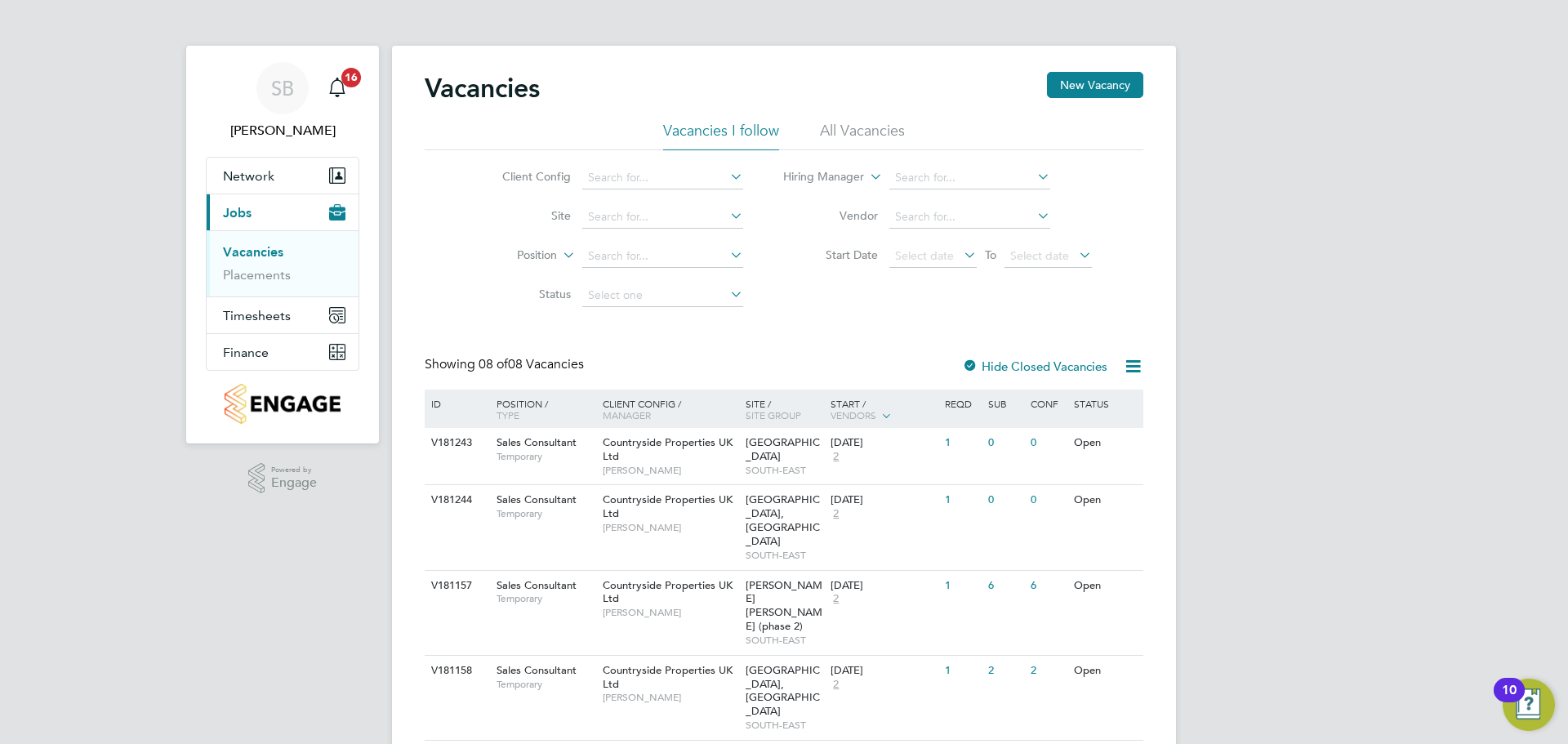
click at [1088, 67] on div "Vacancies New Vacancy Vacancies I follow All Vacancies Client Config Site Posit…" at bounding box center [784, 565] width 784 height 1041
click at [1088, 93] on button "New Vacancy" at bounding box center [1095, 85] width 96 height 26
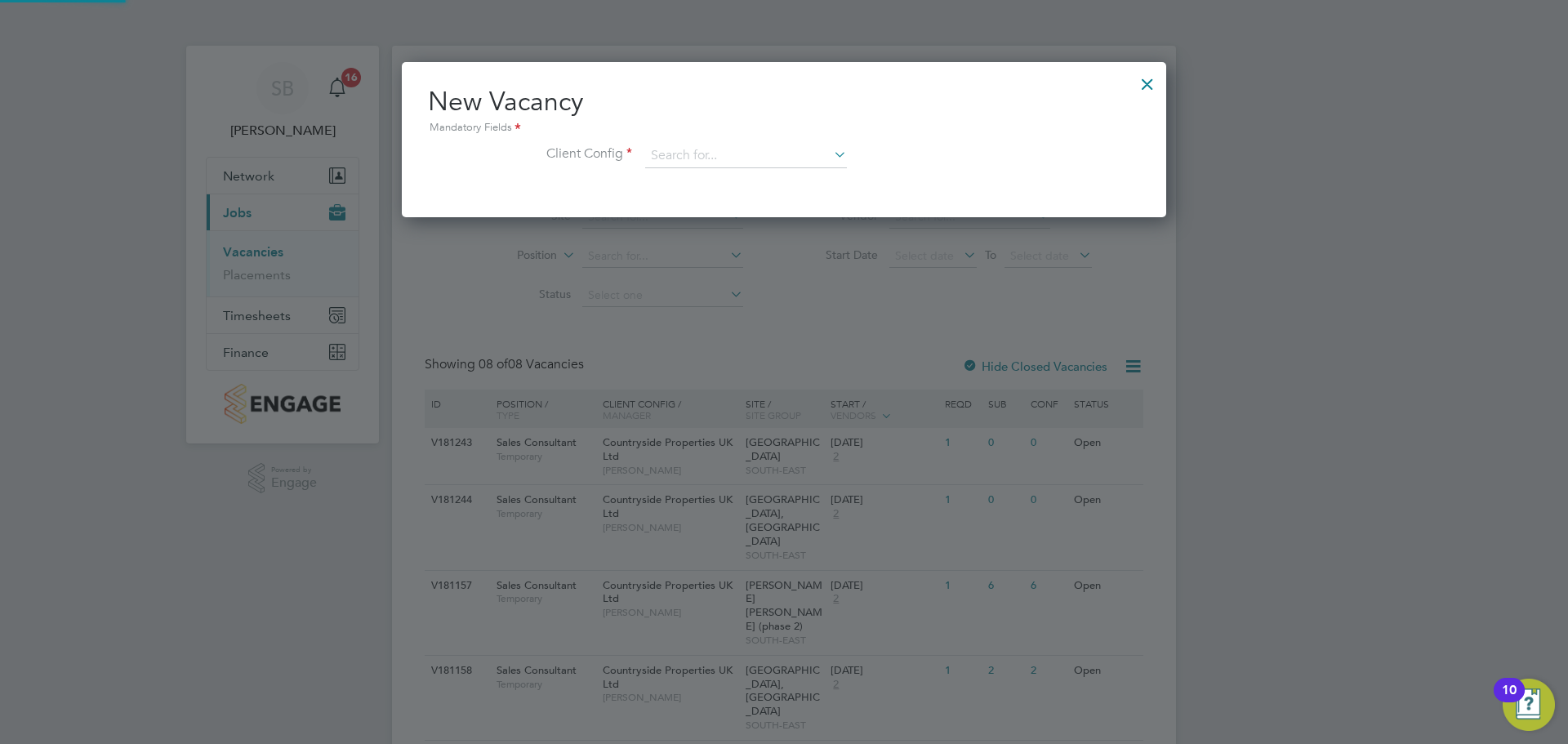
scroll to position [155, 766]
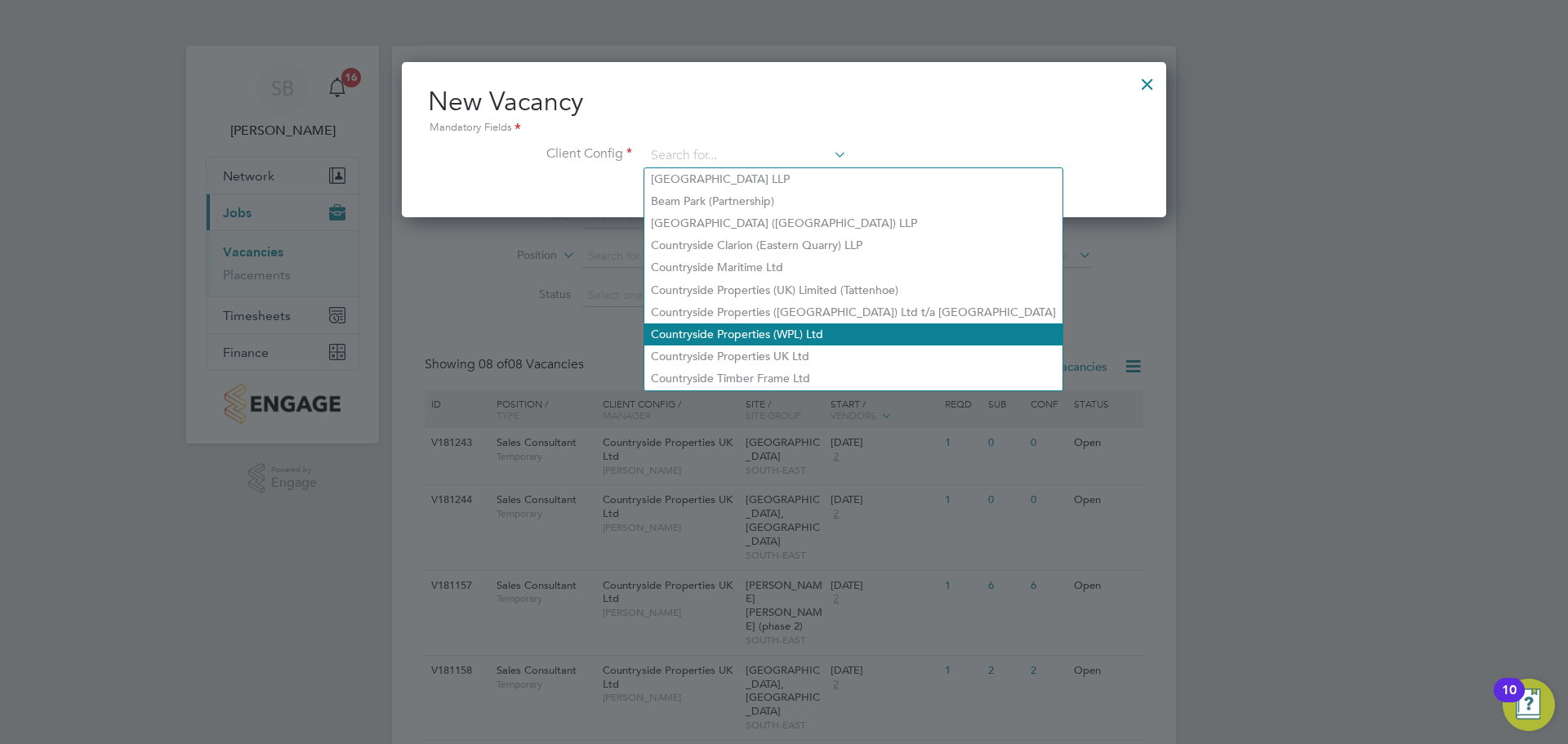
drag, startPoint x: 691, startPoint y: 156, endPoint x: 729, endPoint y: 334, distance: 182.0
click at [729, 334] on div "Vacancies New Vacancy Vacancies I follow All Vacancies Client Config Site Posit…" at bounding box center [784, 565] width 784 height 1041
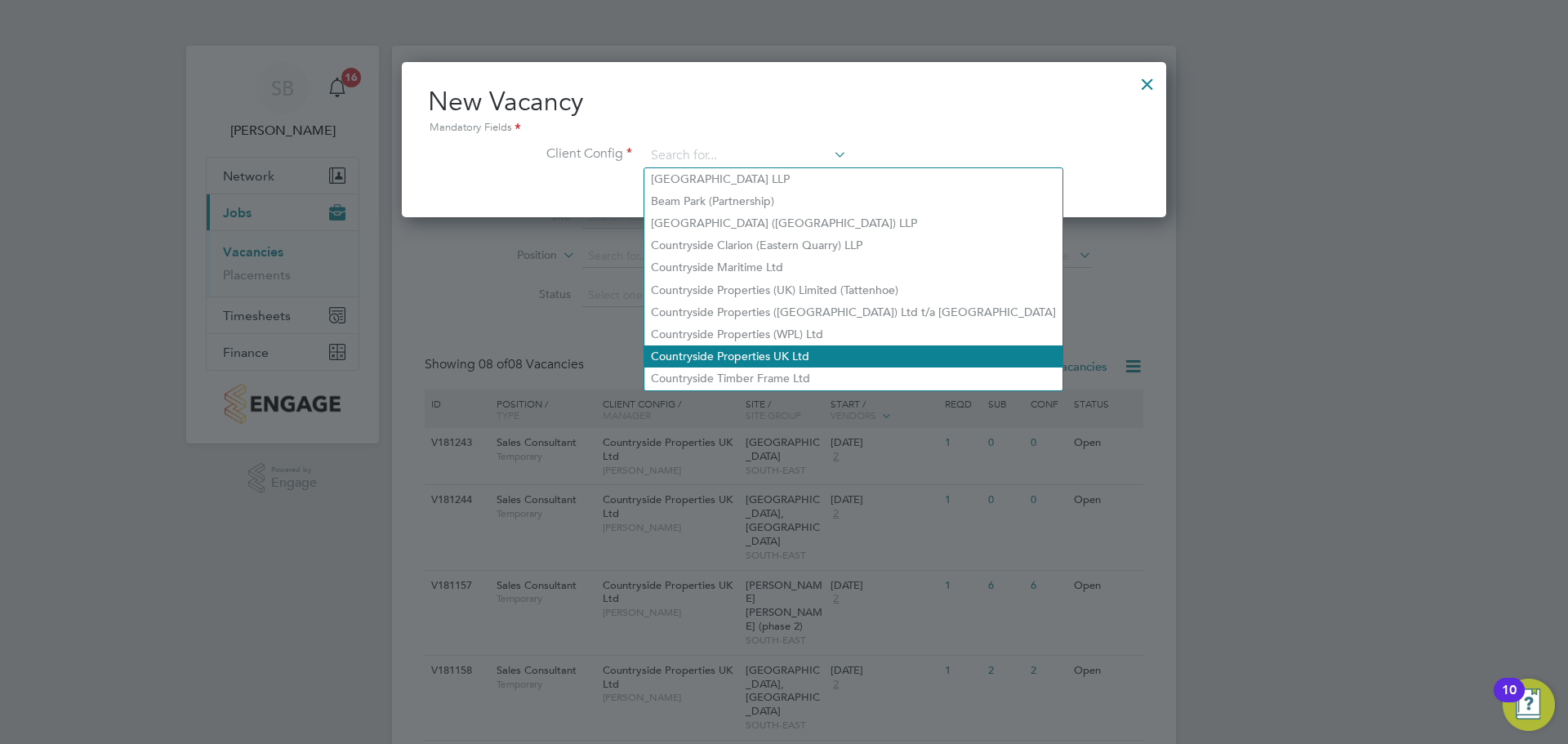
click at [730, 347] on li "Countryside Properties UK Ltd" at bounding box center [853, 355] width 418 height 22
type input "Countryside Properties UK Ltd"
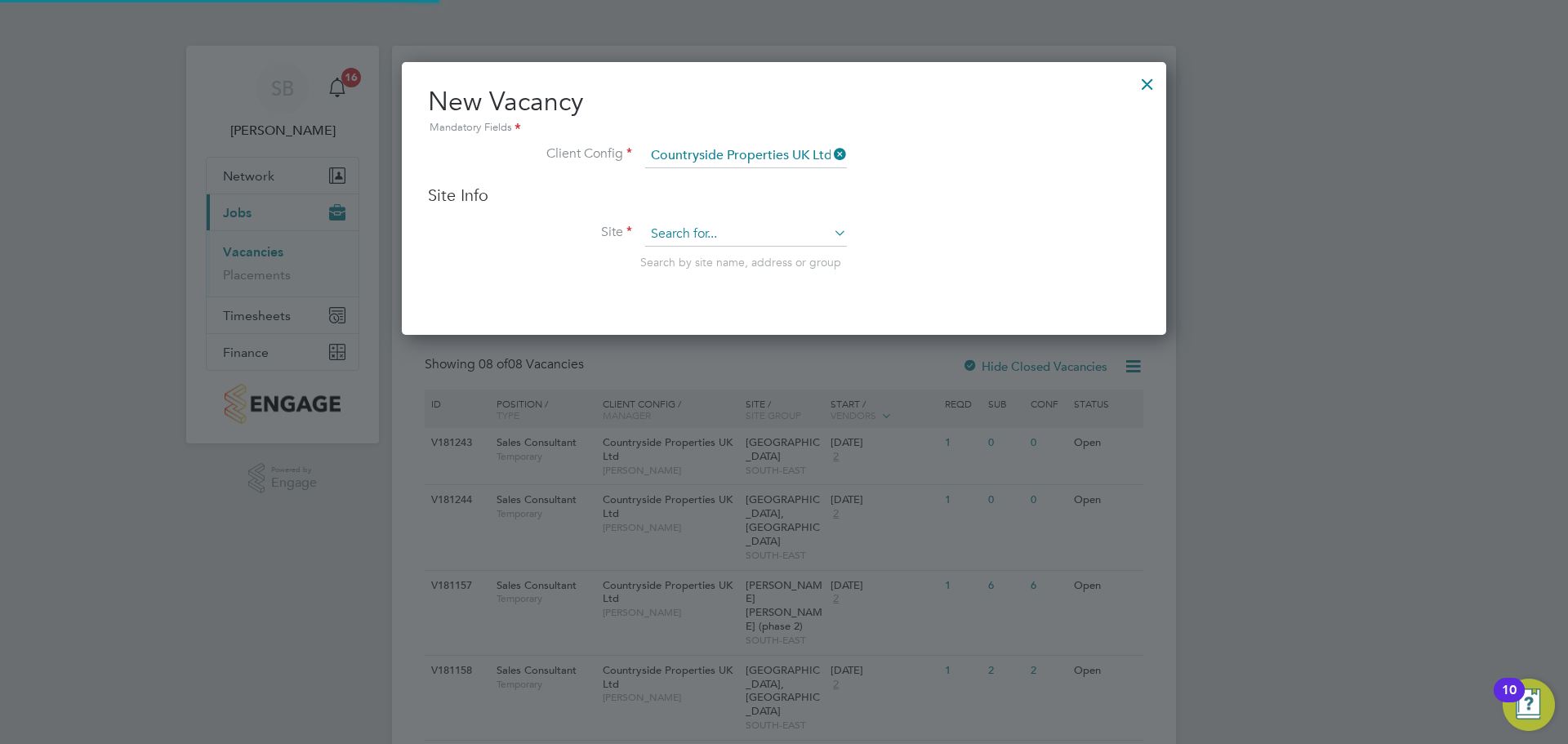
click at [722, 234] on input at bounding box center [746, 234] width 201 height 25
click at [721, 250] on li "[PERSON_NAME] y Place, Hailsham (Bovis)" at bounding box center [761, 257] width 233 height 22
type input "[GEOGRAPHIC_DATA], Hailsham (Bovis)"
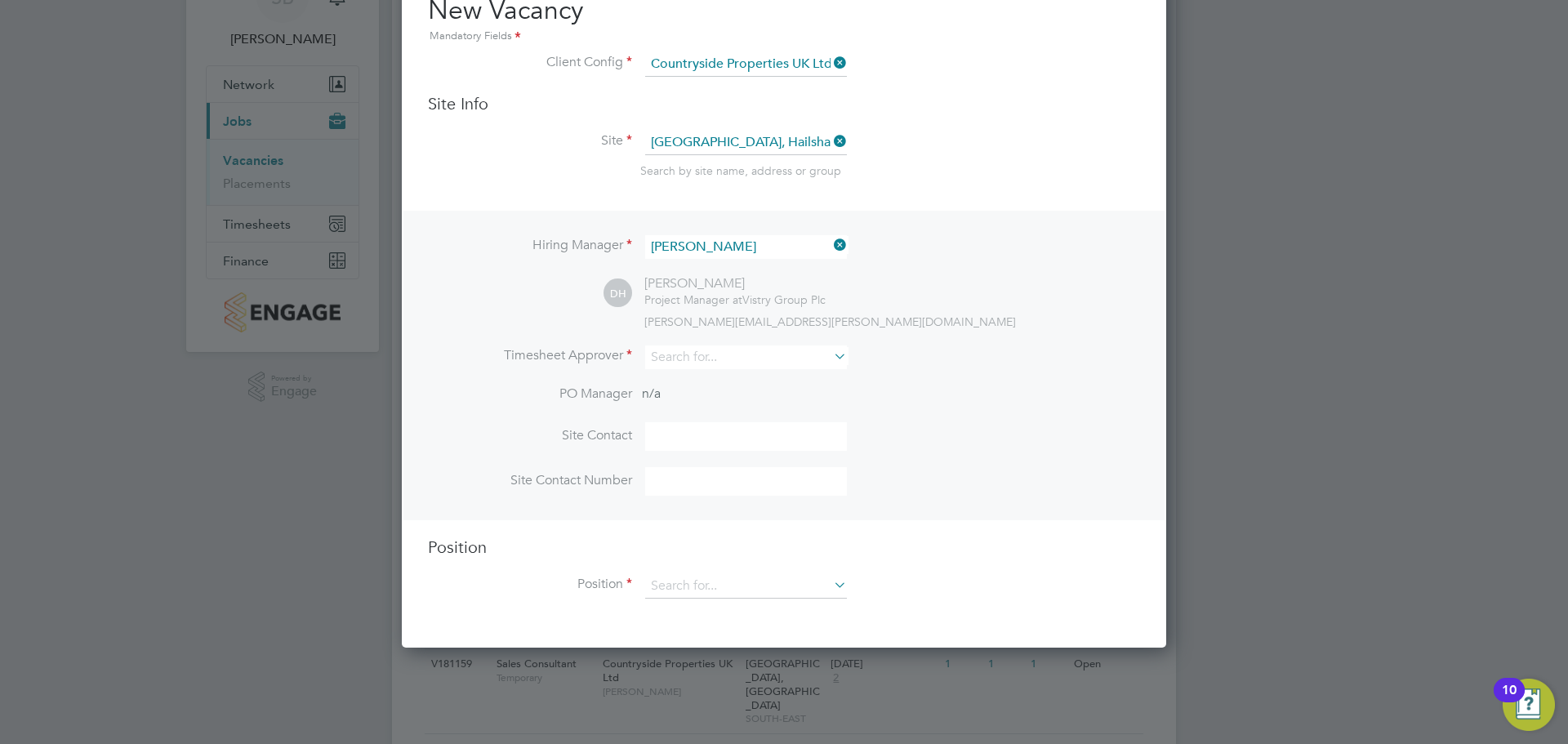
scroll to position [93, 0]
click at [690, 356] on input at bounding box center [746, 356] width 201 height 24
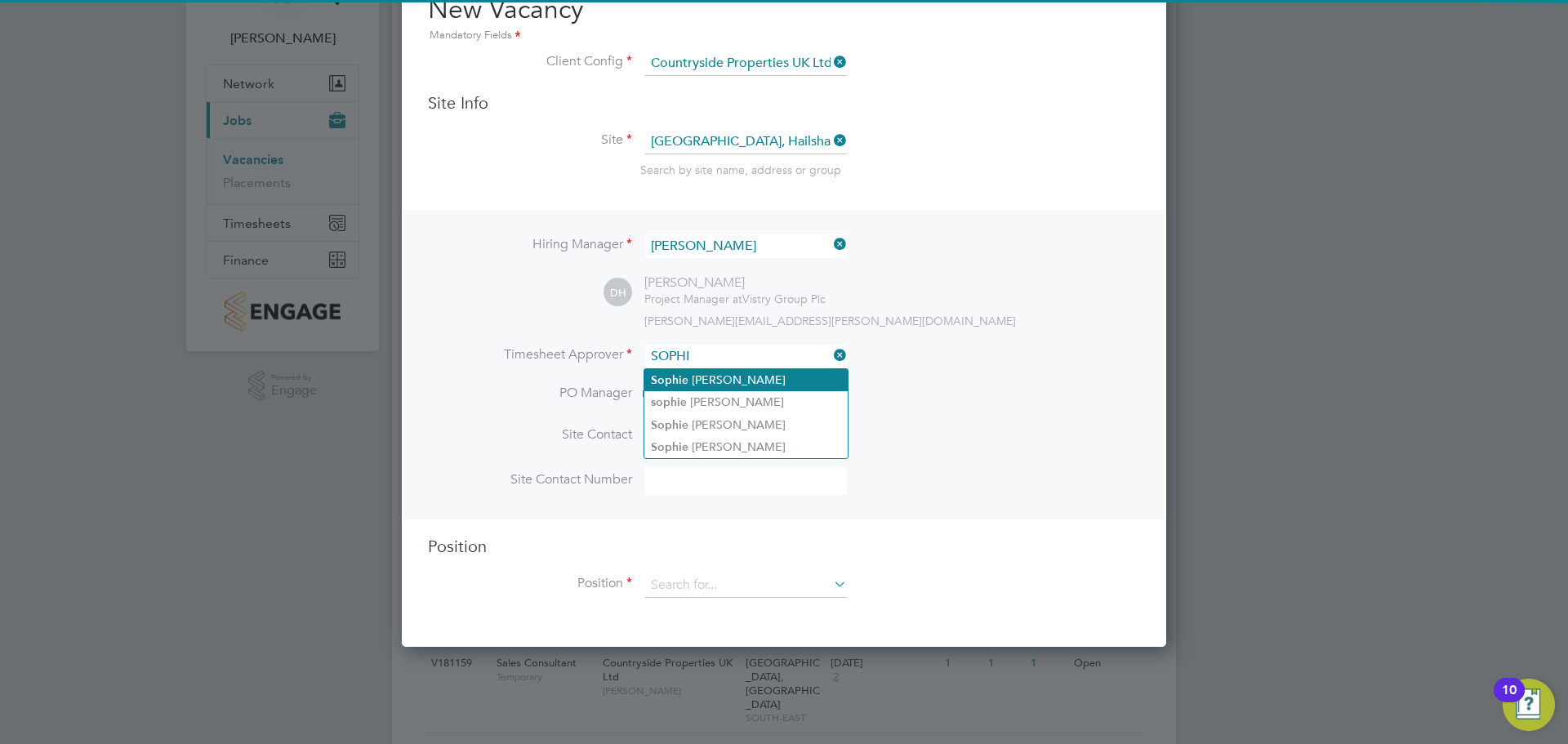
click at [693, 374] on li "[PERSON_NAME]" at bounding box center [746, 380] width 203 height 22
type input "[PERSON_NAME]"
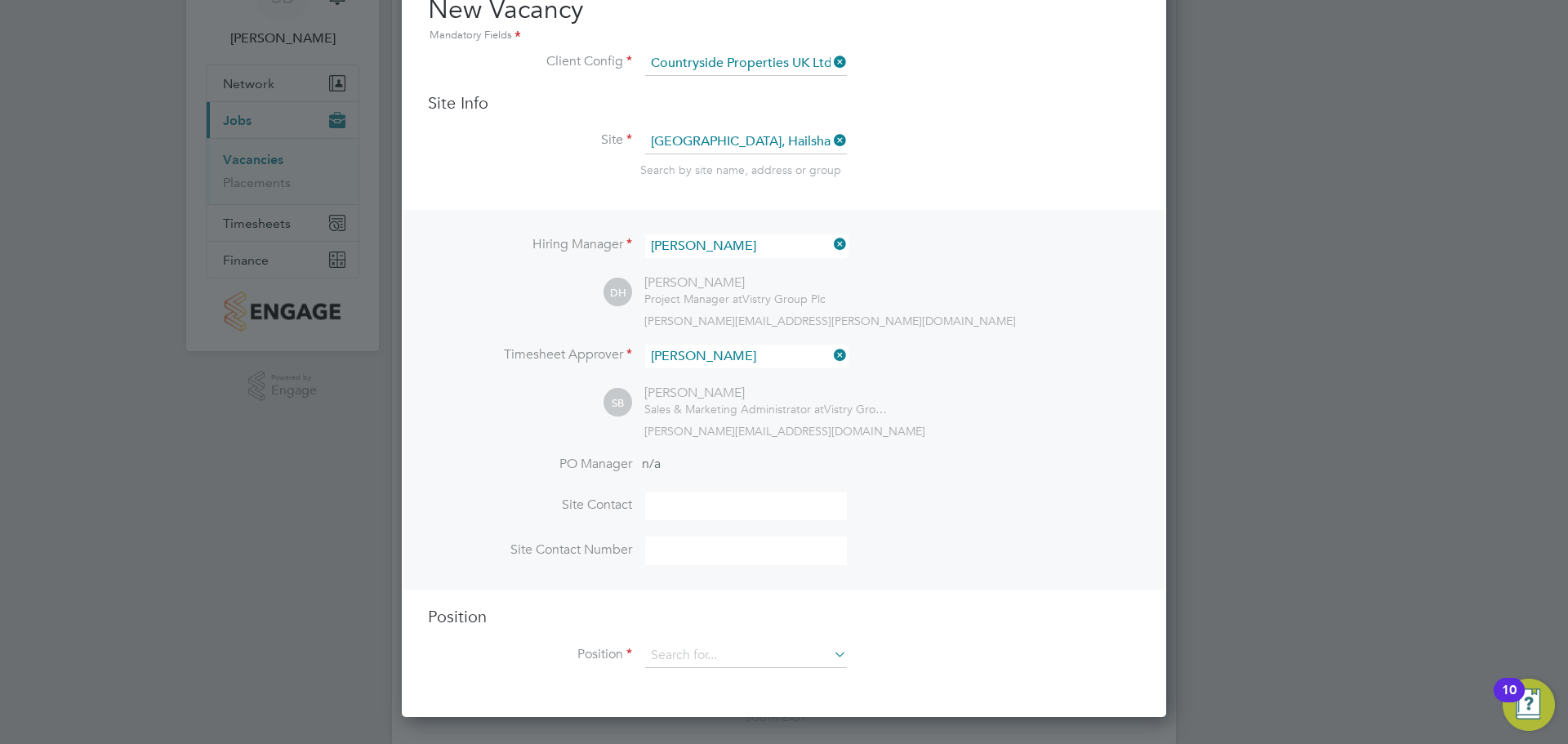
scroll to position [216, 0]
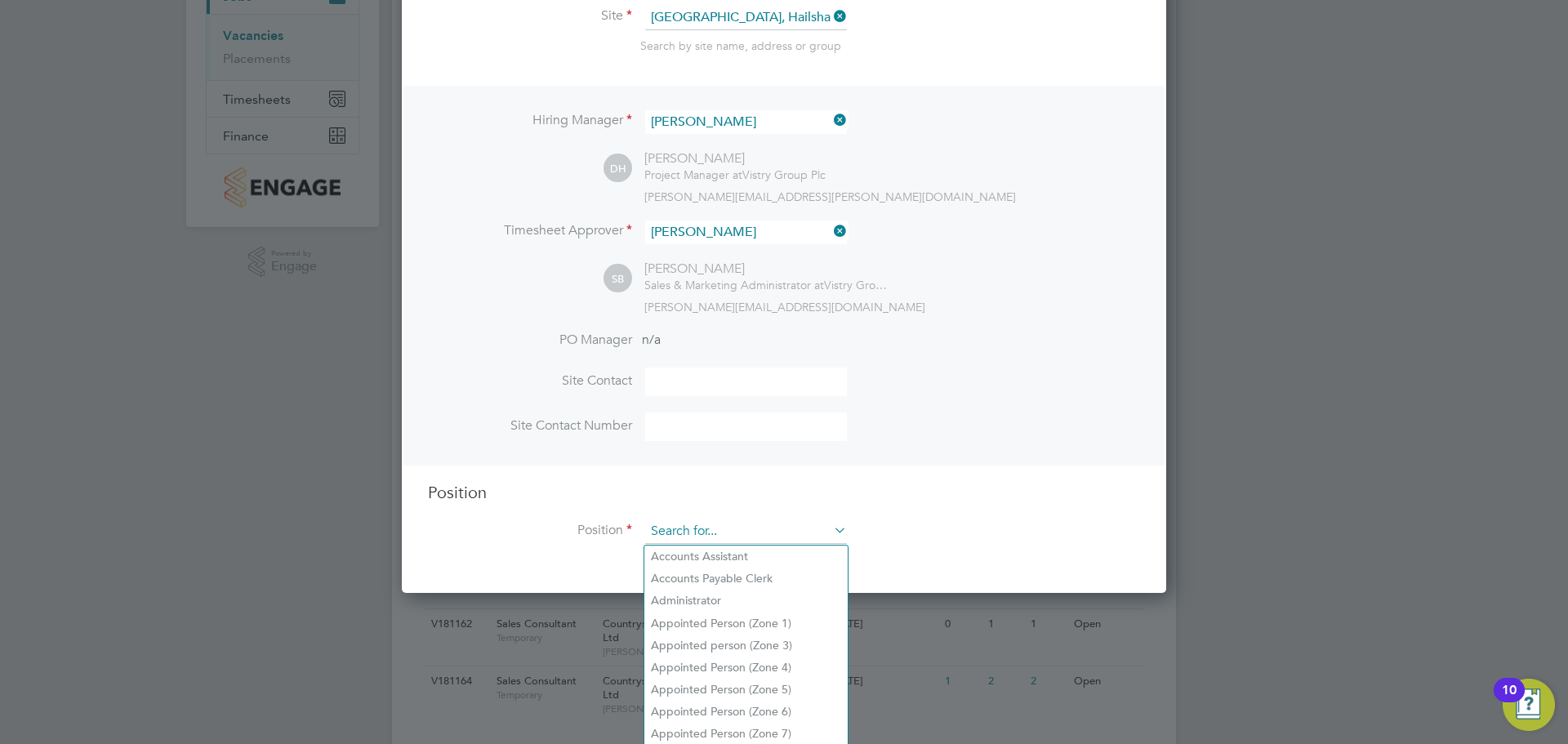
click at [695, 543] on input at bounding box center [746, 531] width 201 height 25
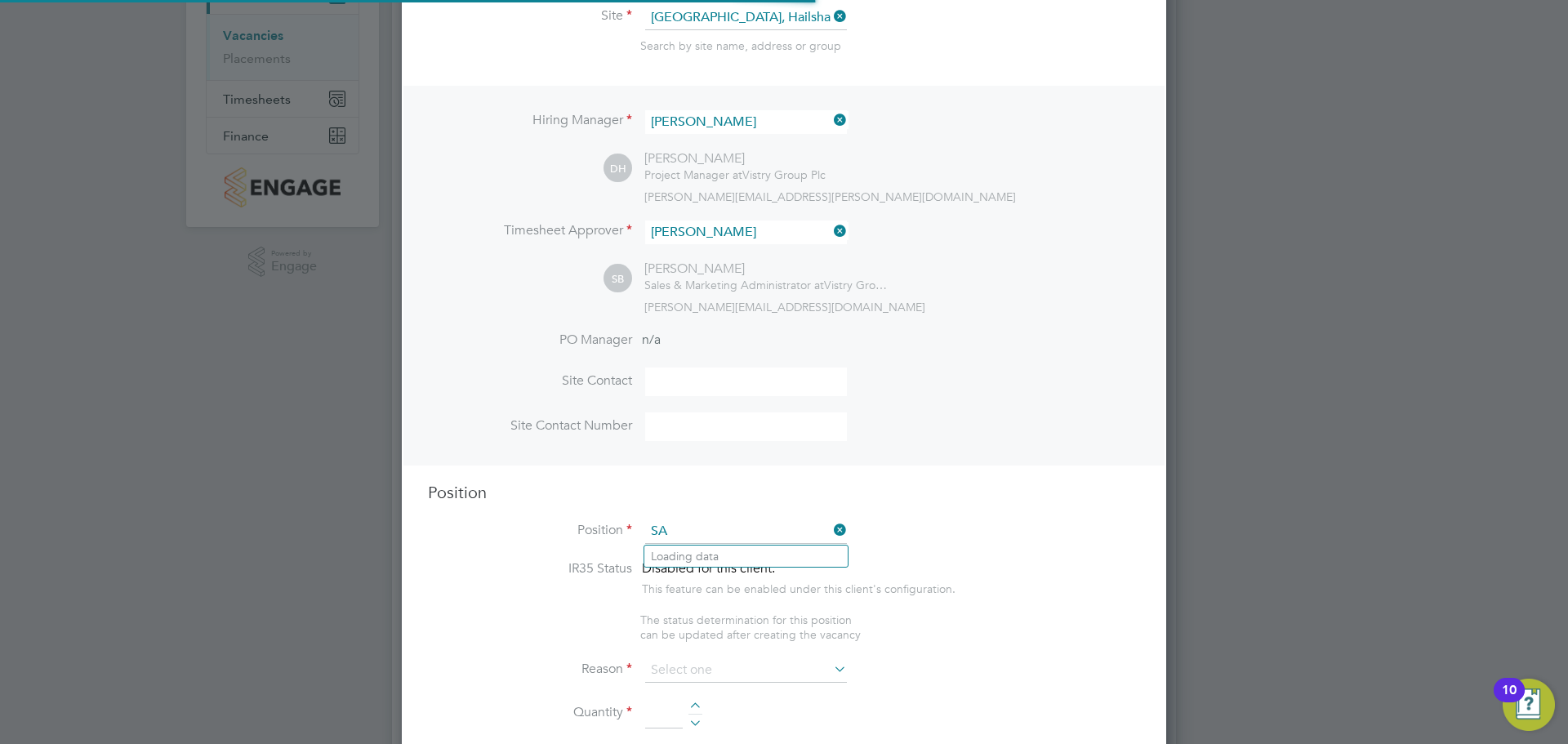
scroll to position [2347, 766]
click at [712, 555] on li "Sales Consultant" at bounding box center [746, 556] width 203 height 22
type input "Sales Consultant"
type textarea "Meets with customers in a sales environment to drive product sales and knowledg…"
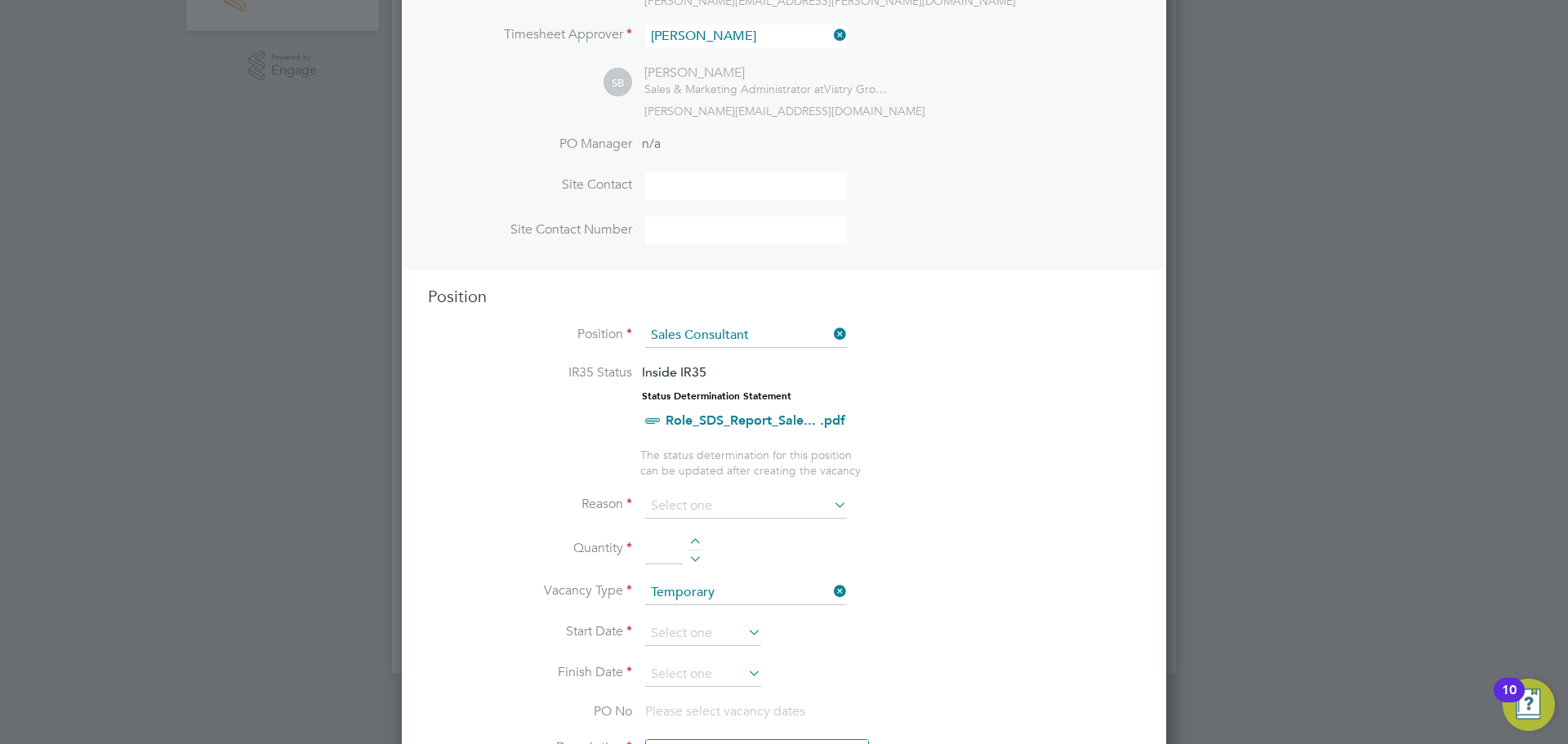
scroll to position [413, 0]
click at [803, 495] on input at bounding box center [746, 506] width 201 height 25
click at [737, 655] on li "Vacant Role" at bounding box center [746, 657] width 203 height 21
type input "Vacant Role"
click at [694, 544] on div at bounding box center [695, 543] width 14 height 11
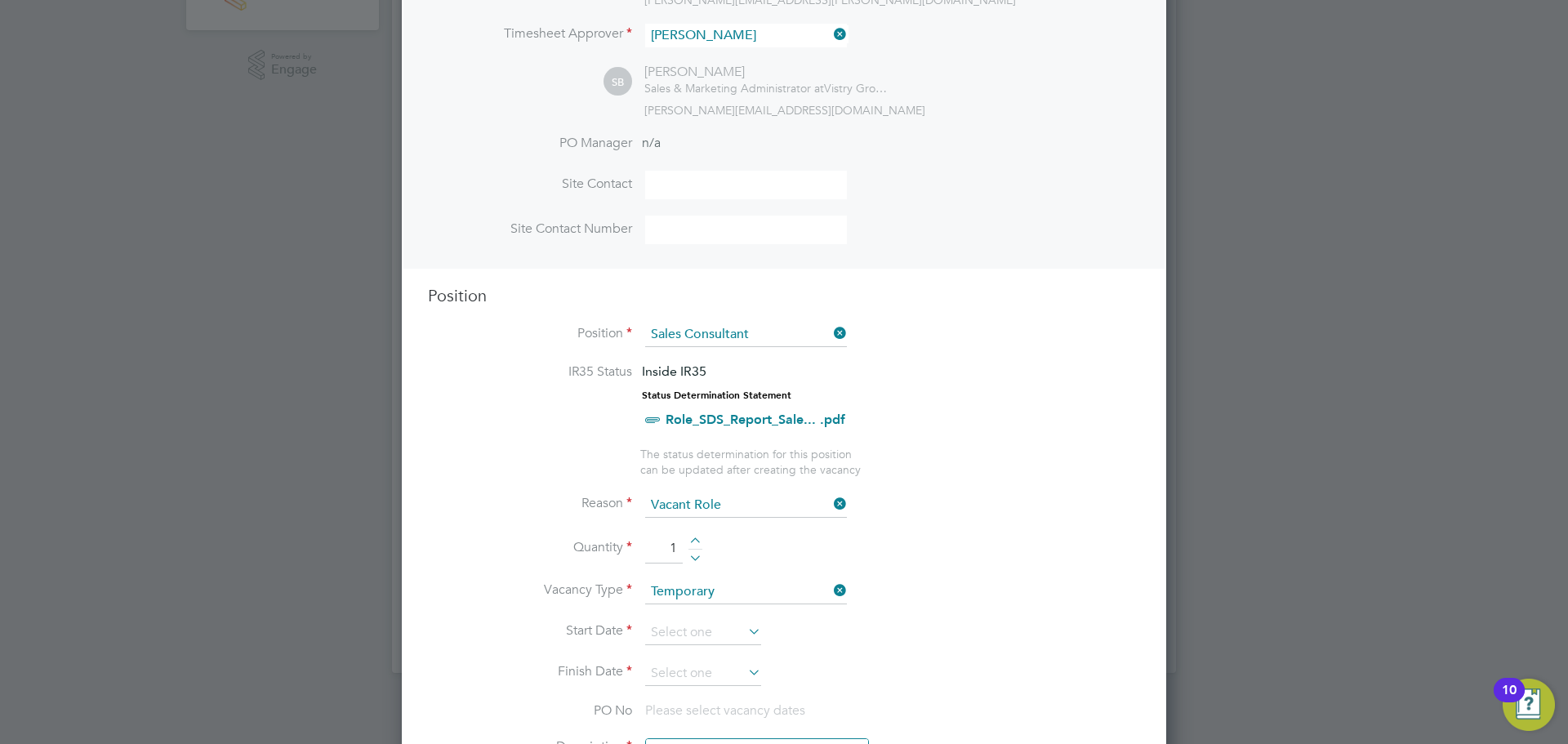
click at [694, 544] on div at bounding box center [695, 543] width 14 height 11
type input "2"
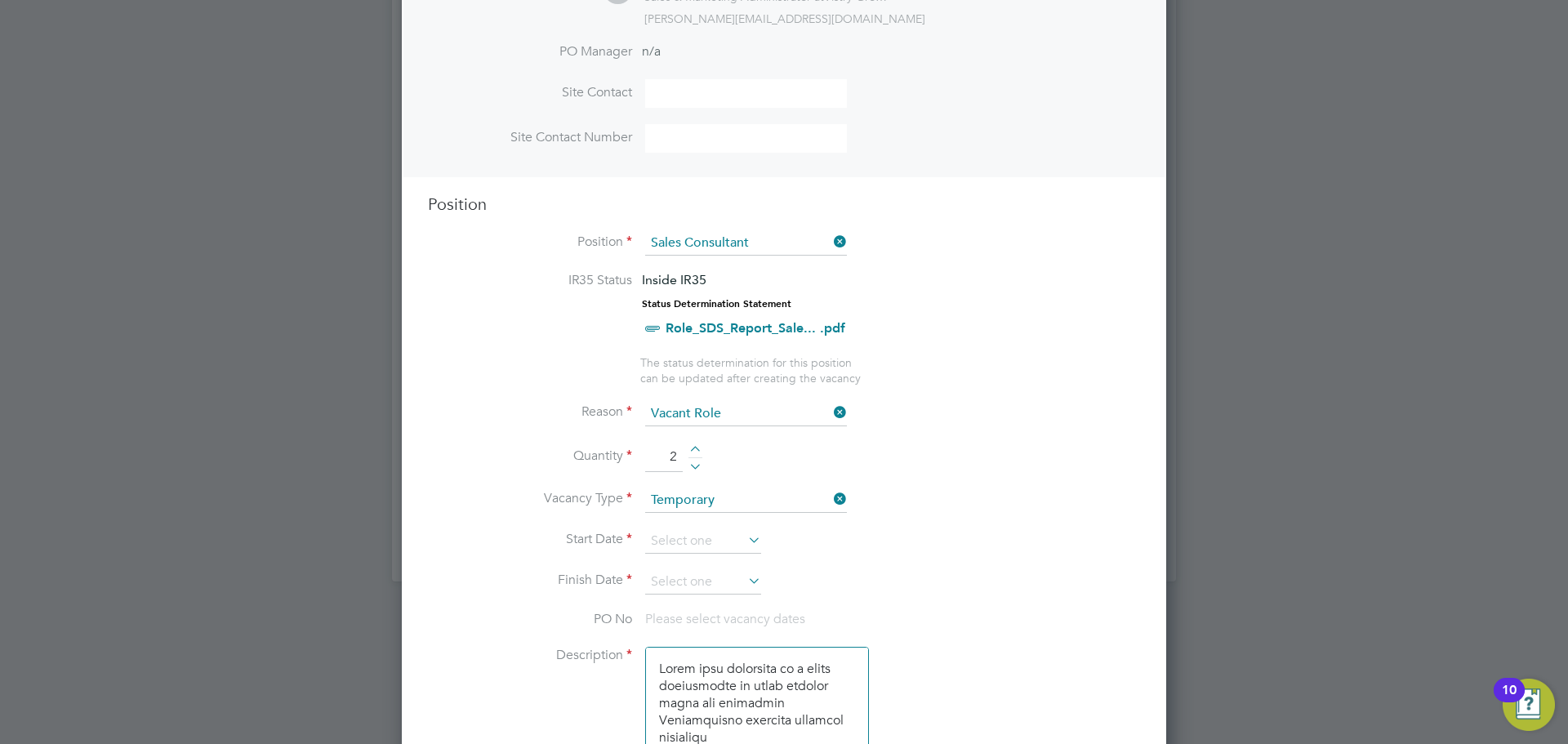
scroll to position [504, 0]
click at [705, 551] on input at bounding box center [703, 543] width 116 height 25
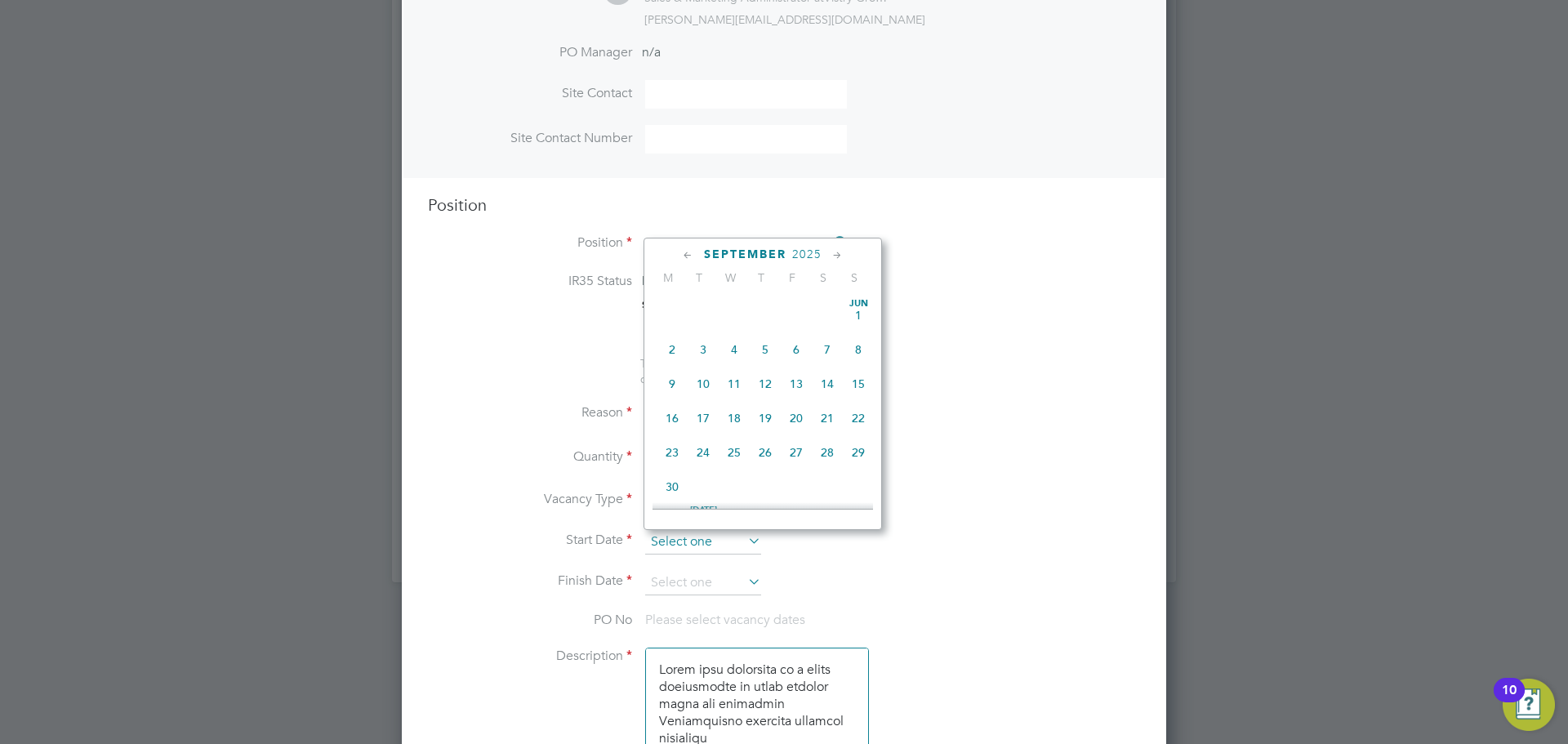
scroll to position [601, 0]
click at [766, 384] on span "25" at bounding box center [765, 368] width 31 height 31
type input "[DATE]"
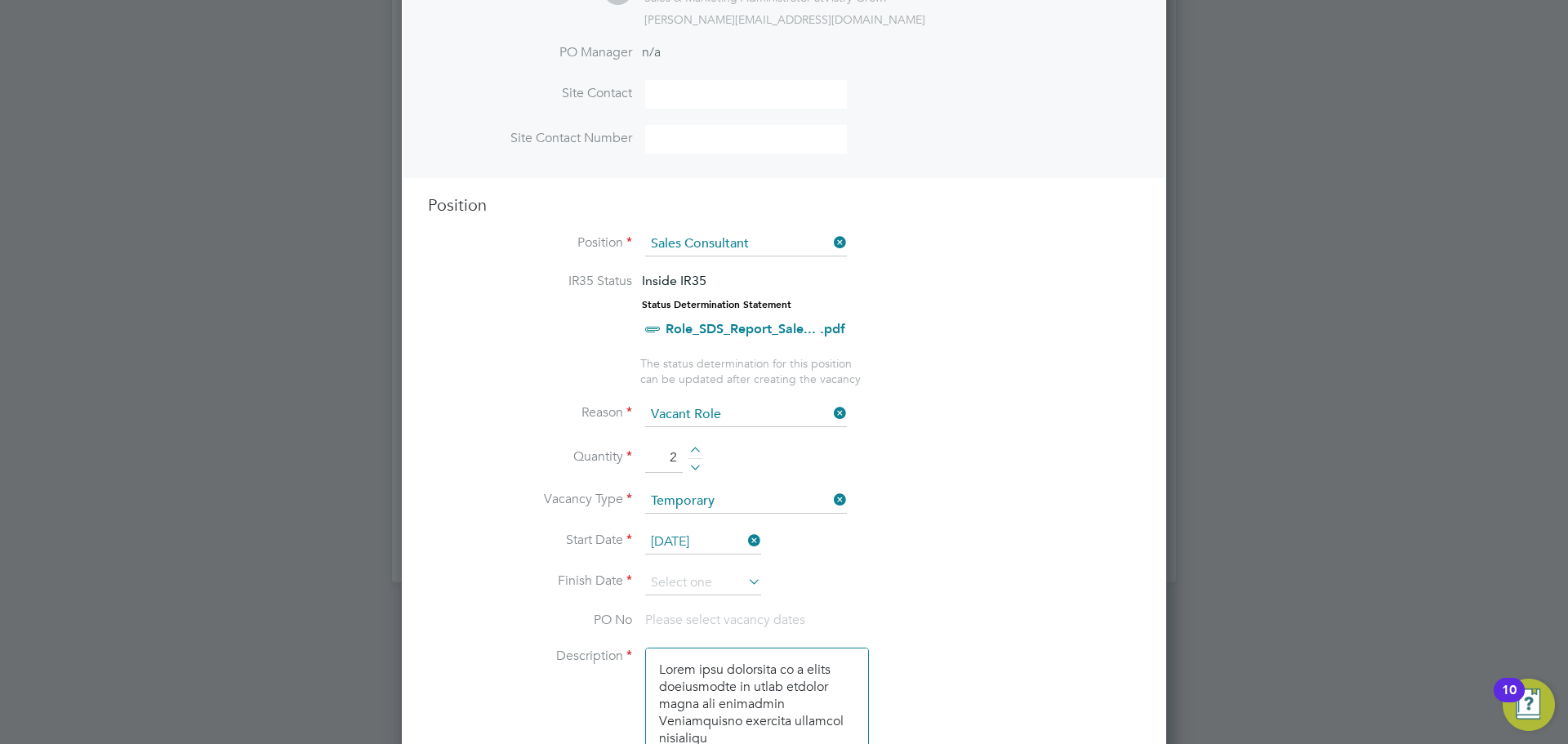
click at [745, 580] on icon at bounding box center [745, 581] width 0 height 23
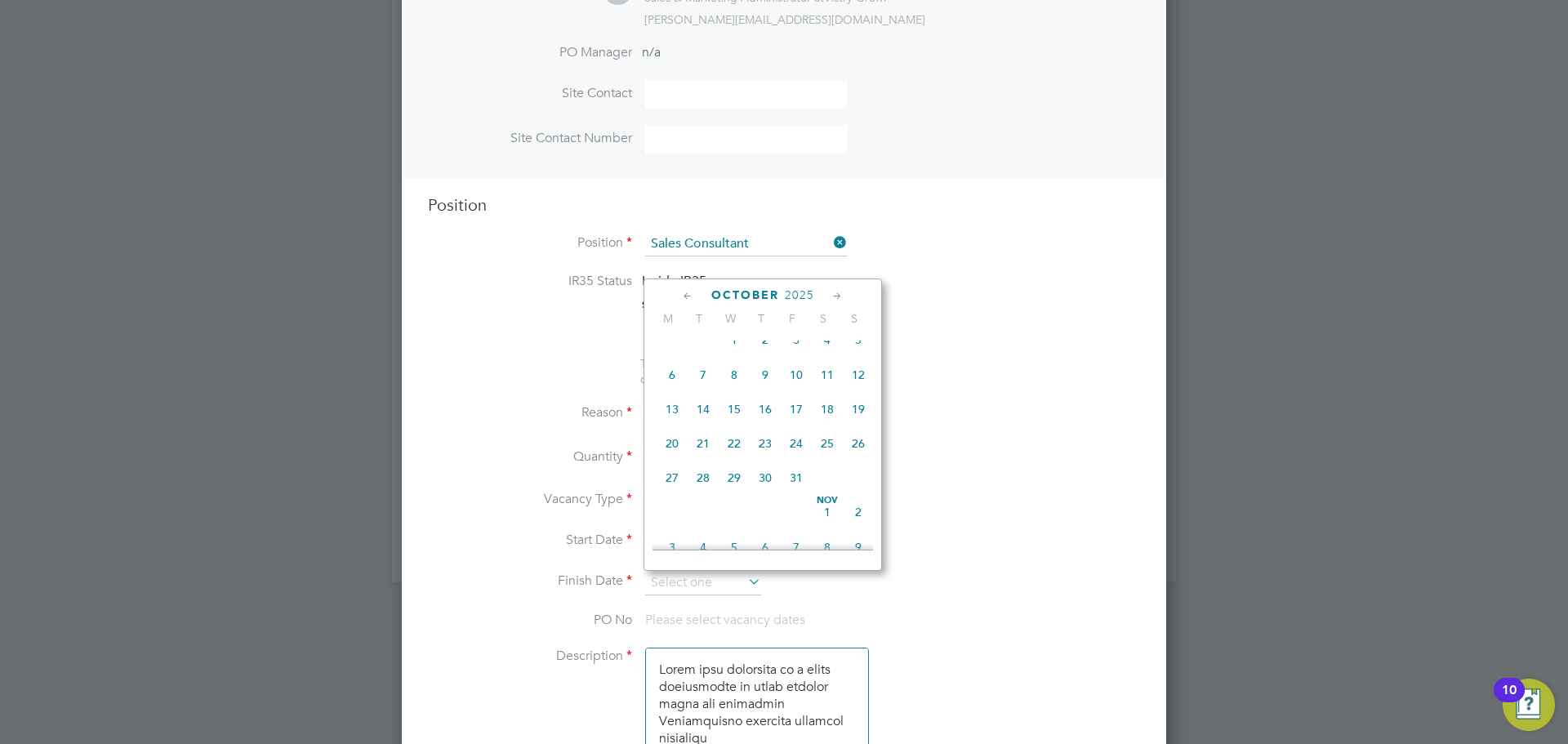
scroll to position [739, 0]
click at [793, 491] on span "31" at bounding box center [796, 477] width 31 height 31
type input "[DATE]"
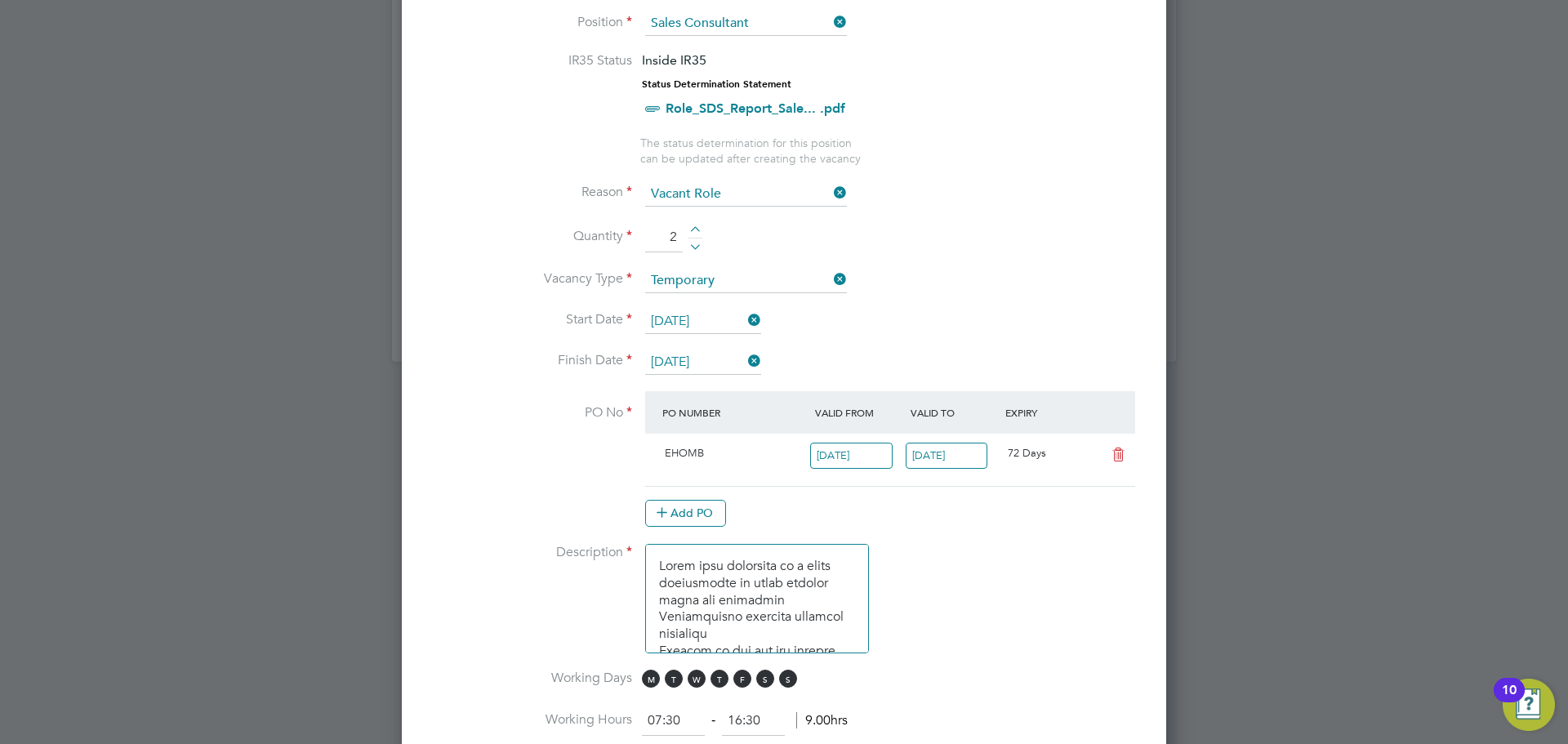
scroll to position [729, 0]
click at [1120, 452] on icon at bounding box center [1118, 451] width 21 height 13
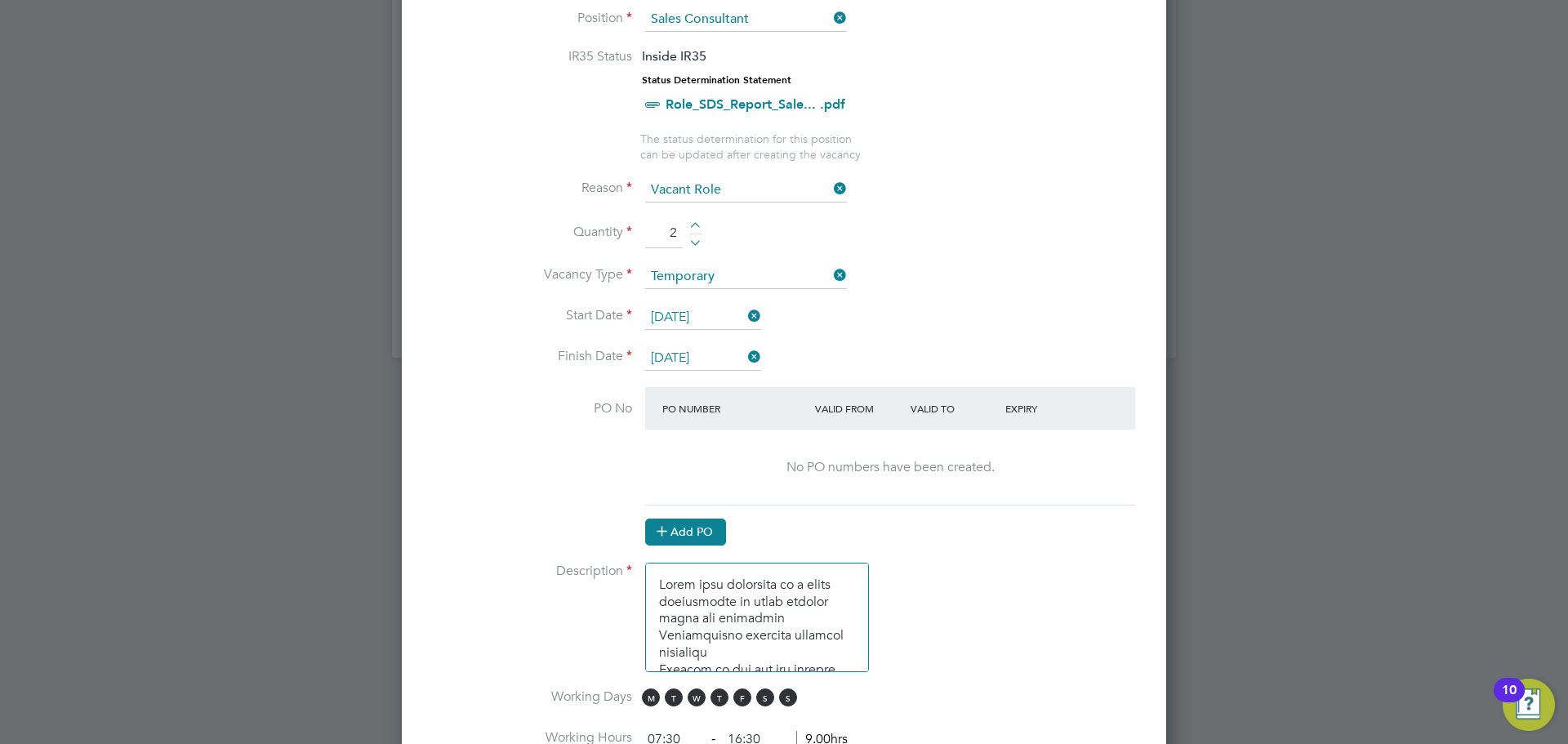
click at [698, 531] on button "Add PO" at bounding box center [686, 532] width 81 height 26
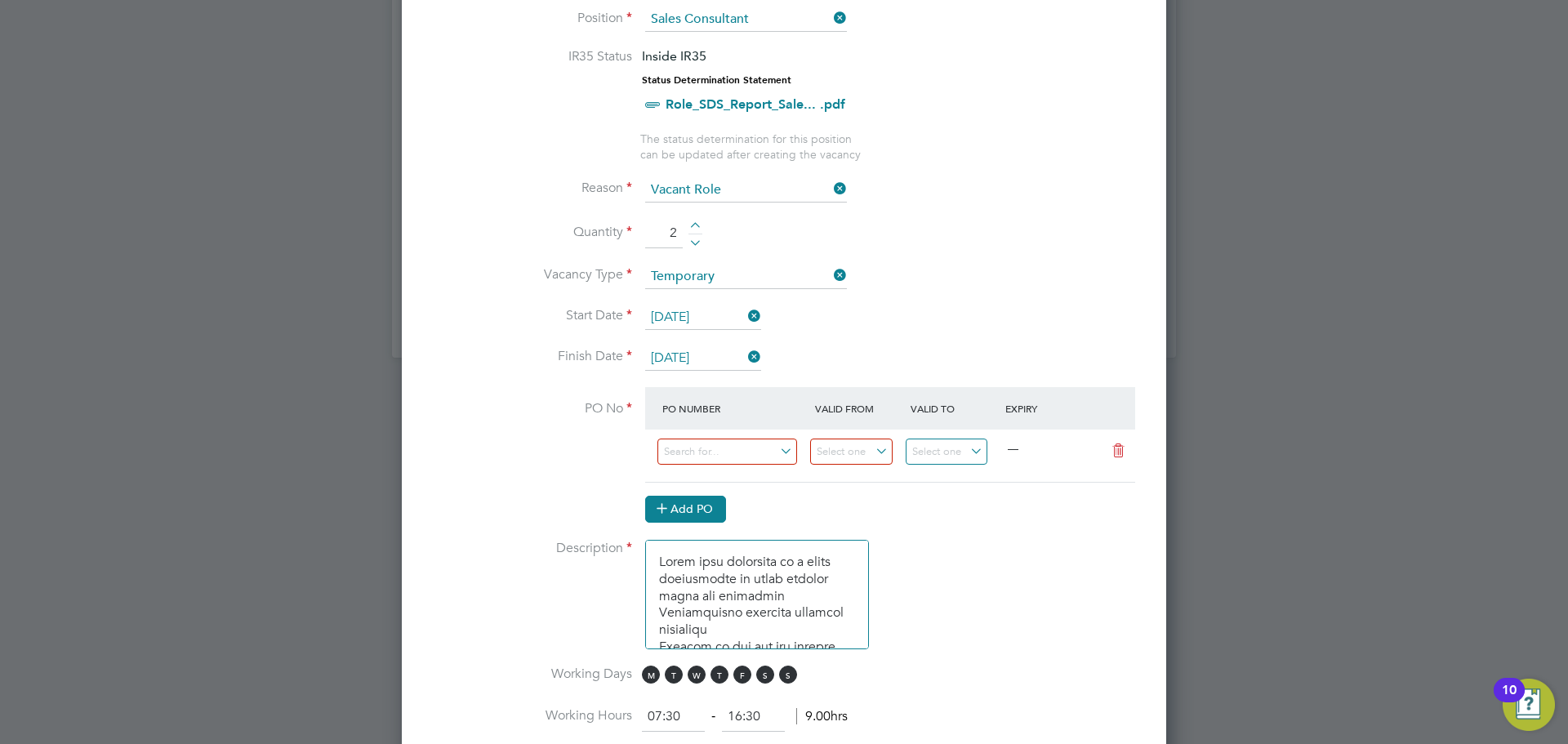
scroll to position [2493, 766]
click at [715, 459] on input at bounding box center [727, 452] width 140 height 27
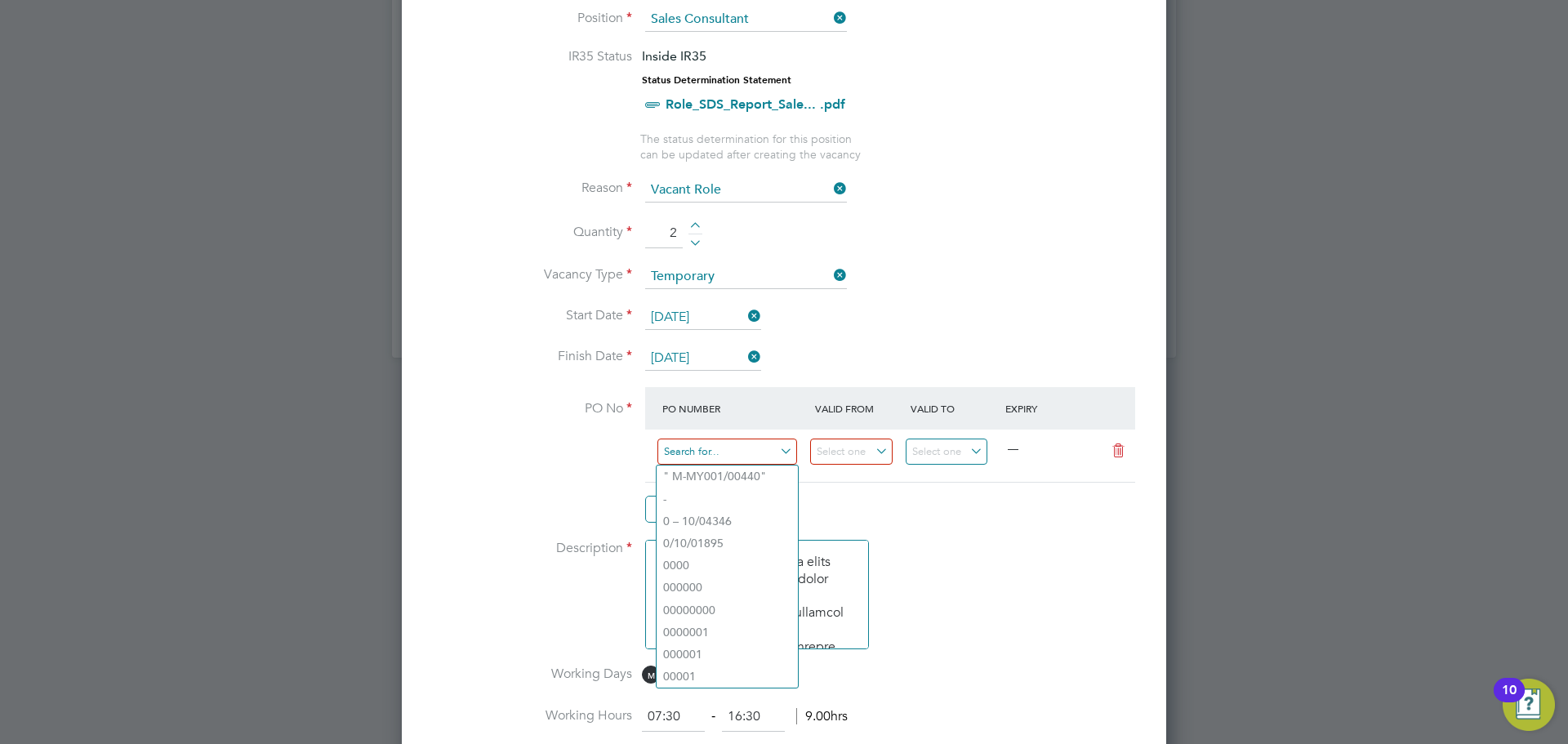
paste input "M-EHOMB/00279"
type input "M-EHOMB/00279"
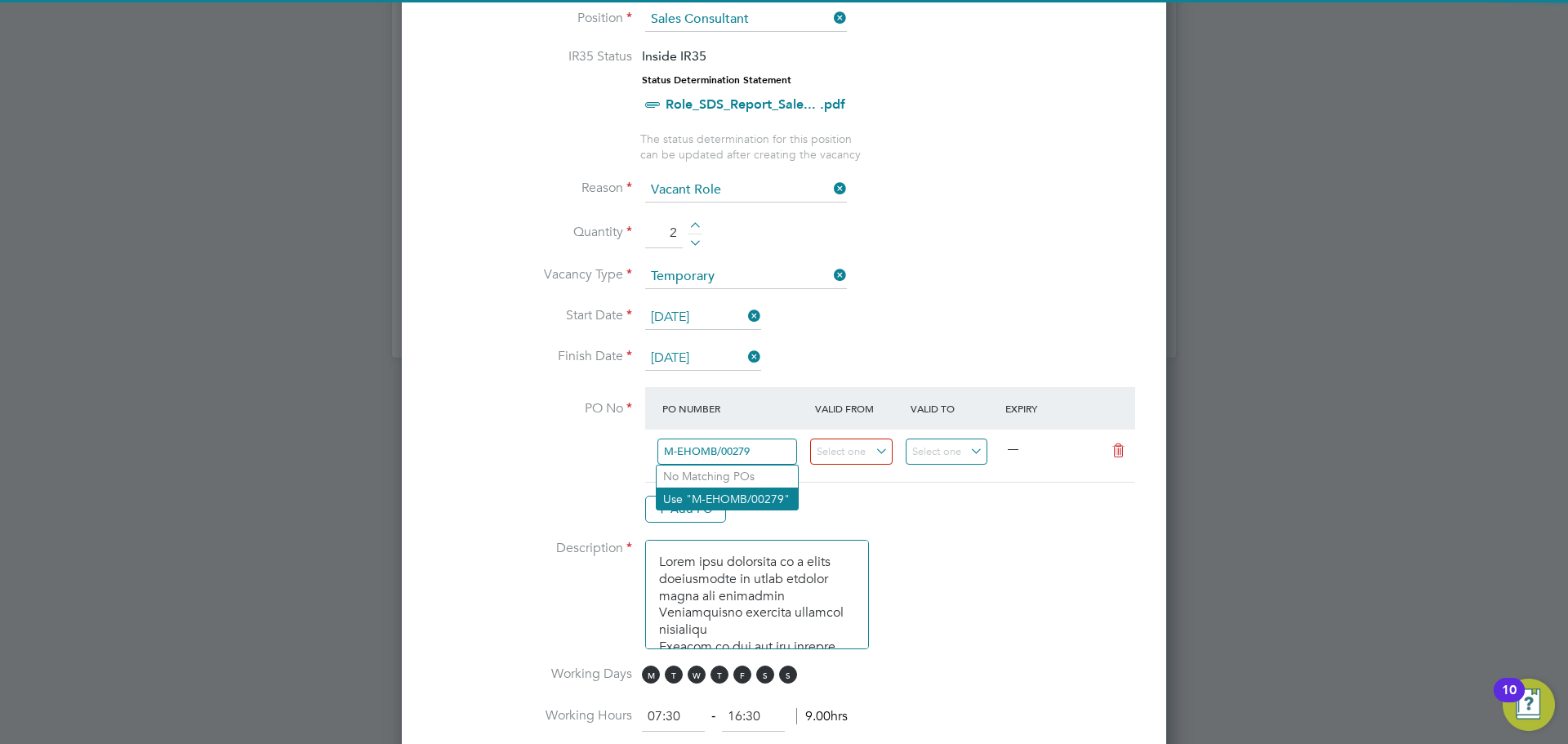
click at [733, 494] on li "Use "M-EHOMB/00279"" at bounding box center [727, 498] width 141 height 22
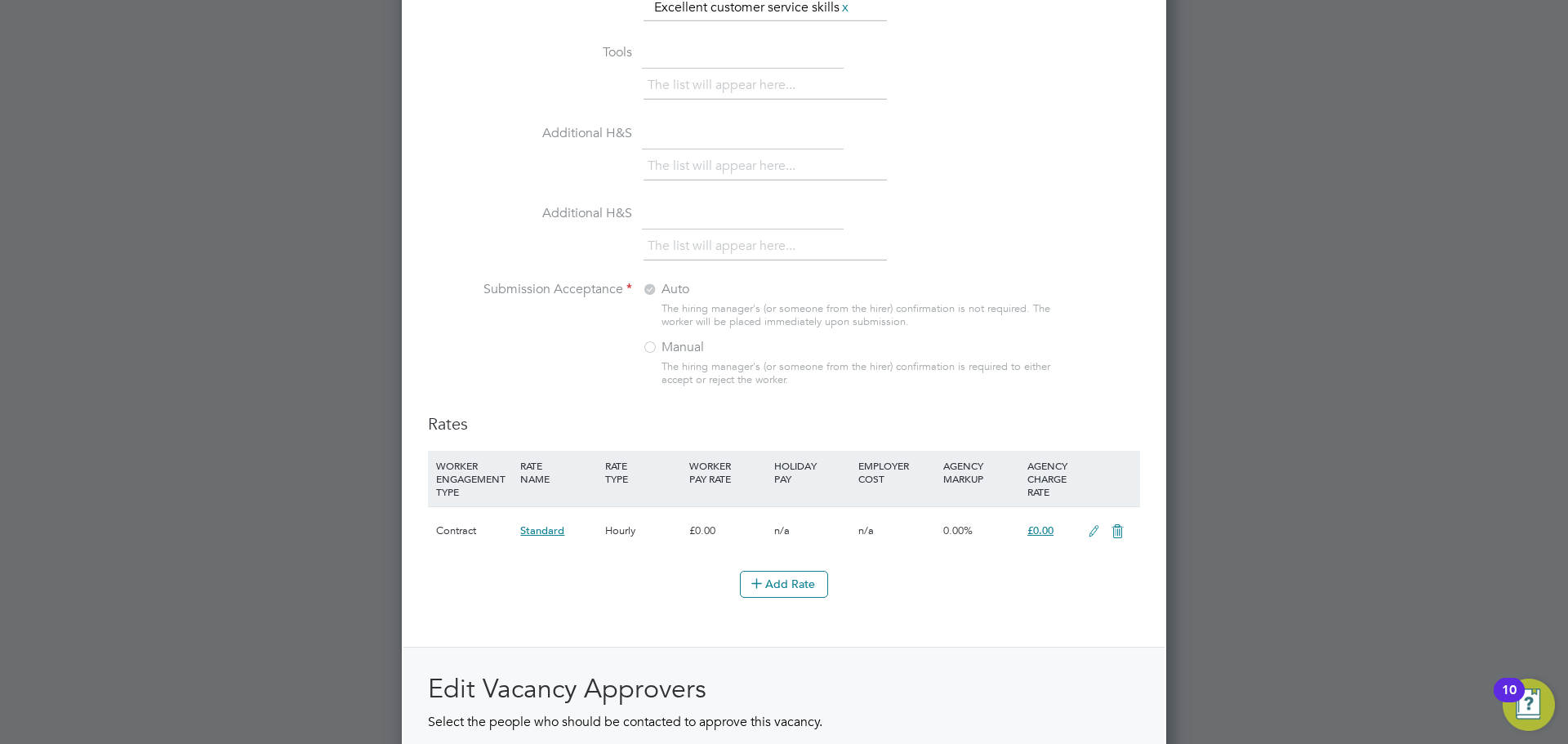
scroll to position [1545, 0]
click at [1083, 530] on icon at bounding box center [1094, 531] width 21 height 13
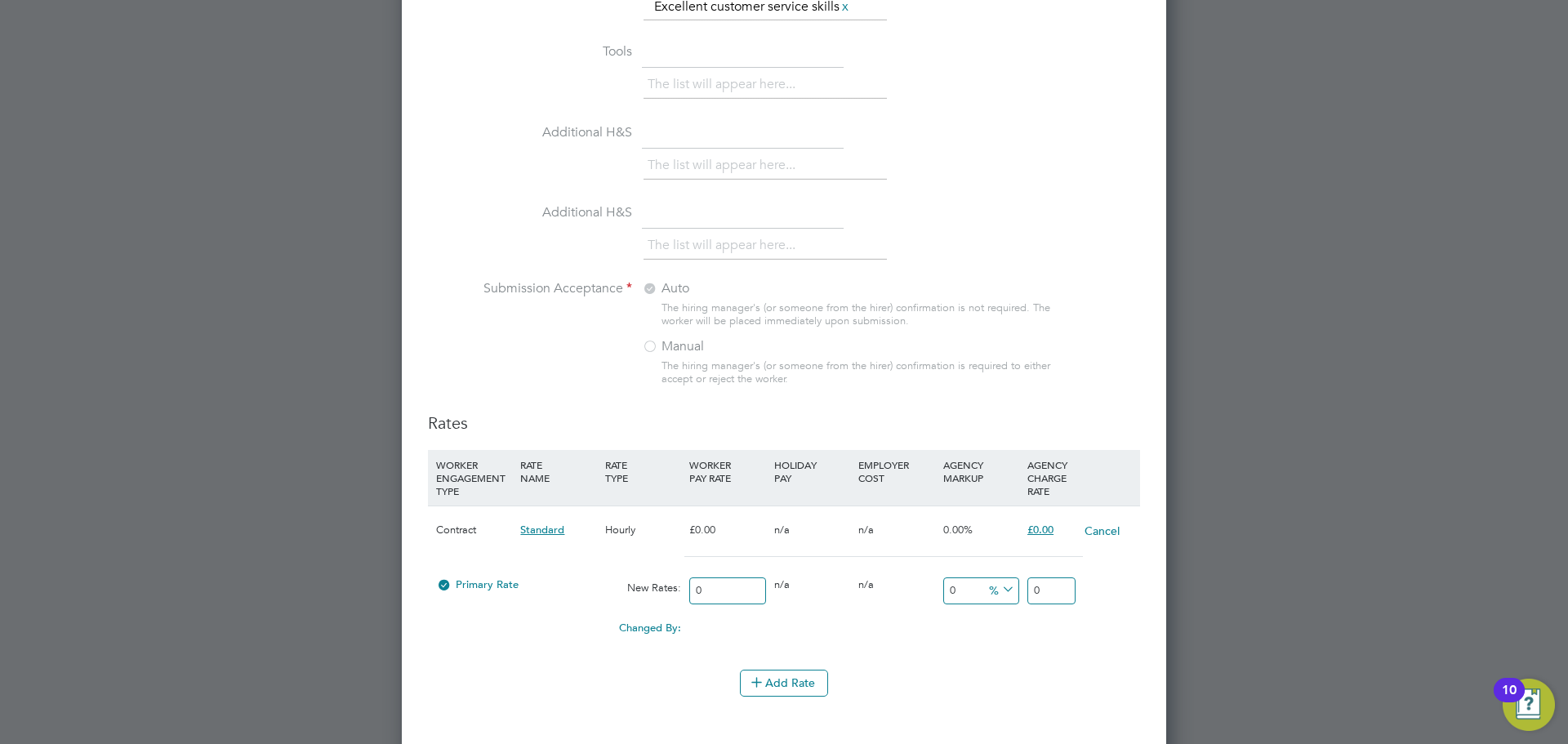
click at [1051, 582] on input "0" at bounding box center [1051, 591] width 48 height 27
type input "23.97"
click at [1057, 644] on div "Changed By: 0.00 0.00 0.00 0.00 23.97 23.97" at bounding box center [784, 632] width 712 height 41
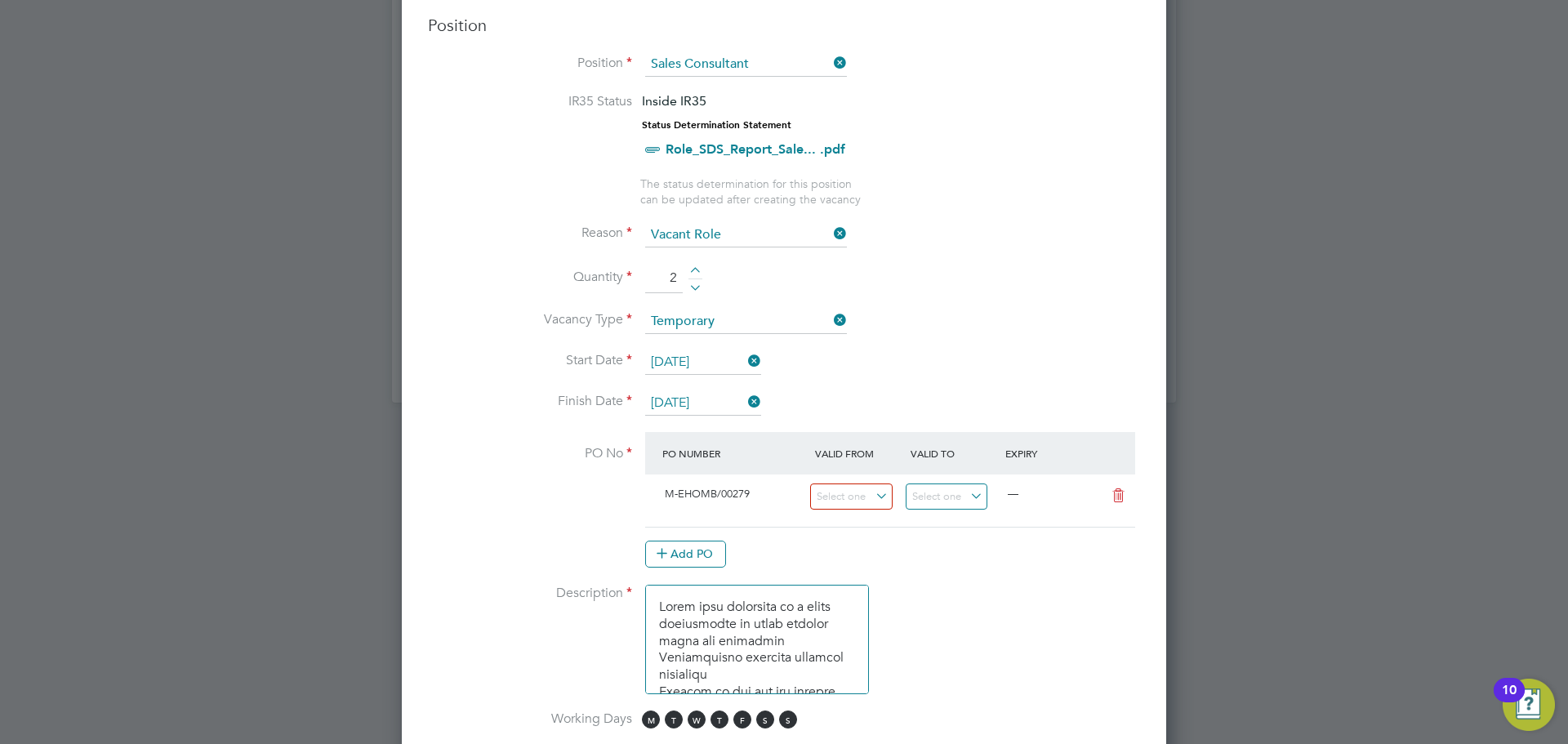
scroll to position [672, 0]
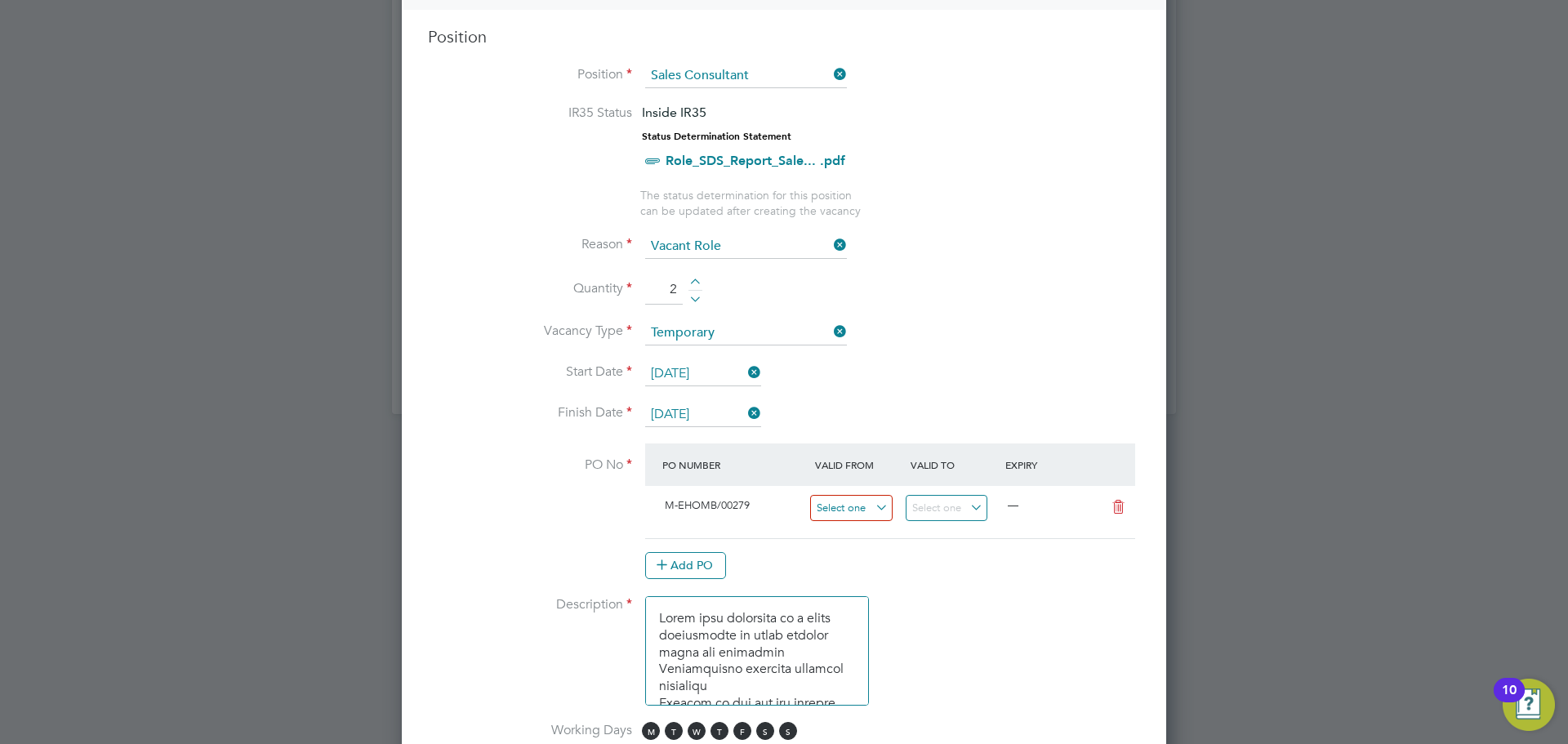
click at [866, 504] on input at bounding box center [851, 509] width 82 height 27
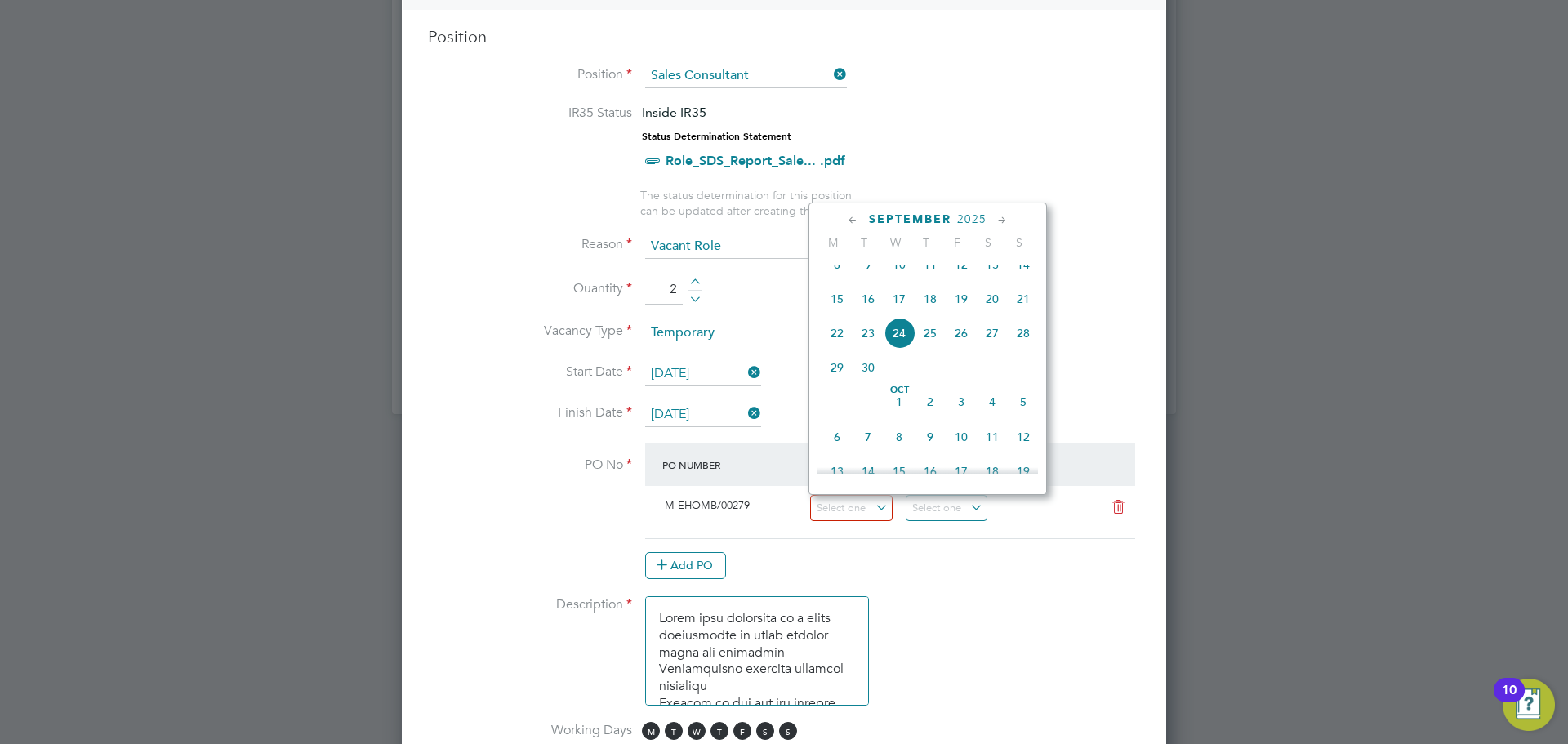
click at [928, 349] on span "25" at bounding box center [930, 333] width 31 height 31
type input "[DATE]"
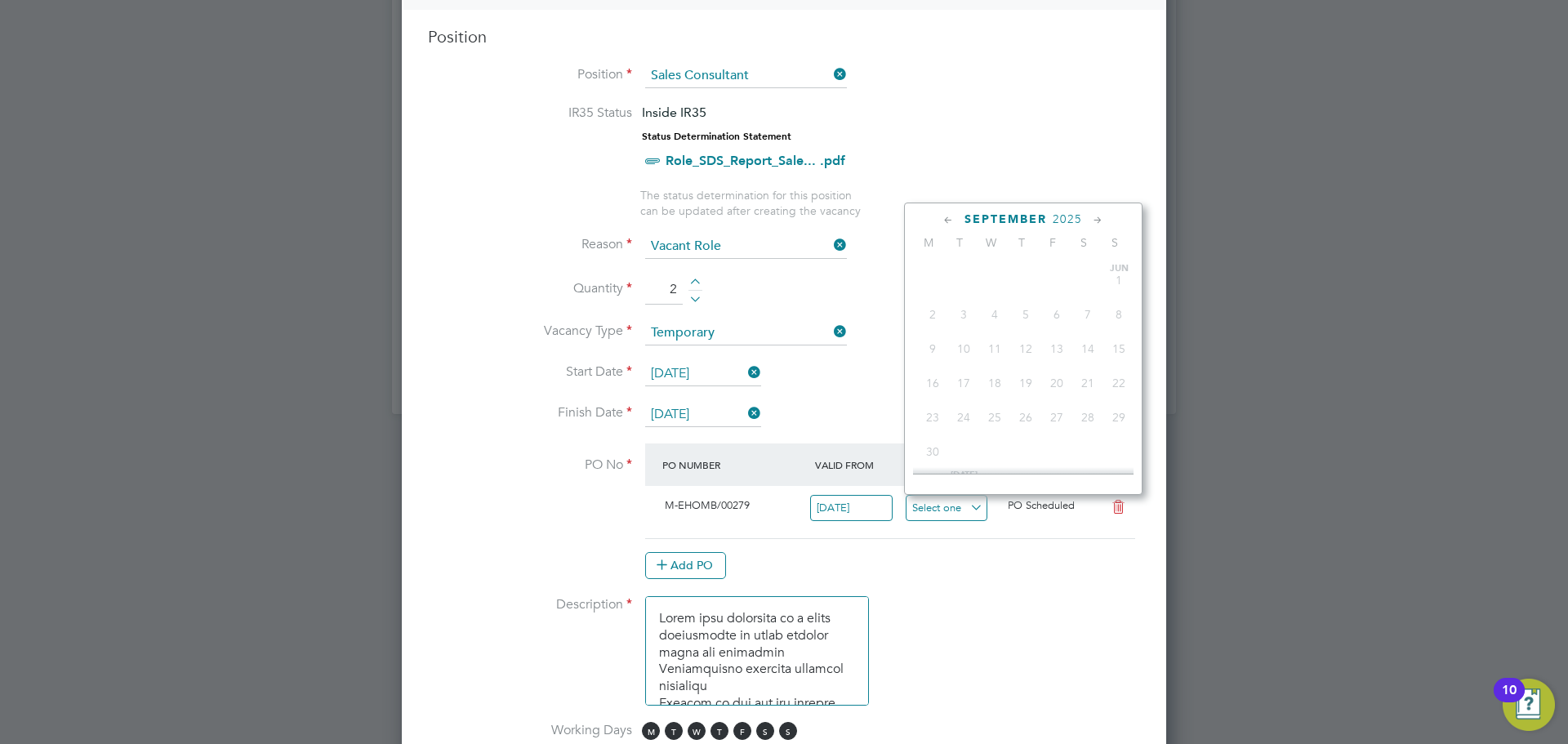
click at [954, 513] on input at bounding box center [946, 509] width 82 height 27
click at [1076, 219] on span "2025" at bounding box center [1067, 219] width 29 height 14
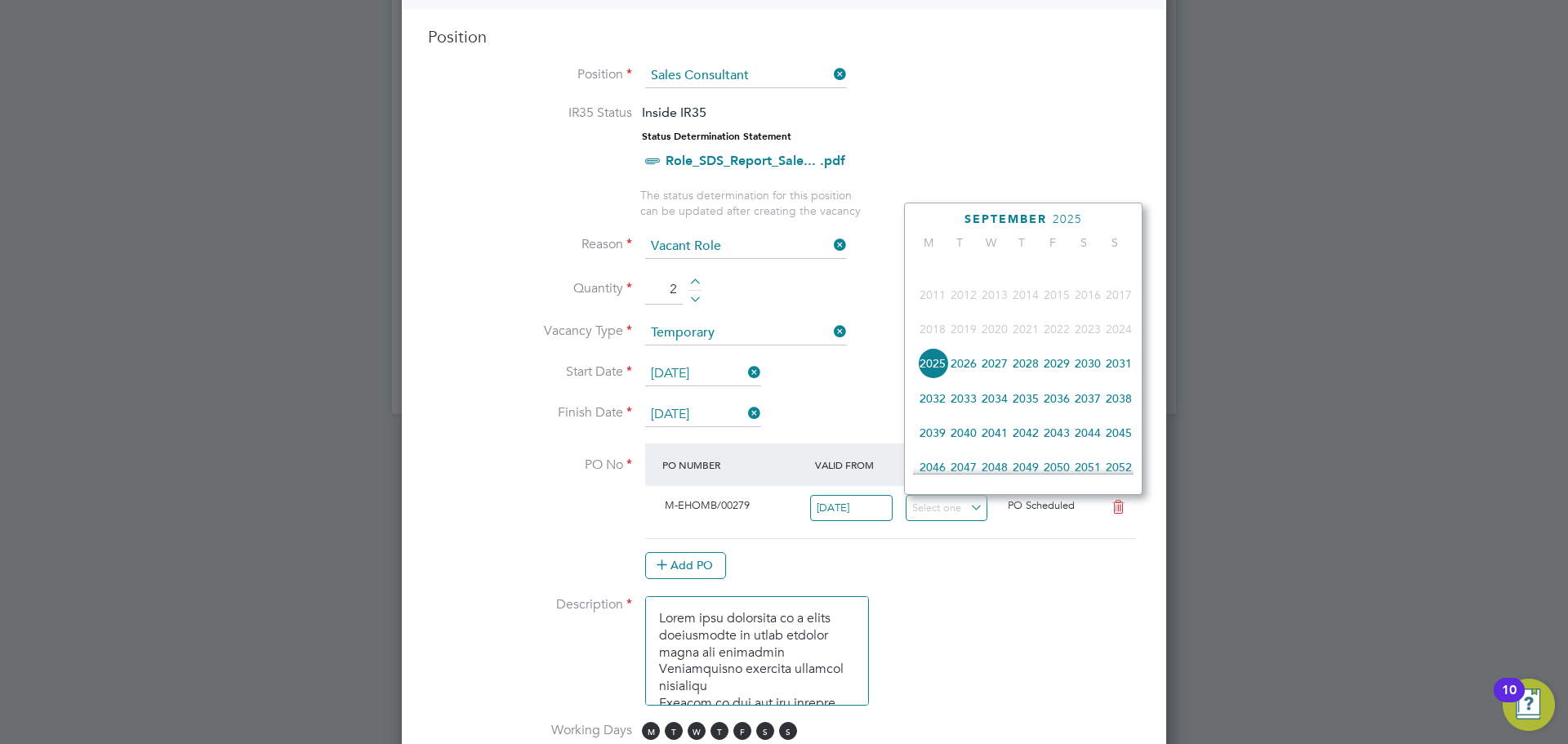
click at [969, 379] on span "2026" at bounding box center [963, 363] width 31 height 31
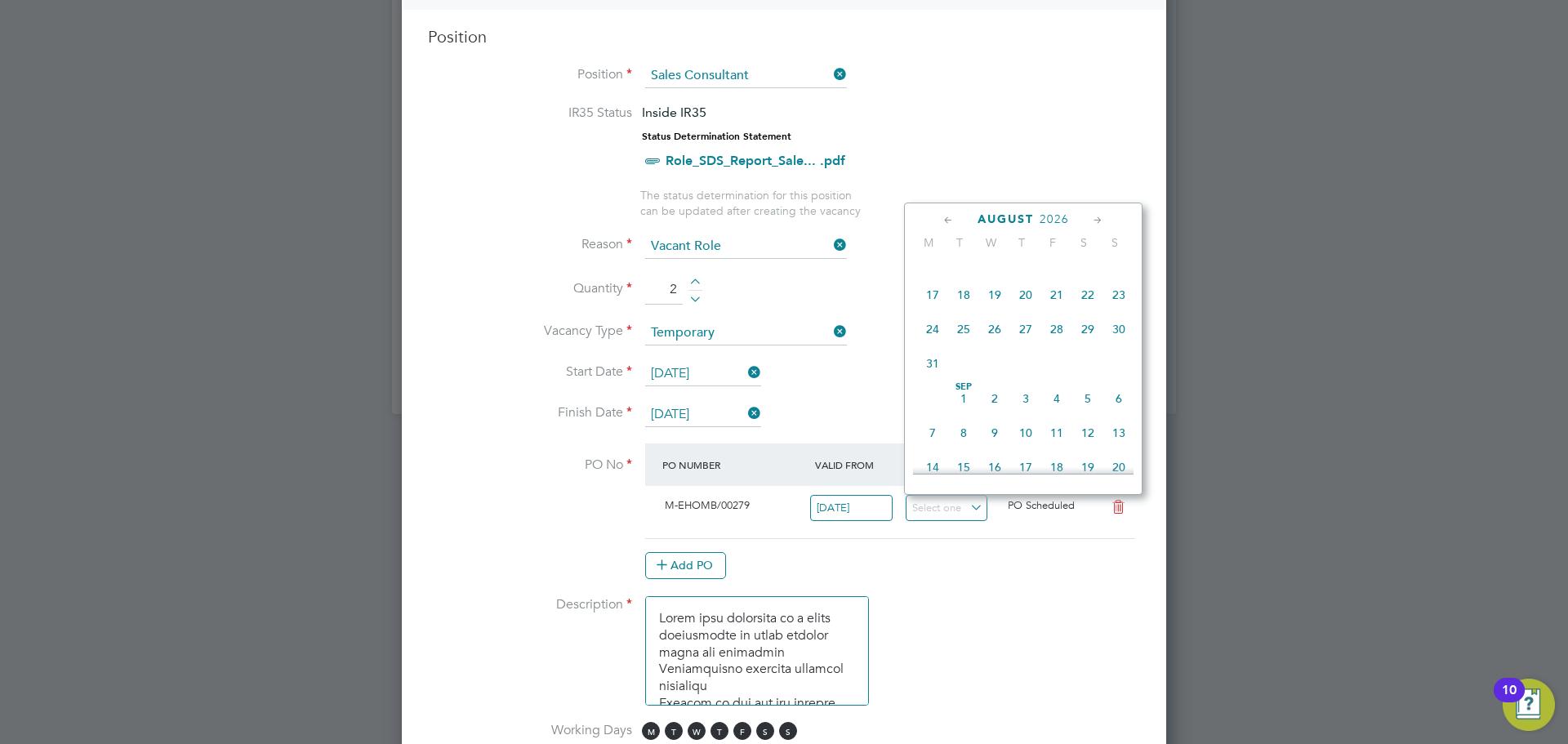
click at [962, 345] on span "25" at bounding box center [963, 329] width 31 height 31
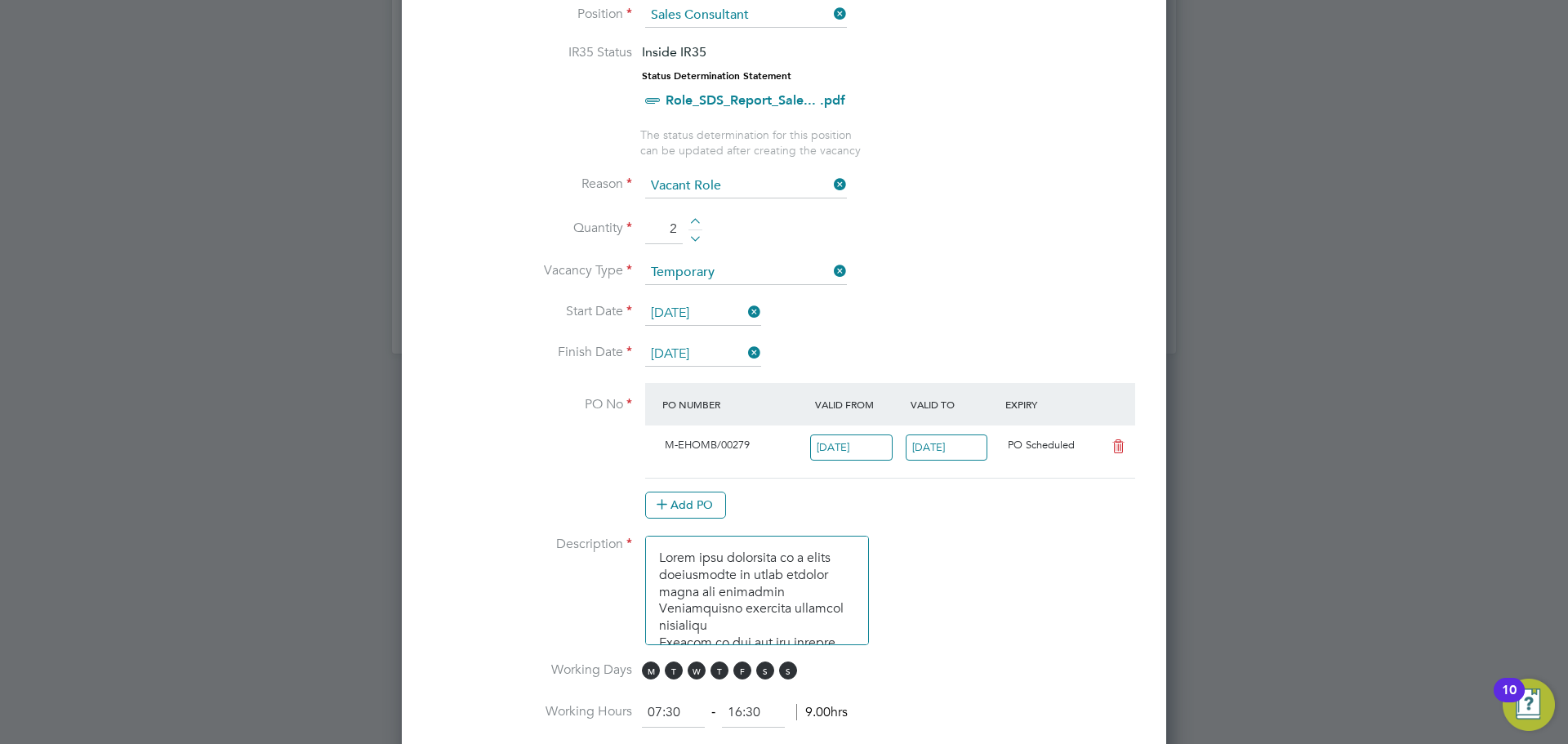
scroll to position [734, 0]
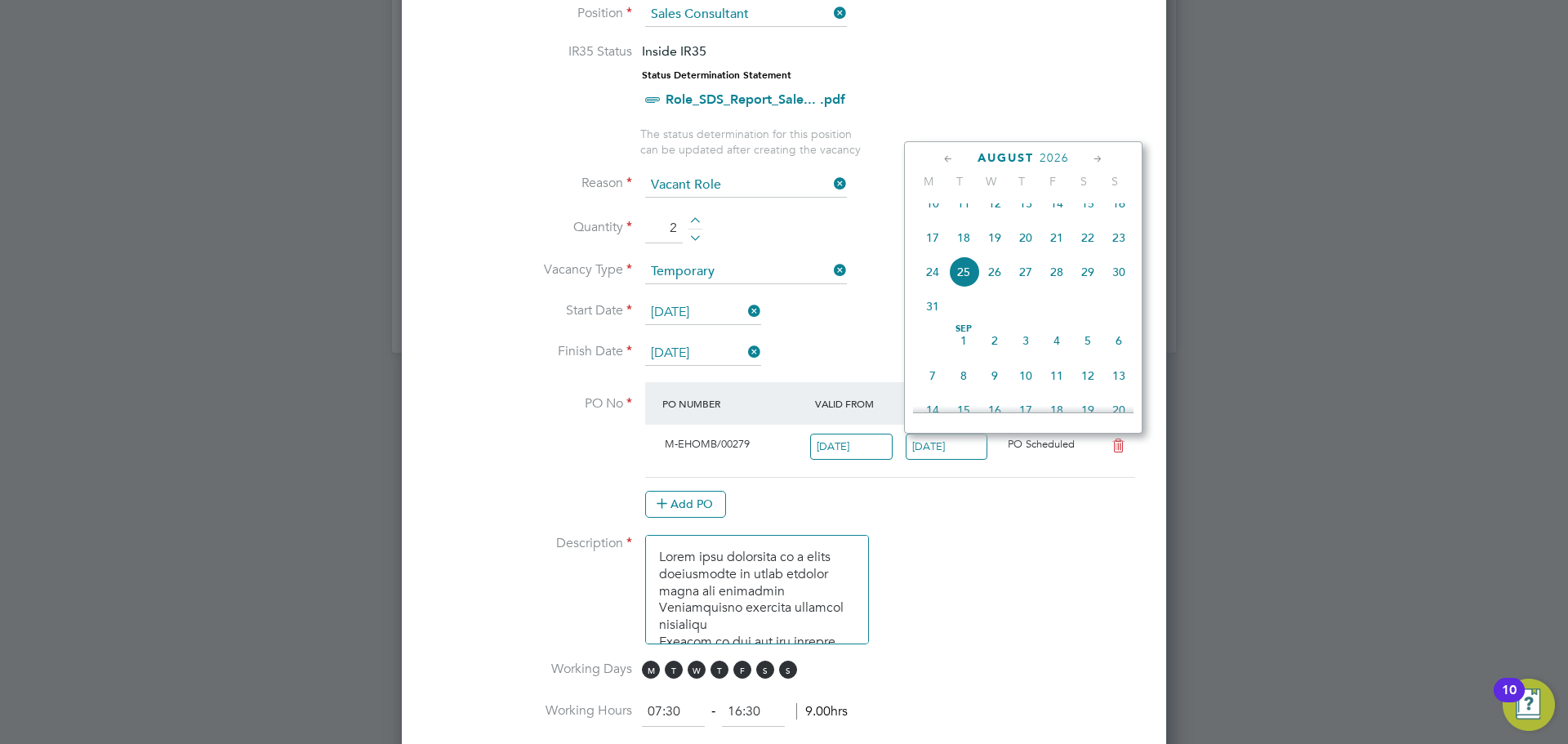
click at [952, 440] on input "[DATE]" at bounding box center [946, 447] width 82 height 27
click at [1057, 258] on span "25" at bounding box center [1057, 242] width 31 height 31
type input "[DATE]"
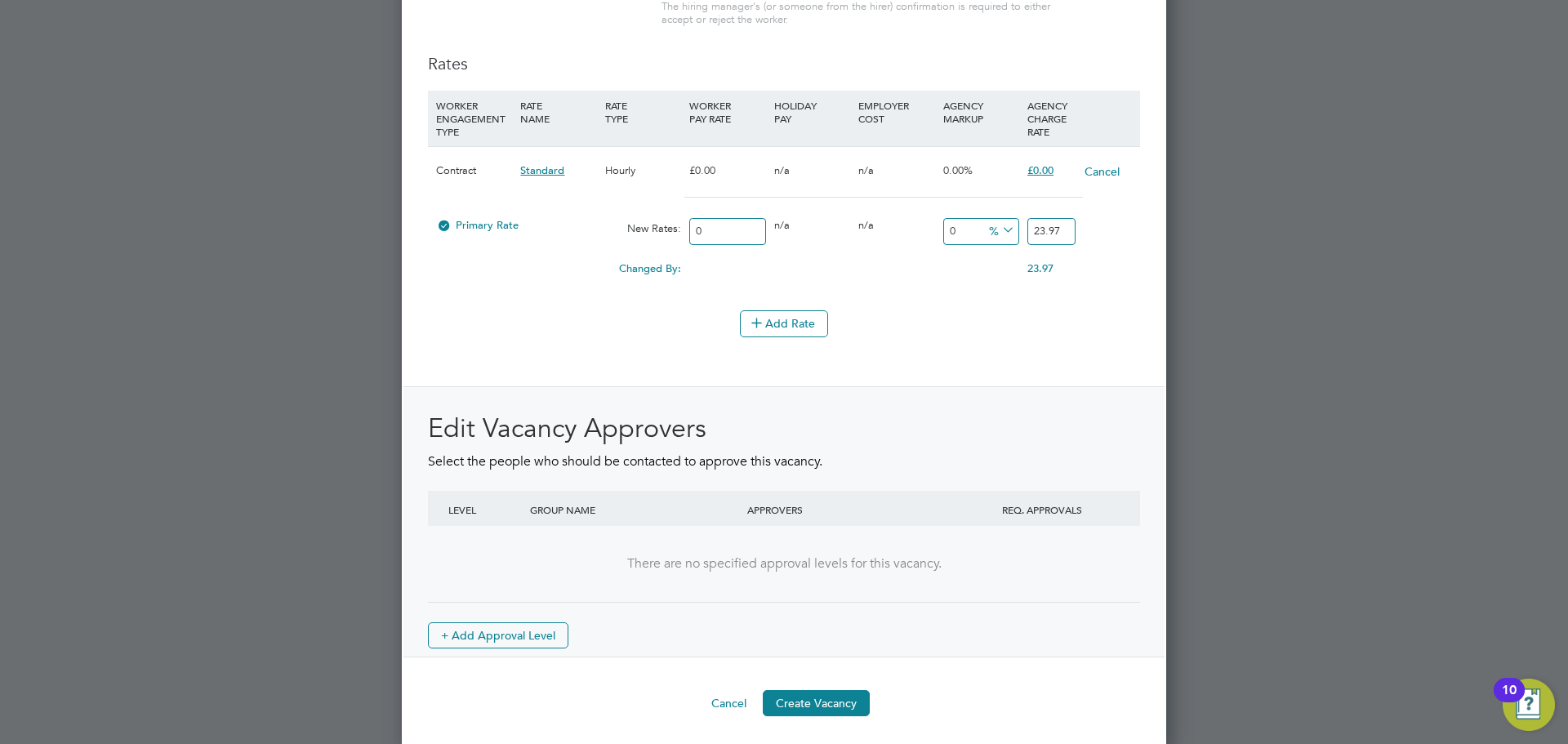
scroll to position [1909, 0]
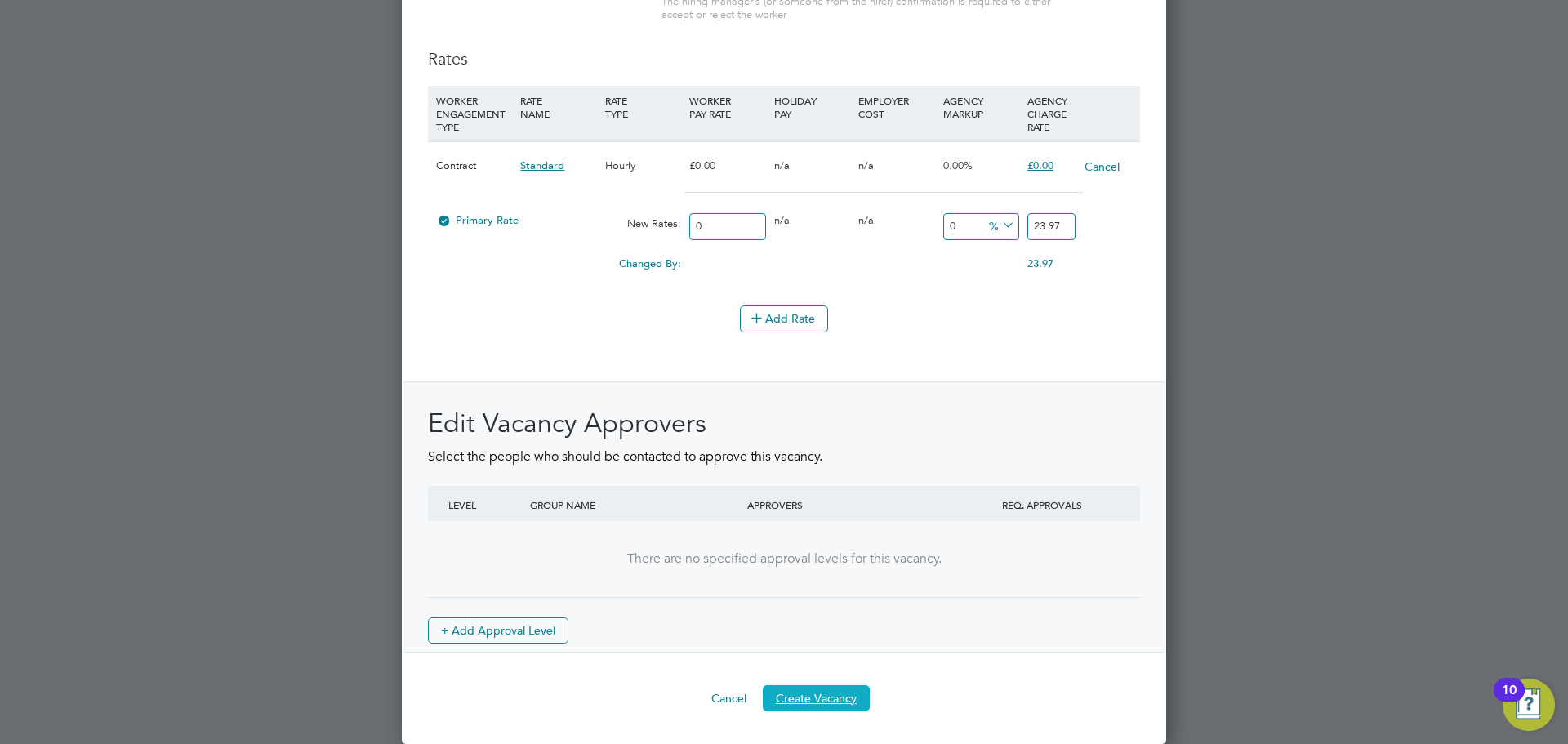
click at [849, 691] on button "Create Vacancy" at bounding box center [816, 699] width 107 height 26
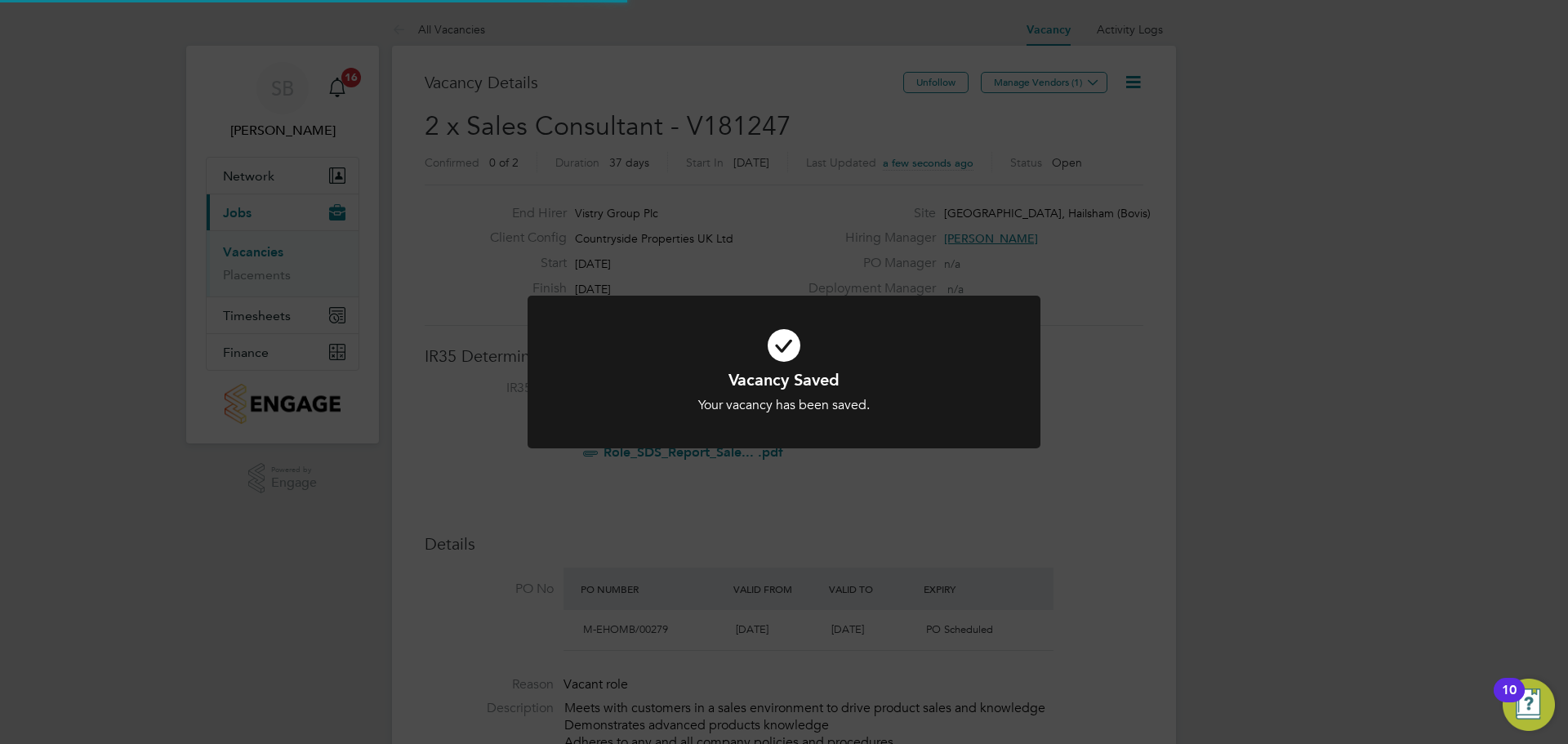
scroll to position [9, 9]
click at [1038, 112] on div "Vacancy Saved Your vacancy has been saved. Cancel Okay" at bounding box center [784, 372] width 1568 height 744
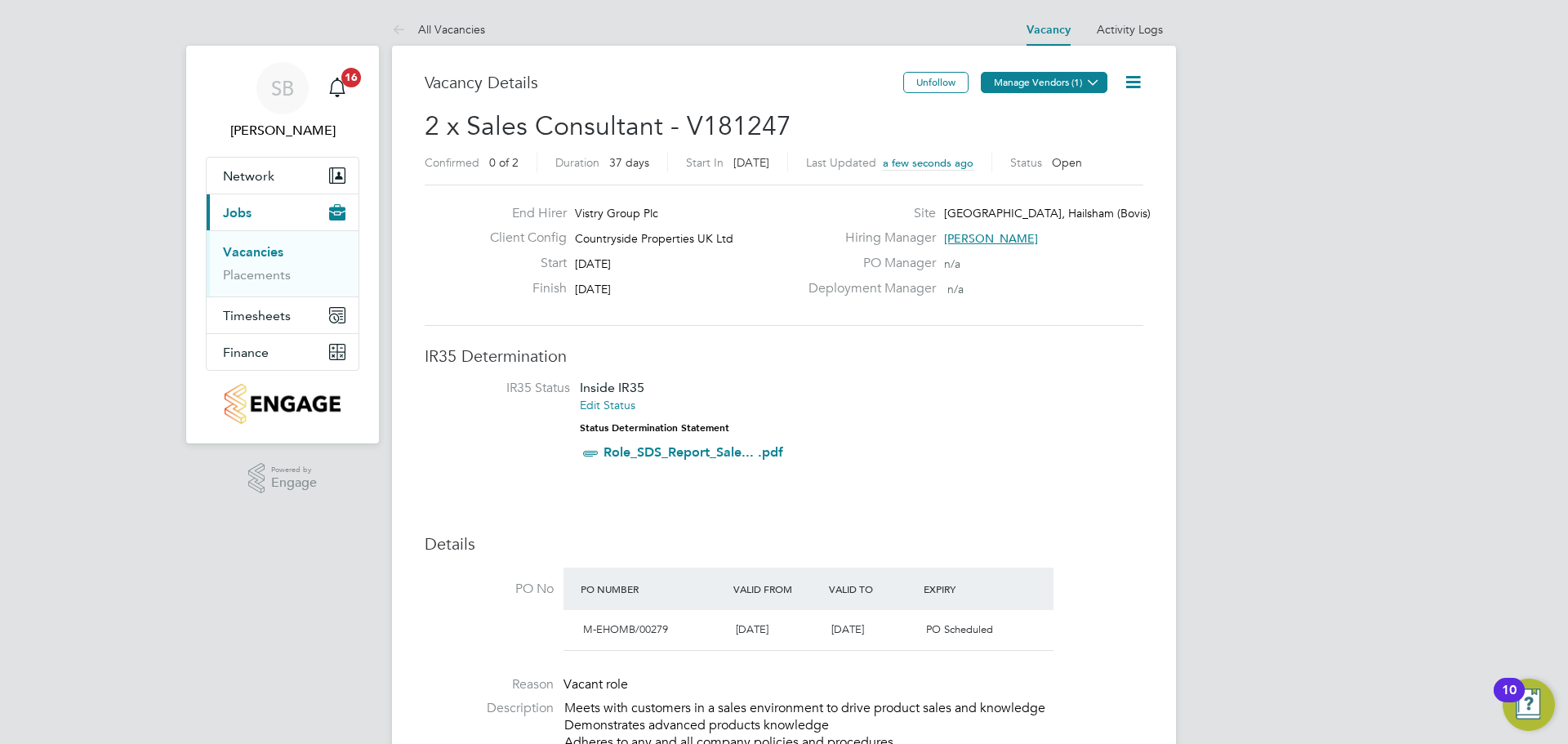
click at [1058, 89] on button "Manage Vendors (1)" at bounding box center [1044, 82] width 127 height 21
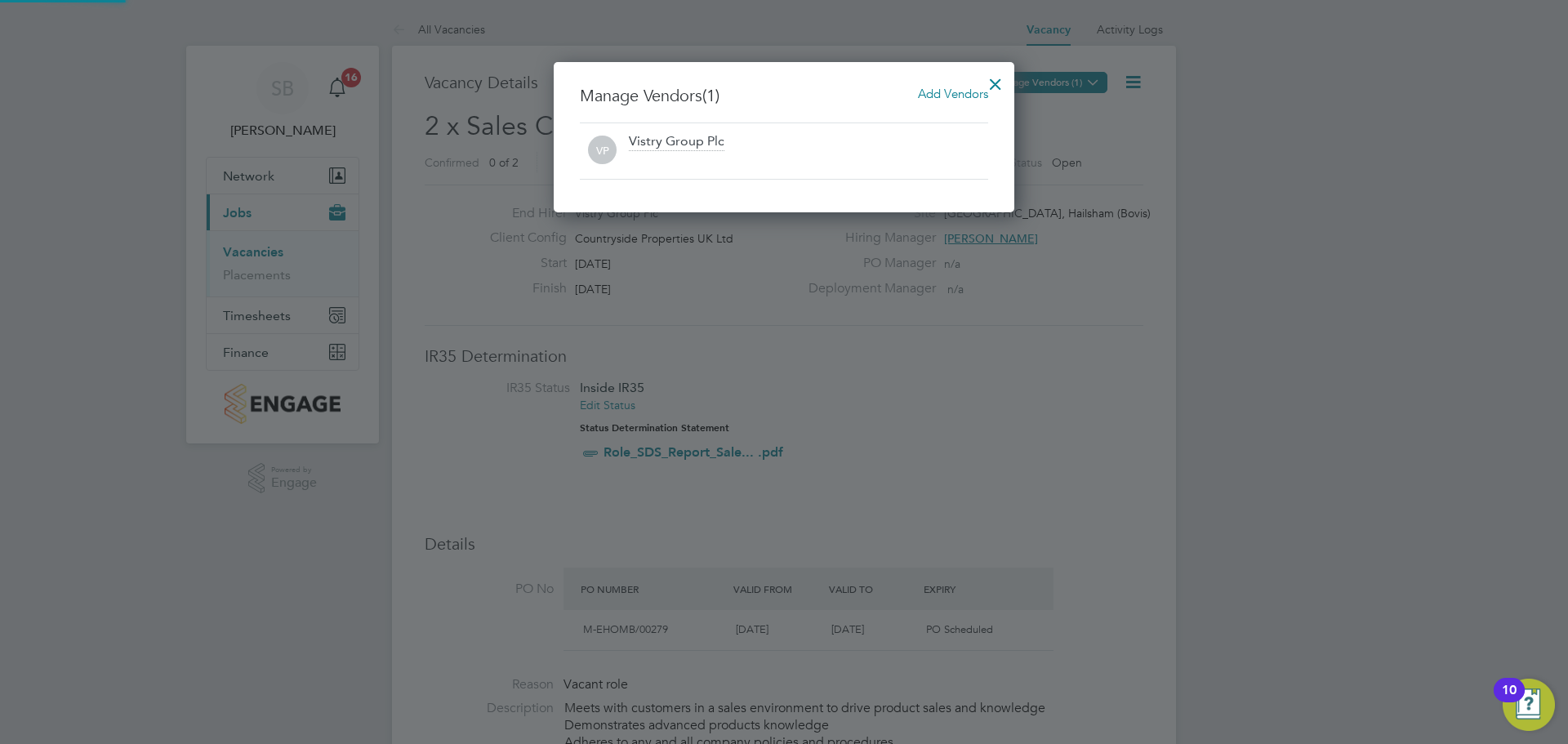
scroll to position [151, 461]
click at [970, 88] on span "Add Vendors" at bounding box center [953, 94] width 70 height 15
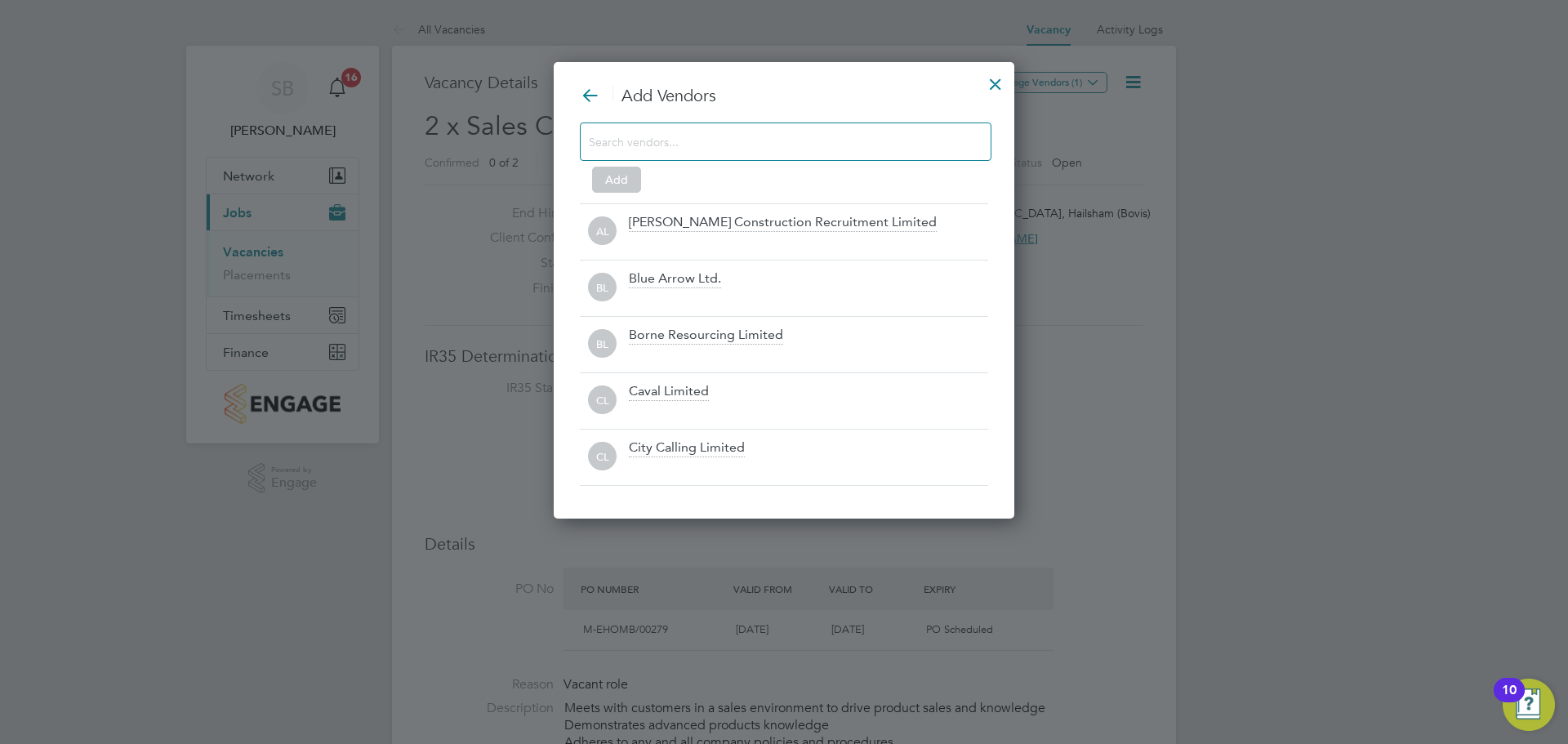
click at [877, 130] on div at bounding box center [784, 142] width 411 height 39
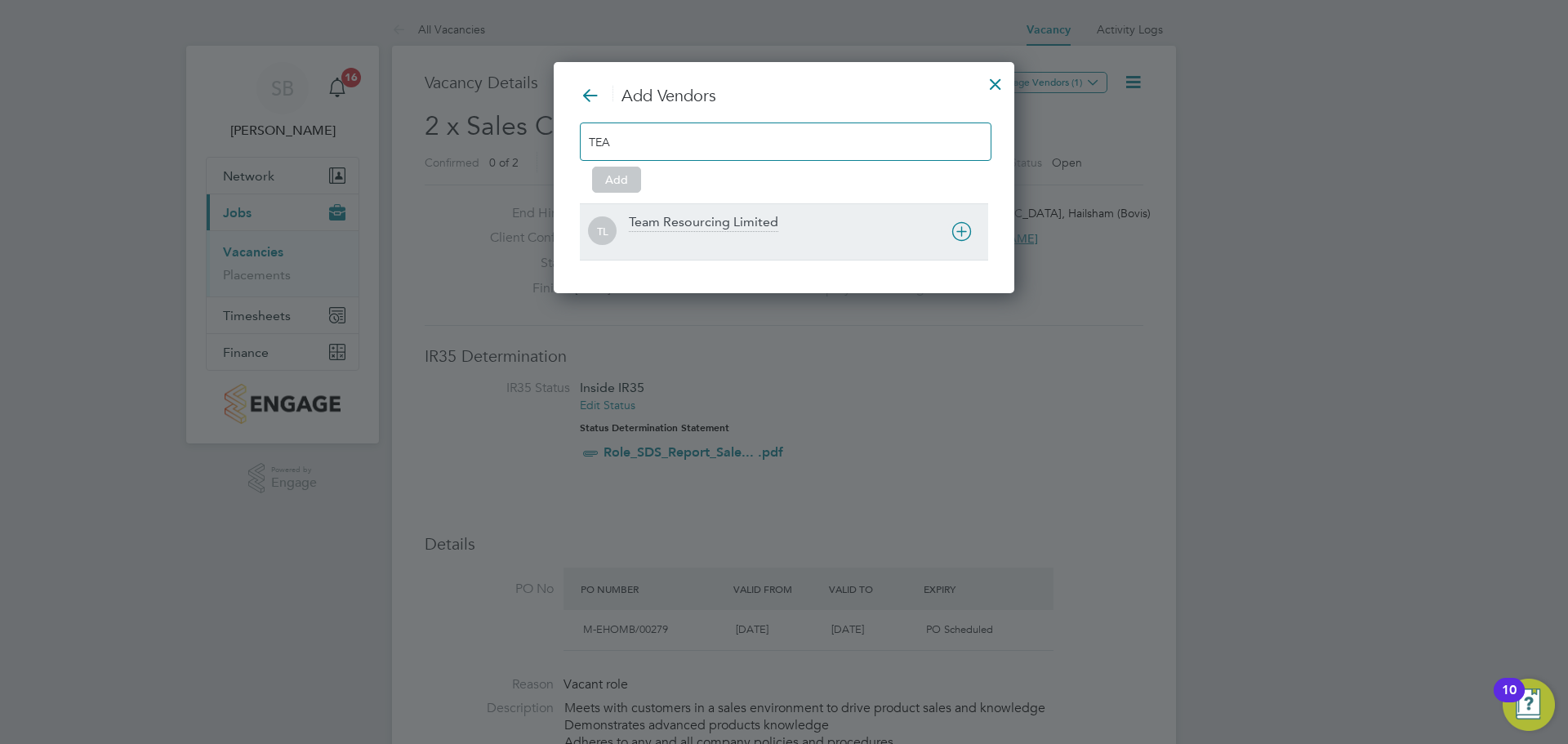
type input "TEA"
click at [746, 232] on div "Team Resourcing Limited" at bounding box center [703, 222] width 149 height 18
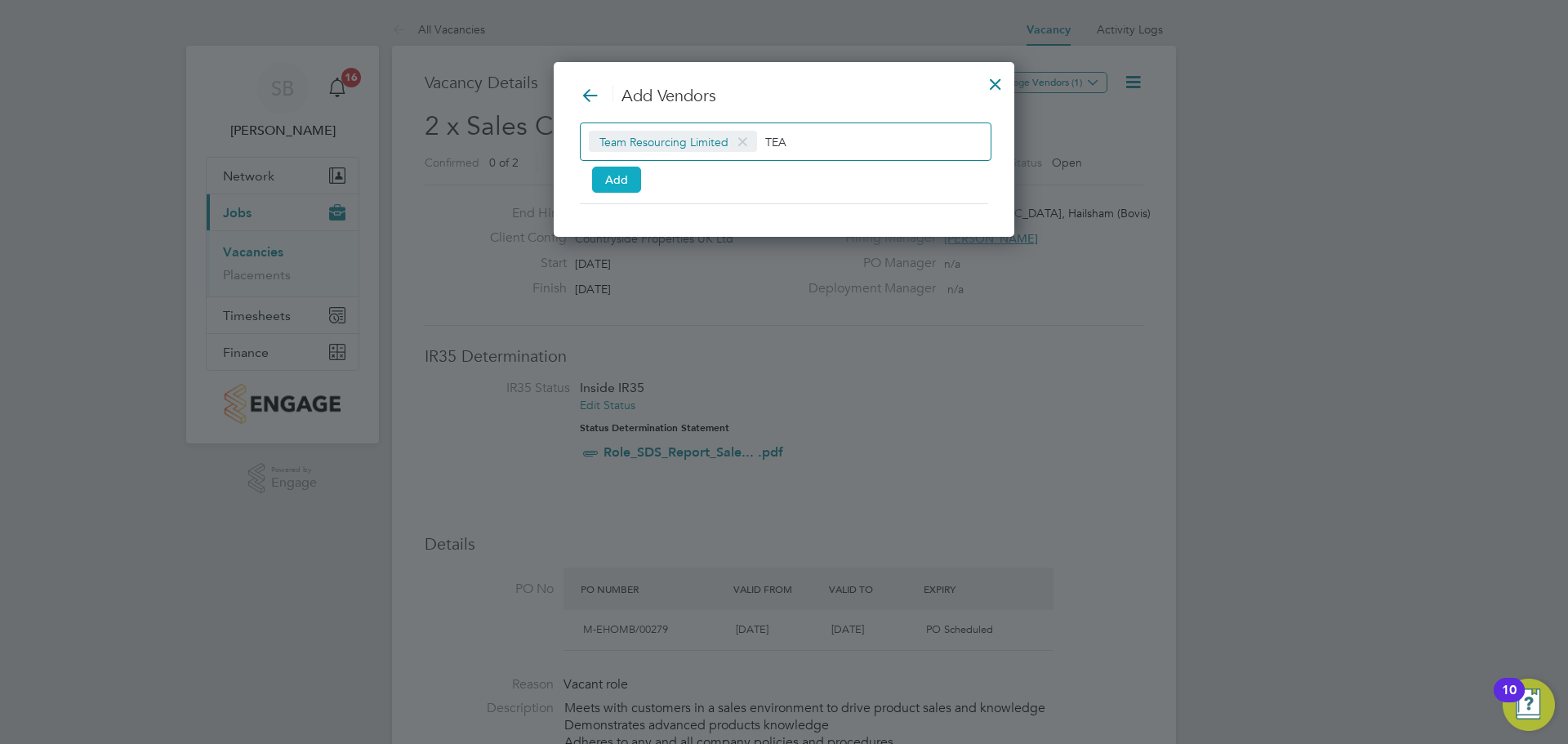
click at [633, 189] on button "Add" at bounding box center [616, 180] width 49 height 26
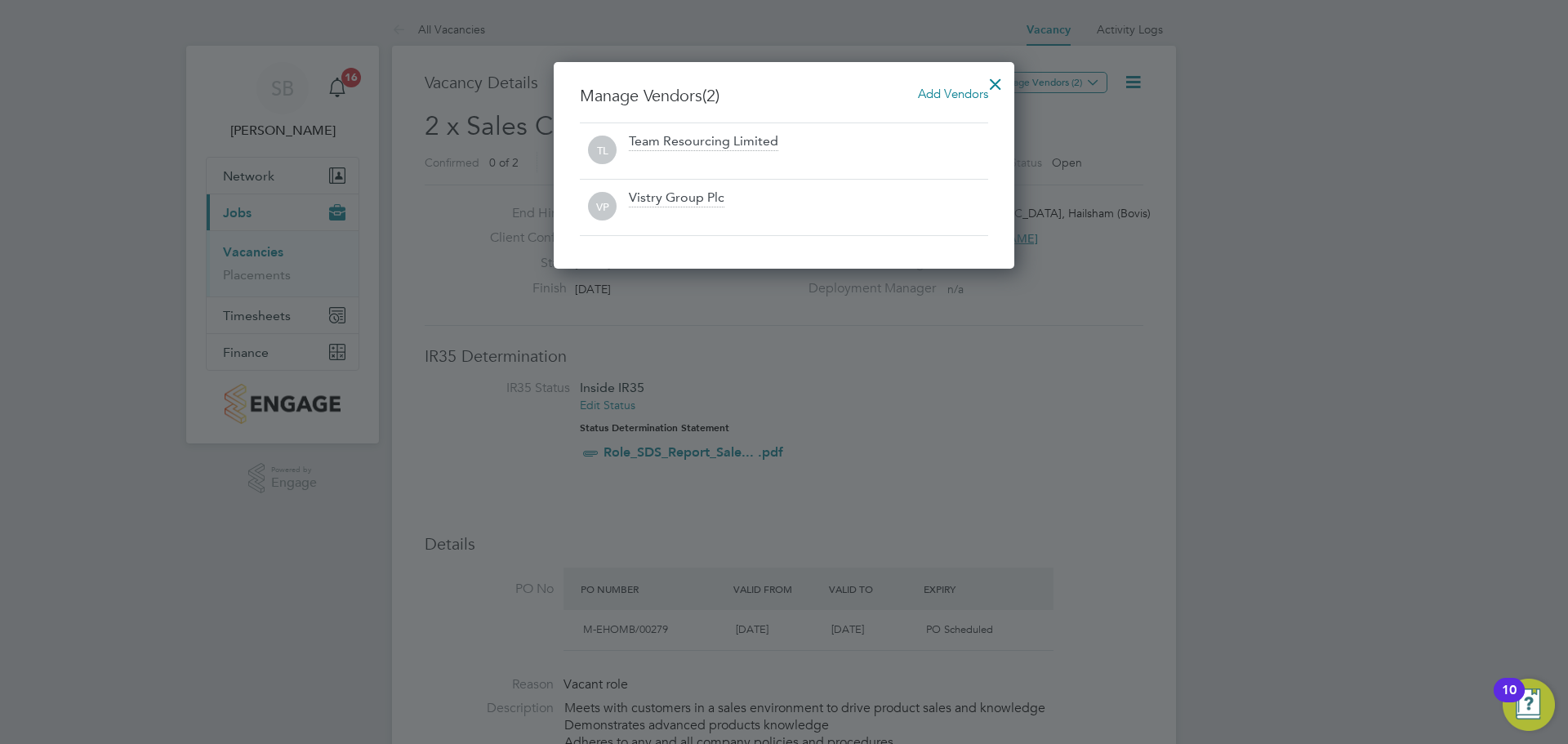
click at [996, 77] on div at bounding box center [995, 79] width 29 height 29
